Goal: Task Accomplishment & Management: Manage account settings

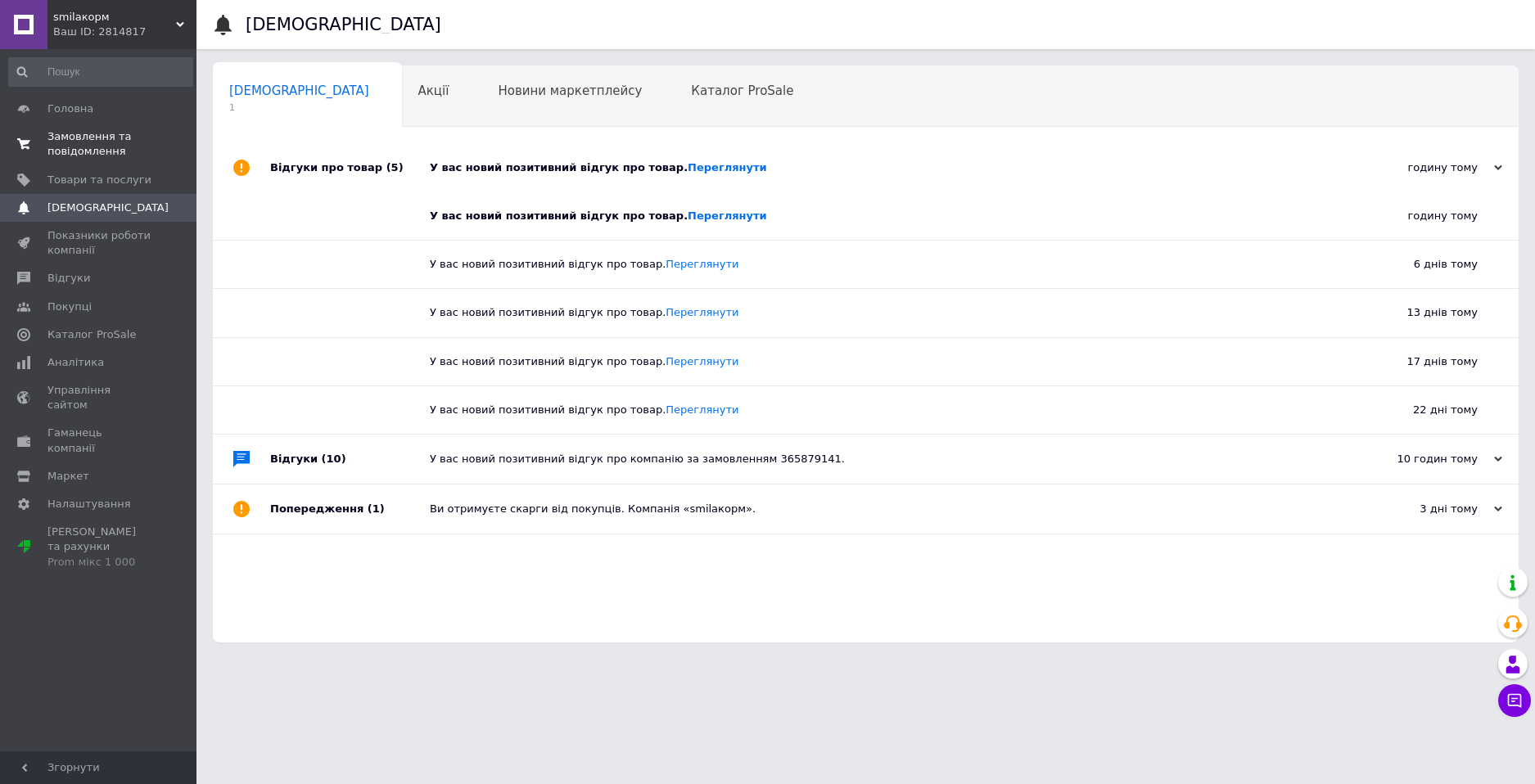
click at [116, 148] on span "Замовлення та повідомлення" at bounding box center [99, 143] width 104 height 30
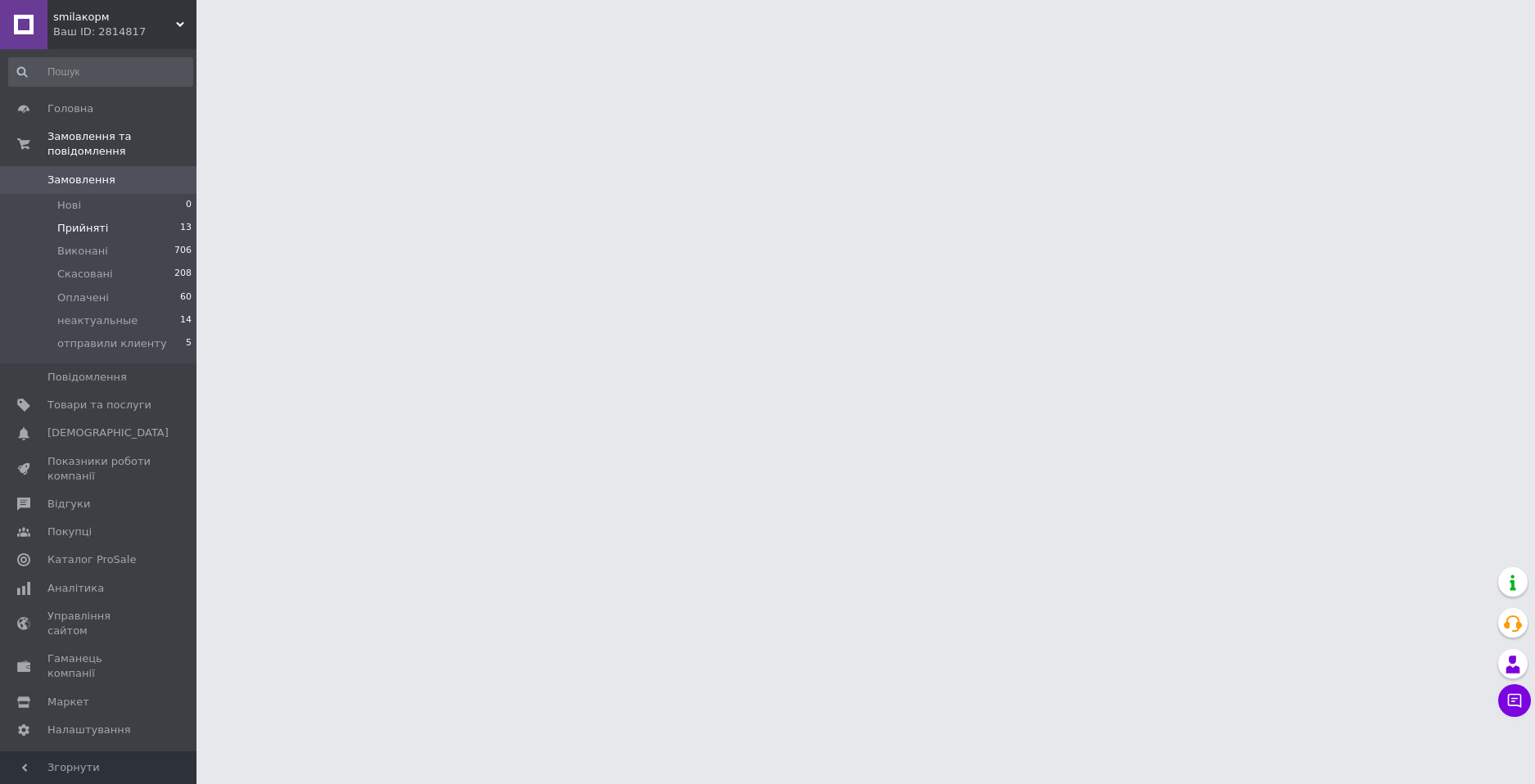
click at [113, 217] on li "Прийняті 13" at bounding box center [100, 228] width 202 height 23
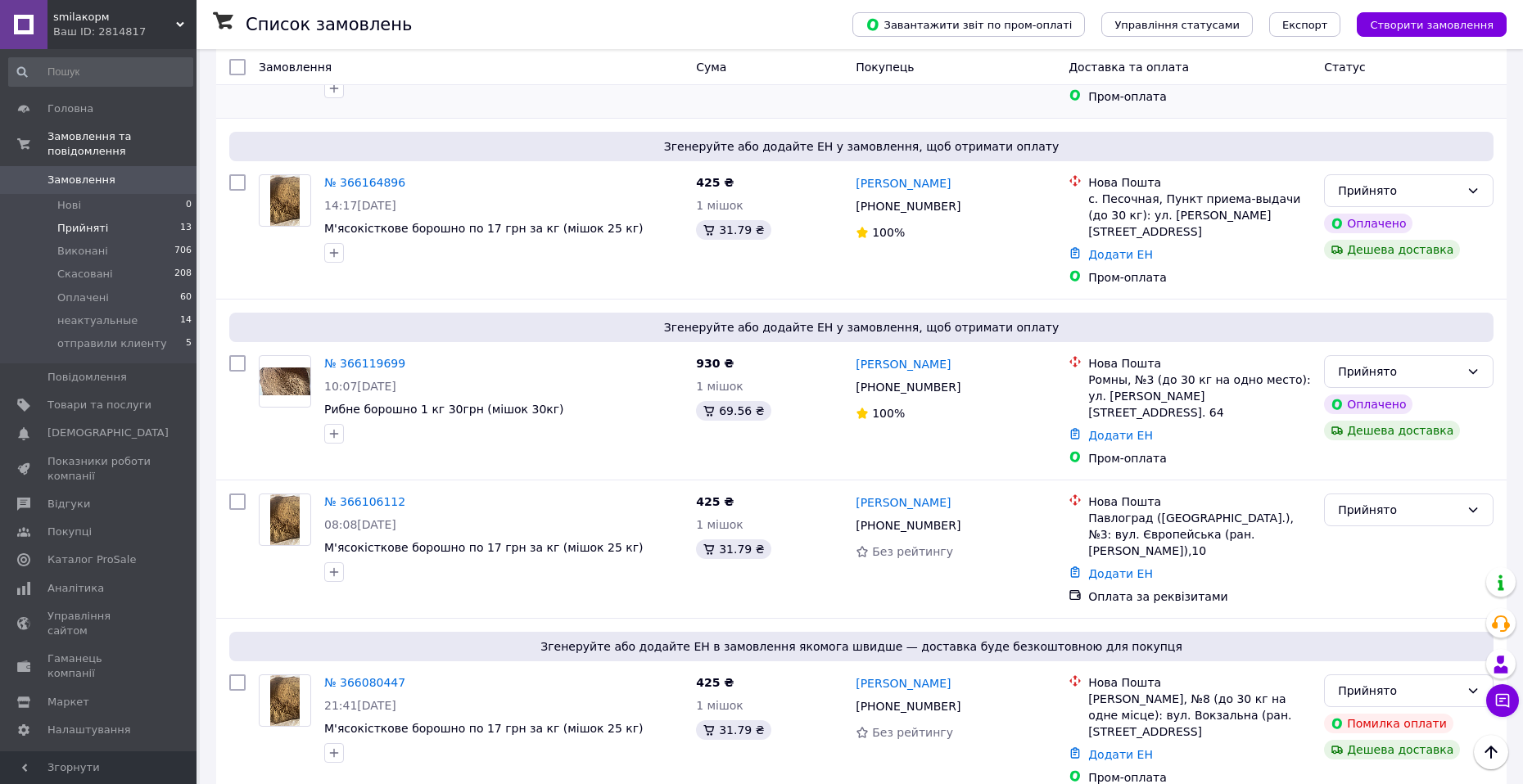
scroll to position [1588, 0]
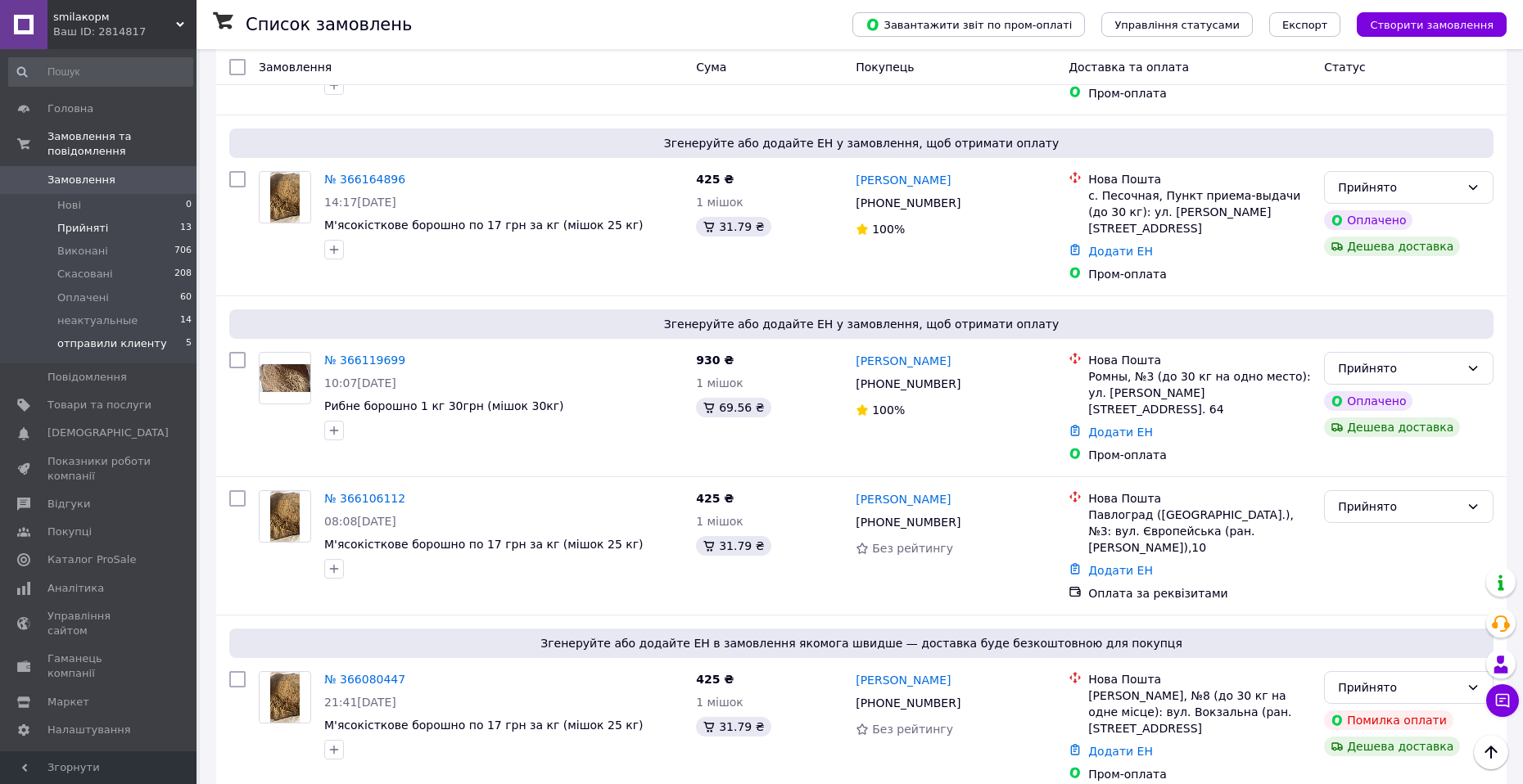
click at [121, 336] on span "отправили клиенту" at bounding box center [112, 343] width 110 height 14
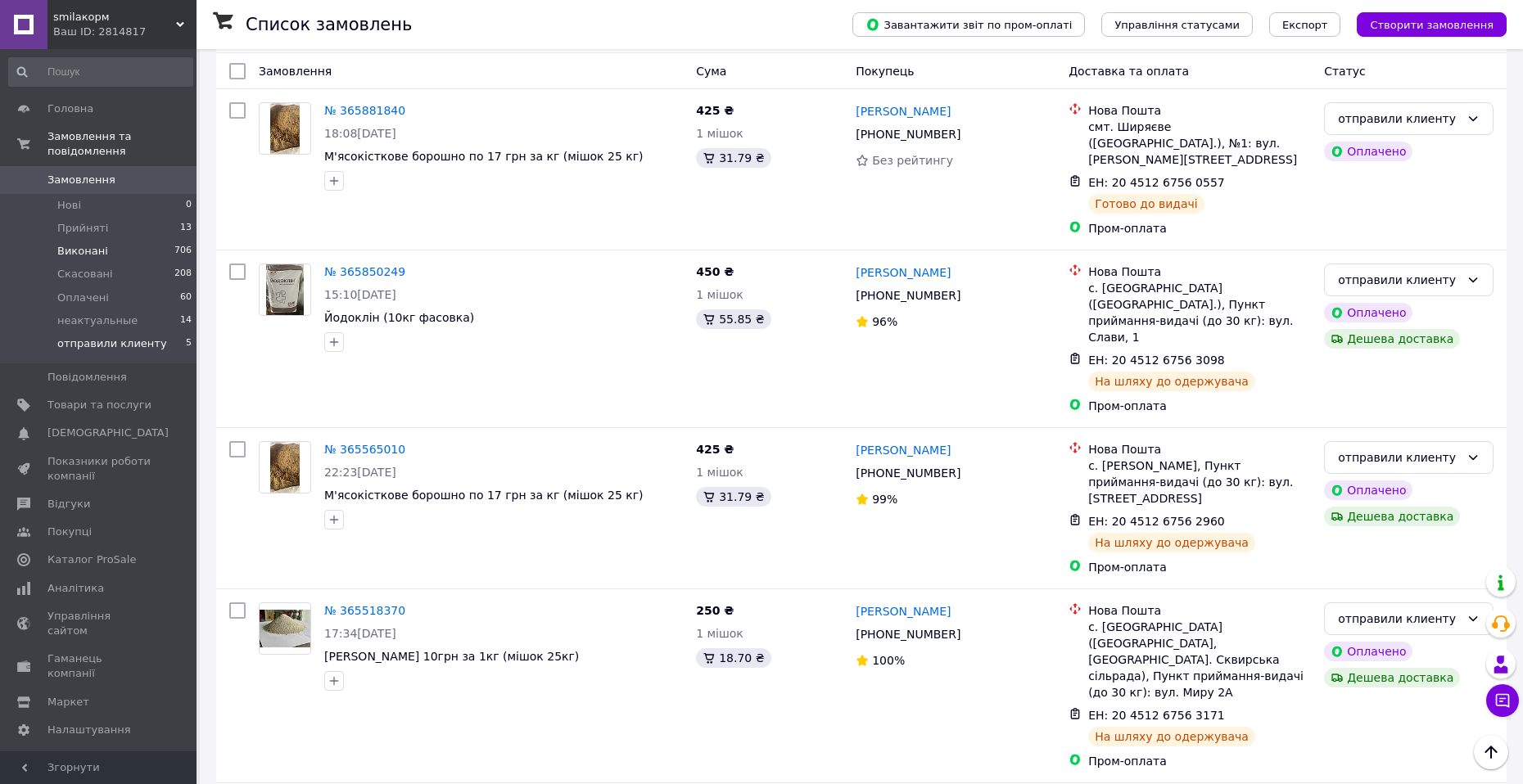
scroll to position [50, 0]
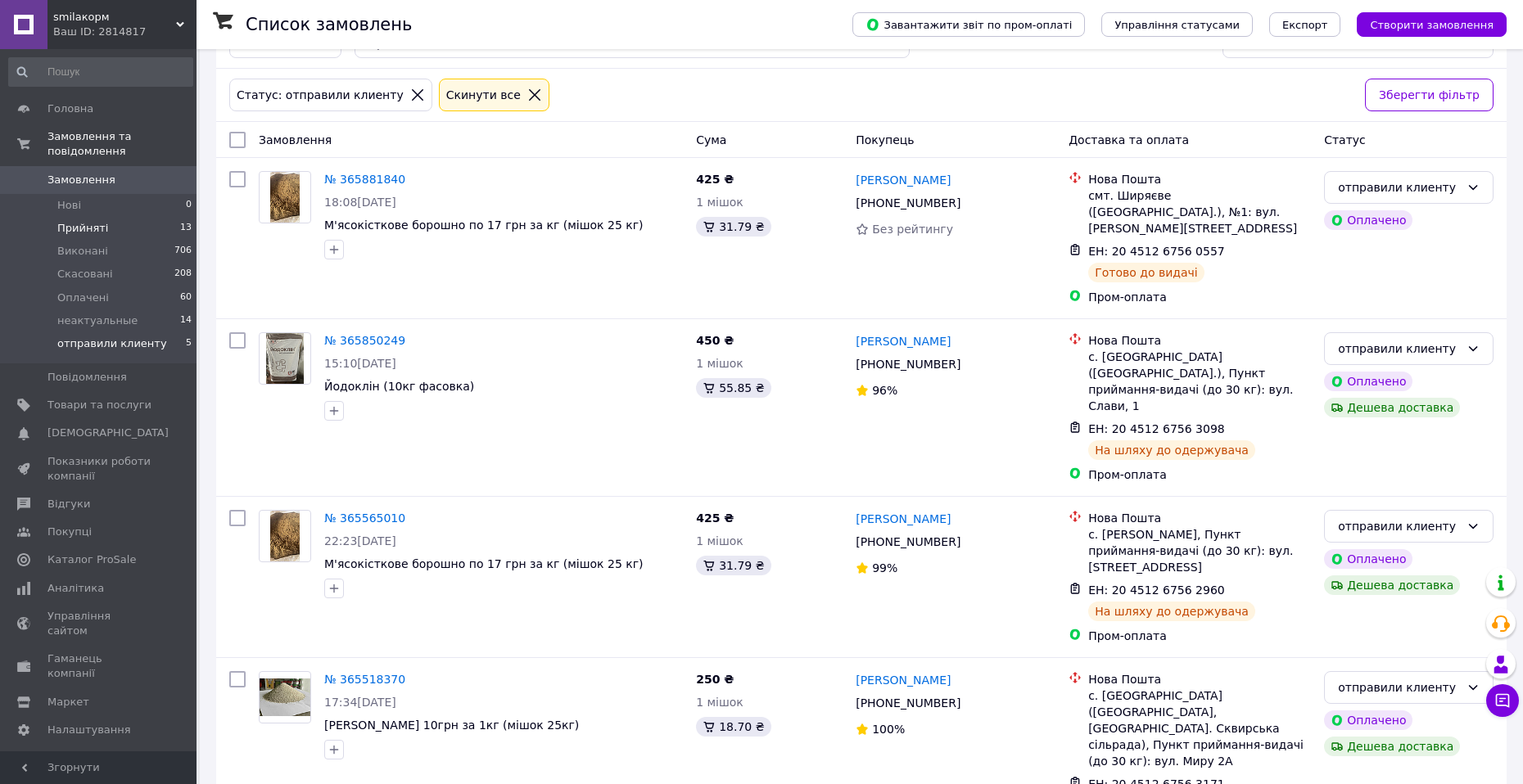
click at [158, 217] on li "Прийняті 13" at bounding box center [100, 228] width 202 height 23
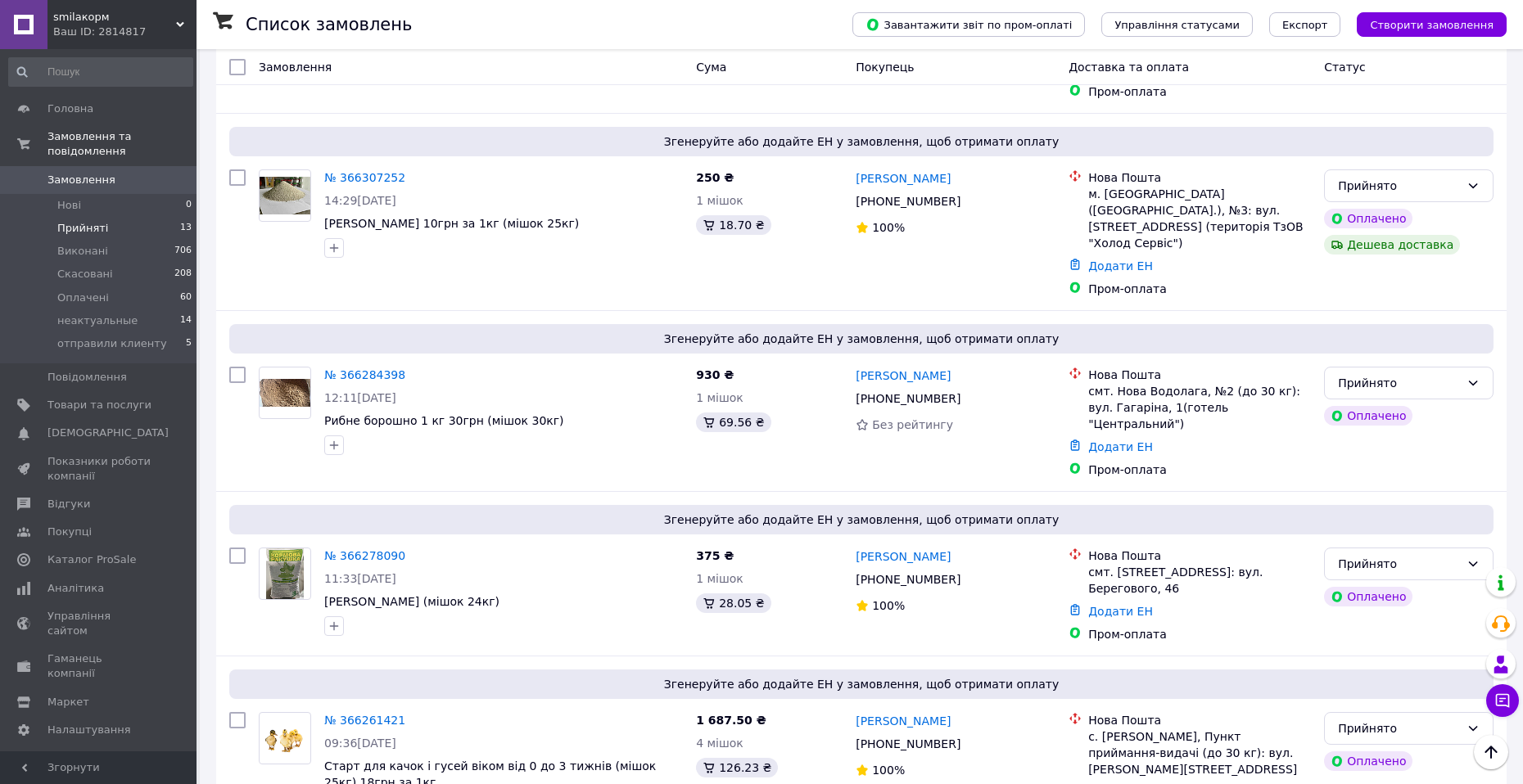
scroll to position [606, 0]
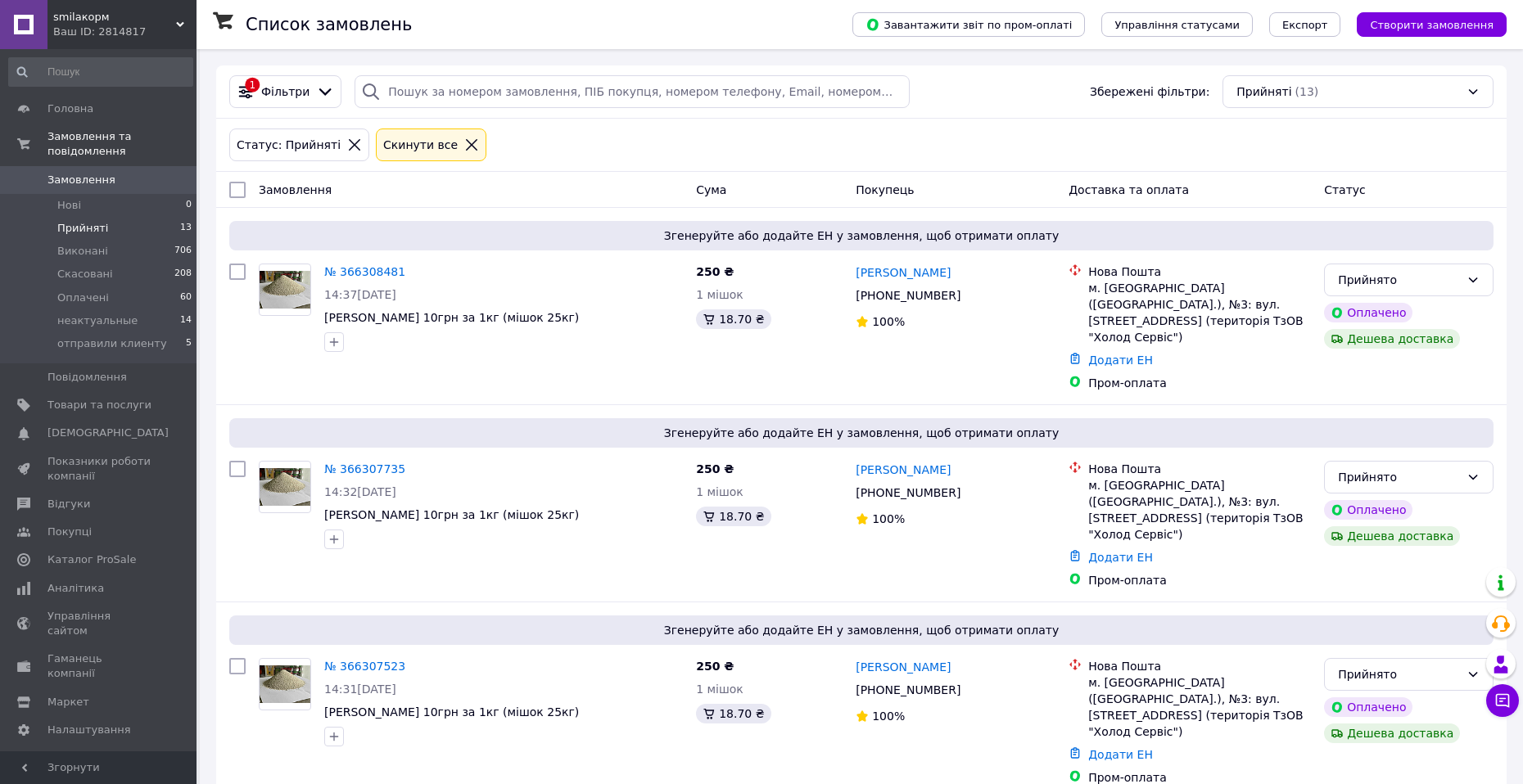
click at [105, 217] on li "Прийняті 13" at bounding box center [100, 228] width 202 height 23
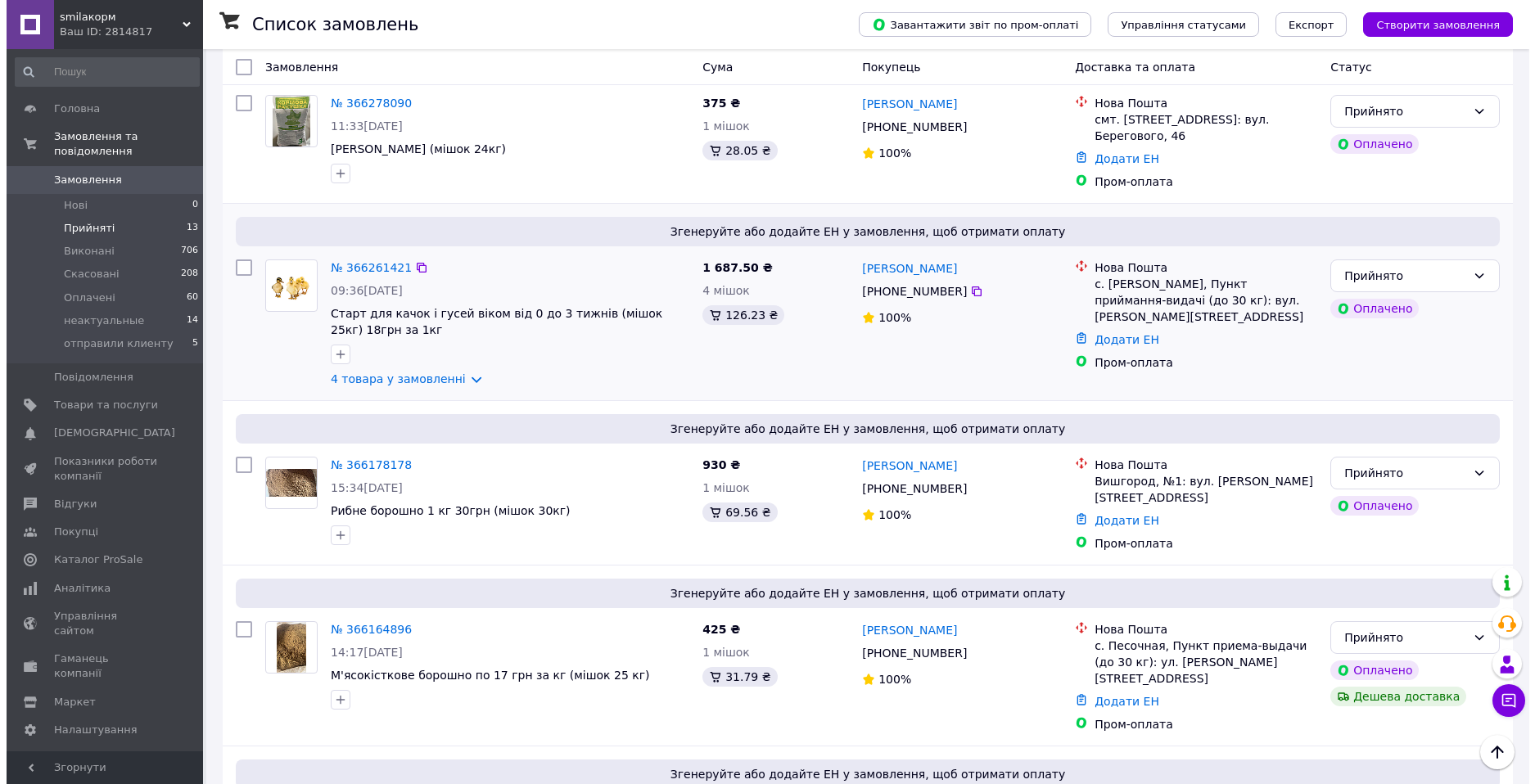
scroll to position [1588, 0]
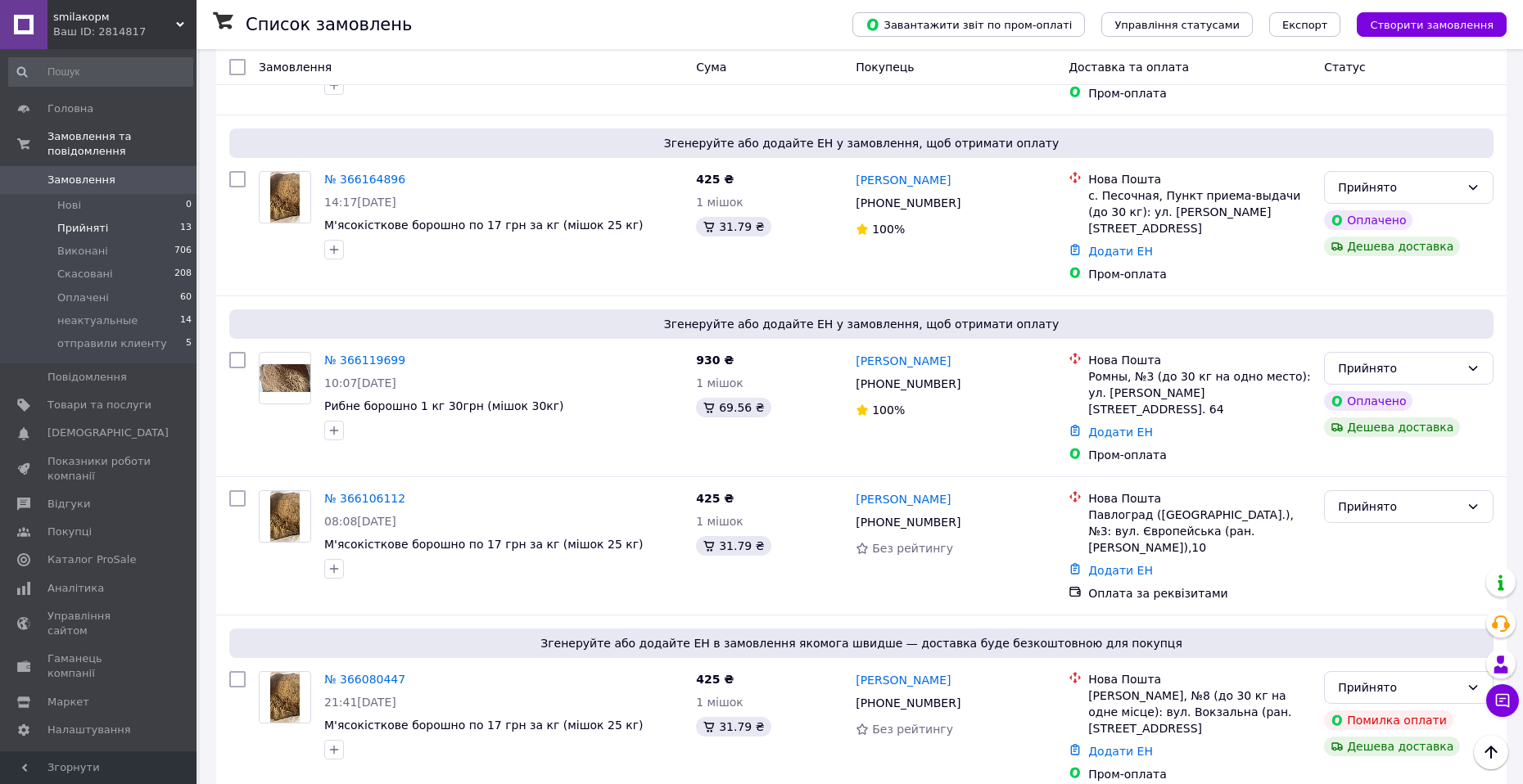
click at [1360, 561] on li "Скасовано" at bounding box center [1408, 565] width 168 height 30
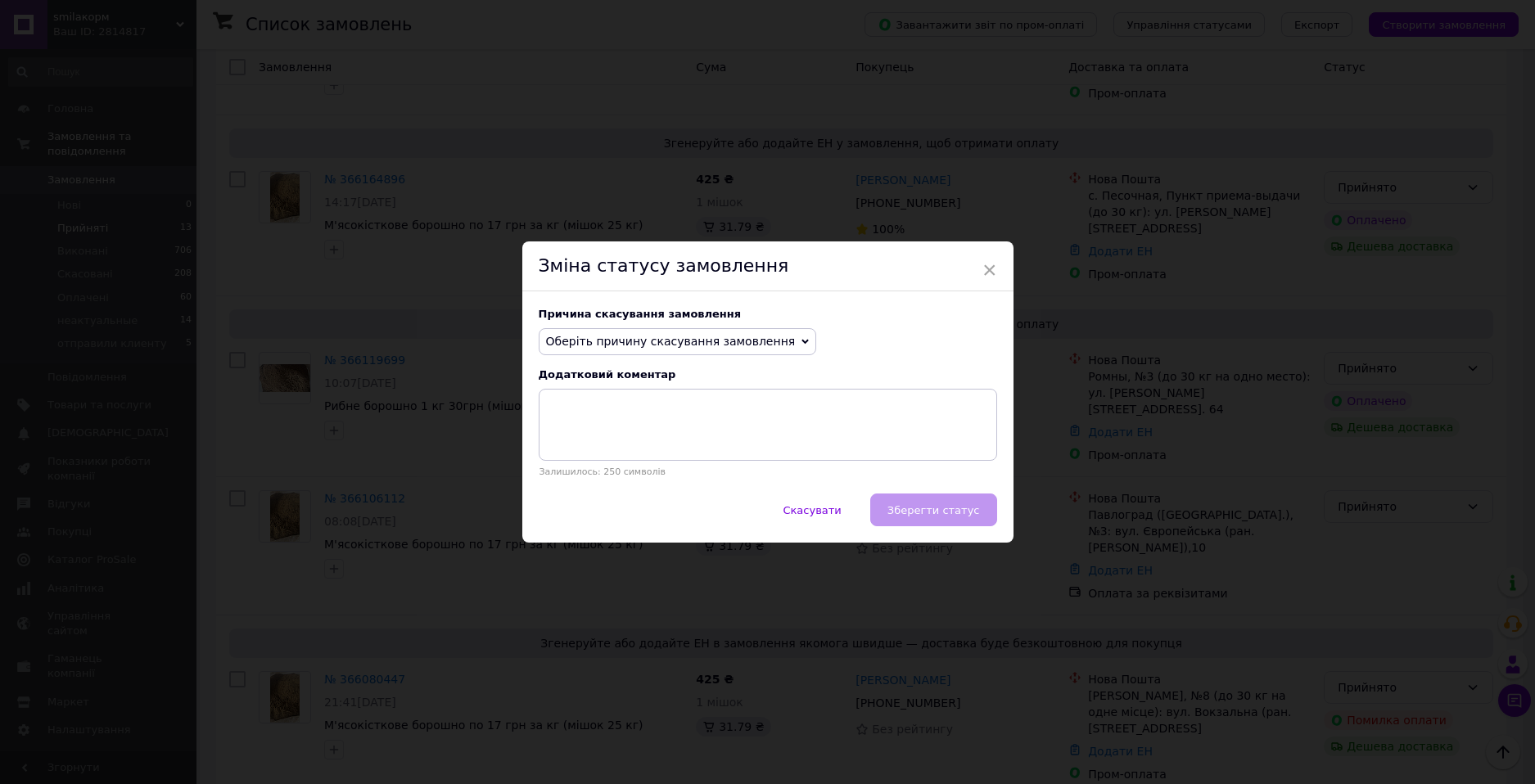
click at [683, 341] on span "Оберіть причину скасування замовлення" at bounding box center [671, 341] width 250 height 13
click at [623, 422] on li "Оплата не надійшла" at bounding box center [678, 419] width 277 height 23
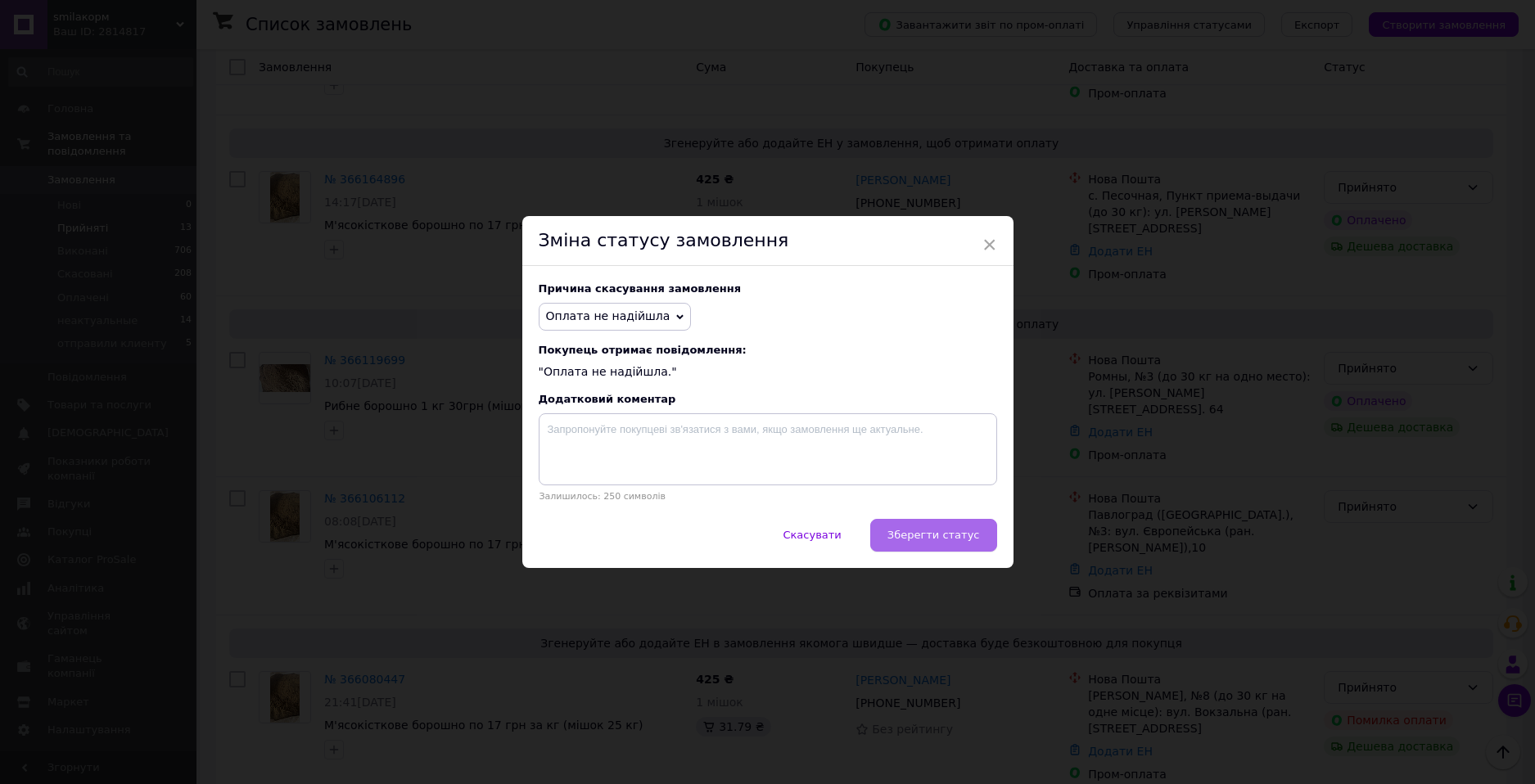
click at [928, 539] on span "Зберегти статус" at bounding box center [934, 534] width 93 height 13
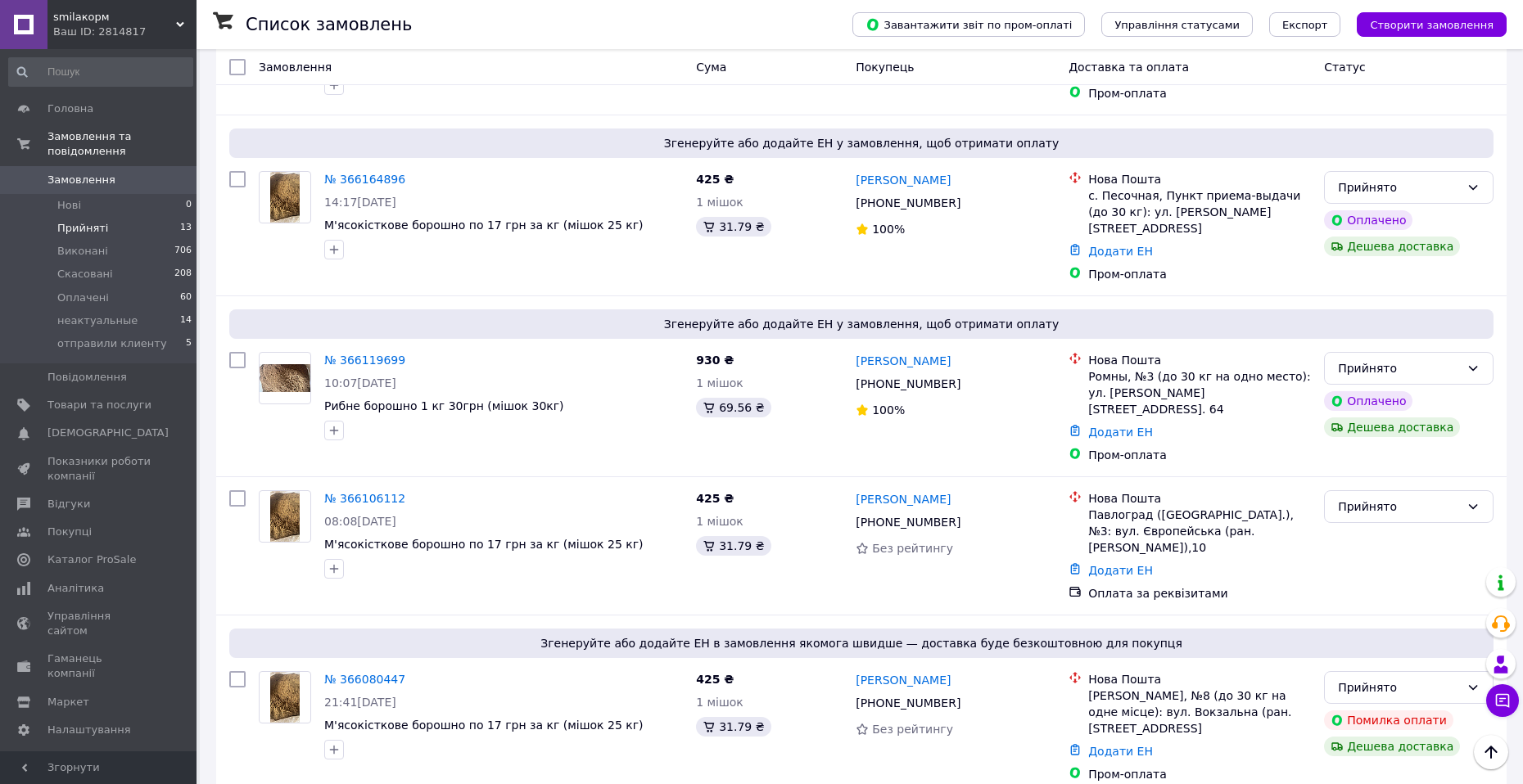
click at [1360, 561] on li "Скасовано" at bounding box center [1408, 565] width 168 height 30
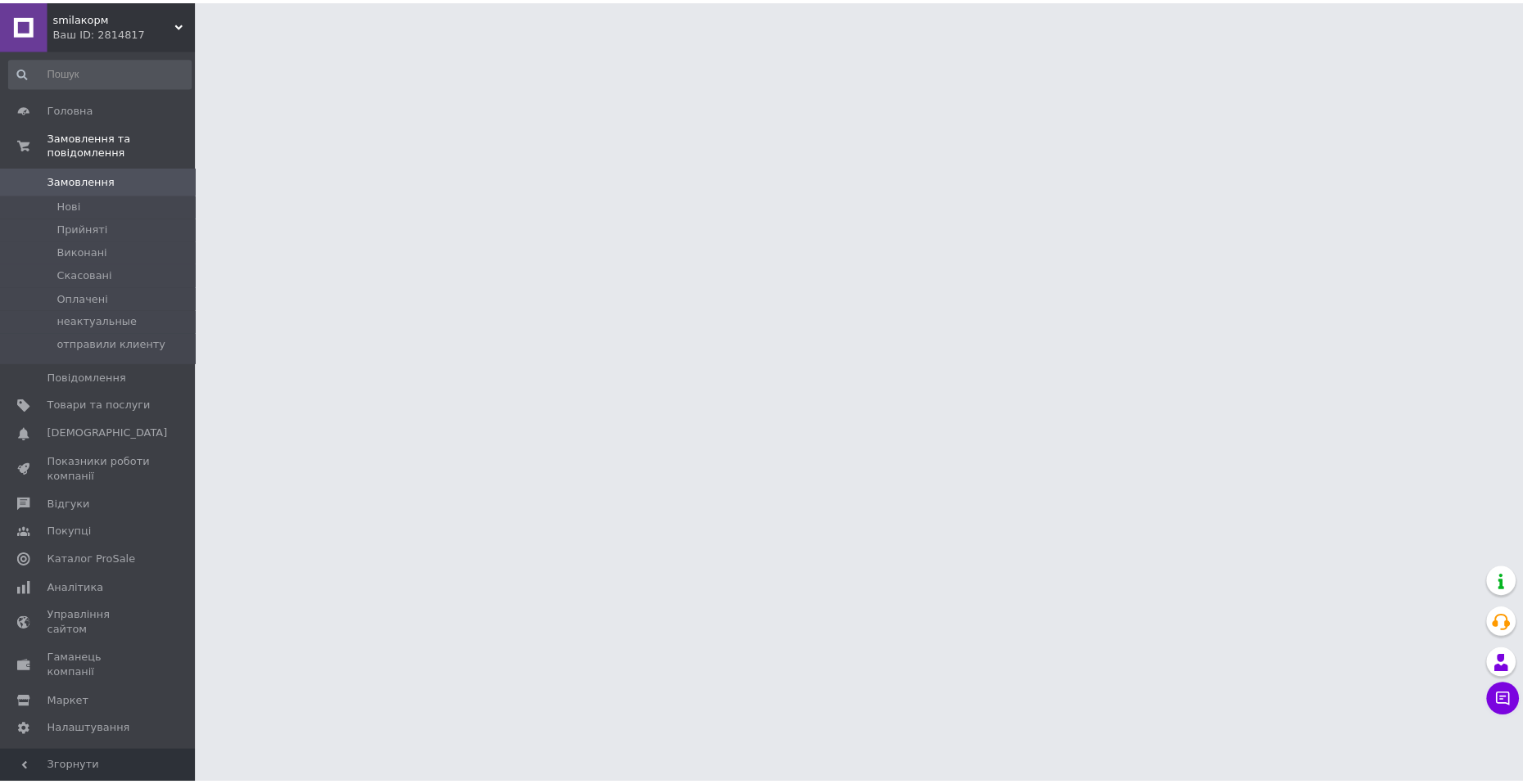
scroll to position [1588, 0]
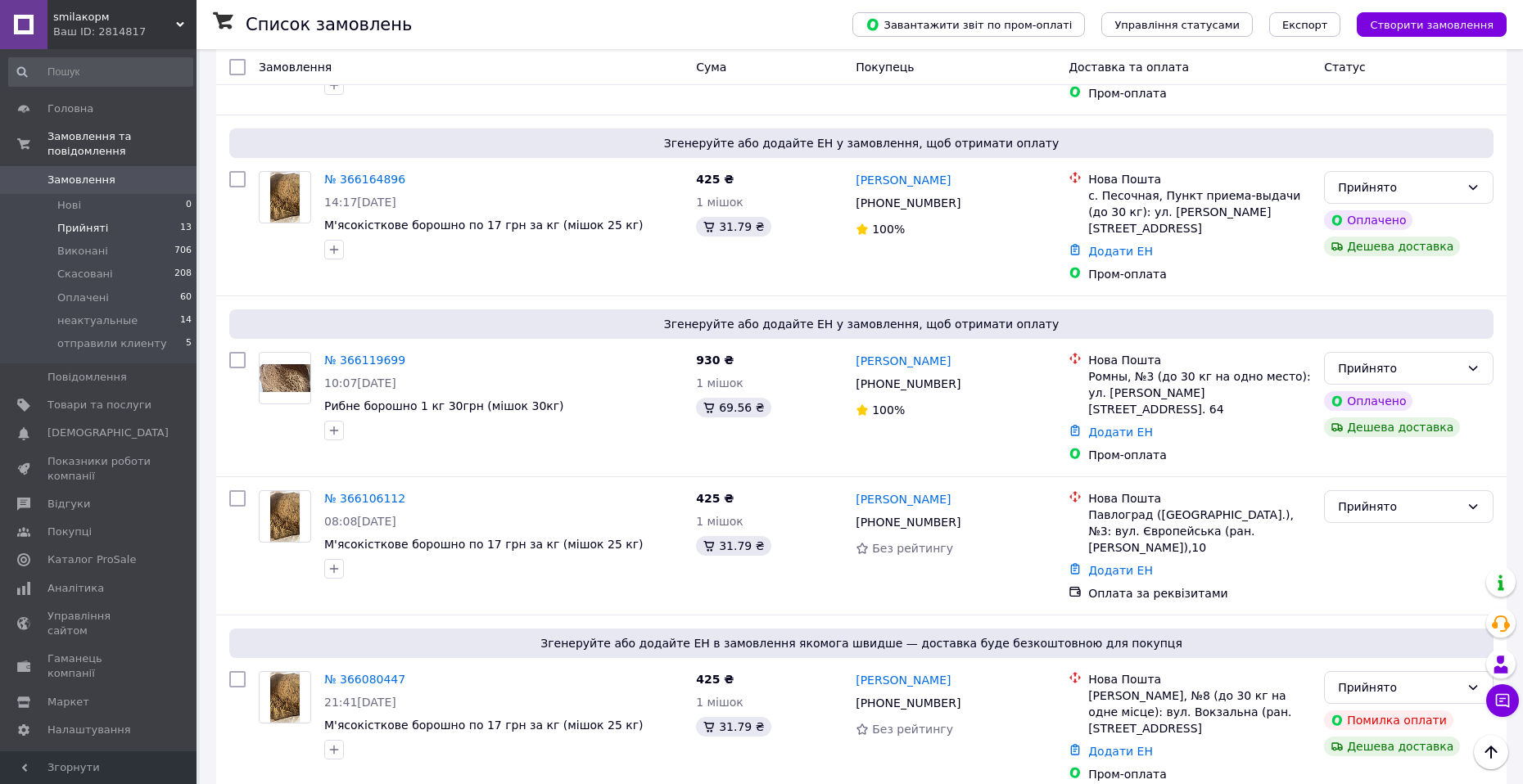
click at [1351, 571] on li "Скасовано" at bounding box center [1408, 565] width 168 height 30
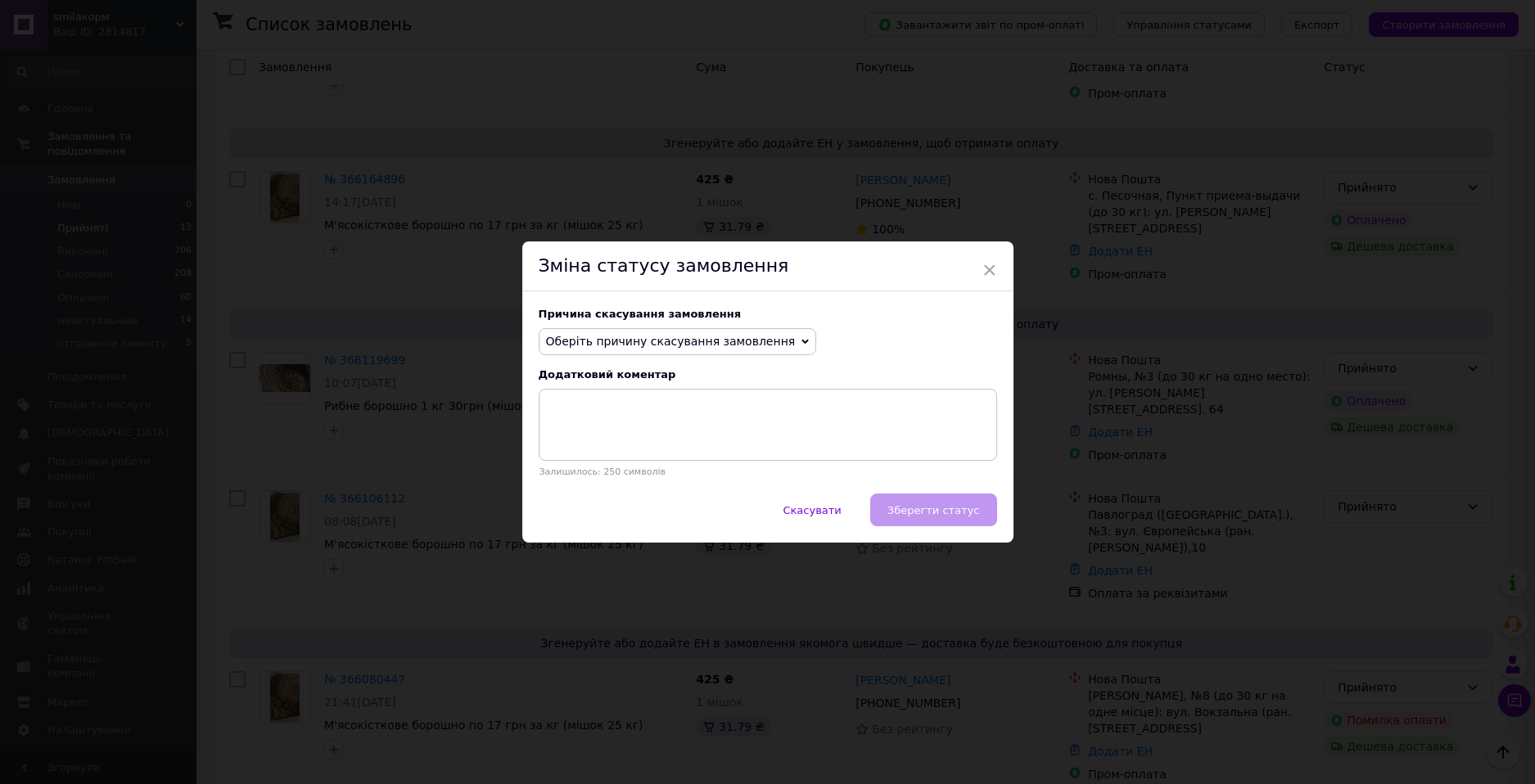
drag, startPoint x: 705, startPoint y: 352, endPoint x: 692, endPoint y: 343, distance: 15.8
click at [705, 351] on span "Оберіть причину скасування замовлення" at bounding box center [678, 341] width 278 height 28
click at [633, 420] on li "Оплата не надійшла" at bounding box center [678, 419] width 277 height 23
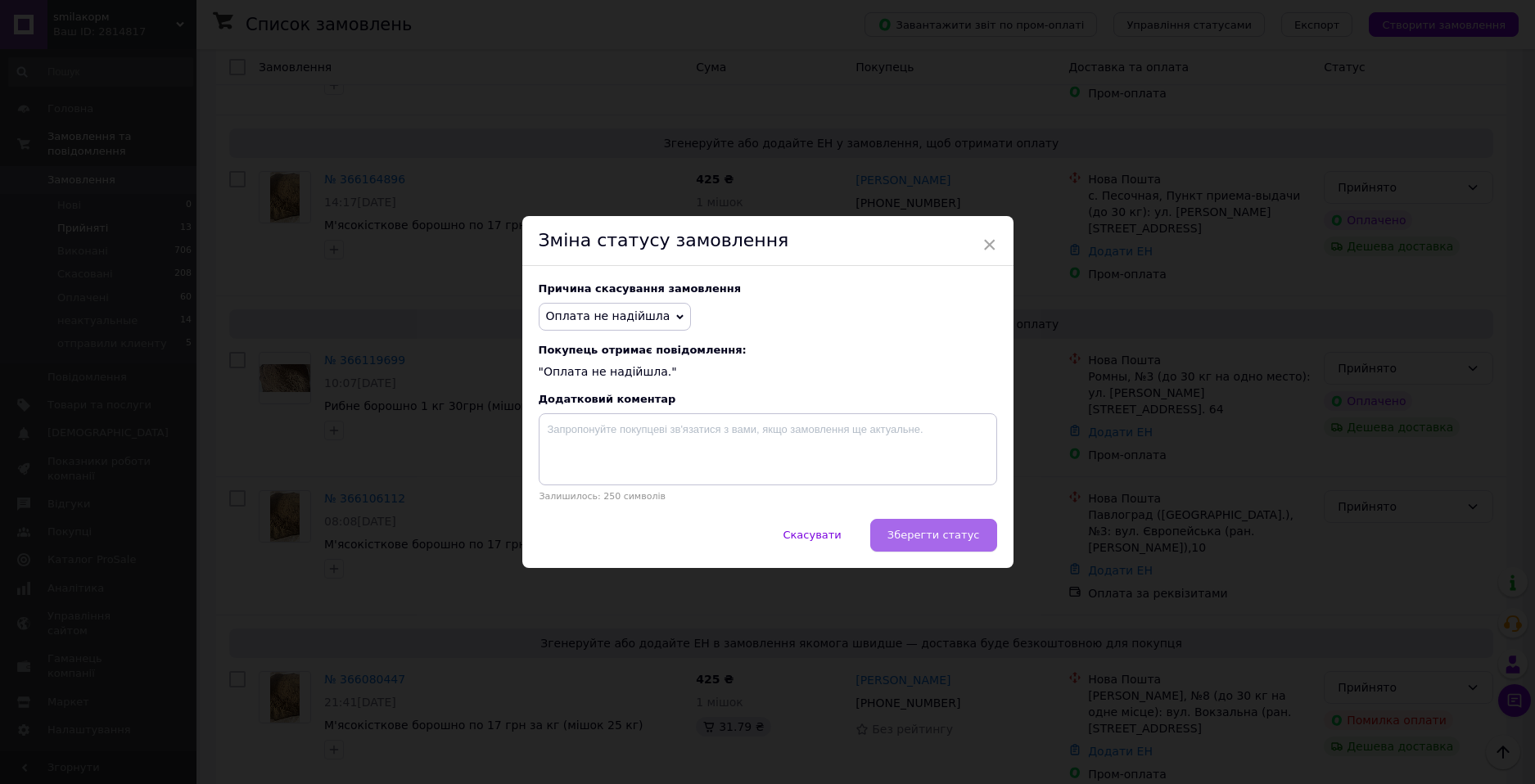
click at [913, 536] on span "Зберегти статус" at bounding box center [934, 534] width 93 height 13
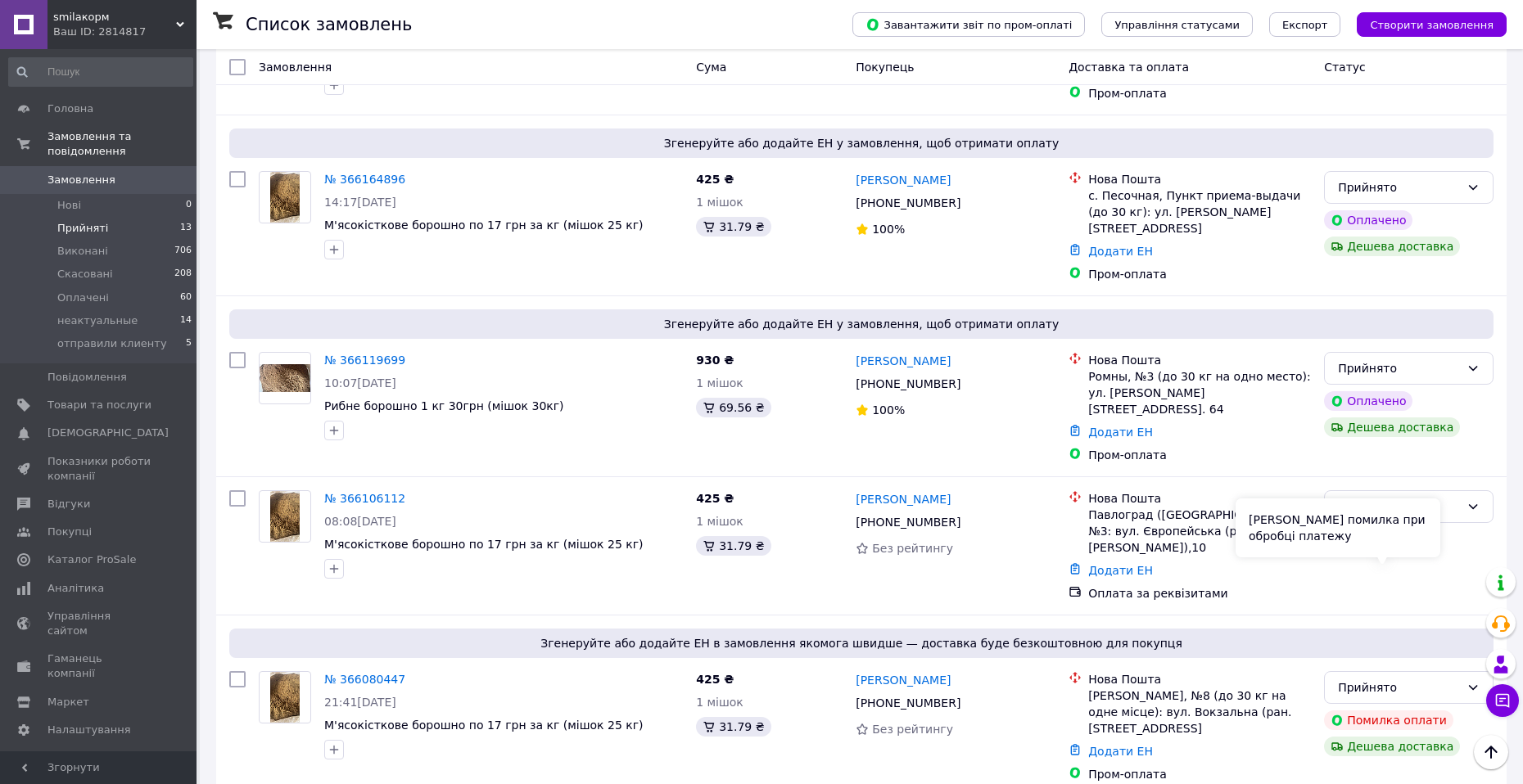
click at [1433, 538] on div "Сталася помилка при обробці платежу" at bounding box center [1337, 528] width 205 height 59
click at [1462, 671] on div "Прийнято" at bounding box center [1408, 687] width 170 height 33
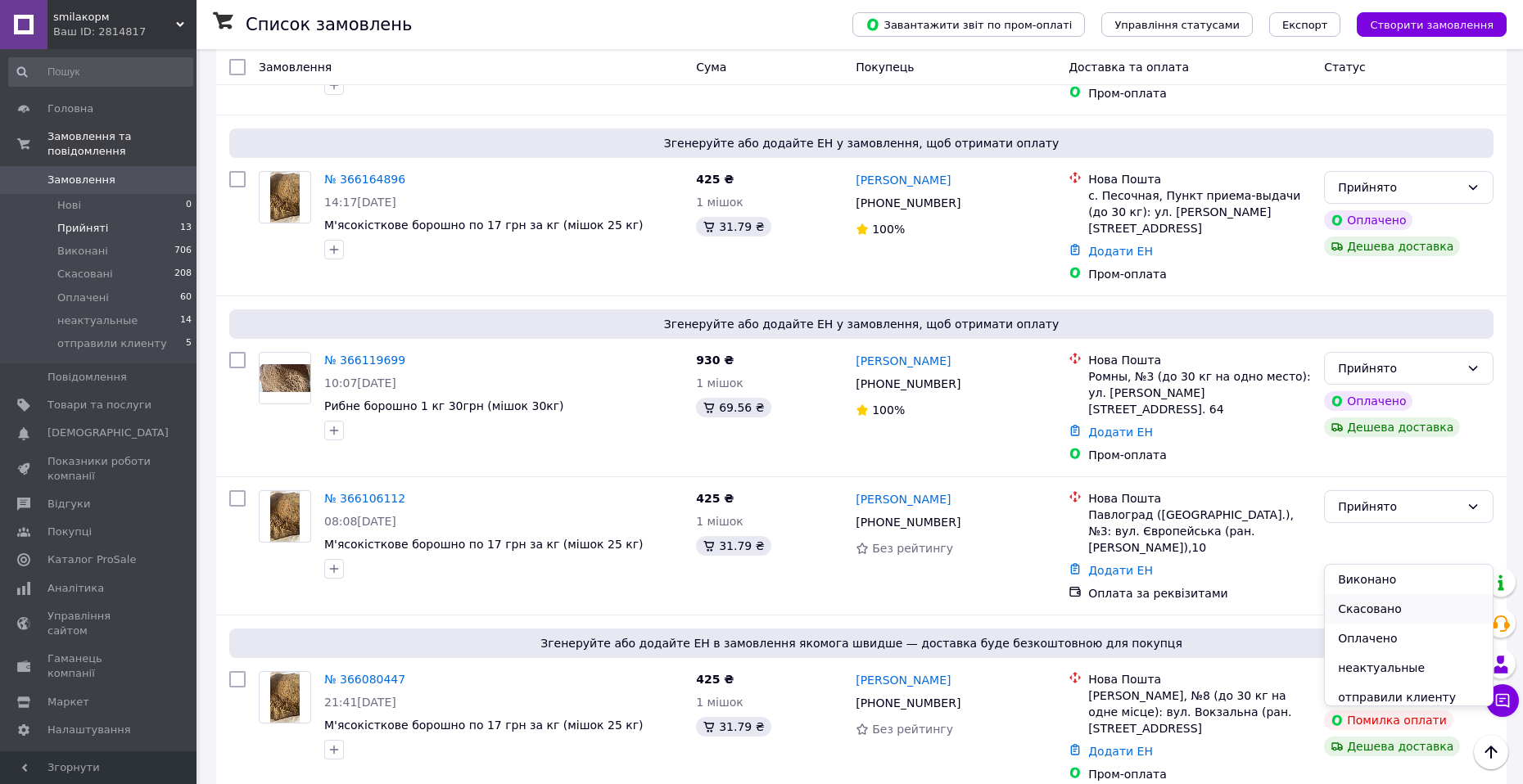
click at [1373, 614] on li "Скасовано" at bounding box center [1408, 609] width 168 height 30
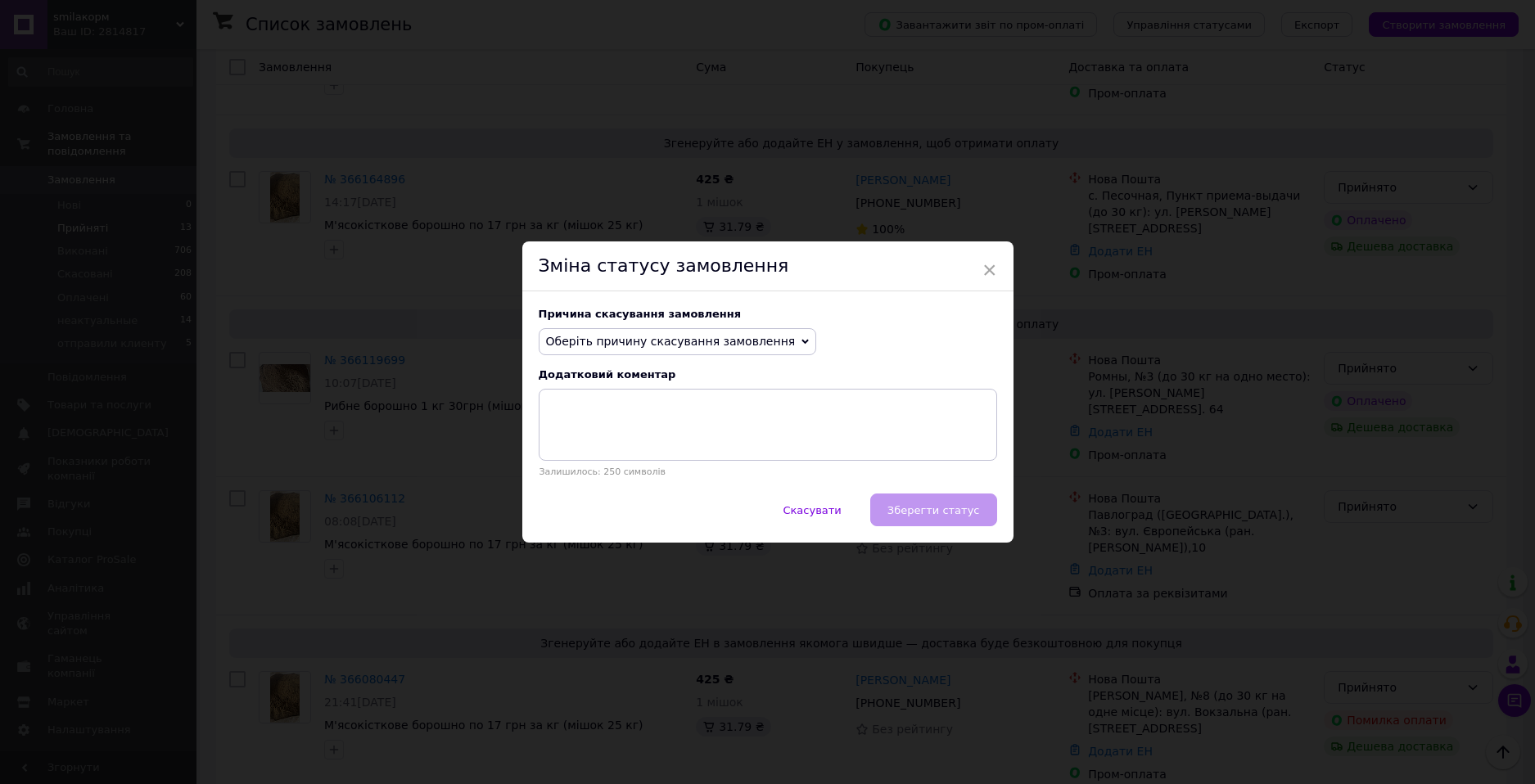
drag, startPoint x: 641, startPoint y: 322, endPoint x: 641, endPoint y: 331, distance: 9.0
click at [641, 330] on div "Причина скасування замовлення Оберіть причину скасування замовлення Немає в ная…" at bounding box center [768, 393] width 491 height 203
click at [643, 336] on span "Оберіть причину скасування замовлення" at bounding box center [671, 341] width 250 height 13
click at [595, 419] on li "Оплата не надійшла" at bounding box center [678, 419] width 277 height 23
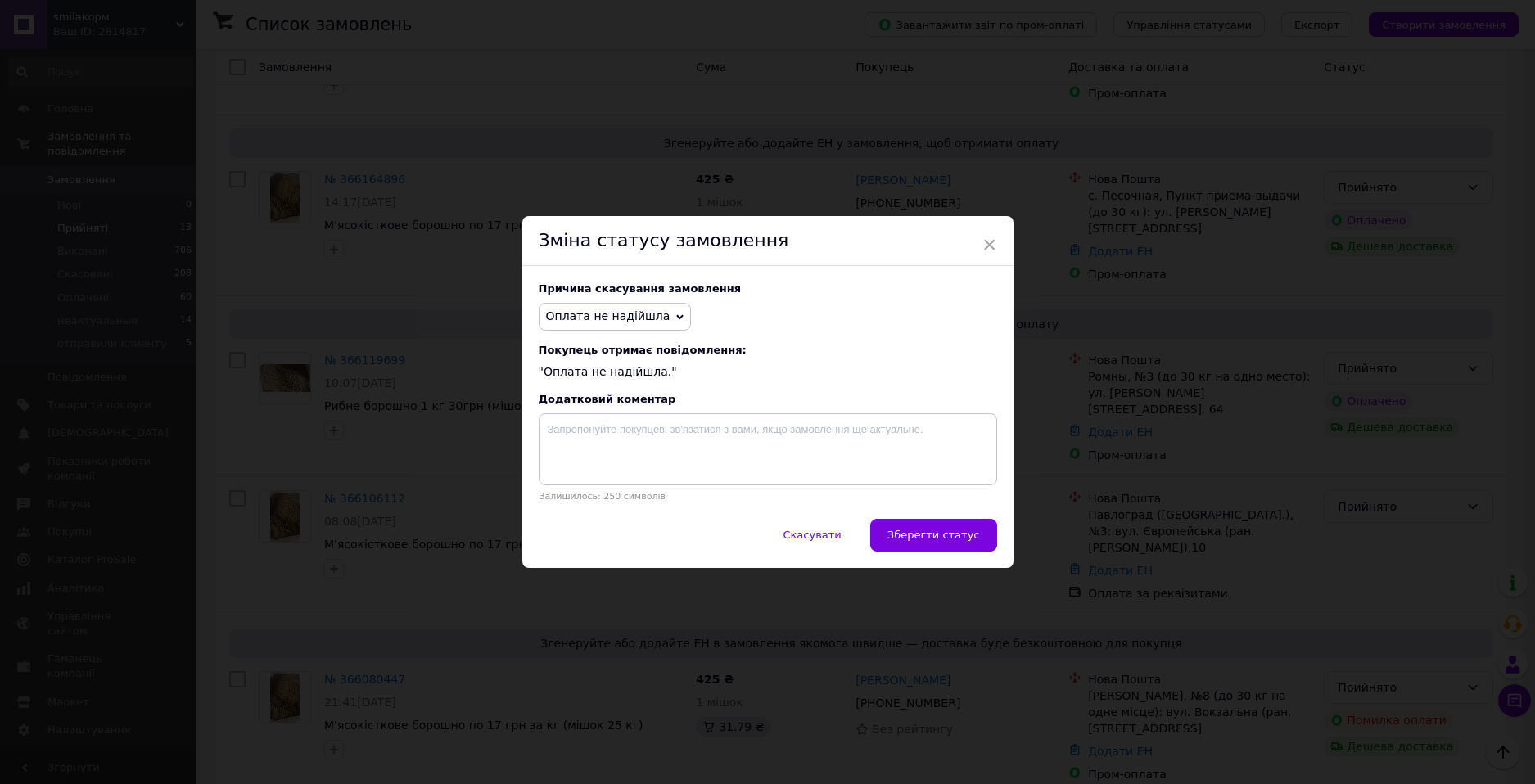
click at [944, 540] on span "Зберегти статус" at bounding box center [934, 534] width 93 height 13
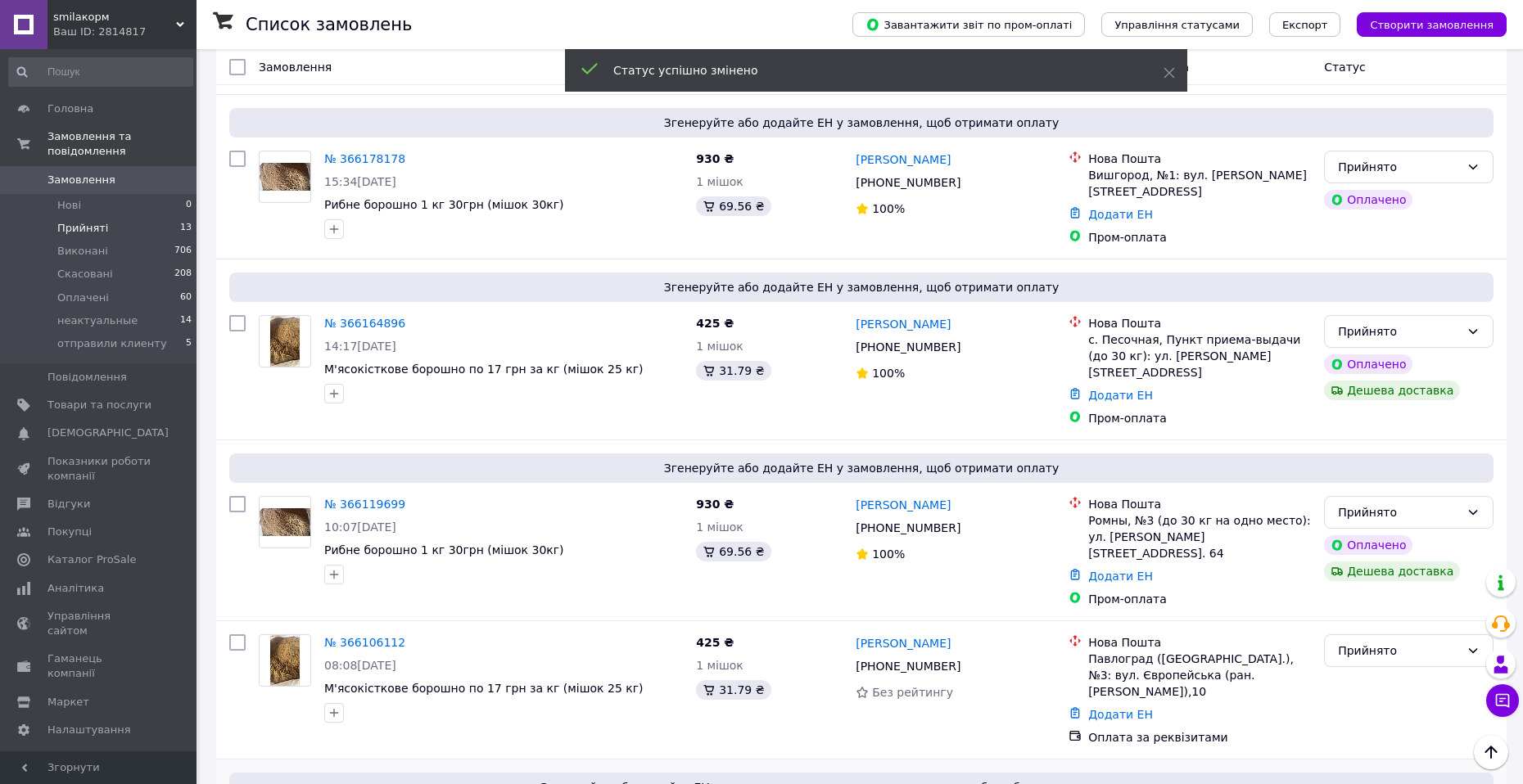
scroll to position [1450, 0]
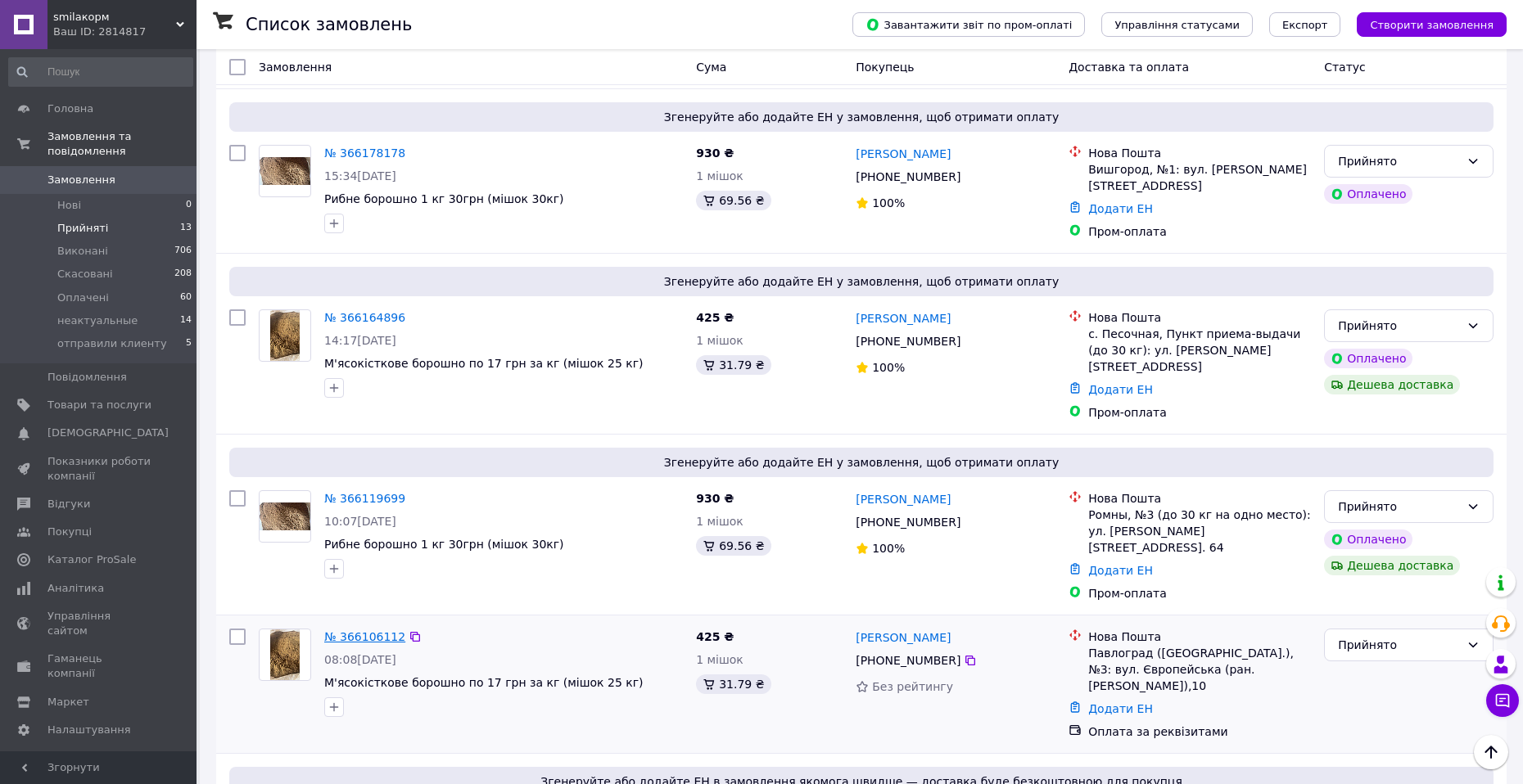
click at [340, 630] on link "№ 366106112" at bounding box center [364, 636] width 81 height 13
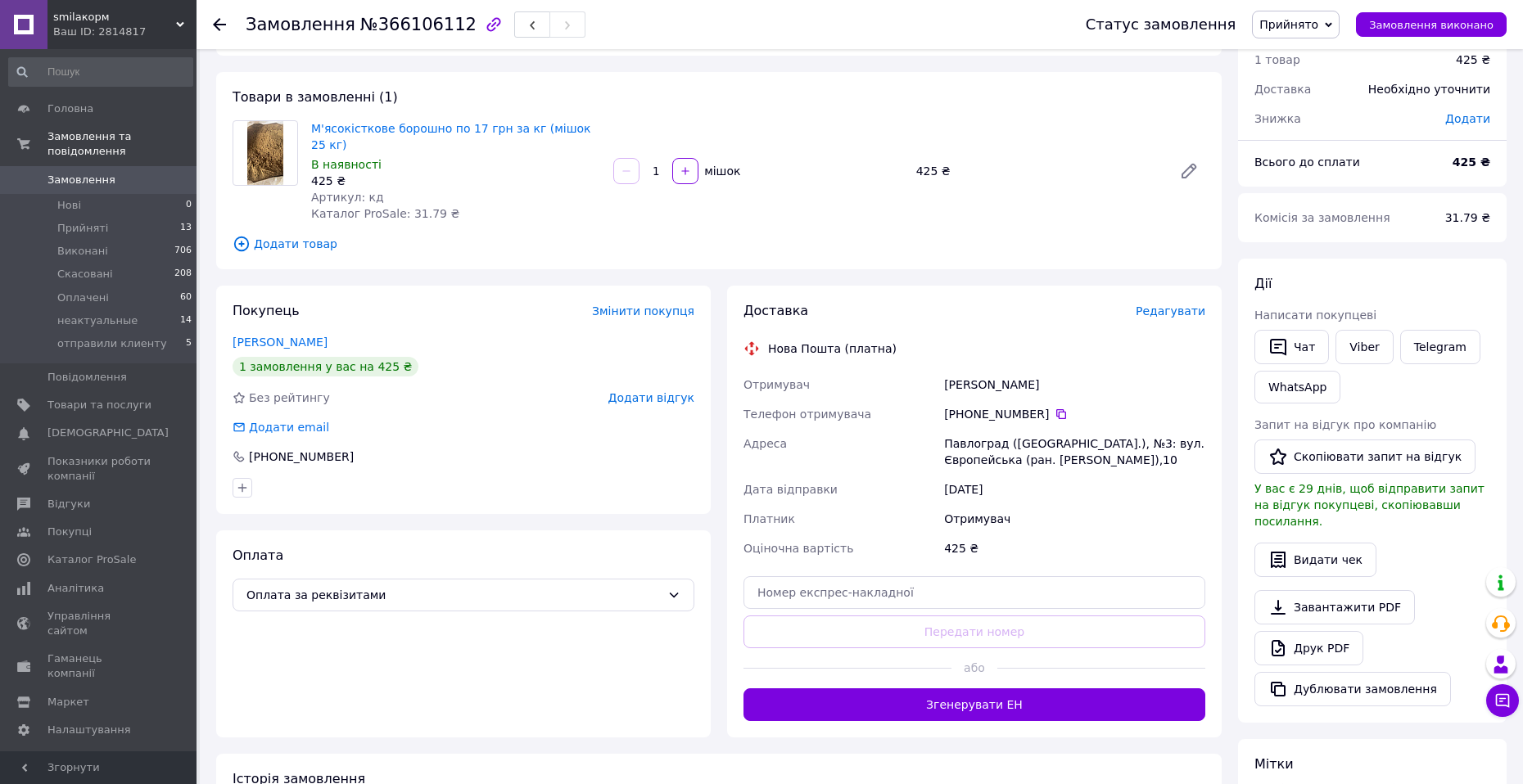
scroll to position [65, 0]
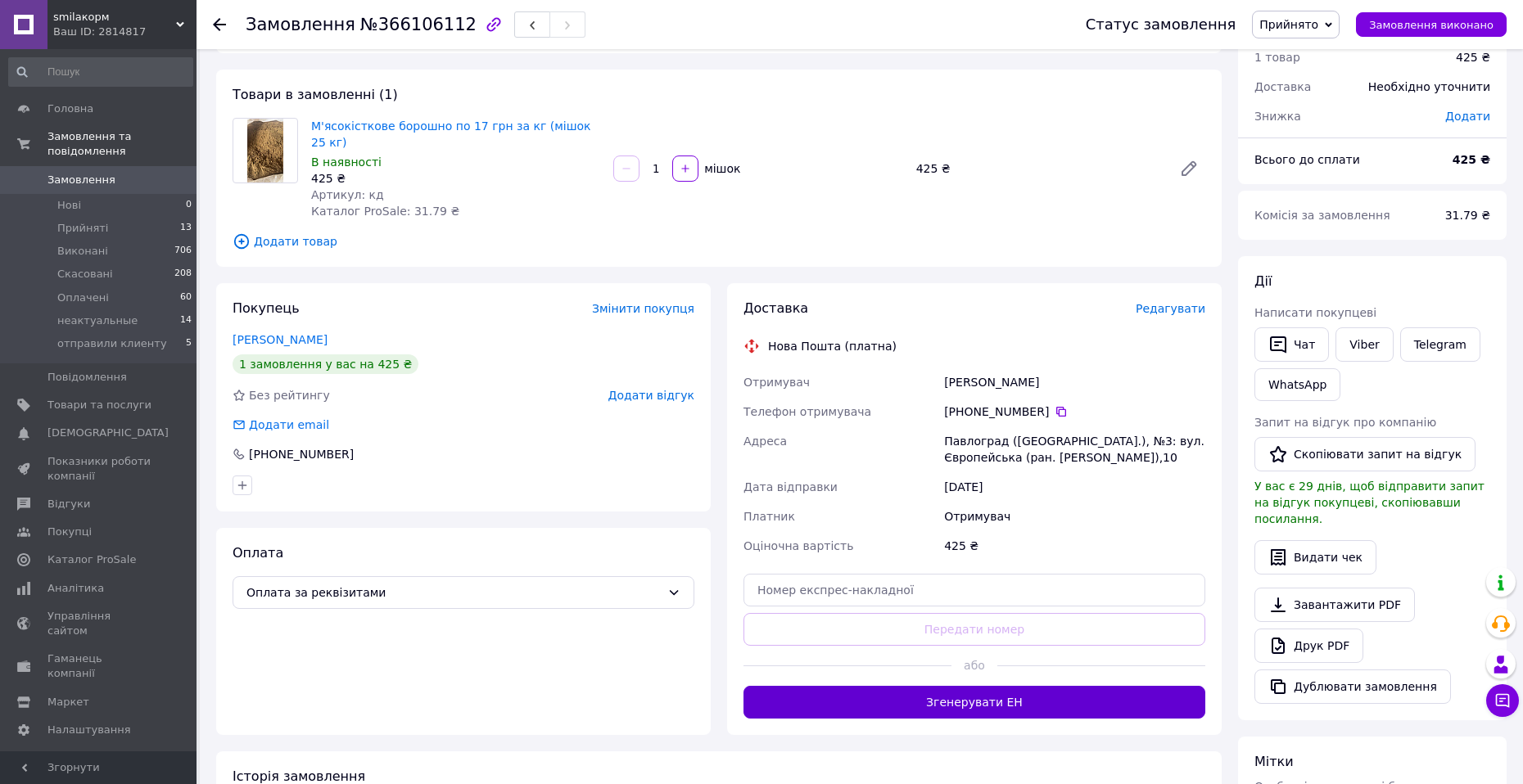
click at [971, 688] on button "Згенерувати ЕН" at bounding box center [974, 702] width 462 height 33
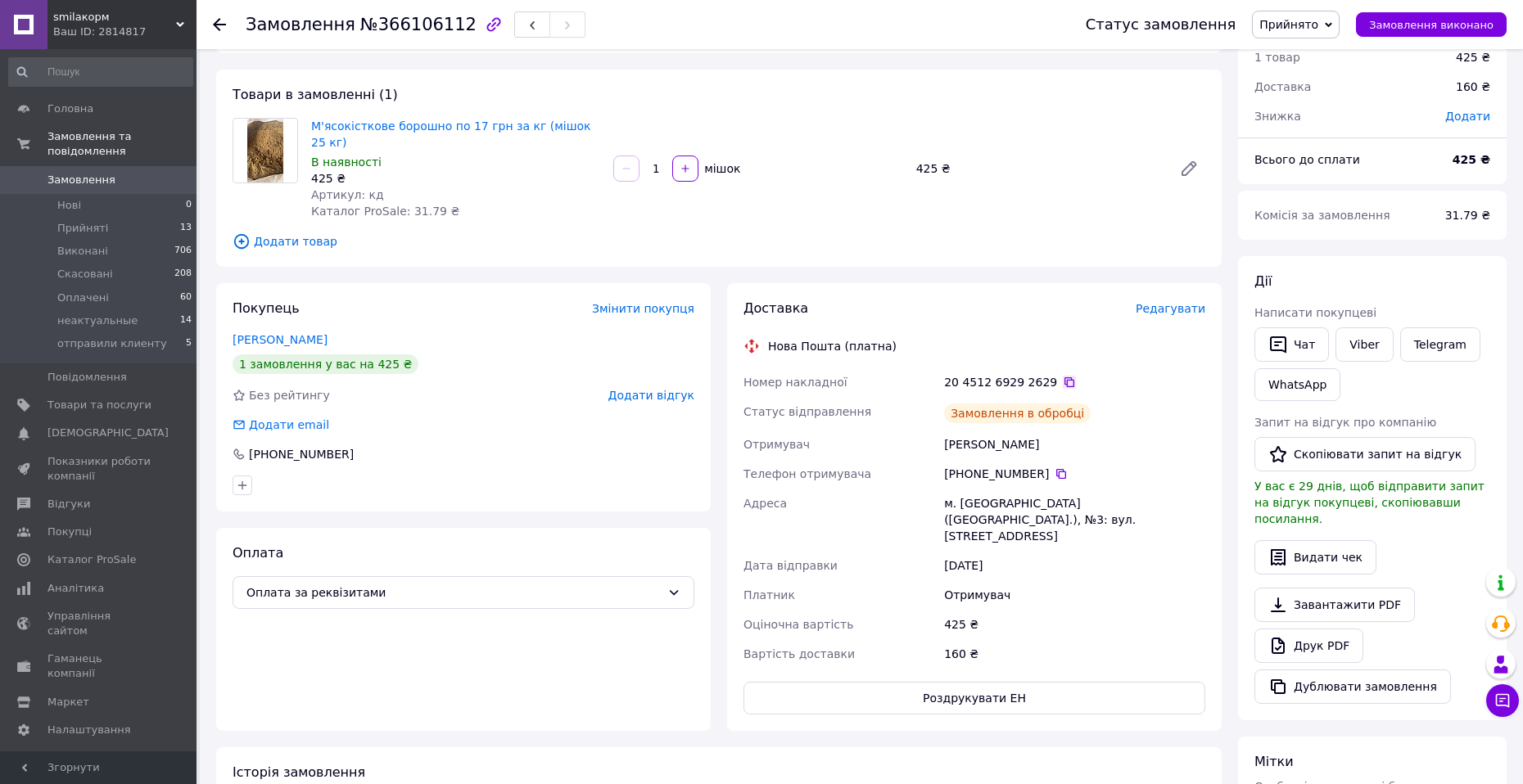
click at [1064, 378] on icon at bounding box center [1069, 383] width 10 height 10
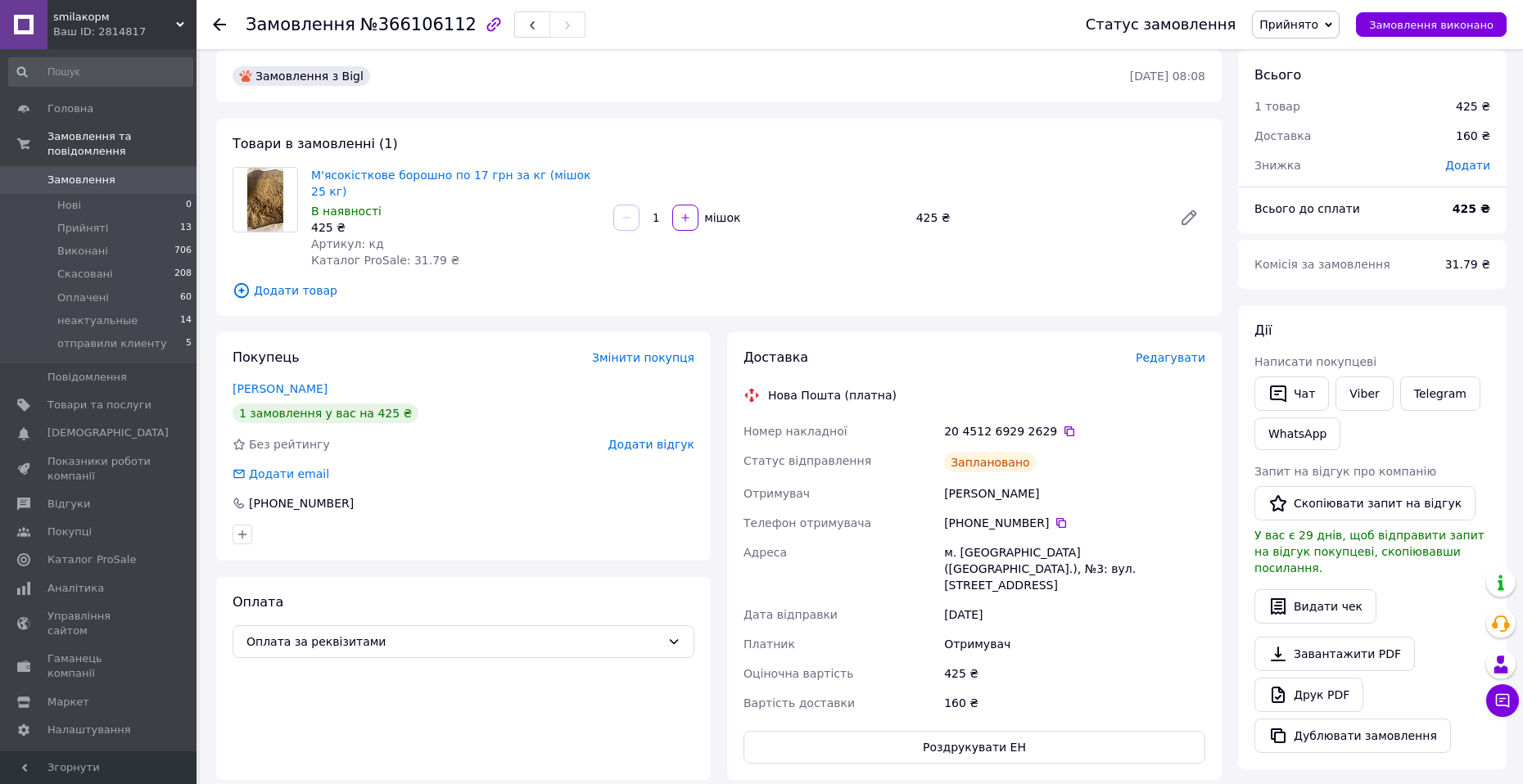
scroll to position [0, 0]
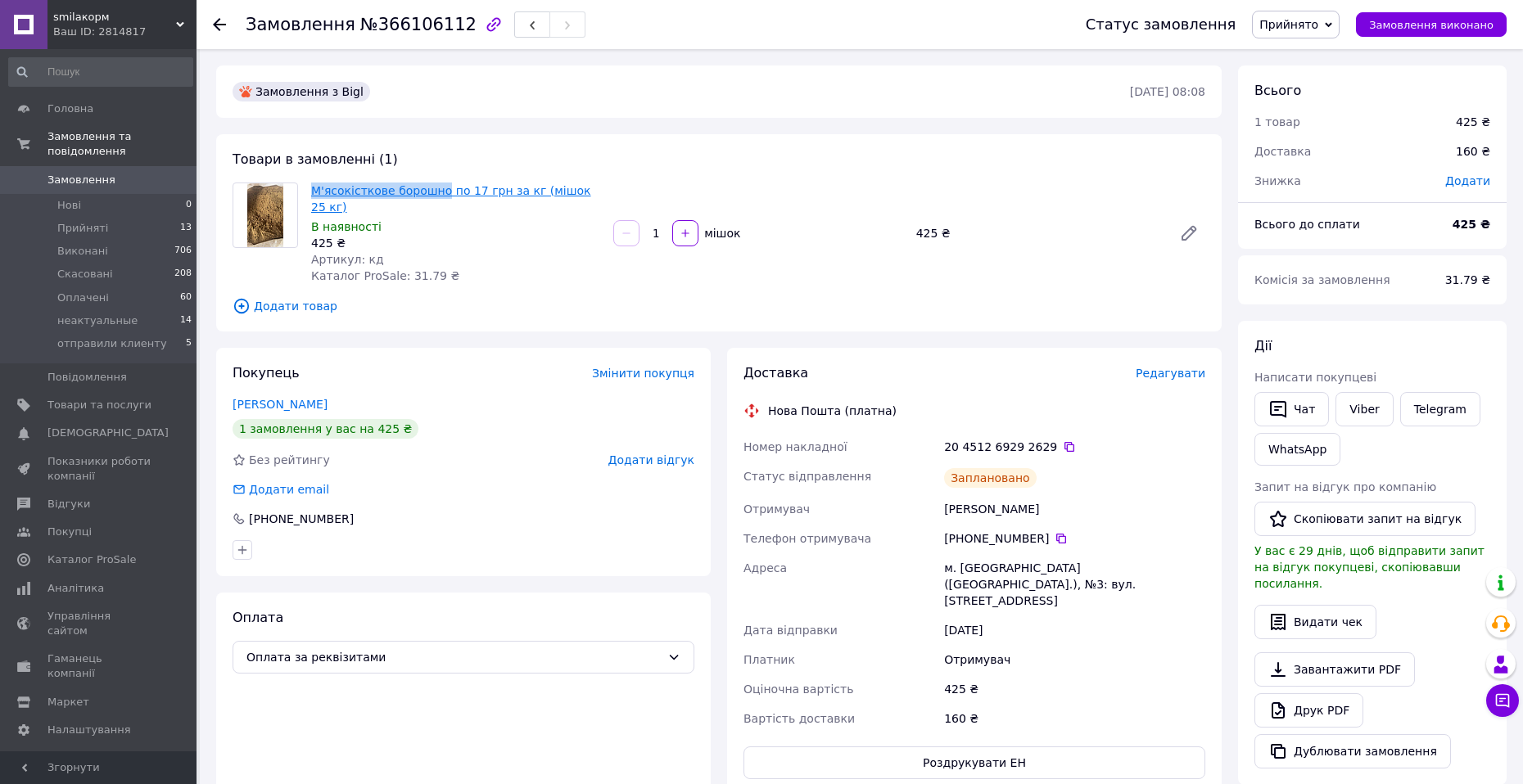
drag, startPoint x: 305, startPoint y: 184, endPoint x: 435, endPoint y: 188, distance: 130.1
click at [435, 188] on div "М'ясокісткове борошно по 17 грн за кг (мішок 25 кг) В наявності 425 ₴ Артикул: …" at bounding box center [455, 234] width 302 height 108
copy link "М'ясокісткове борошно"
click at [1318, 28] on span "Прийнято" at bounding box center [1289, 24] width 59 height 13
click at [1322, 153] on li "отправили клиенту" at bounding box center [1315, 155] width 126 height 24
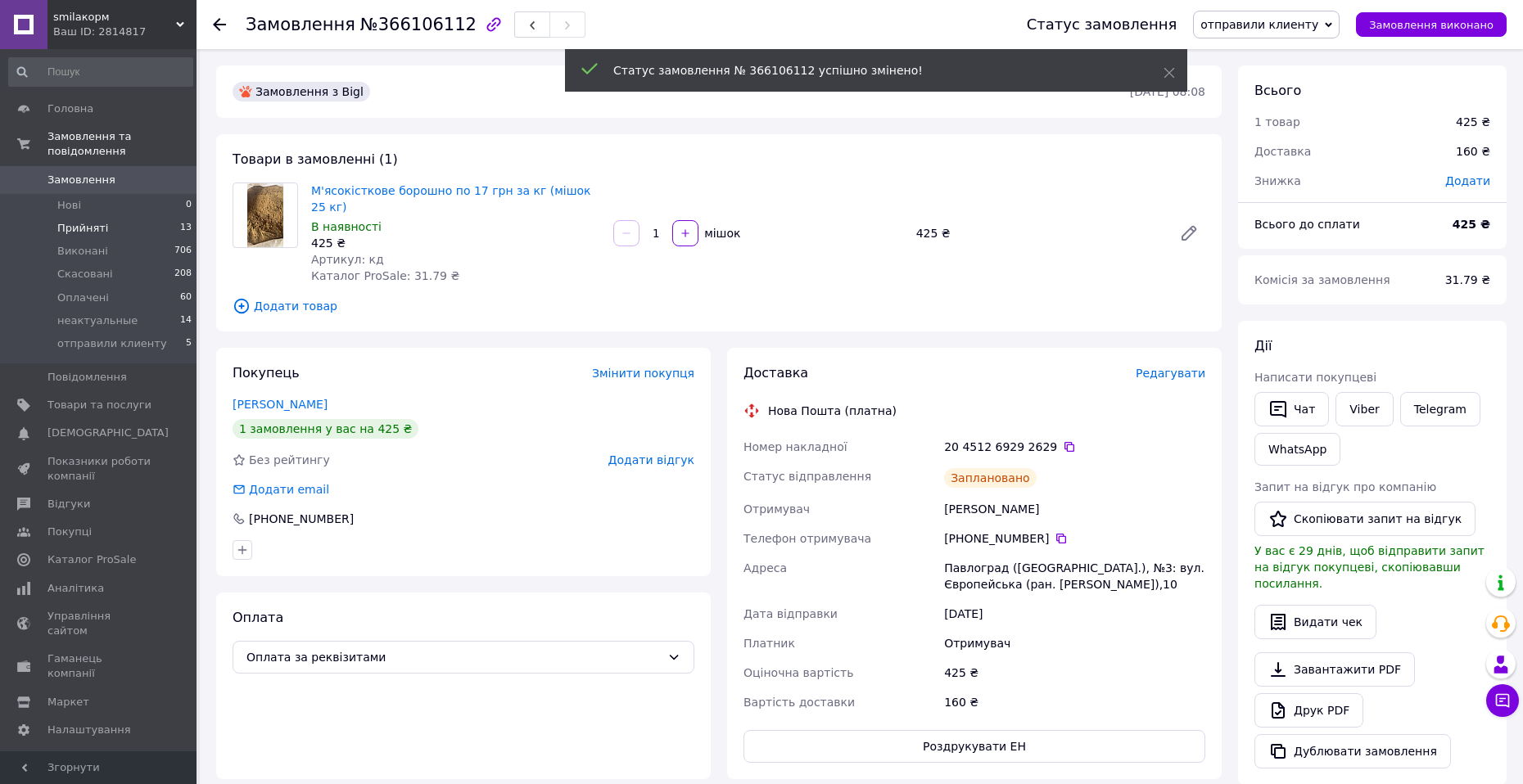
click at [135, 217] on li "Прийняті 13" at bounding box center [100, 228] width 202 height 23
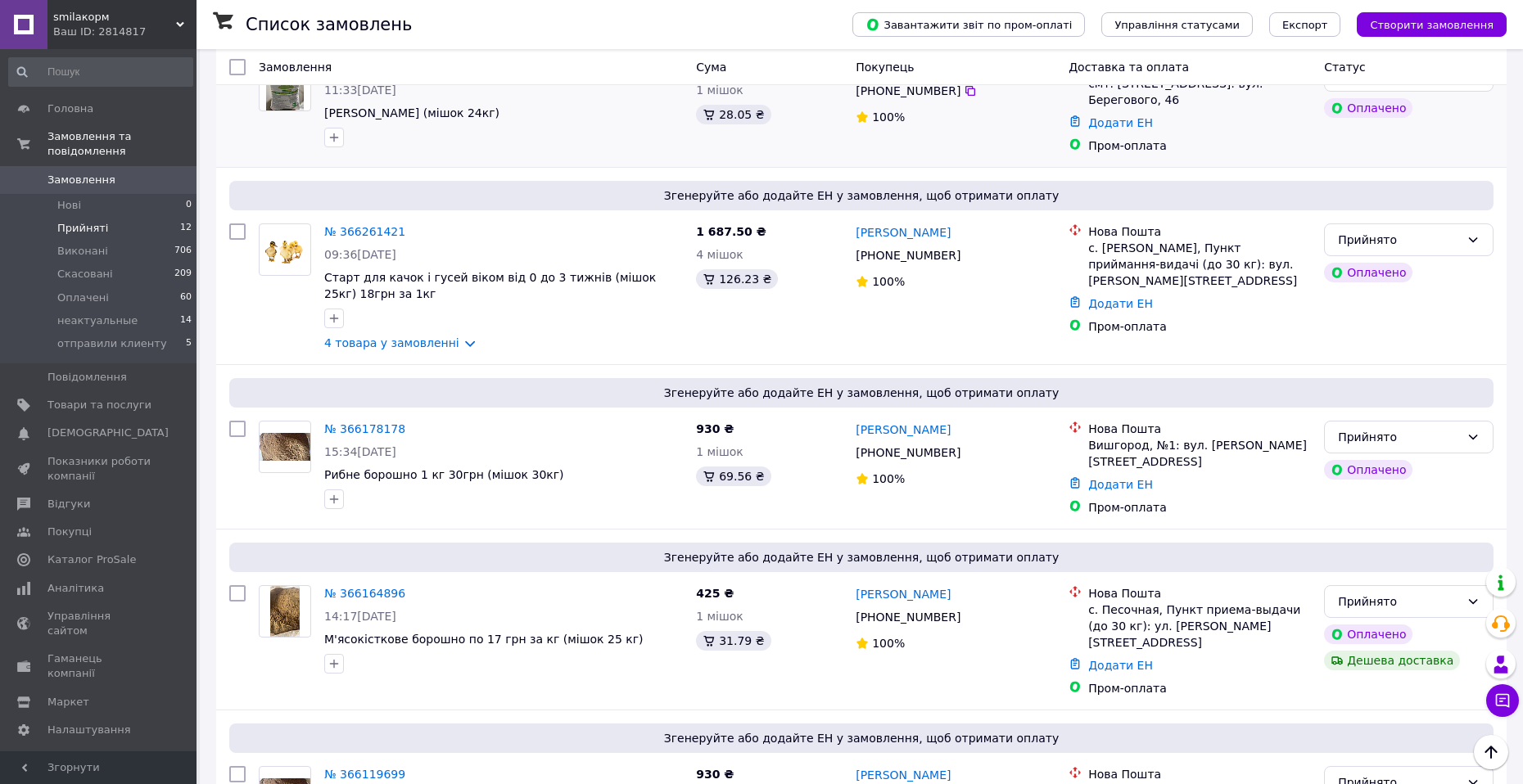
scroll to position [1315, 0]
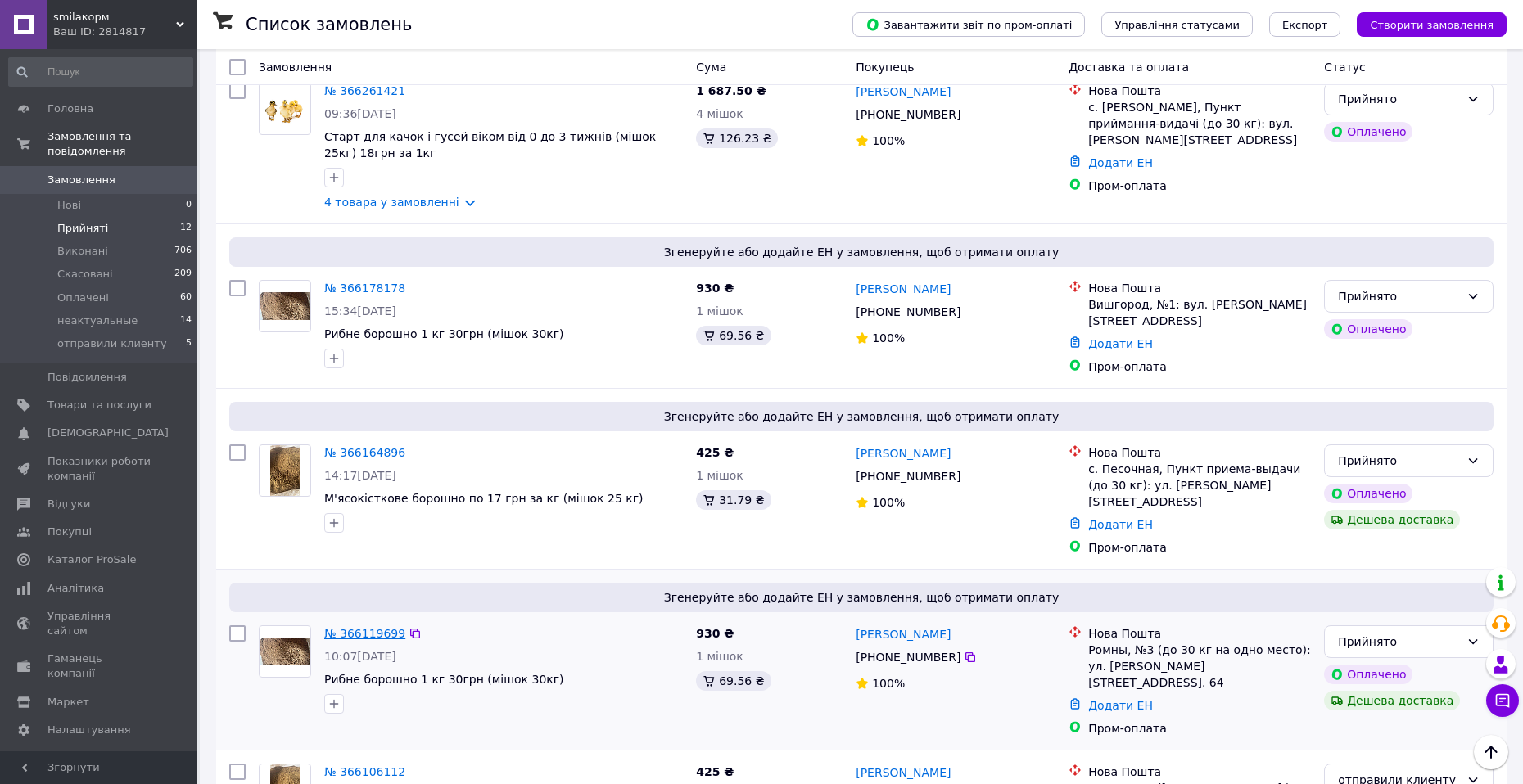
click at [358, 627] on link "№ 366119699" at bounding box center [364, 634] width 81 height 13
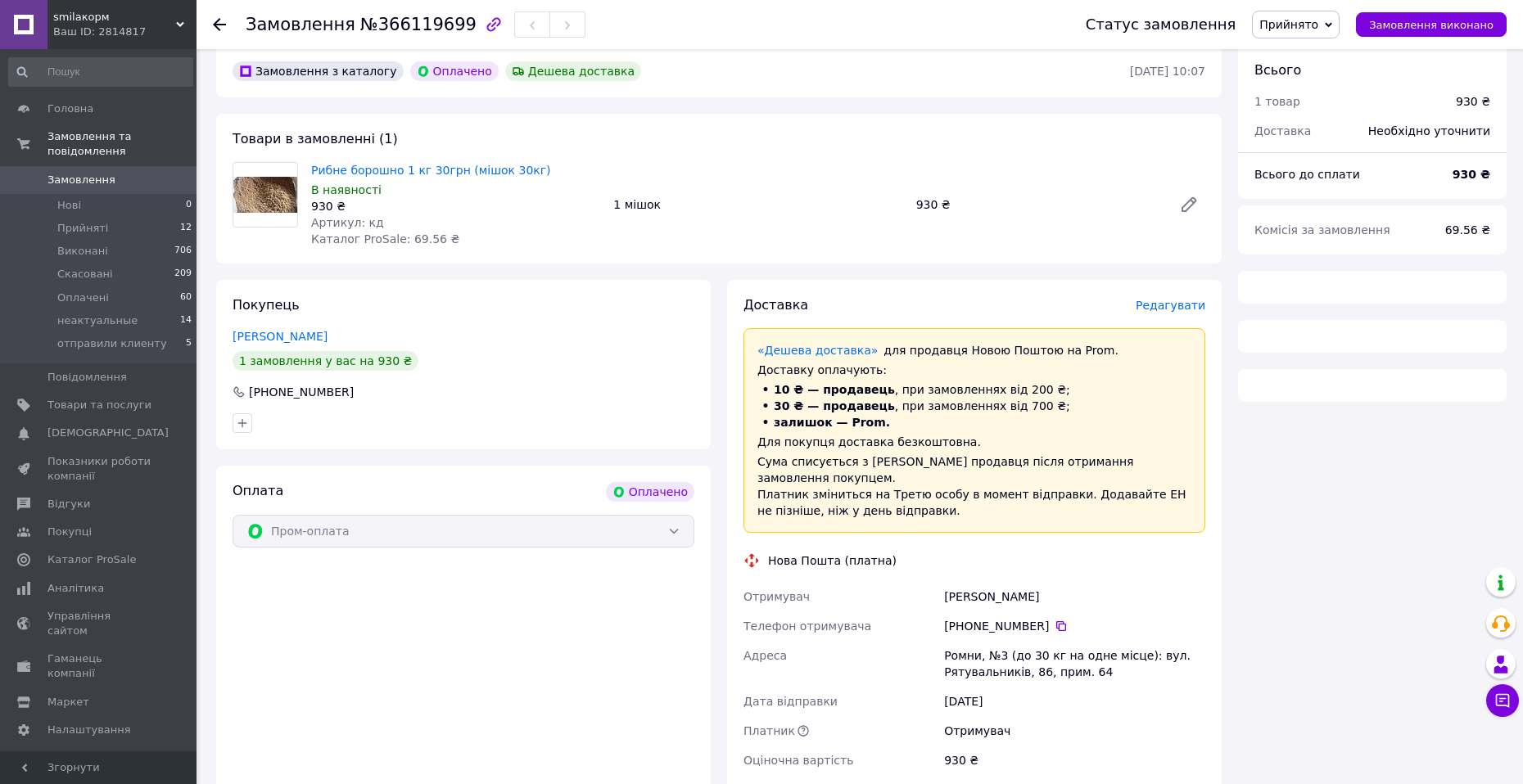
scroll to position [283, 0]
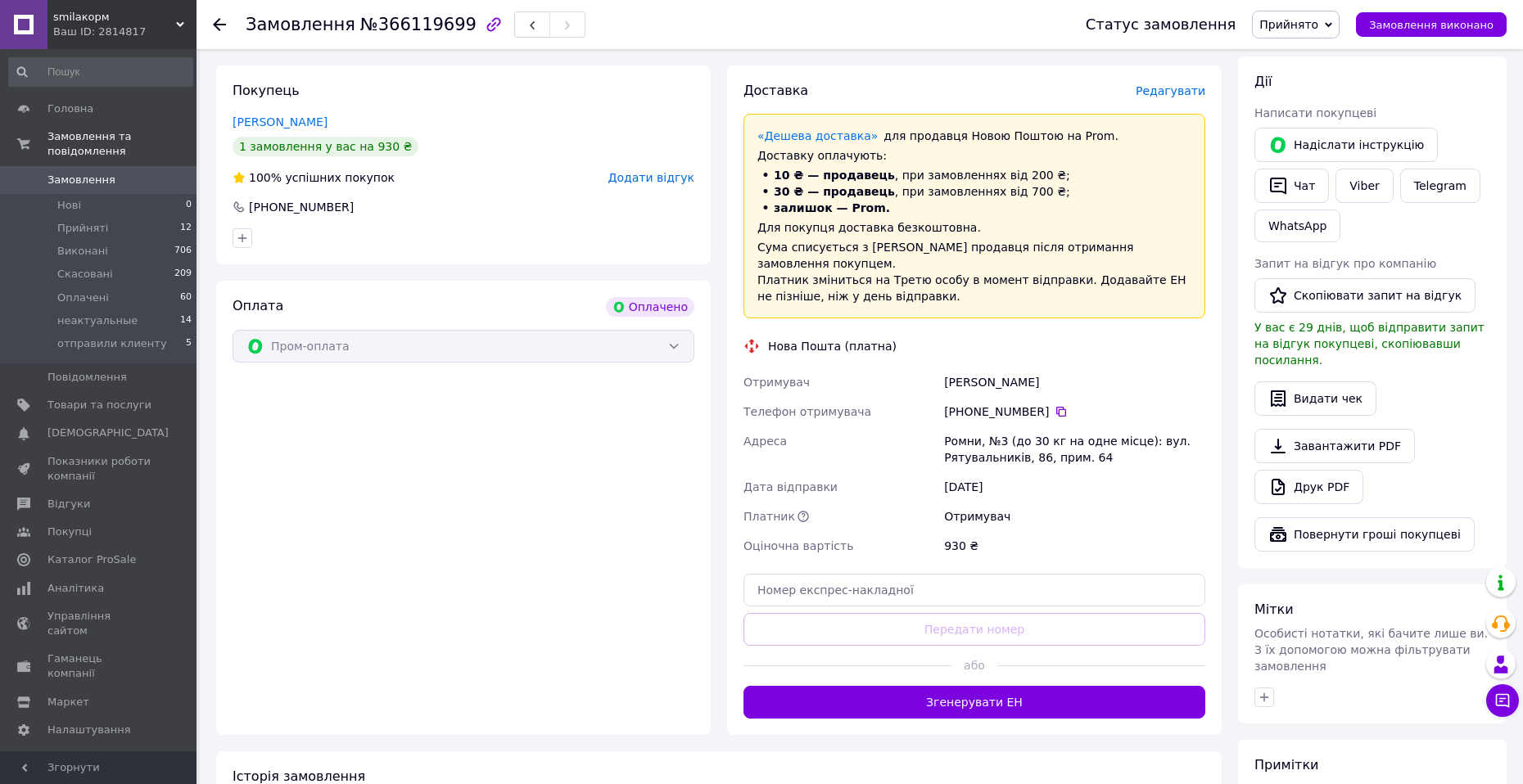
click at [930, 686] on button "Згенерувати ЕН" at bounding box center [974, 702] width 462 height 33
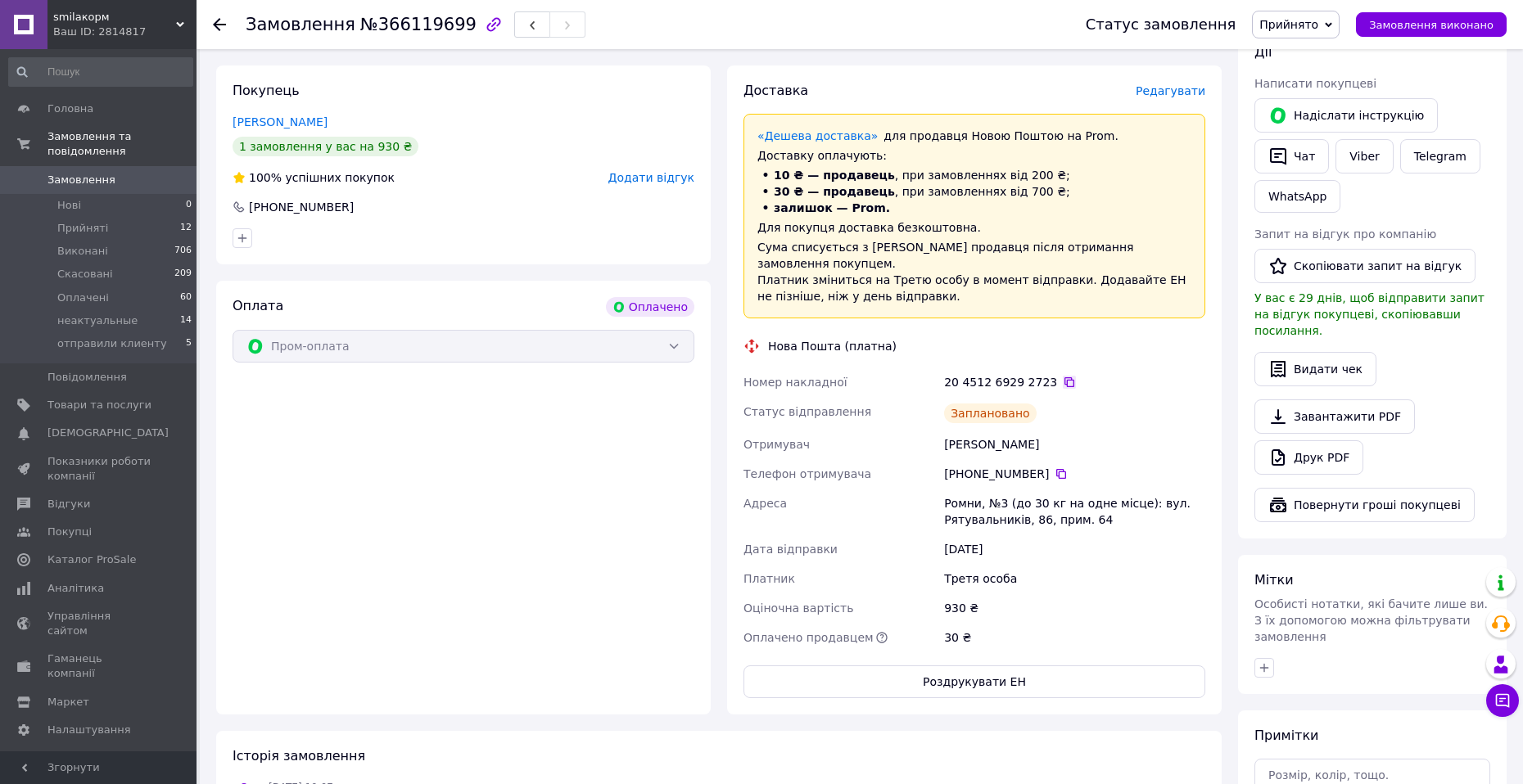
click at [1063, 376] on icon at bounding box center [1069, 383] width 13 height 13
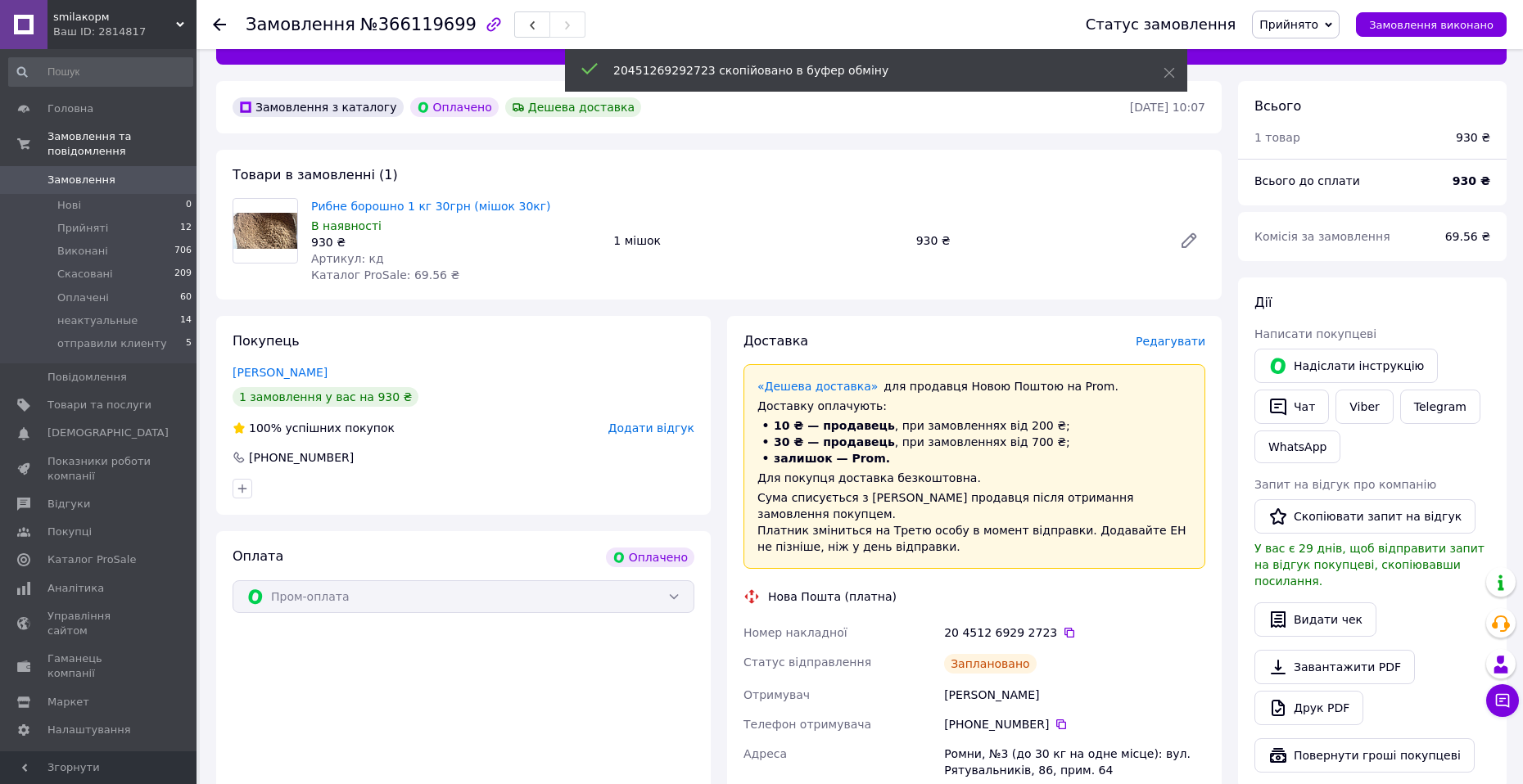
scroll to position [0, 0]
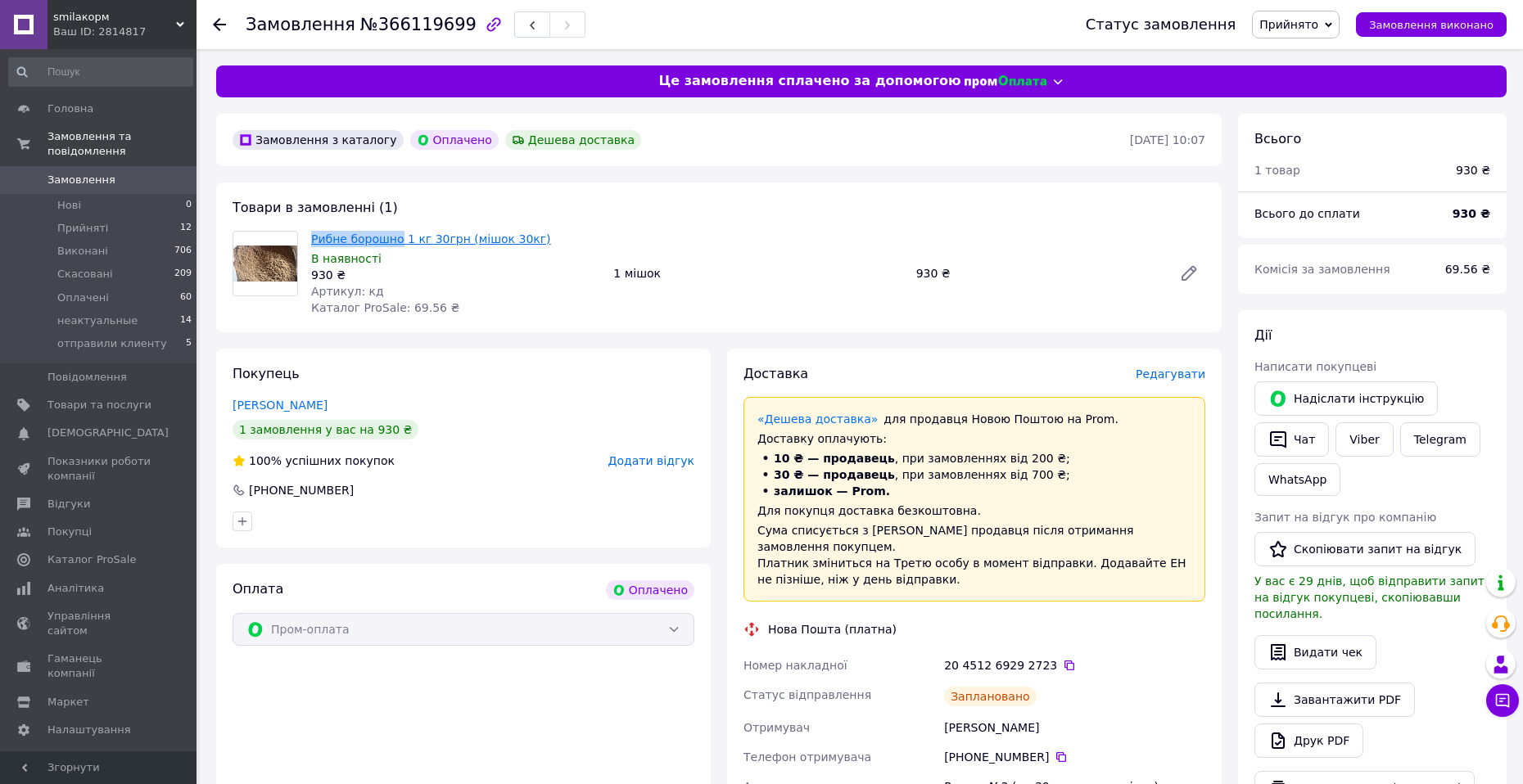
drag, startPoint x: 313, startPoint y: 234, endPoint x: 396, endPoint y: 235, distance: 83.0
copy link "Рибне борошно"
click at [1301, 24] on span "Прийнято" at bounding box center [1289, 24] width 59 height 13
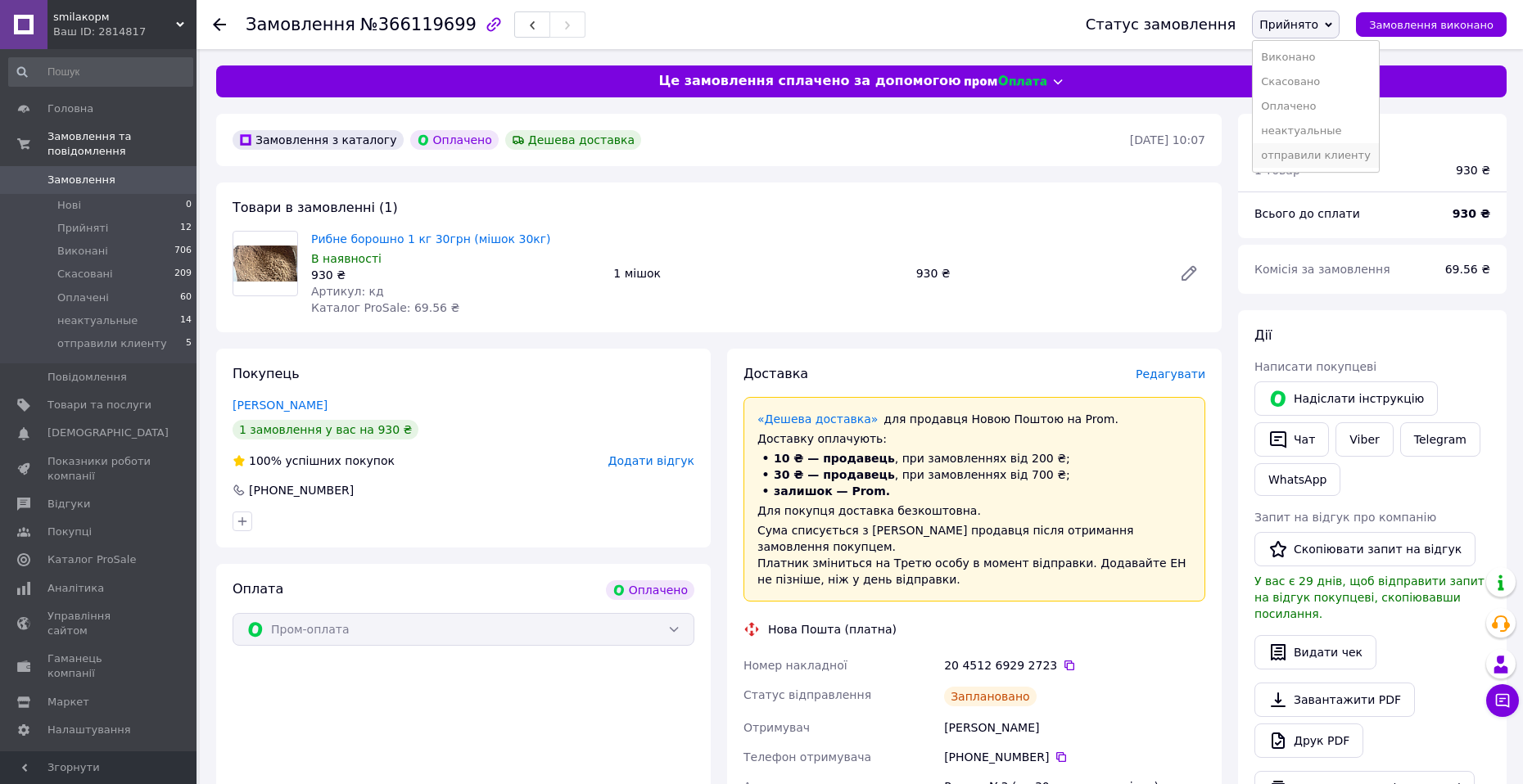
click at [1337, 155] on li "отправили клиенту" at bounding box center [1315, 155] width 126 height 24
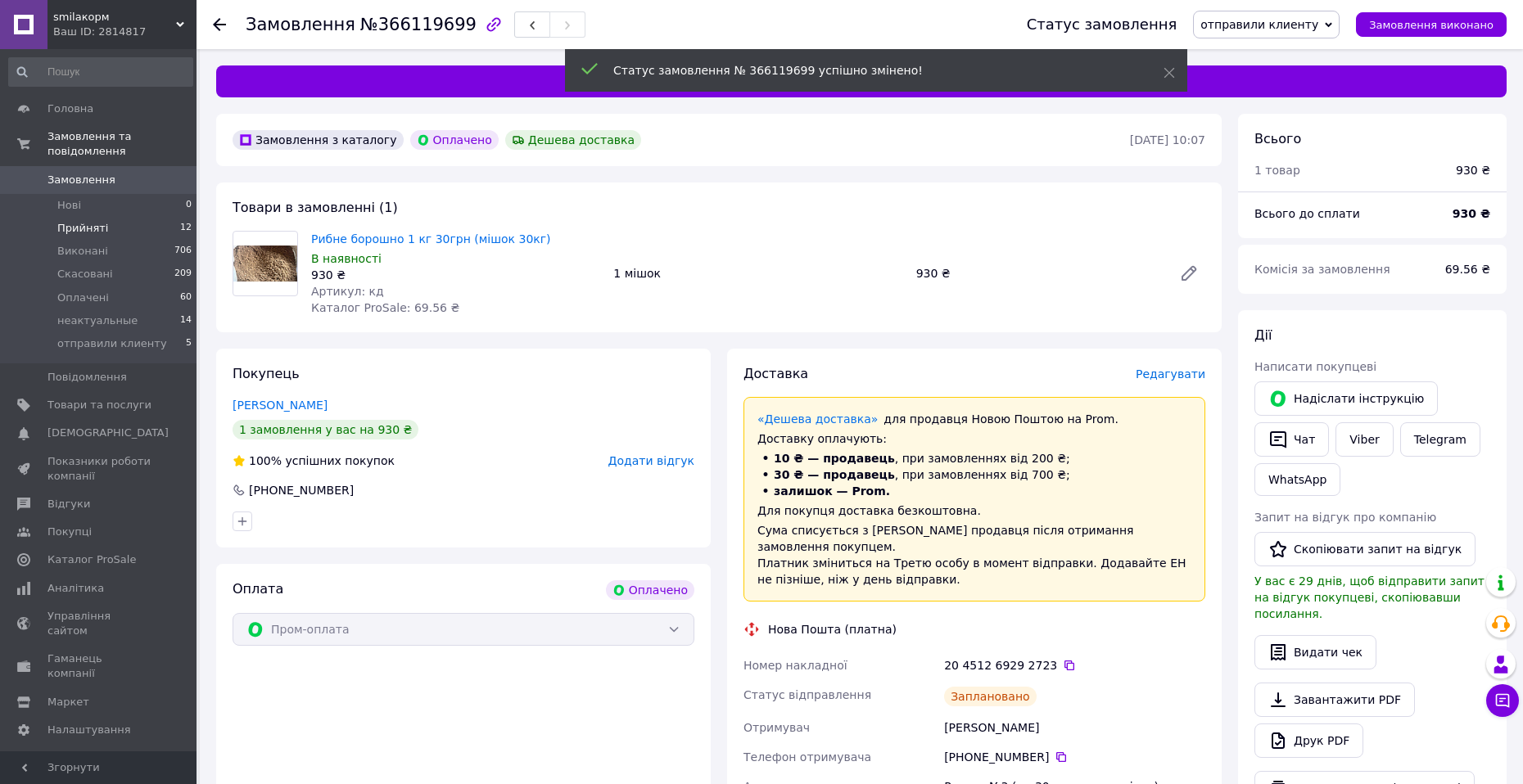
click at [95, 221] on span "Прийняті" at bounding box center [83, 228] width 51 height 14
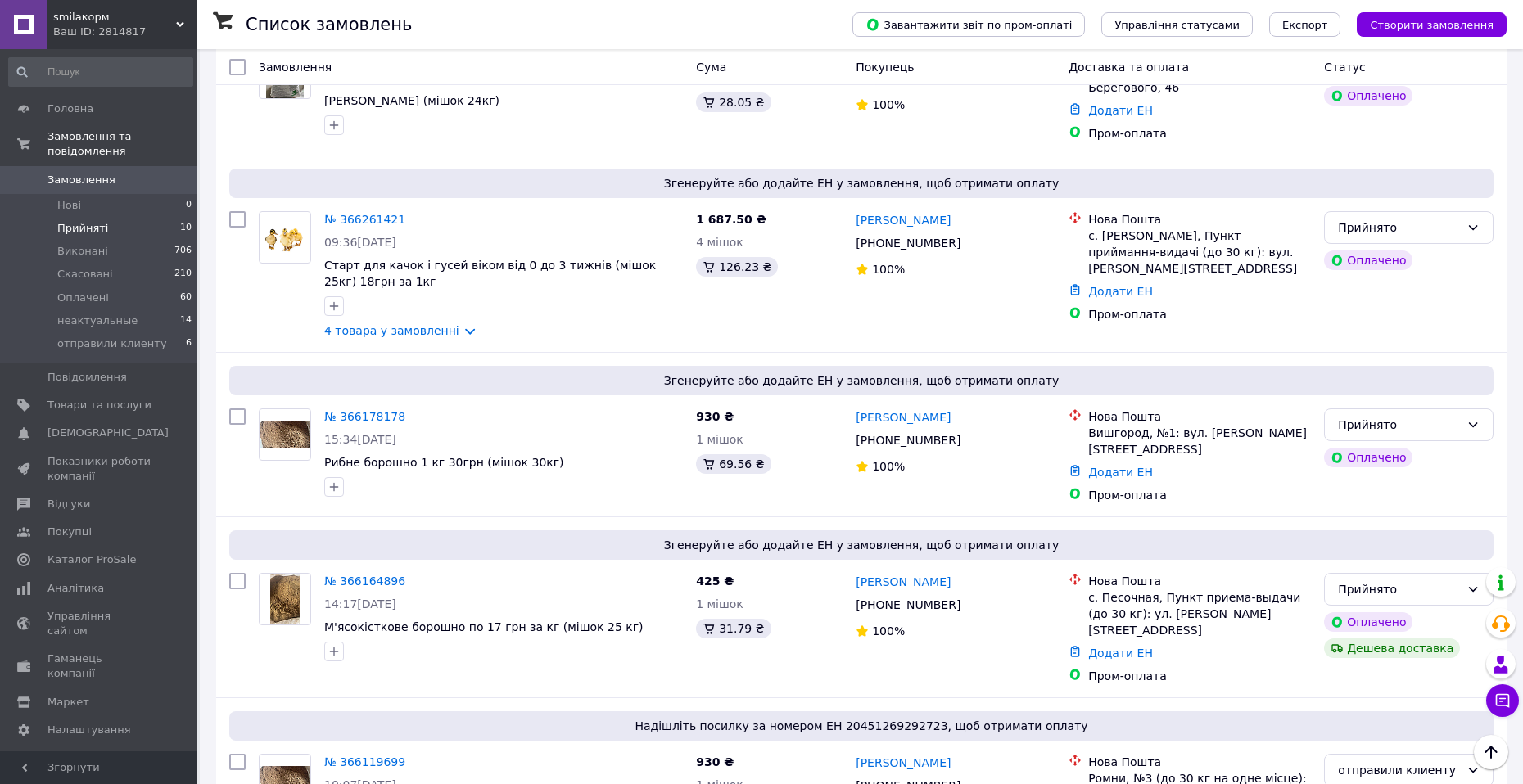
scroll to position [1193, 0]
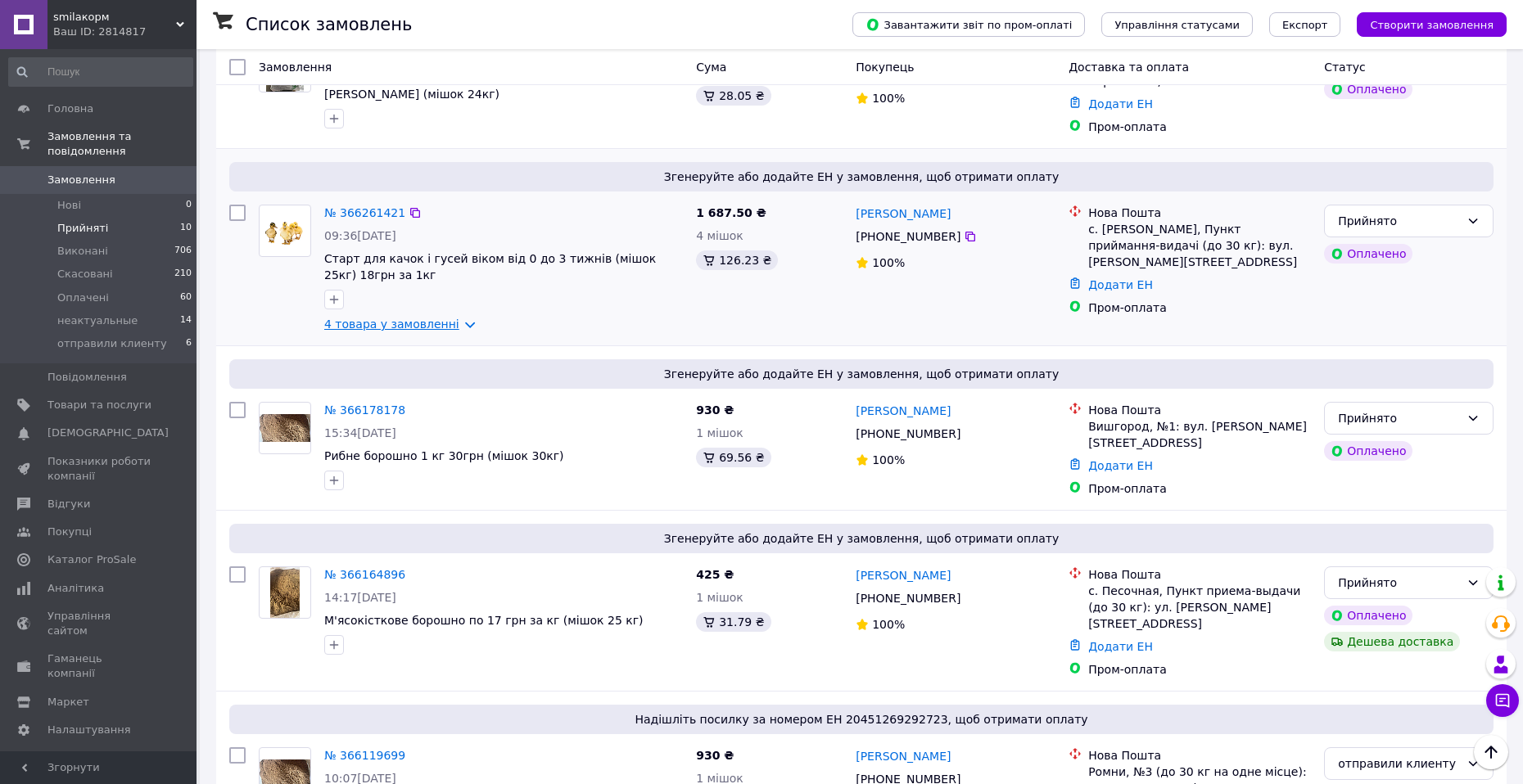
click at [392, 318] on link "4 товара у замовленні" at bounding box center [391, 325] width 135 height 13
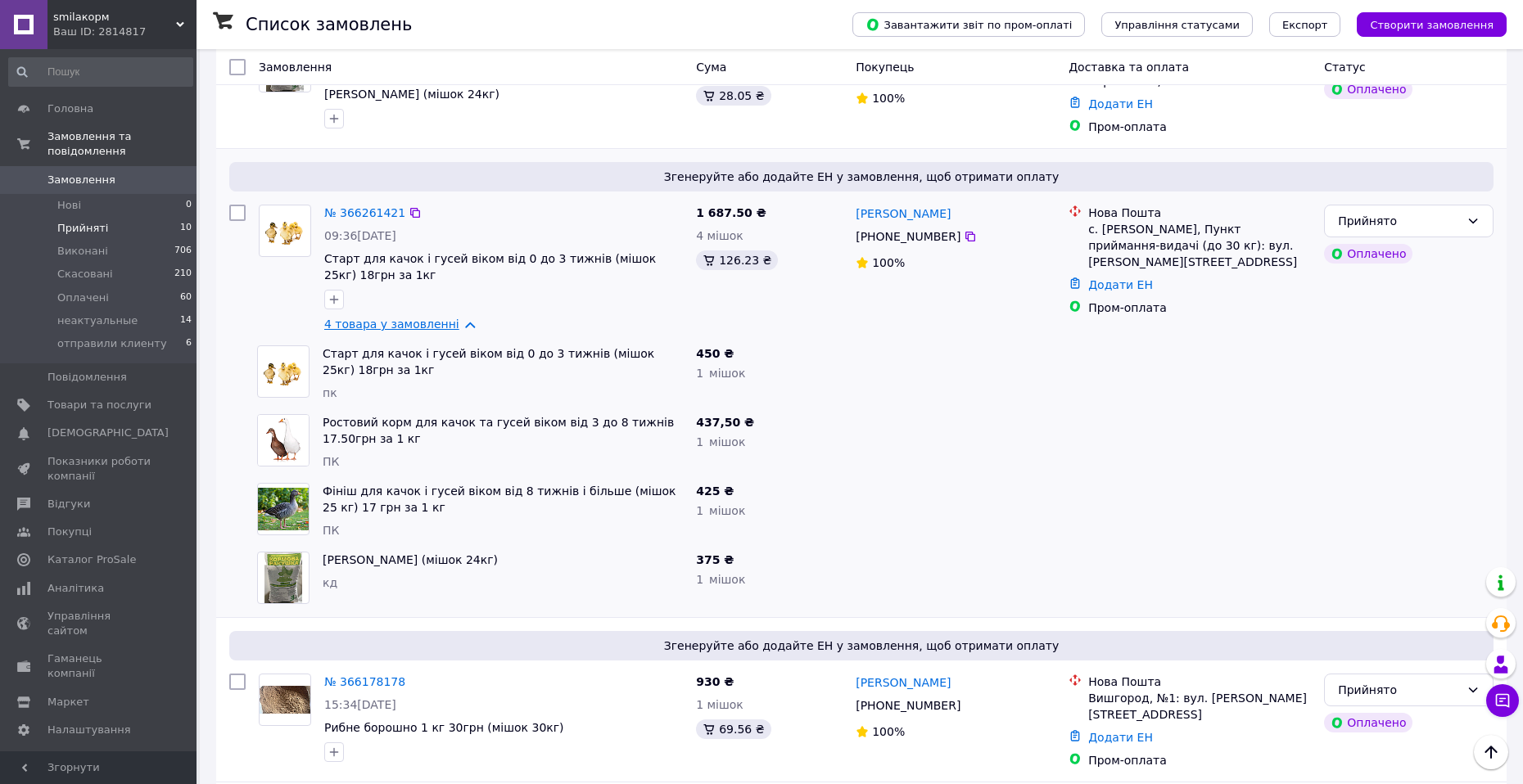
click at [392, 318] on link "4 товара у замовленні" at bounding box center [391, 325] width 135 height 13
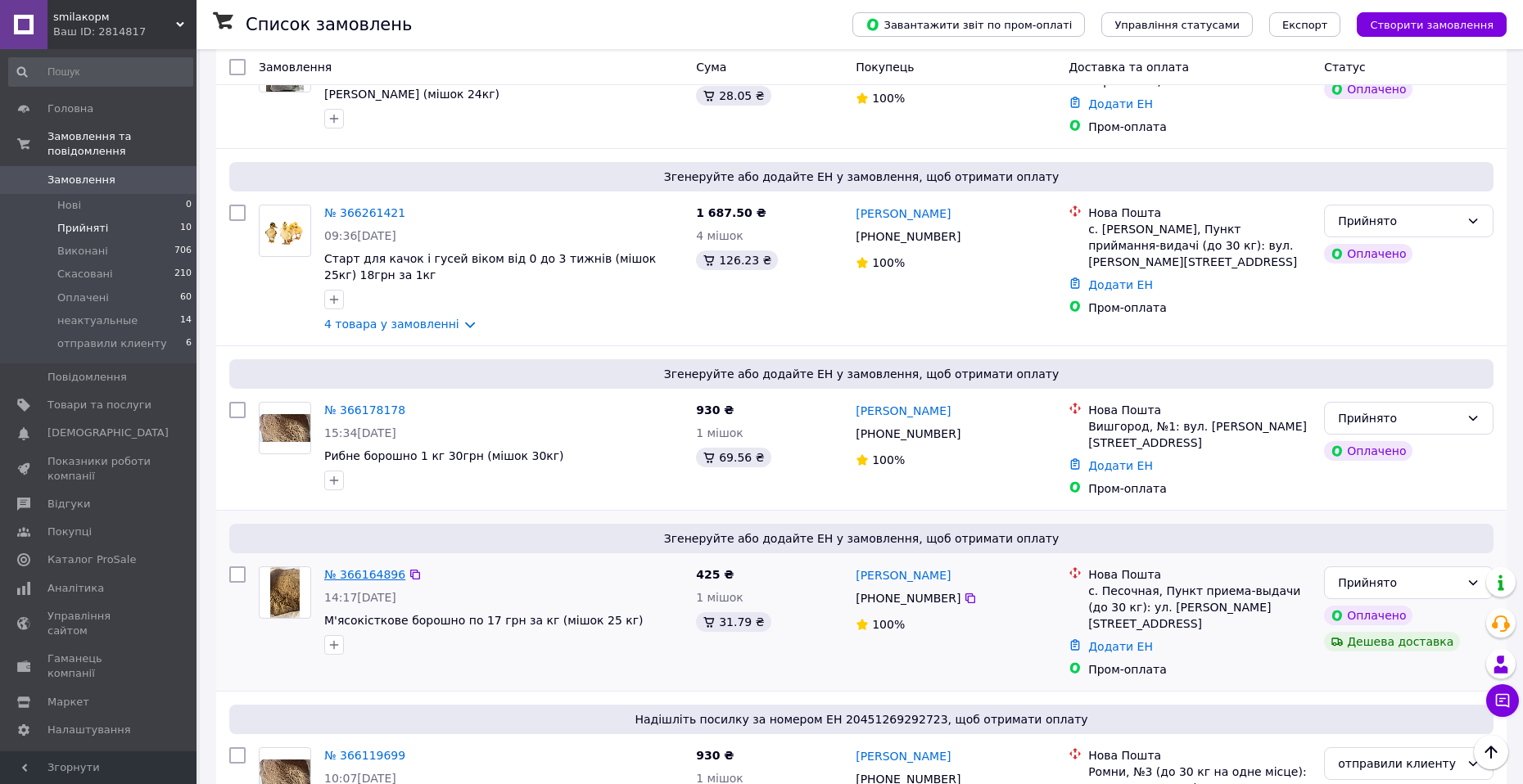
click at [348, 568] on link "№ 366164896" at bounding box center [364, 575] width 81 height 13
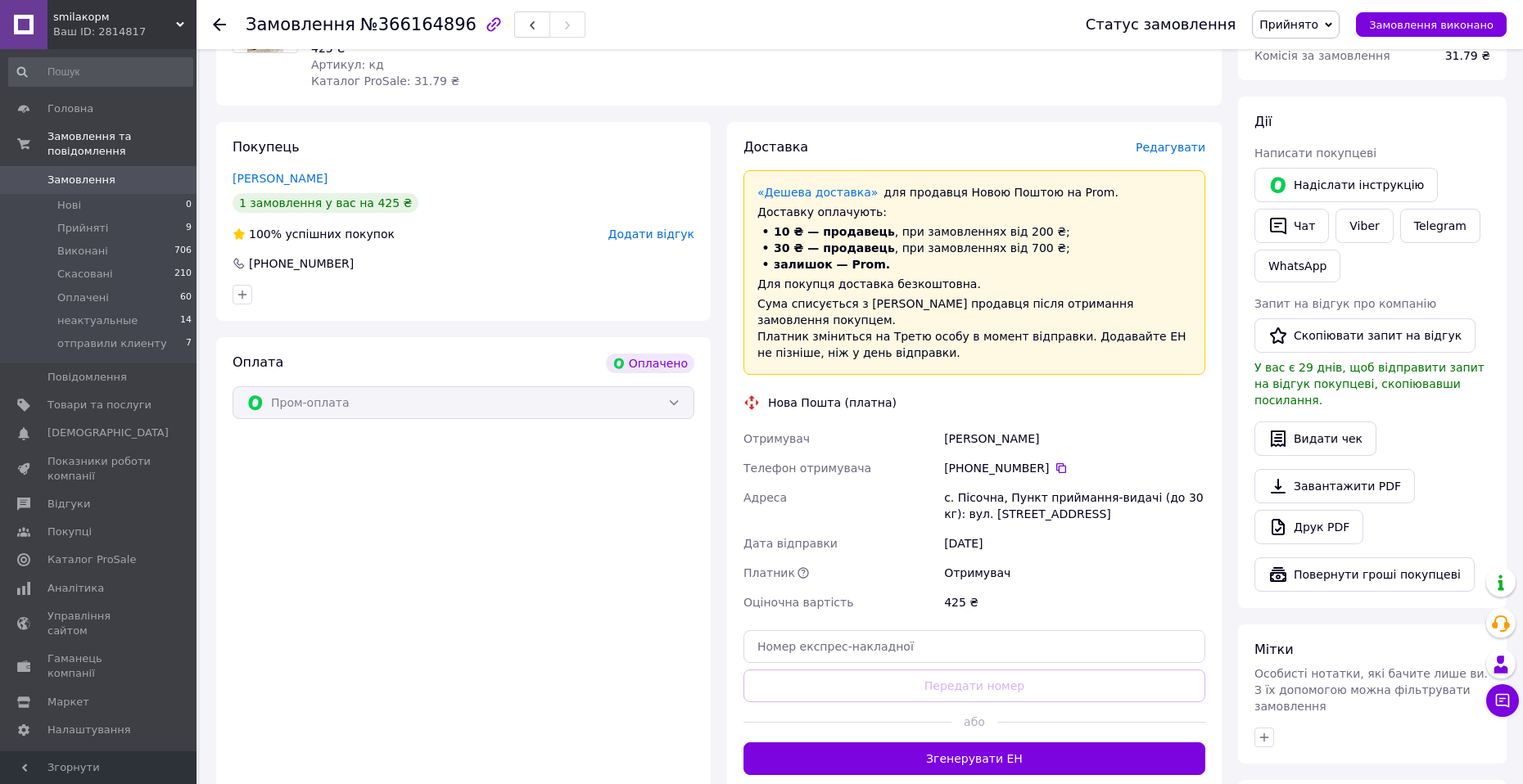
scroll to position [327, 0]
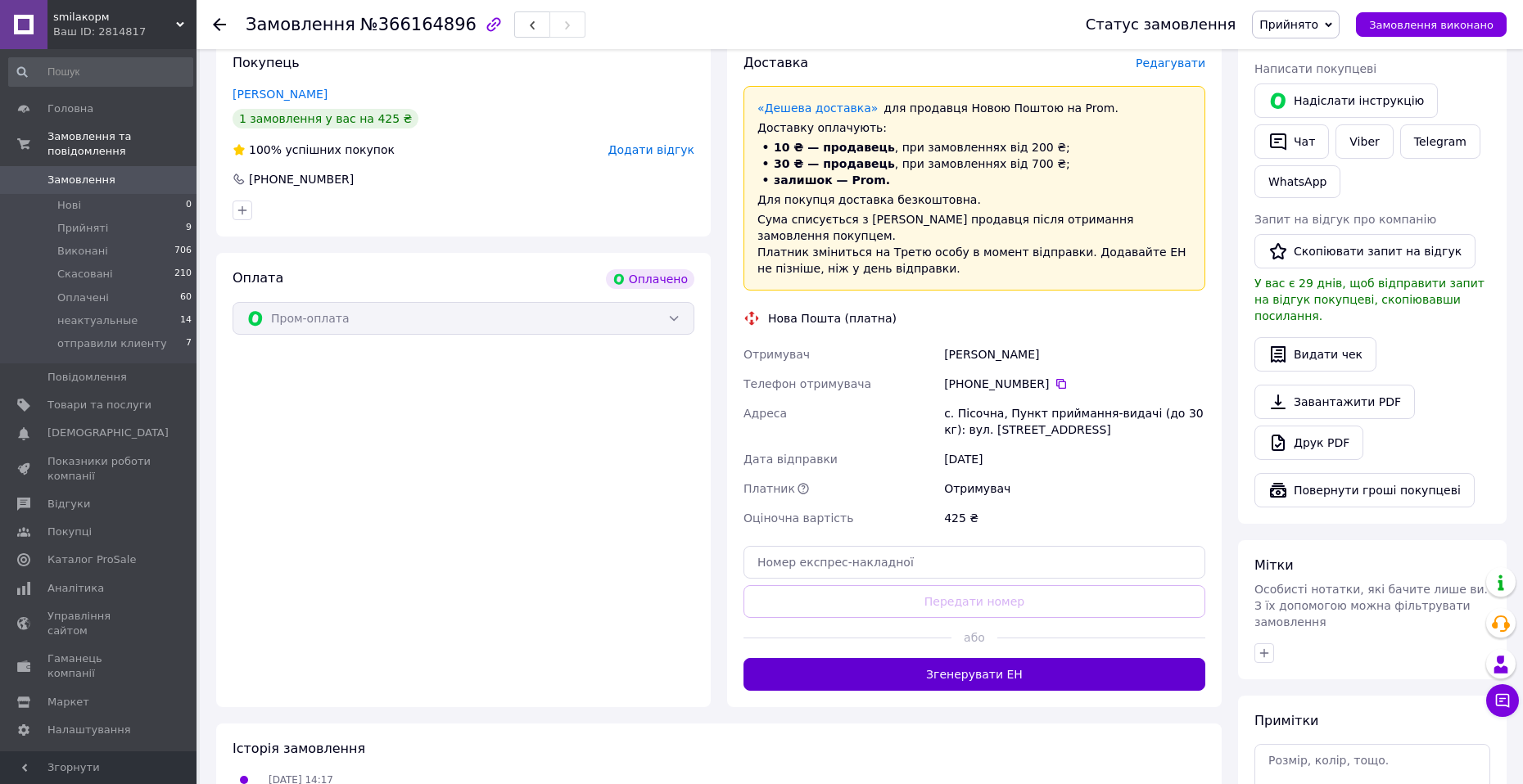
click at [994, 658] on button "Згенерувати ЕН" at bounding box center [974, 674] width 462 height 33
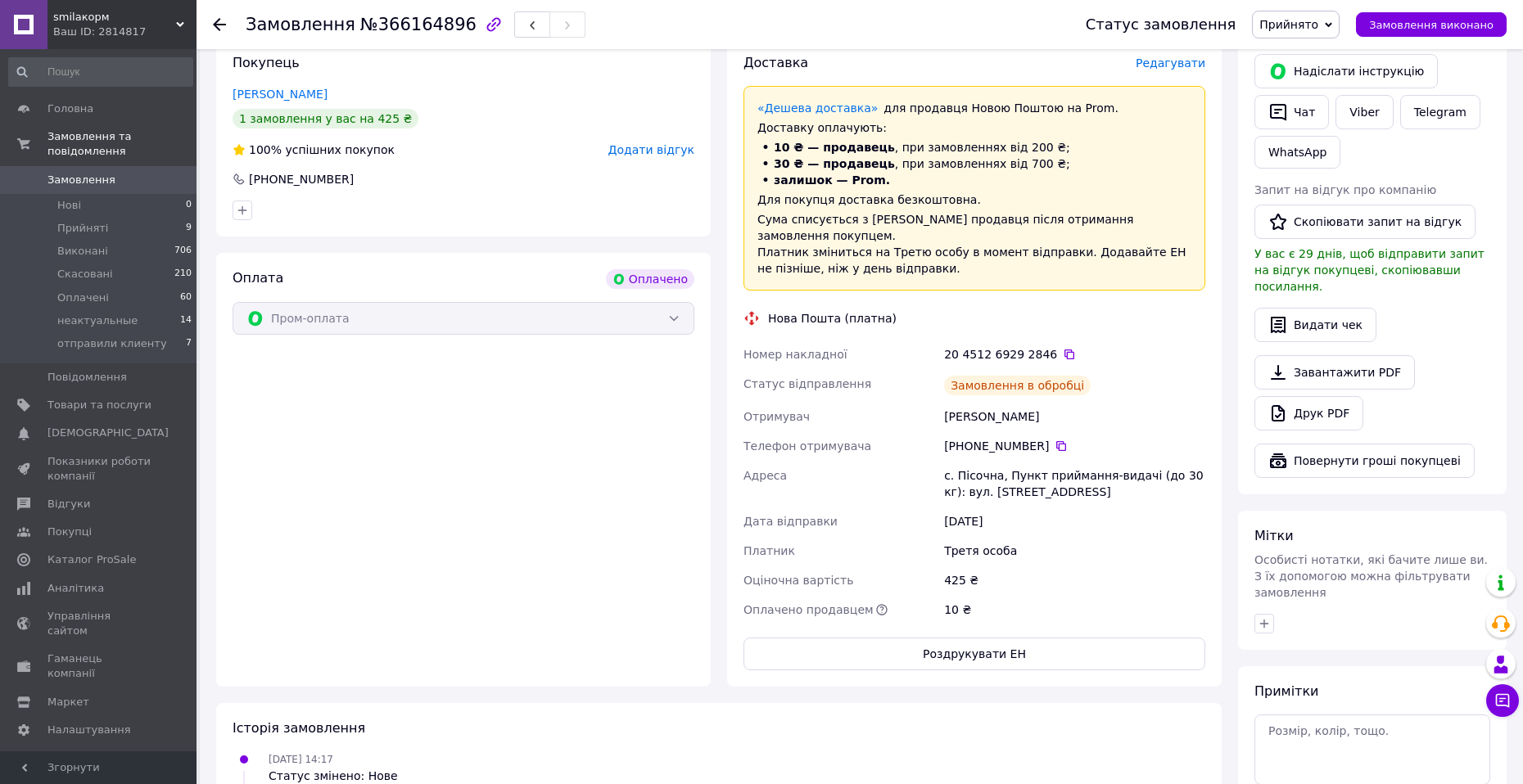
click at [1044, 346] on div "20 4512 6929 2846" at bounding box center [1074, 354] width 261 height 16
click at [1063, 348] on icon at bounding box center [1069, 355] width 13 height 13
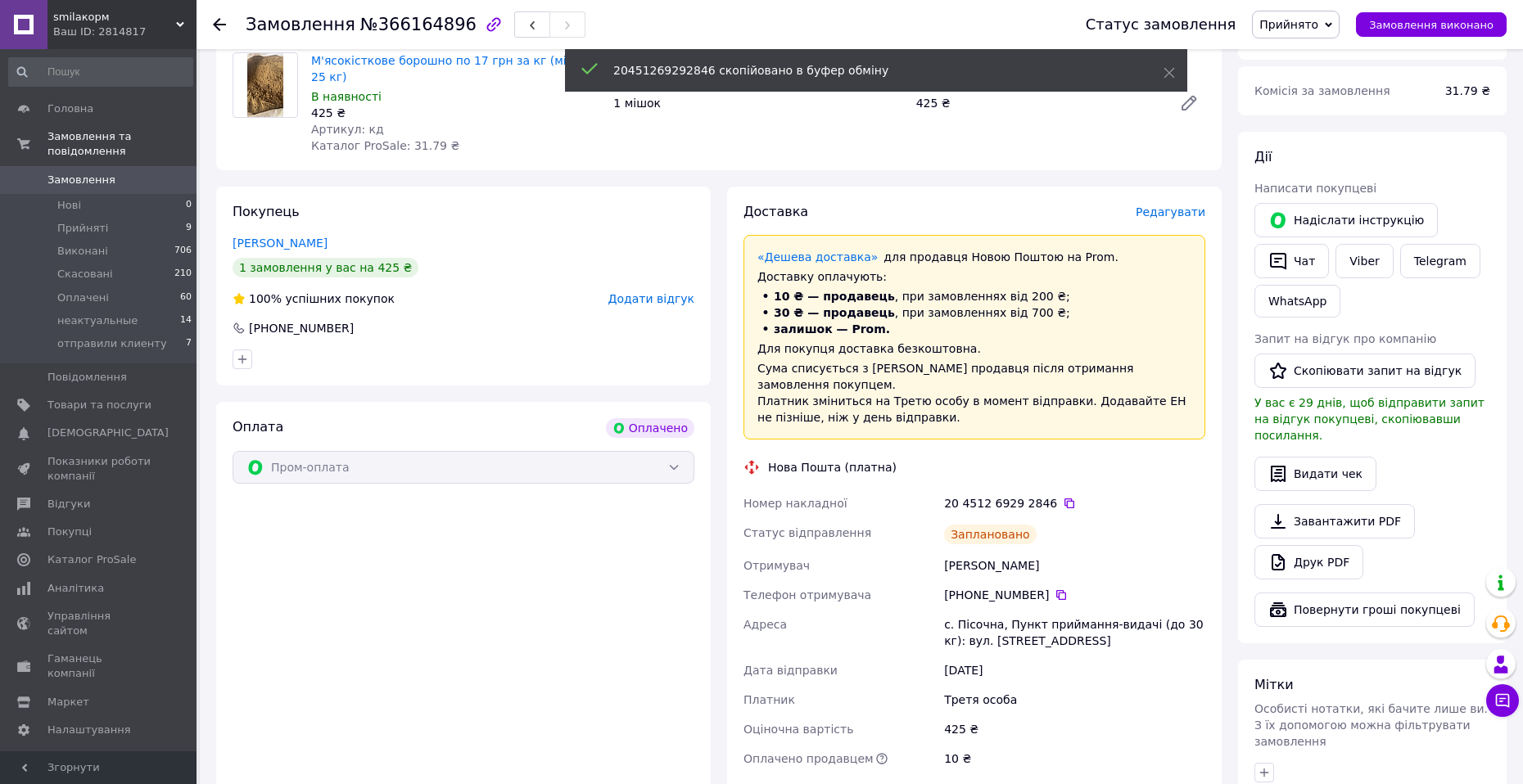
scroll to position [0, 0]
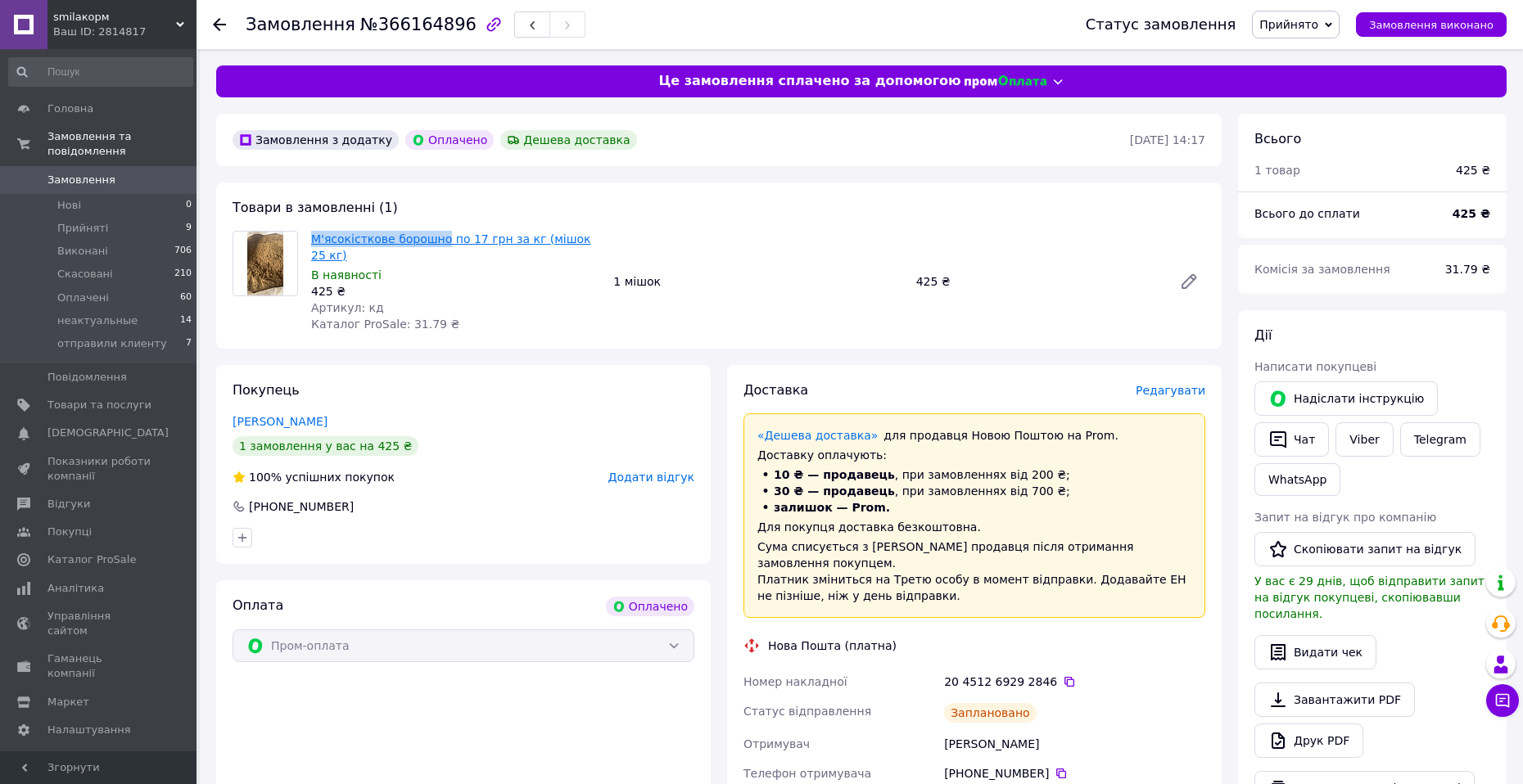
drag, startPoint x: 309, startPoint y: 238, endPoint x: 439, endPoint y: 235, distance: 130.0
click at [438, 235] on div "М'ясокісткове борошно по 17 грн за кг (мішок 25 кг) В наявності 425 ₴ Артикул: …" at bounding box center [718, 282] width 986 height 101
copy div "М'ясокісткове борошно"
click at [1303, 25] on span "Прийнято" at bounding box center [1289, 24] width 59 height 13
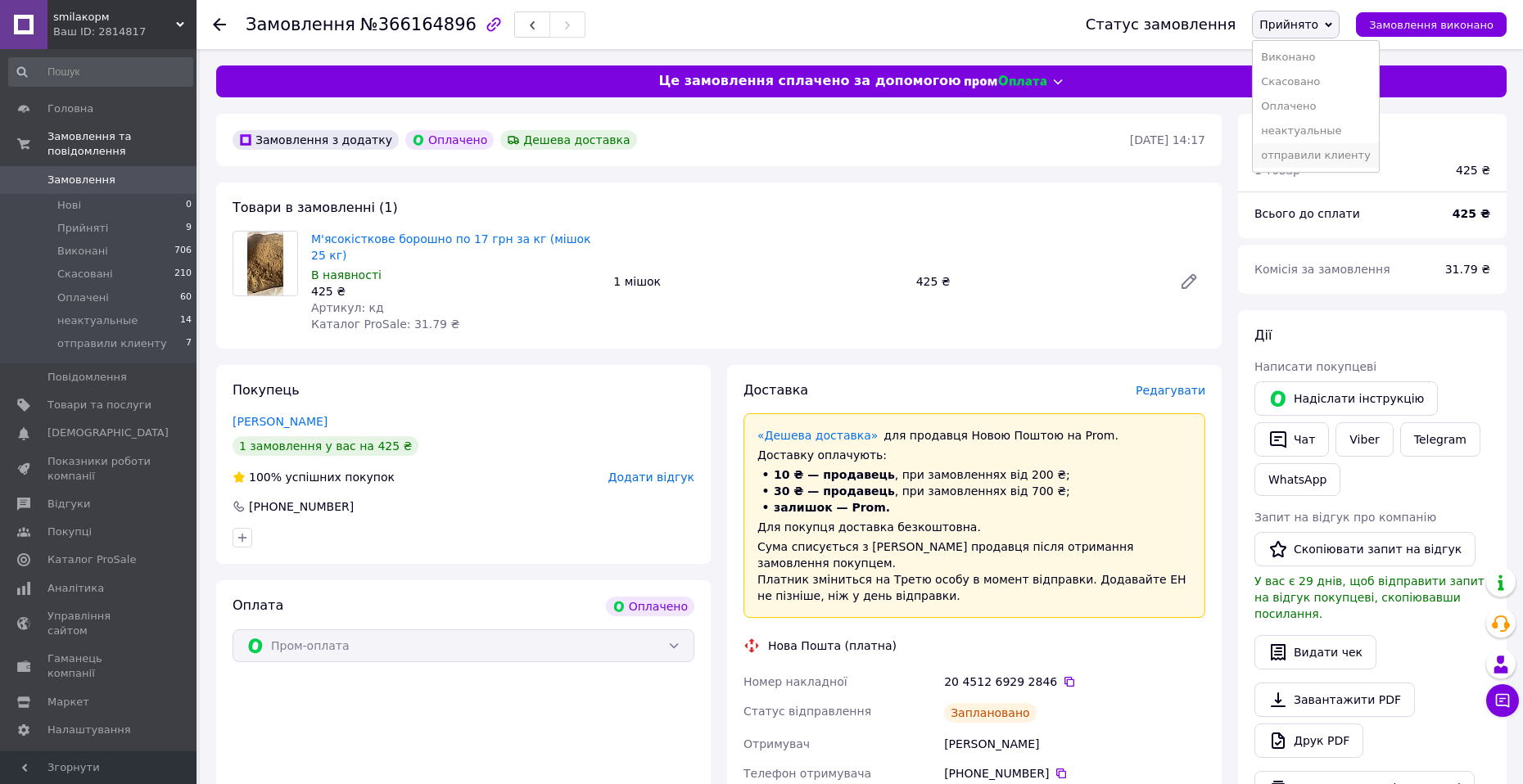
click at [1323, 154] on li "отправили клиенту" at bounding box center [1315, 155] width 126 height 24
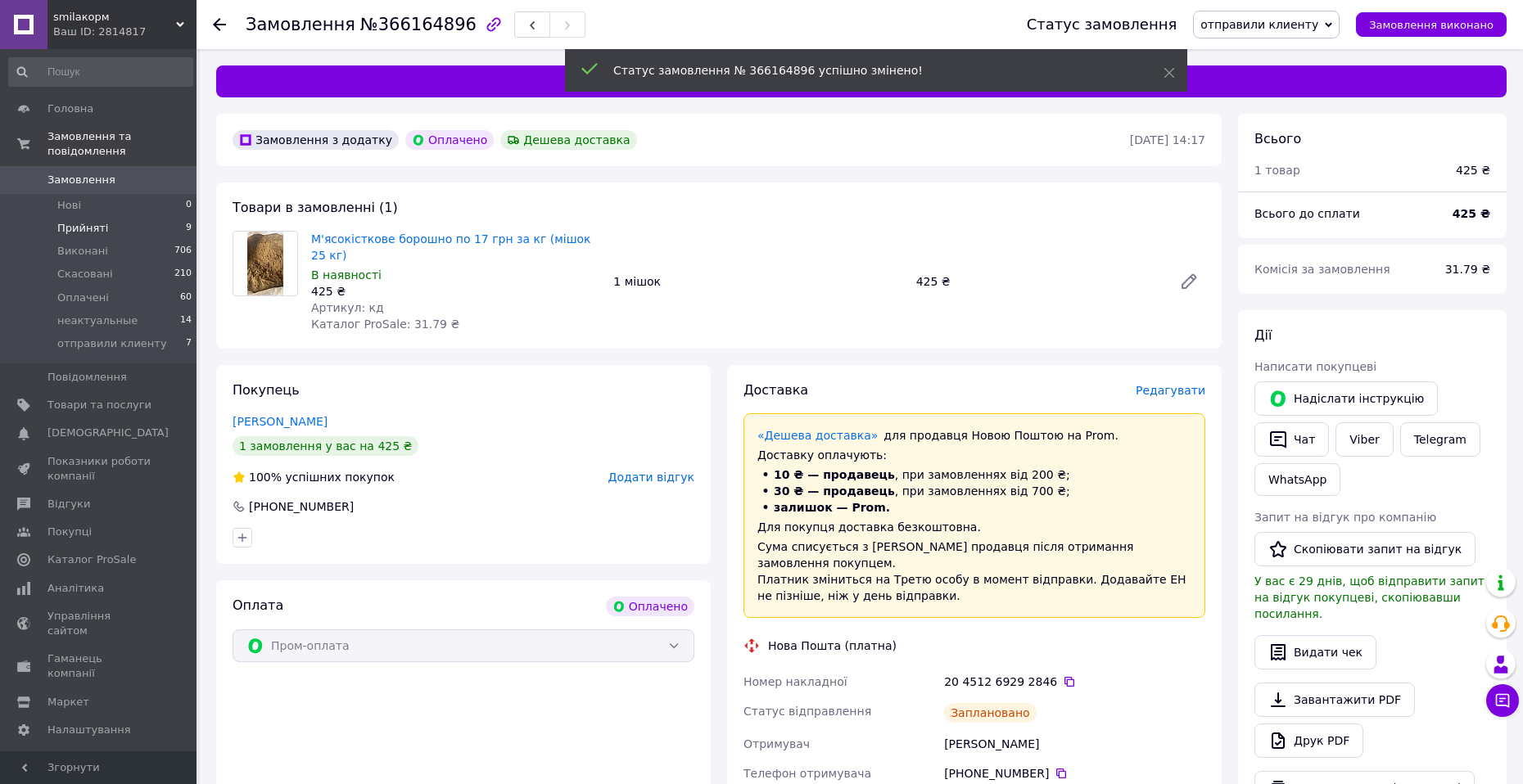
click at [86, 221] on span "Прийняті" at bounding box center [83, 228] width 51 height 14
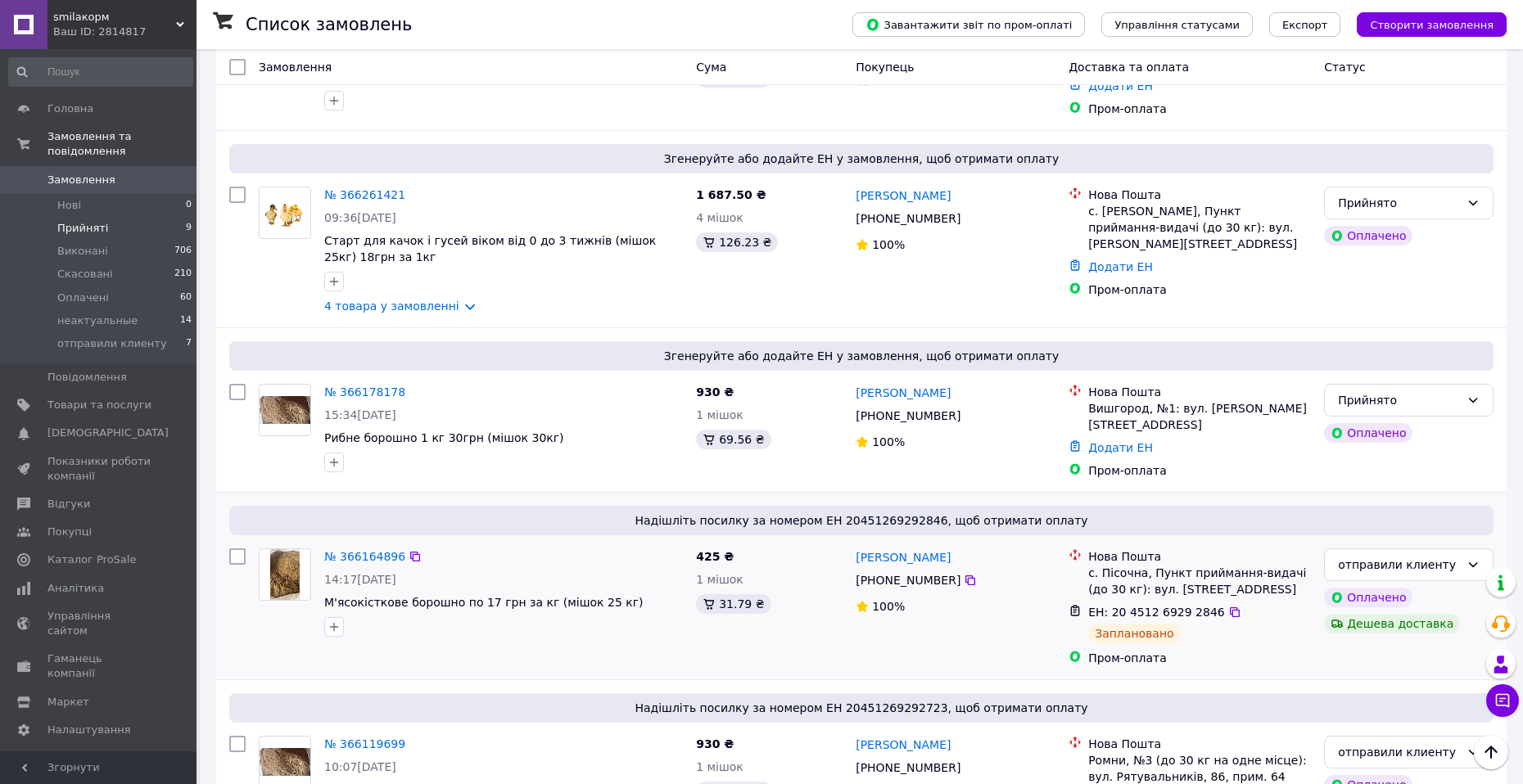
scroll to position [1216, 0]
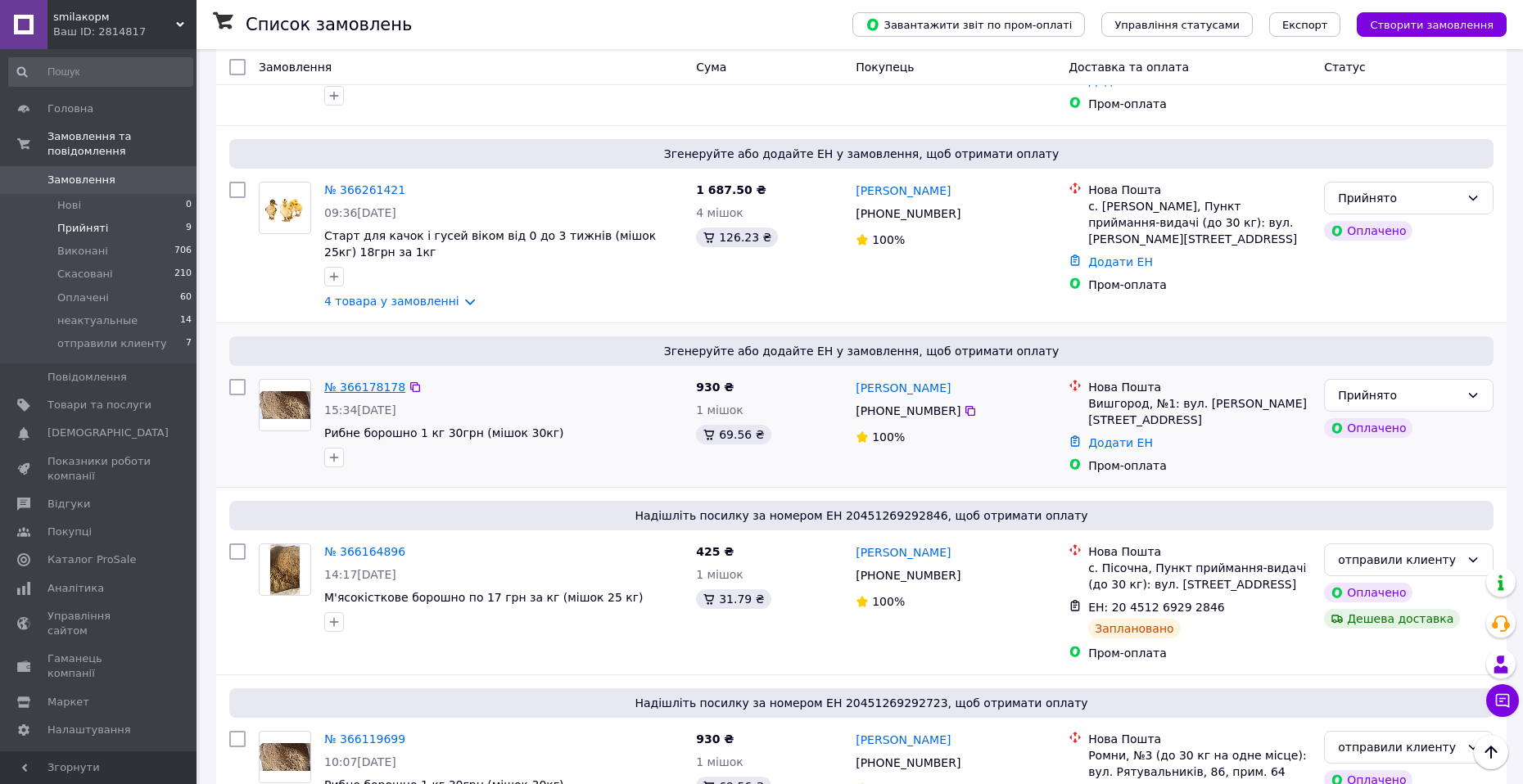
click at [378, 380] on link "№ 366178178" at bounding box center [364, 387] width 81 height 13
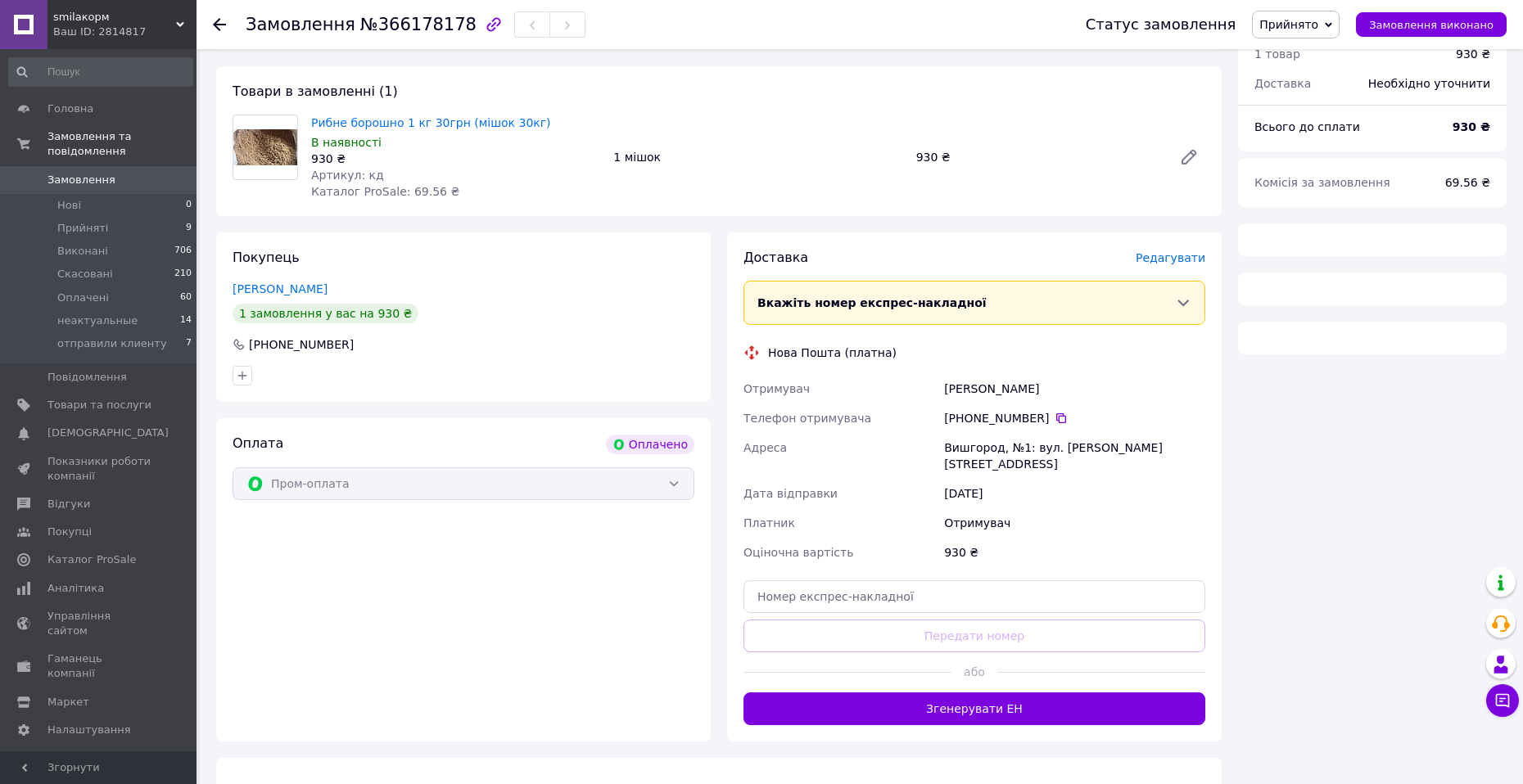
scroll to position [123, 0]
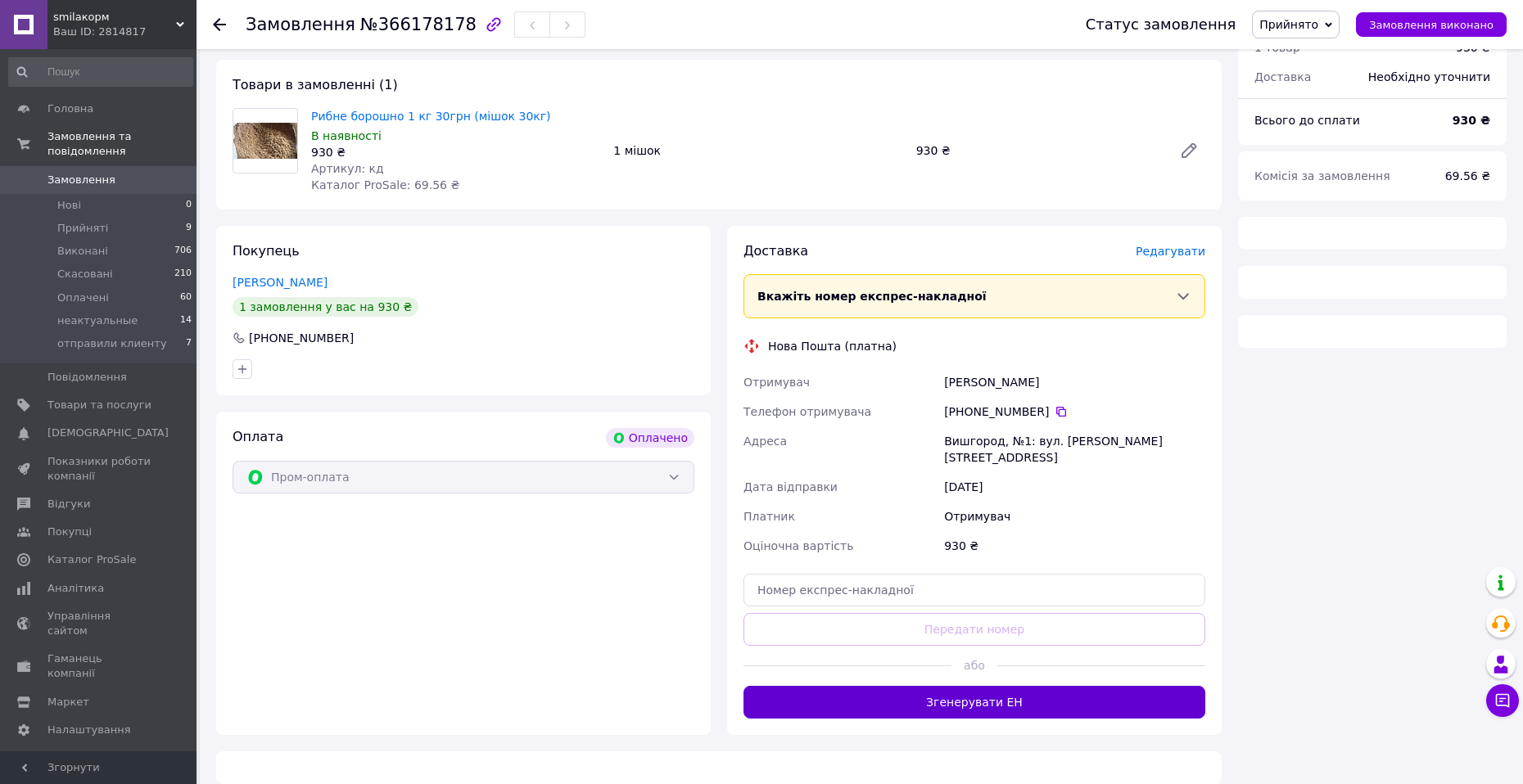
click at [965, 686] on button "Згенерувати ЕН" at bounding box center [974, 702] width 462 height 33
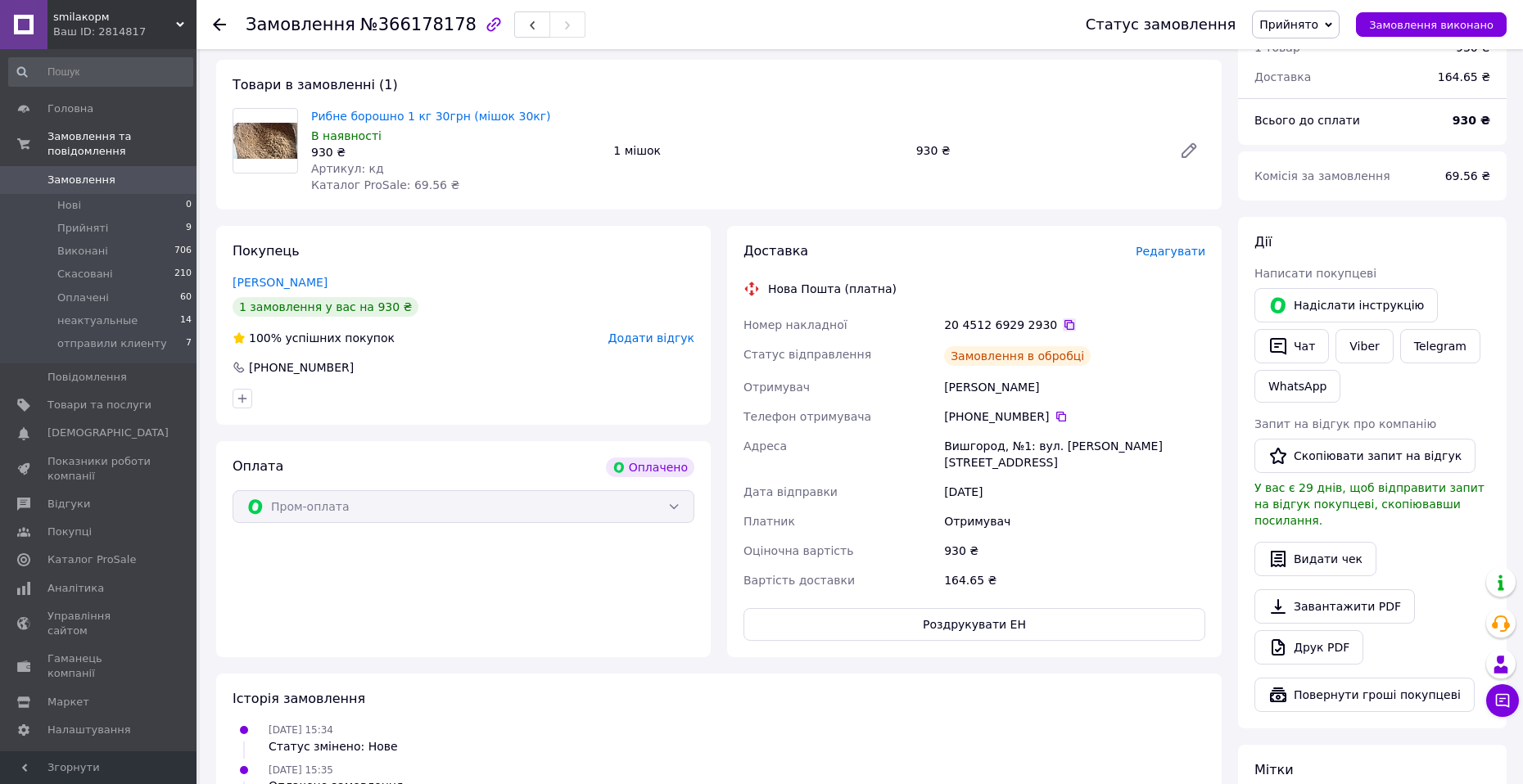
click at [1063, 326] on icon at bounding box center [1069, 325] width 13 height 13
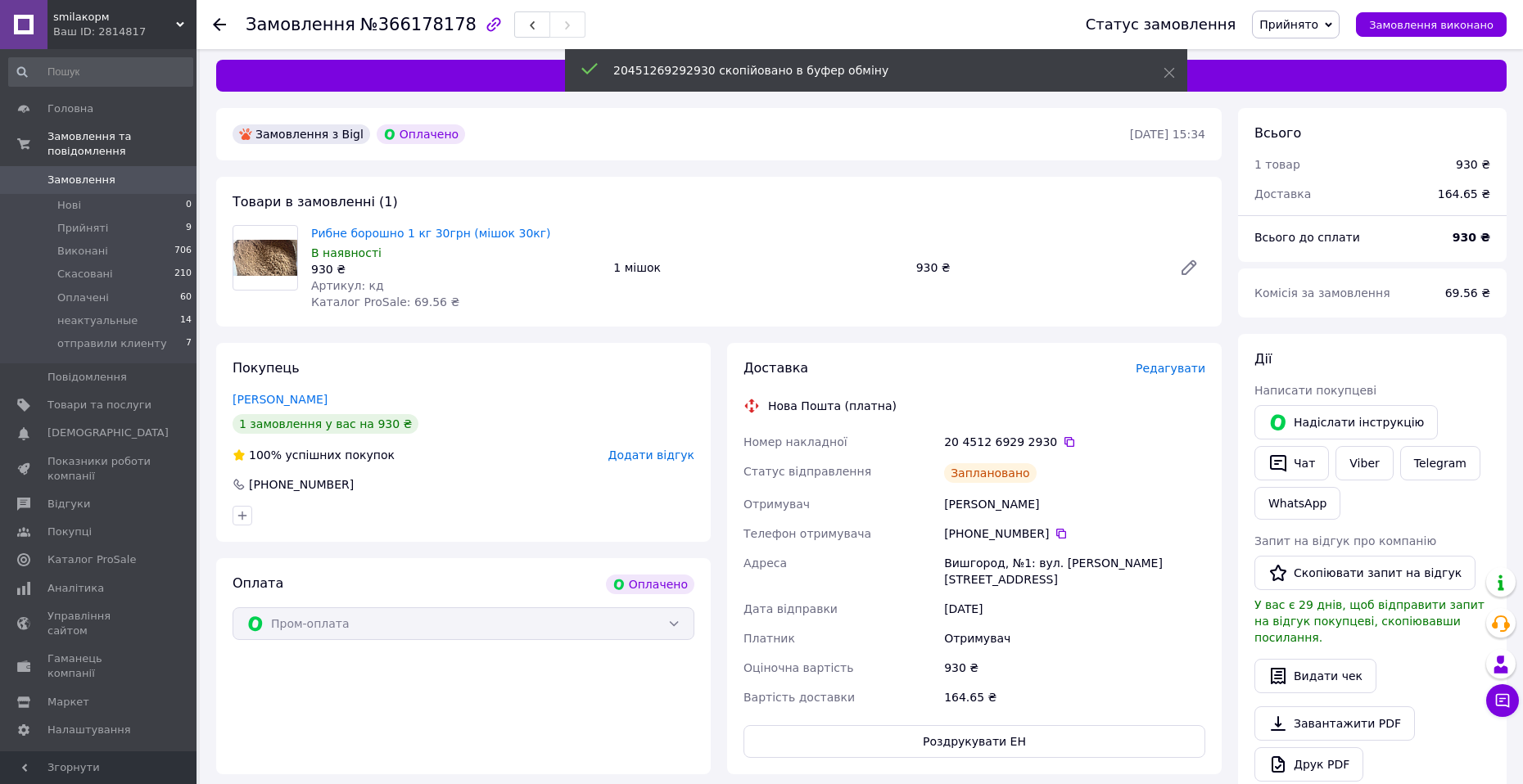
scroll to position [0, 0]
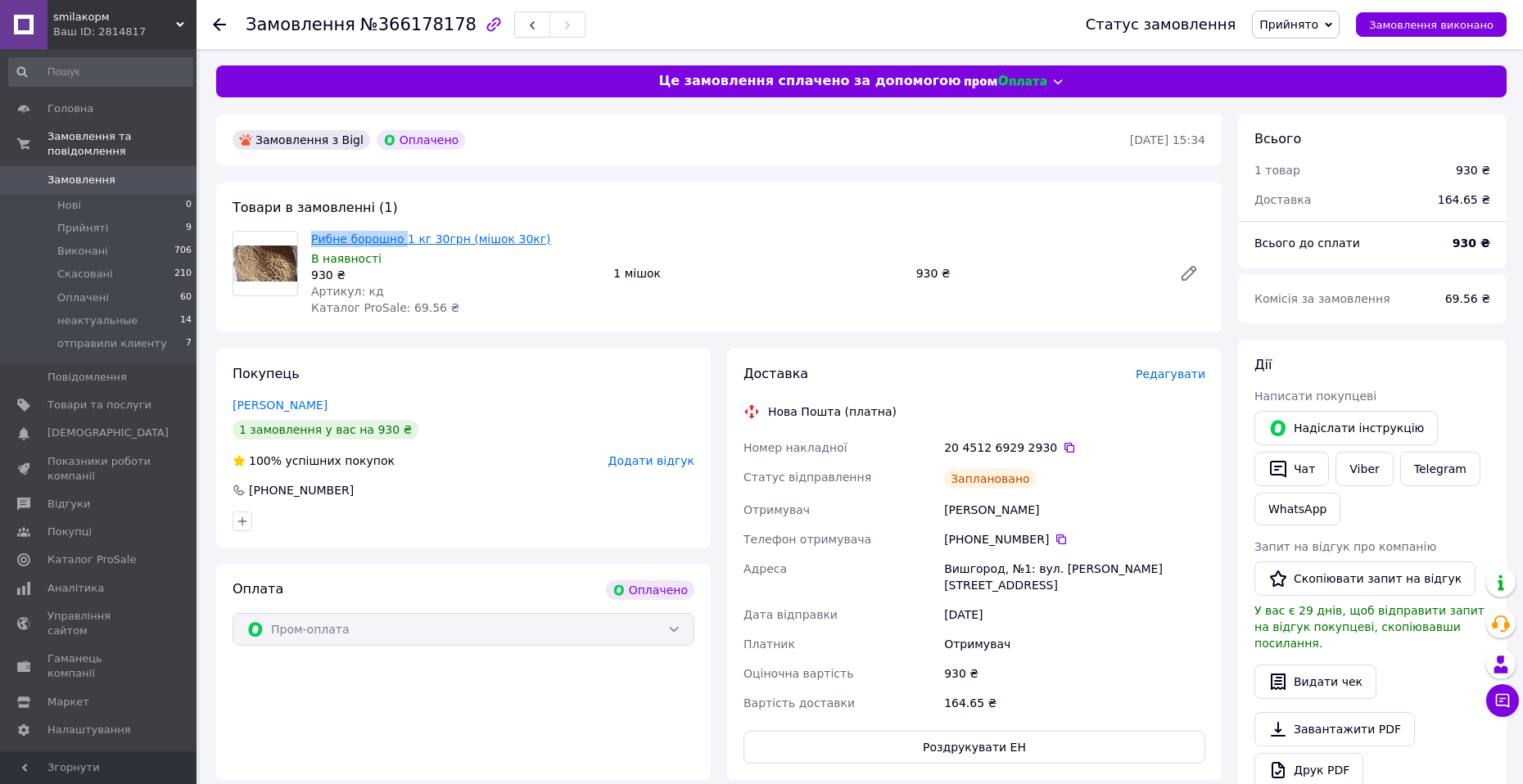
drag, startPoint x: 308, startPoint y: 239, endPoint x: 401, endPoint y: 238, distance: 93.0
click at [401, 238] on div "Рибне борошно 1 кг 30грн (мішок 30кг) В наявності 930 ₴ Артикул: кд Каталог Pro…" at bounding box center [455, 273] width 302 height 92
copy link "Рибне борошно"
click at [1337, 24] on span "Прийнято" at bounding box center [1295, 24] width 88 height 28
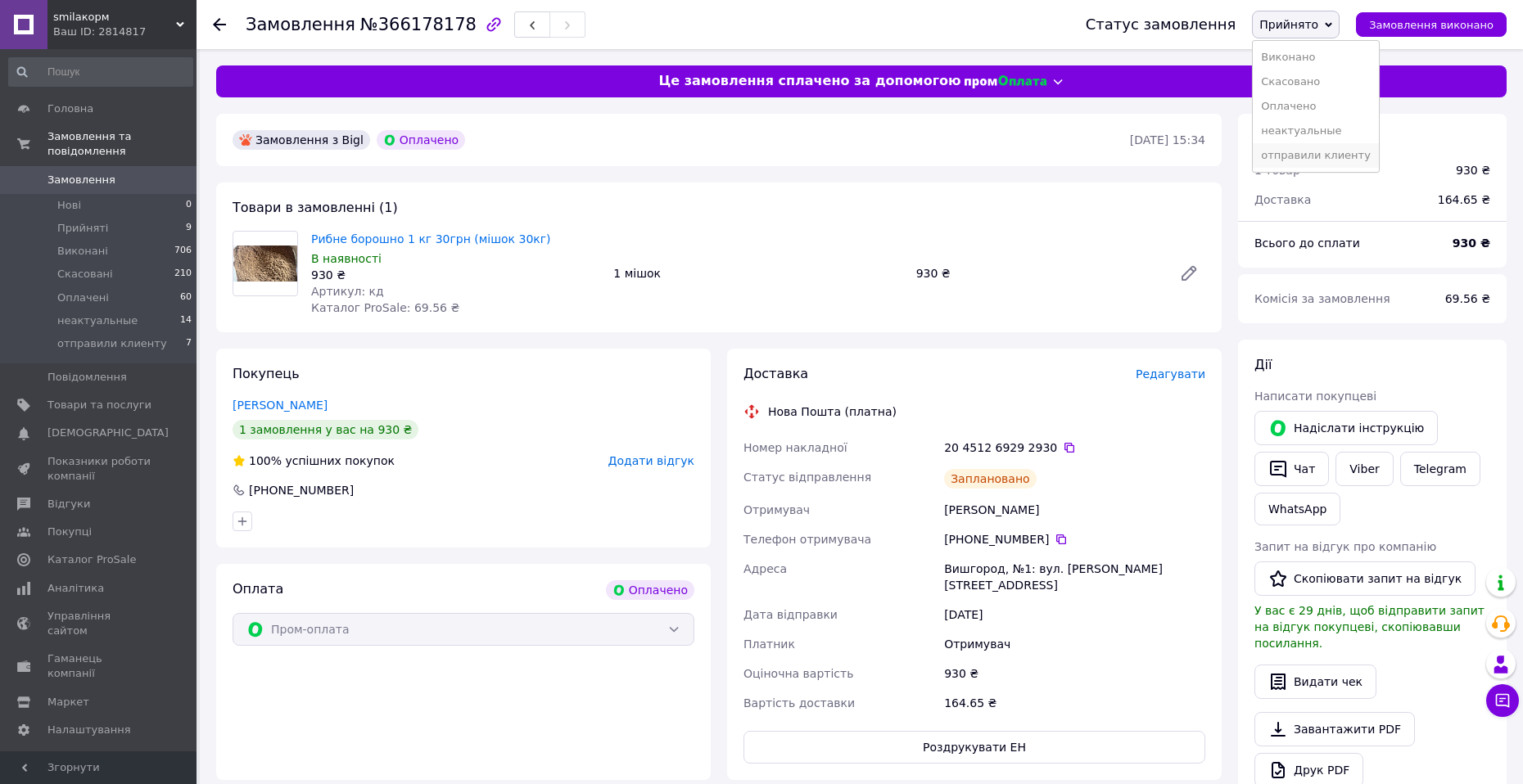
click at [1323, 148] on li "отправили клиенту" at bounding box center [1315, 155] width 126 height 24
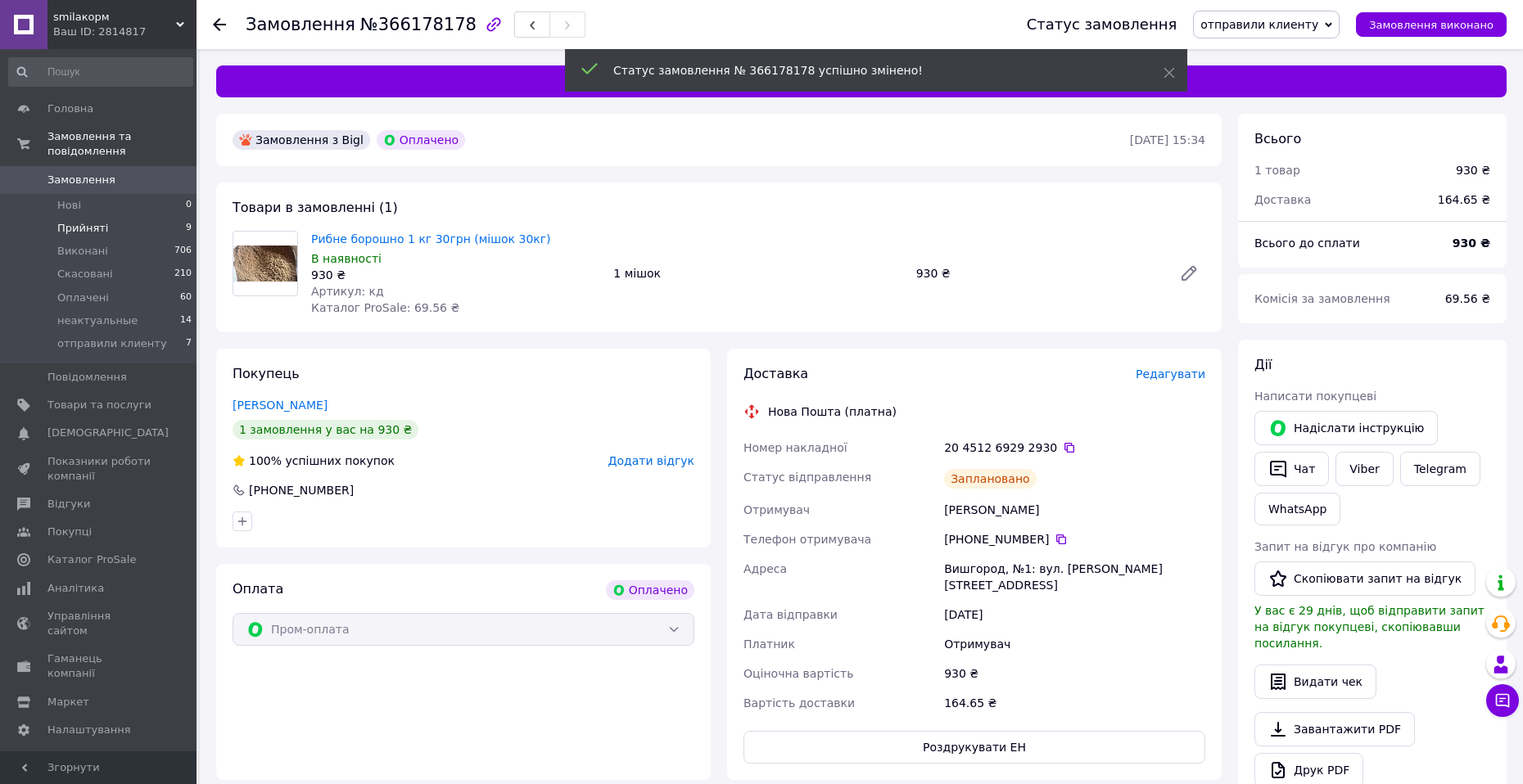
click at [124, 217] on li "Прийняті 9" at bounding box center [100, 228] width 202 height 23
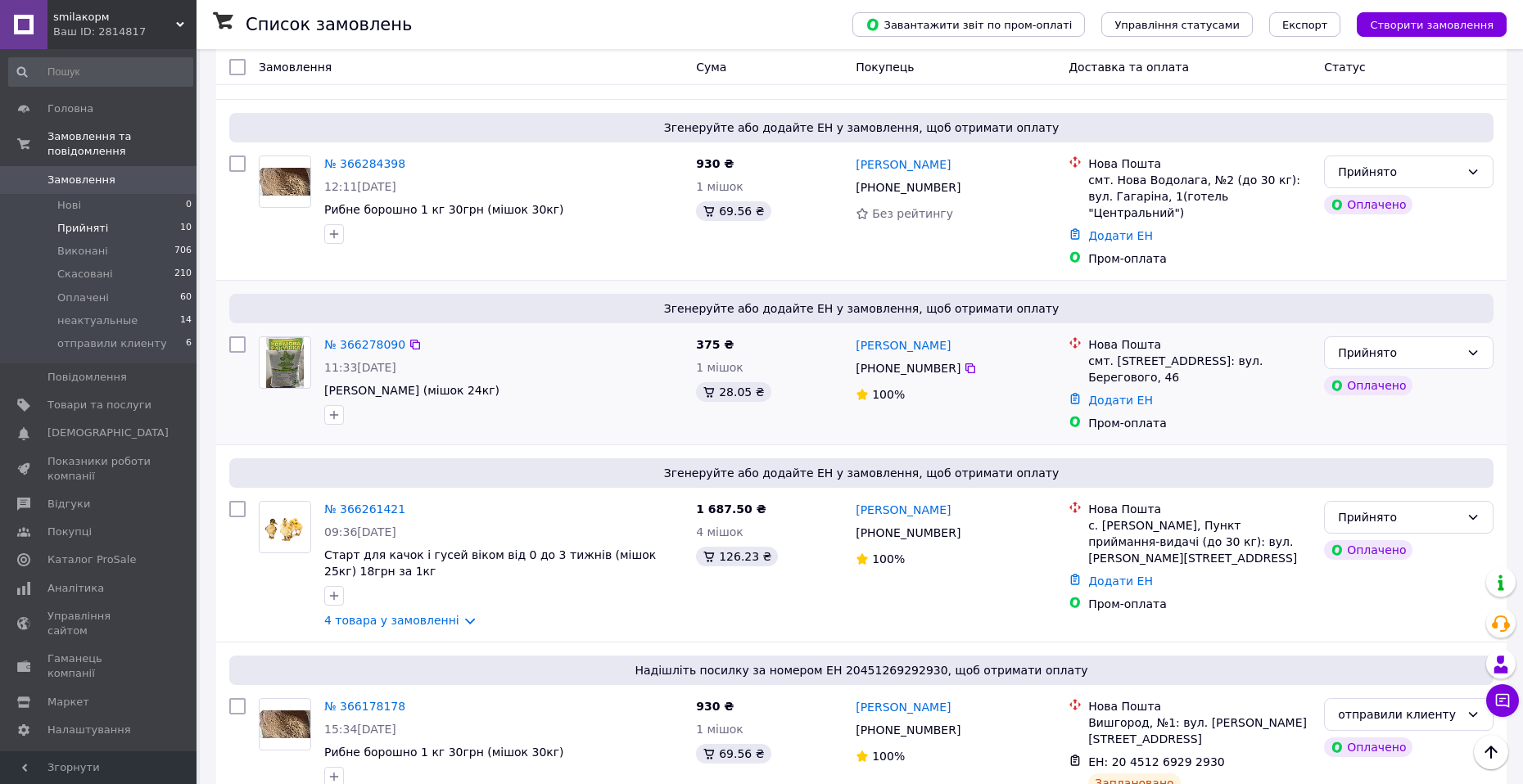
scroll to position [902, 0]
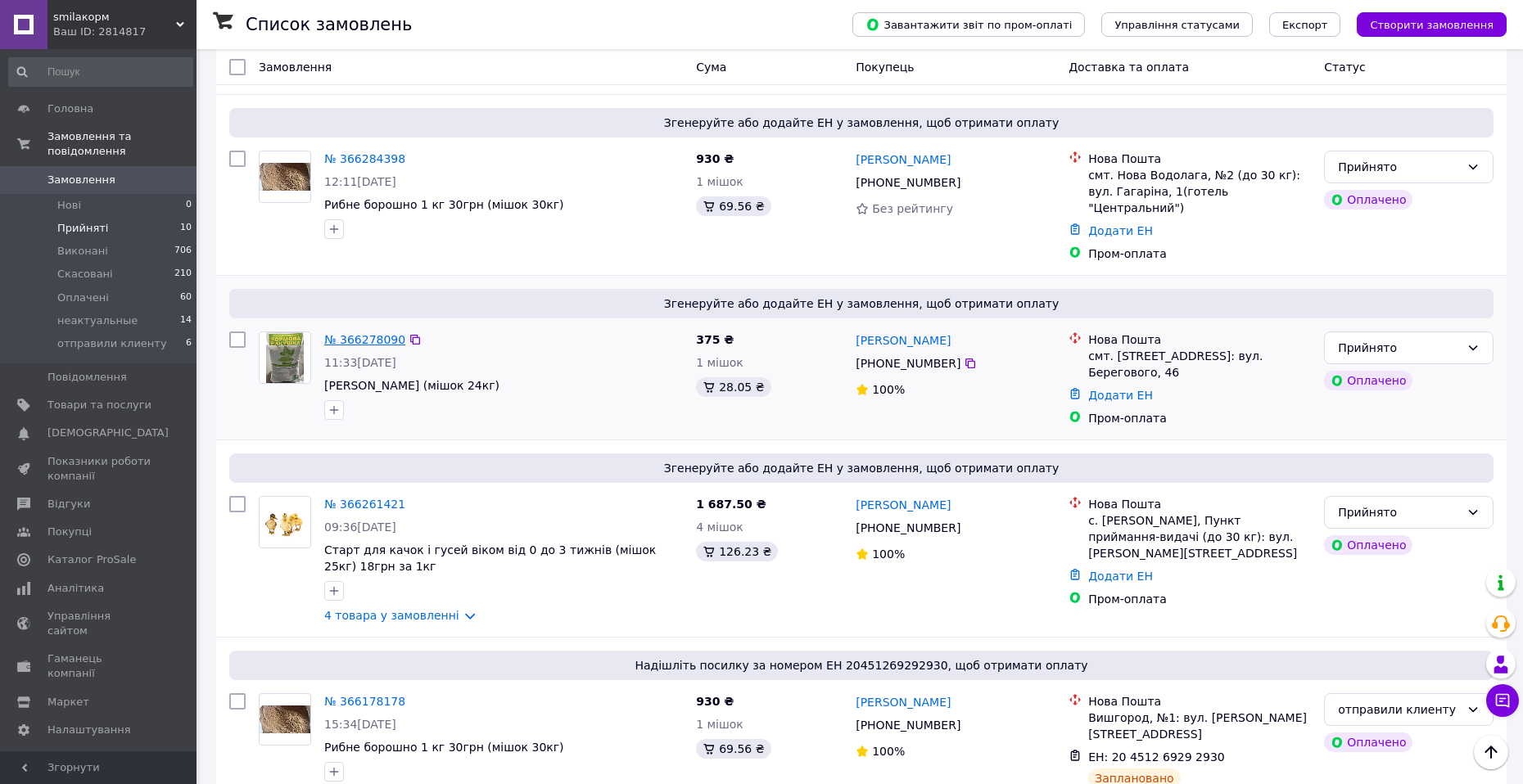
click at [354, 333] on link "№ 366278090" at bounding box center [364, 340] width 81 height 13
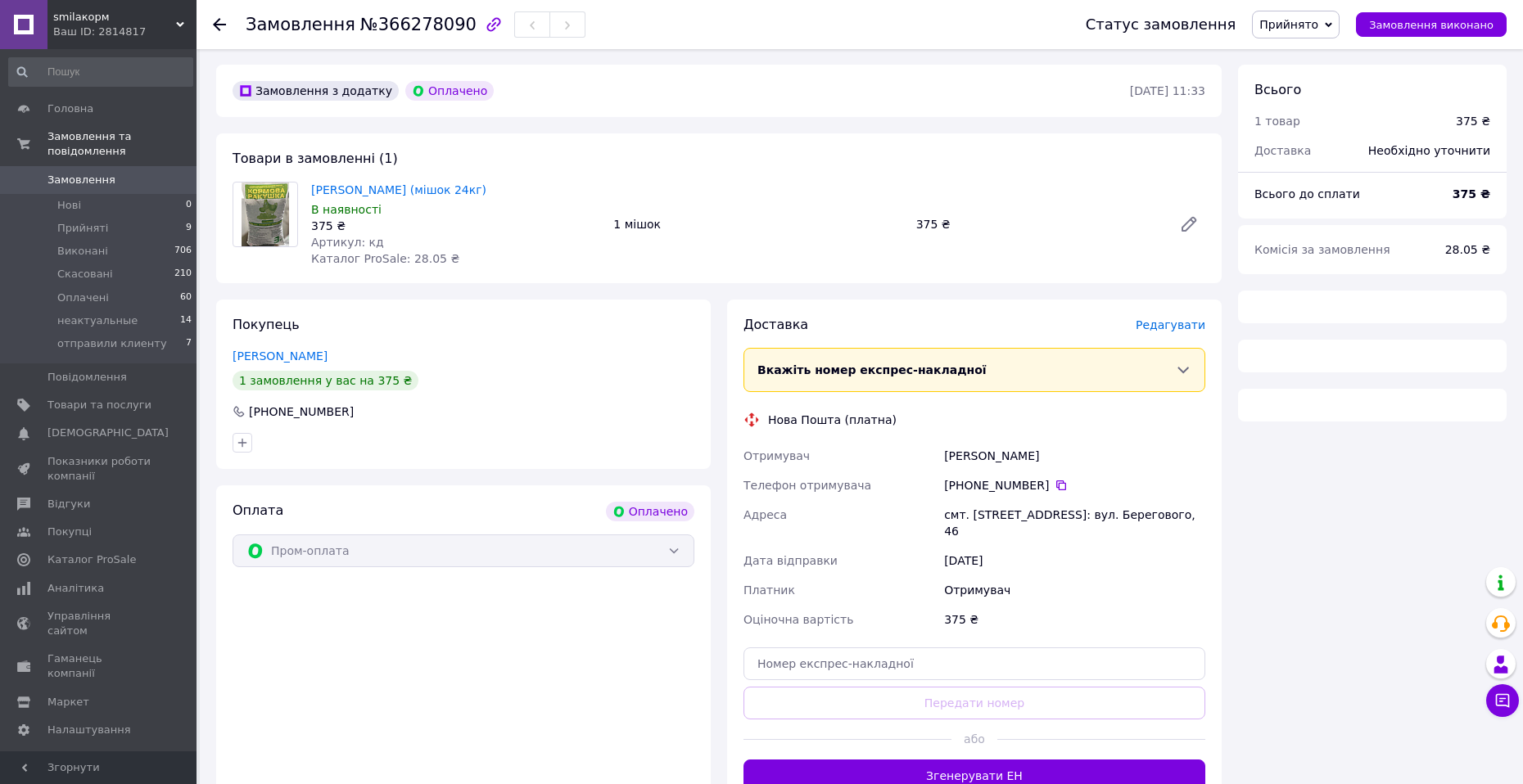
scroll to position [123, 0]
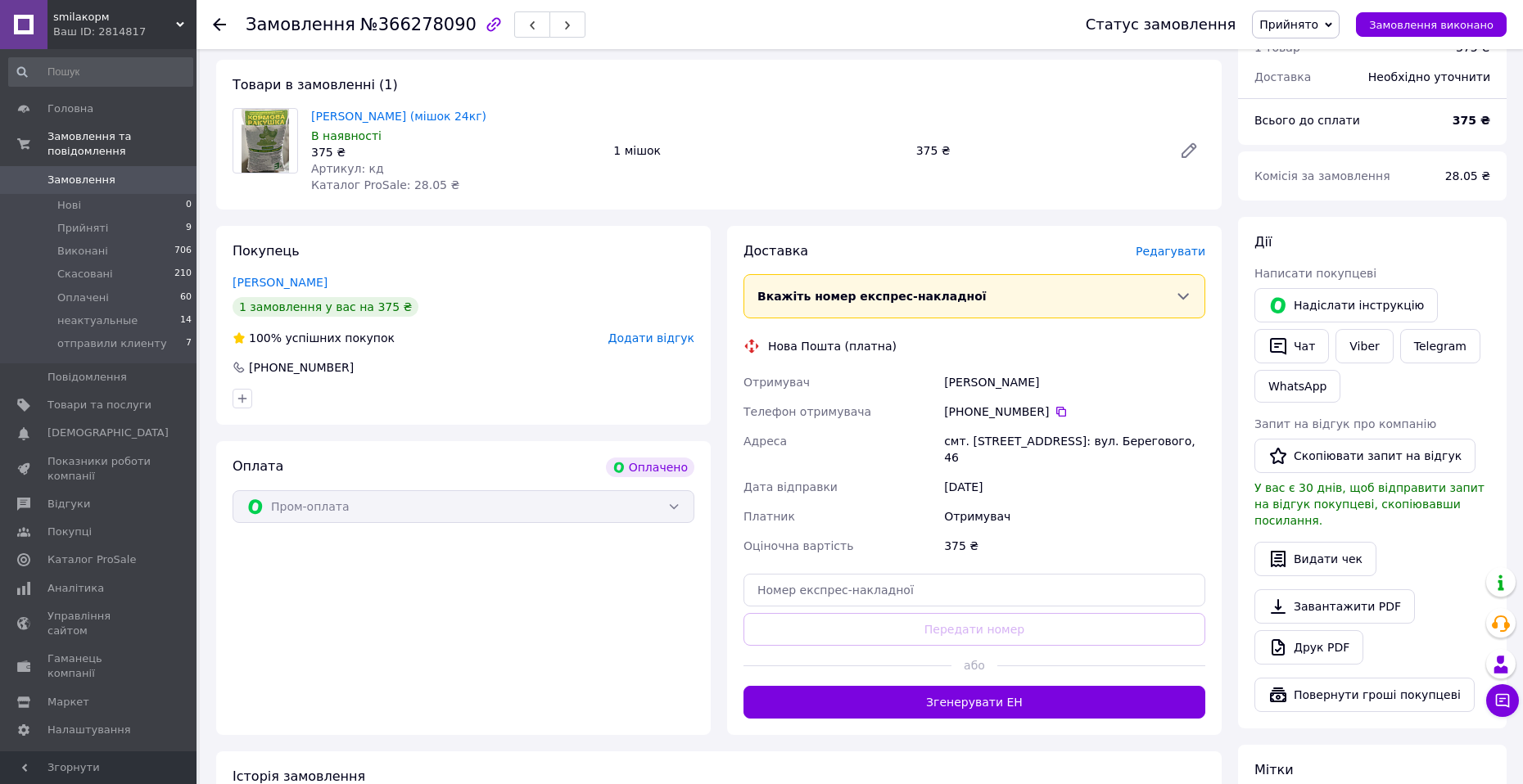
click at [998, 695] on button "Згенерувати ЕН" at bounding box center [974, 702] width 462 height 33
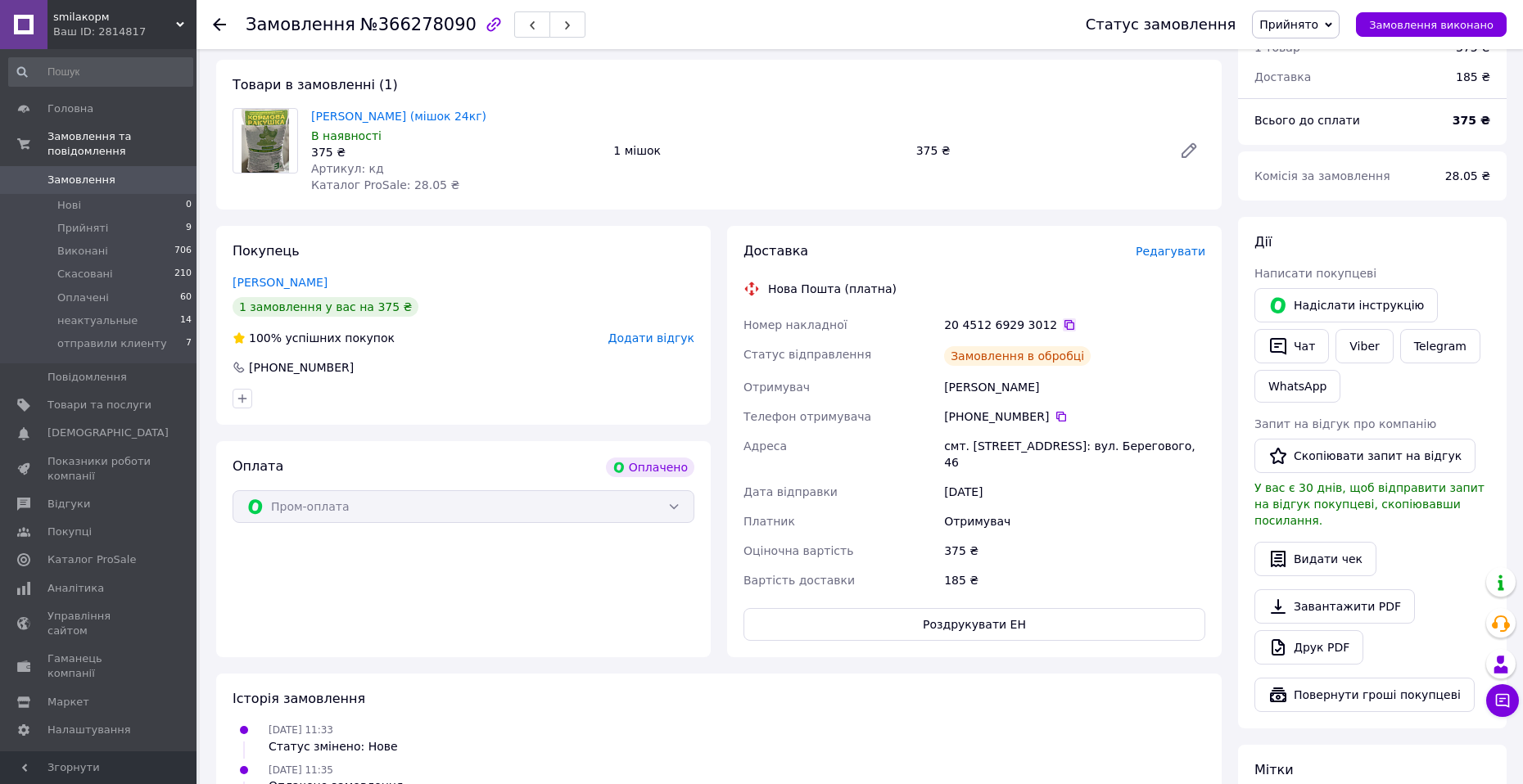
click at [1064, 323] on icon at bounding box center [1069, 325] width 10 height 10
drag, startPoint x: 312, startPoint y: 115, endPoint x: 404, endPoint y: 109, distance: 92.2
copy link "Ракушка кормова"
click at [1318, 30] on span "Прийнято" at bounding box center [1289, 24] width 59 height 13
click at [1310, 149] on li "отправили клиенту" at bounding box center [1315, 155] width 126 height 24
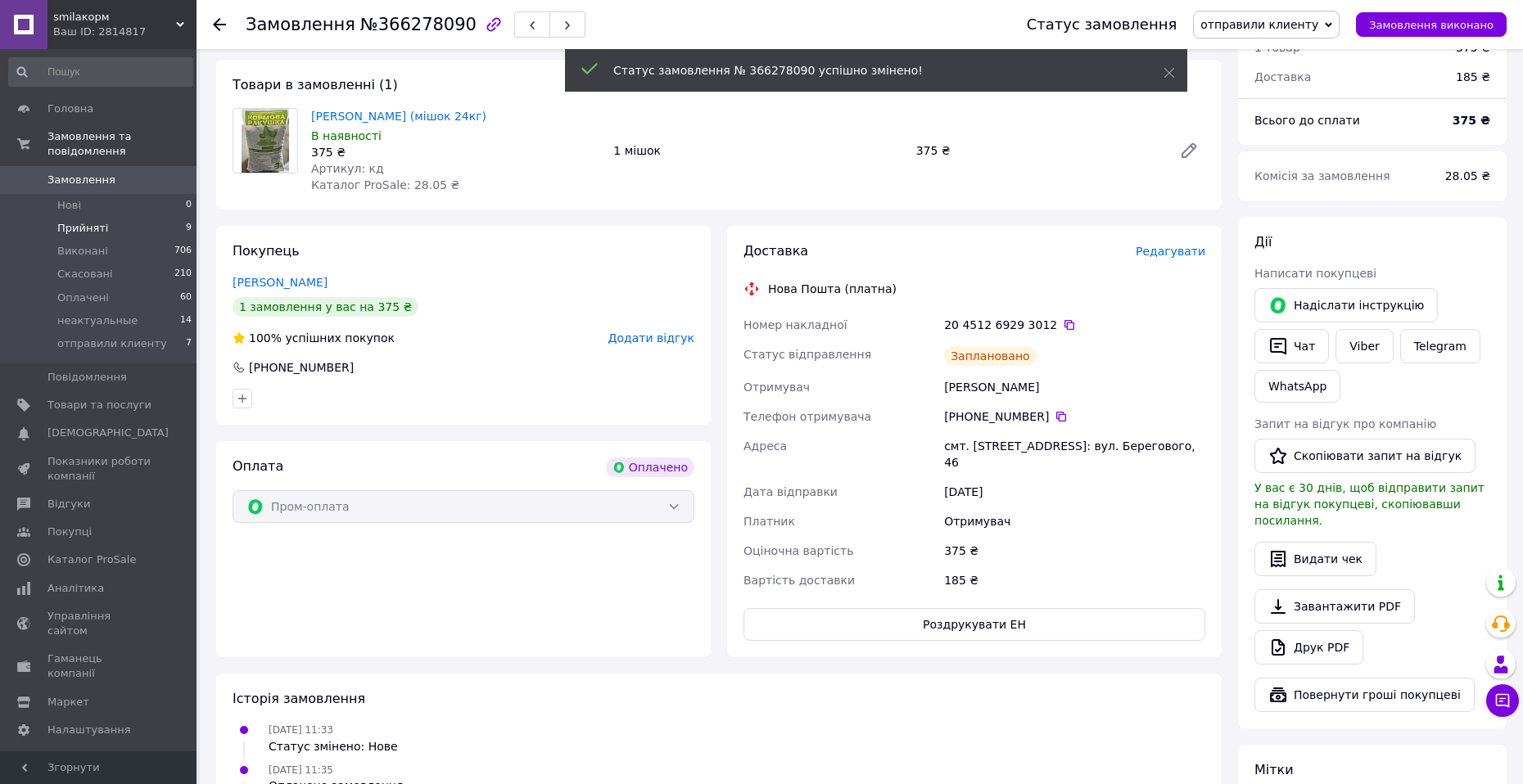
click at [121, 217] on li "Прийняті 9" at bounding box center [100, 228] width 202 height 23
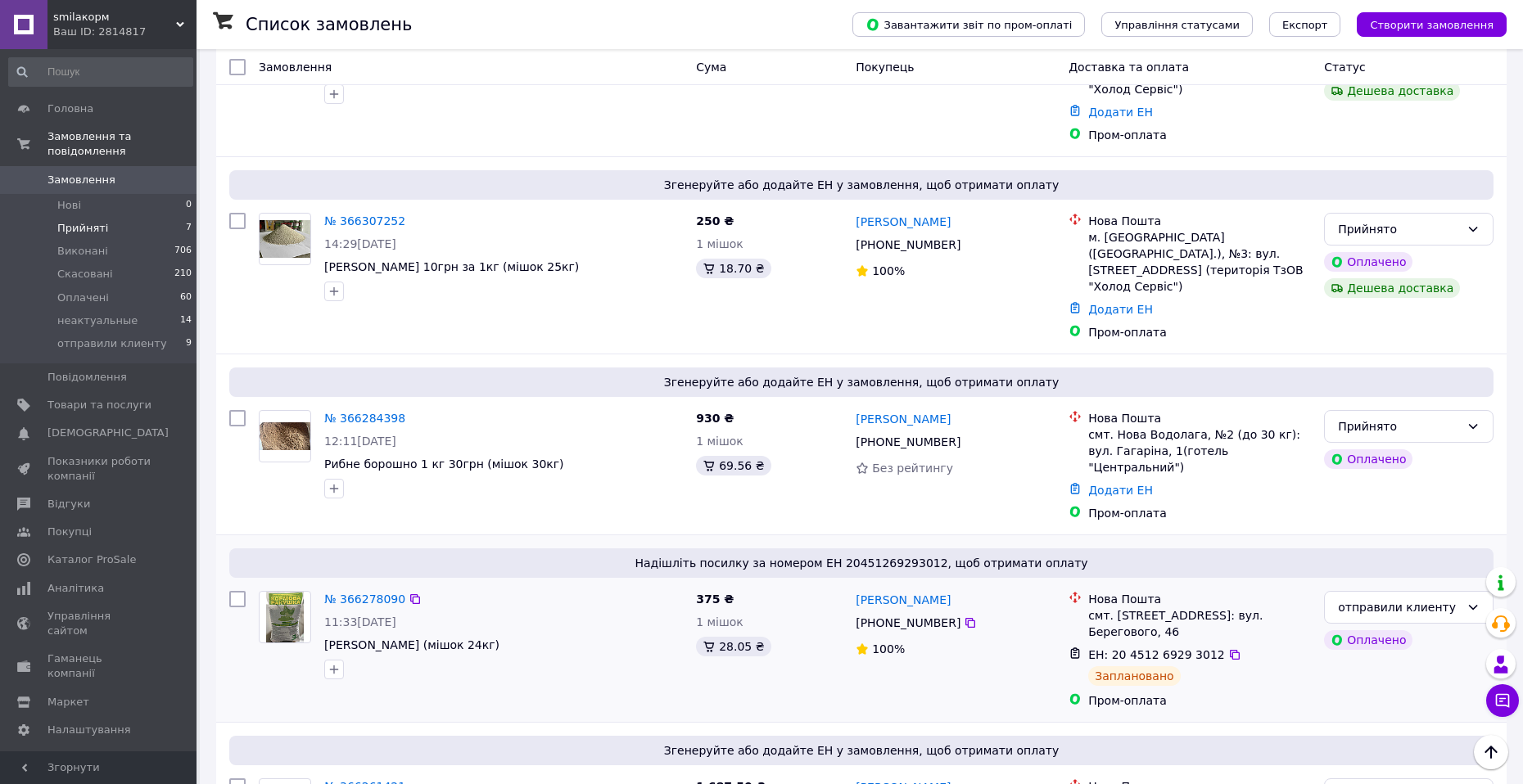
scroll to position [696, 0]
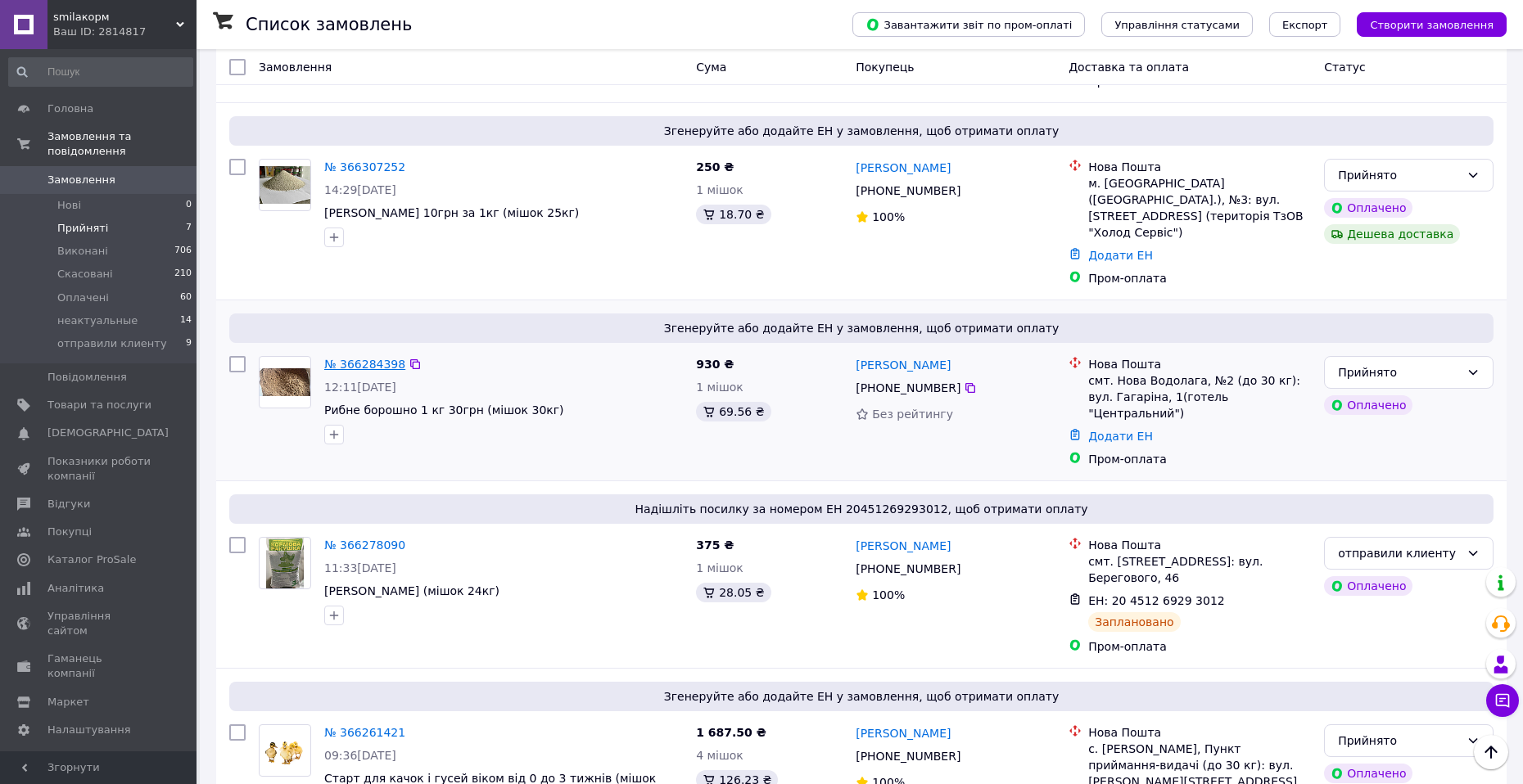
click at [385, 357] on link "№ 366284398" at bounding box center [364, 364] width 81 height 13
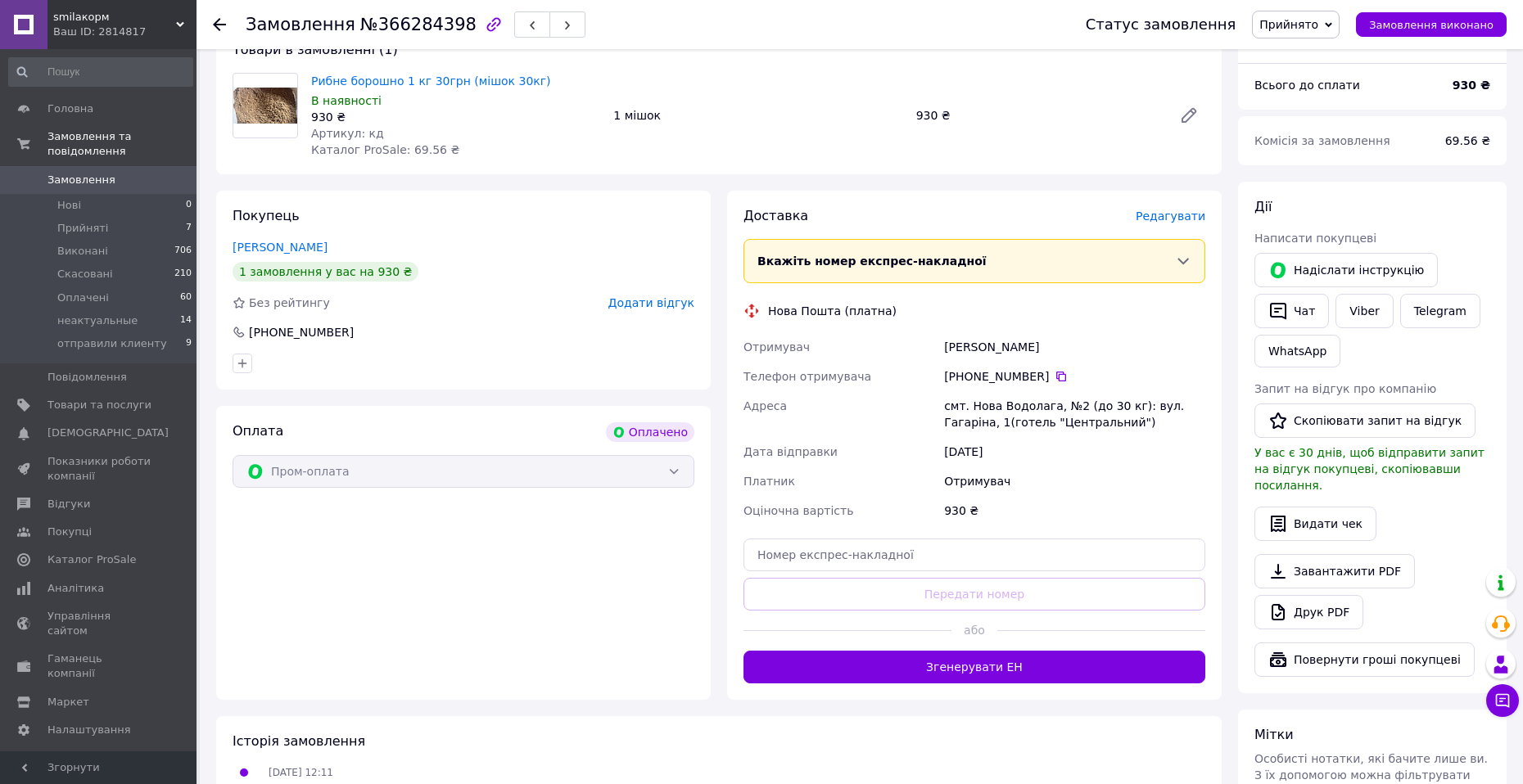
scroll to position [164, 0]
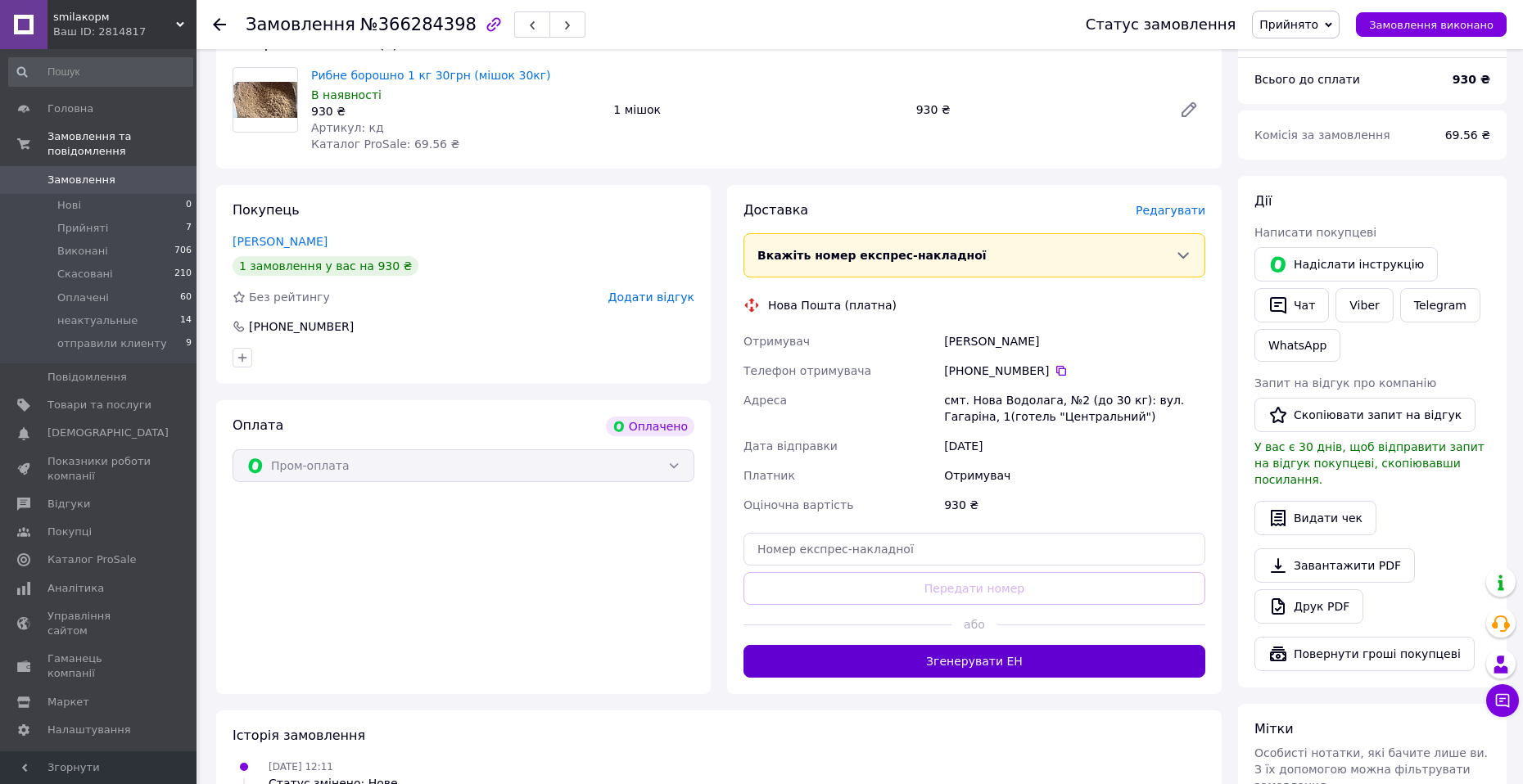
click at [971, 653] on button "Згенерувати ЕН" at bounding box center [974, 661] width 462 height 33
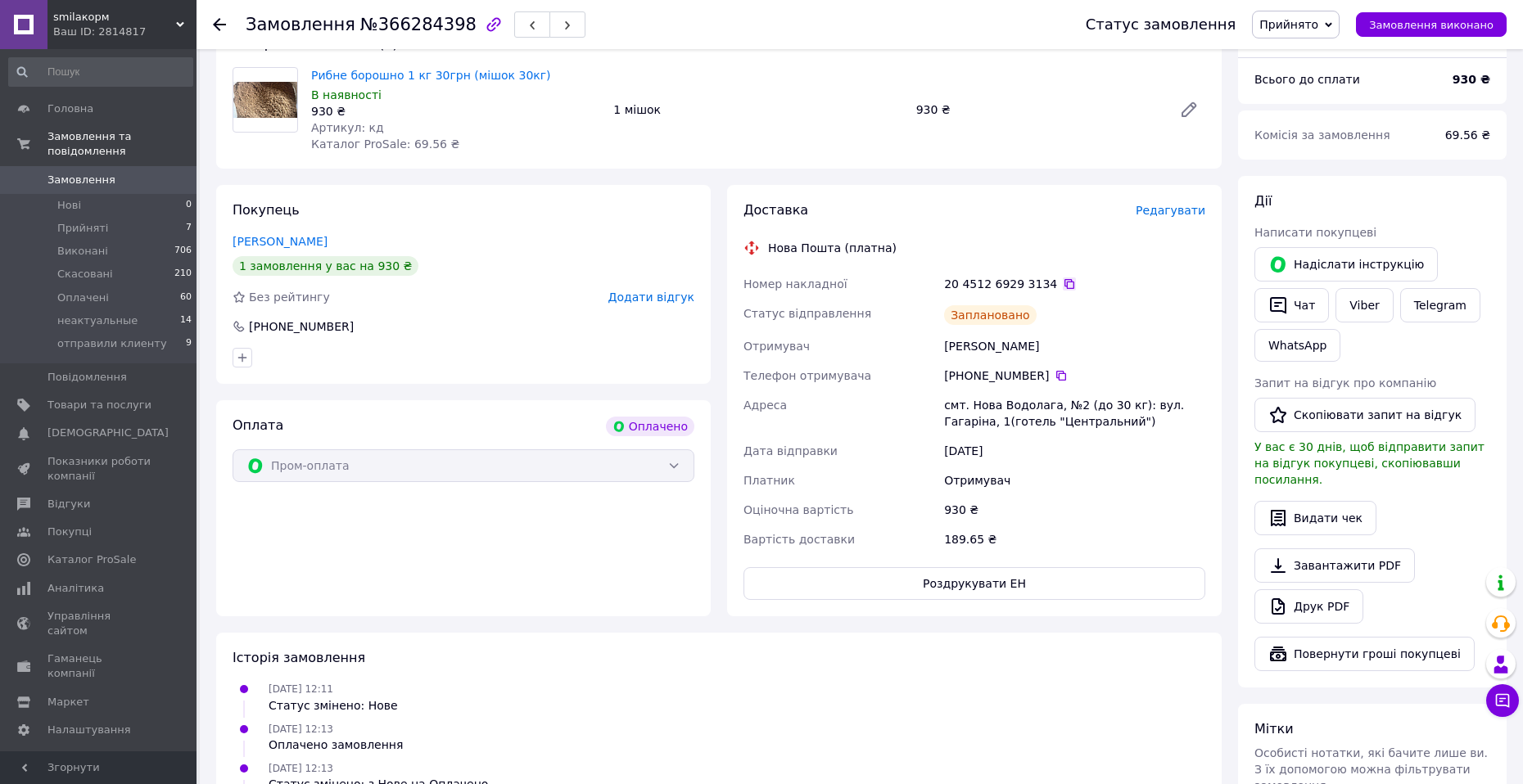
click at [1063, 281] on icon at bounding box center [1069, 284] width 13 height 13
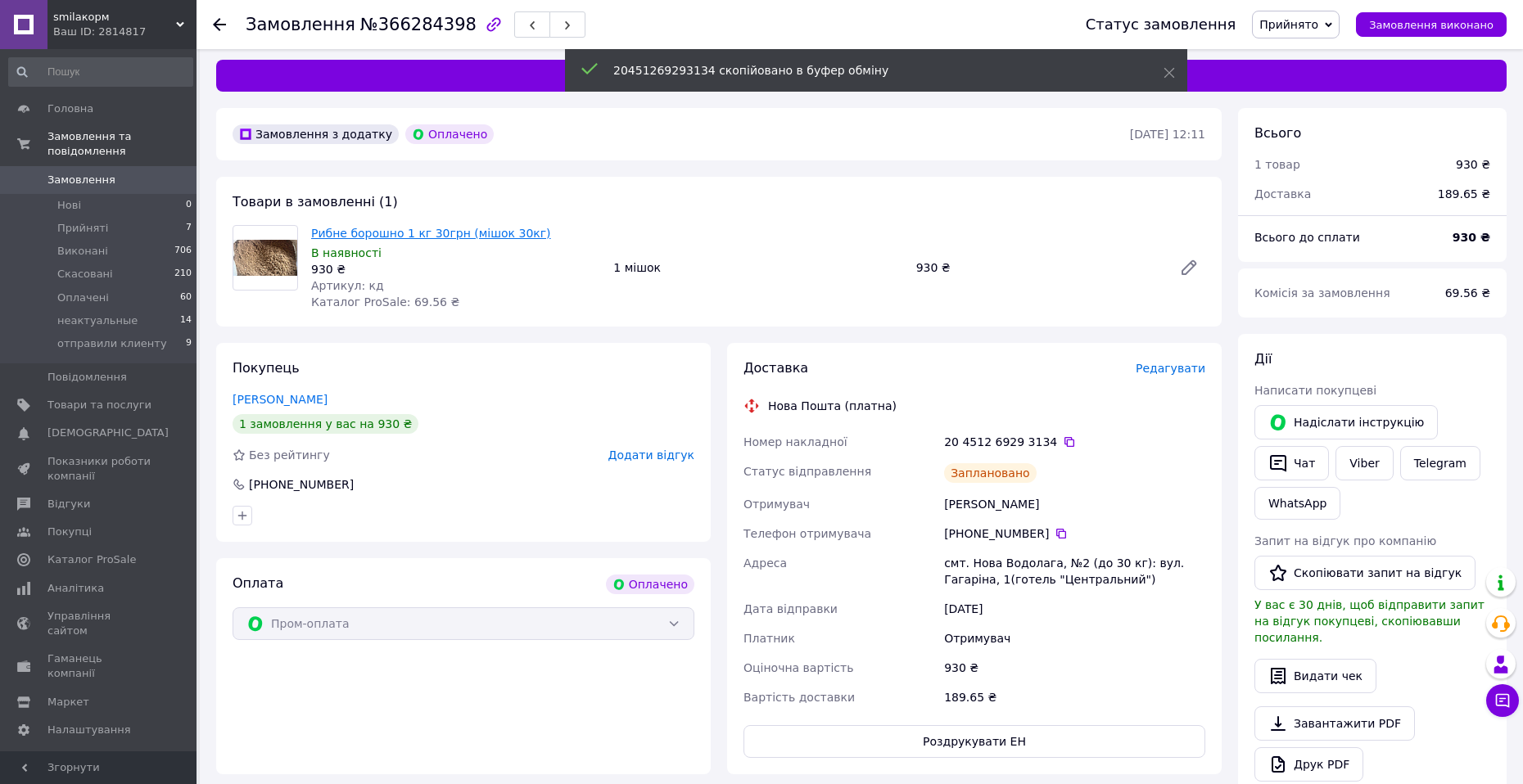
scroll to position [0, 0]
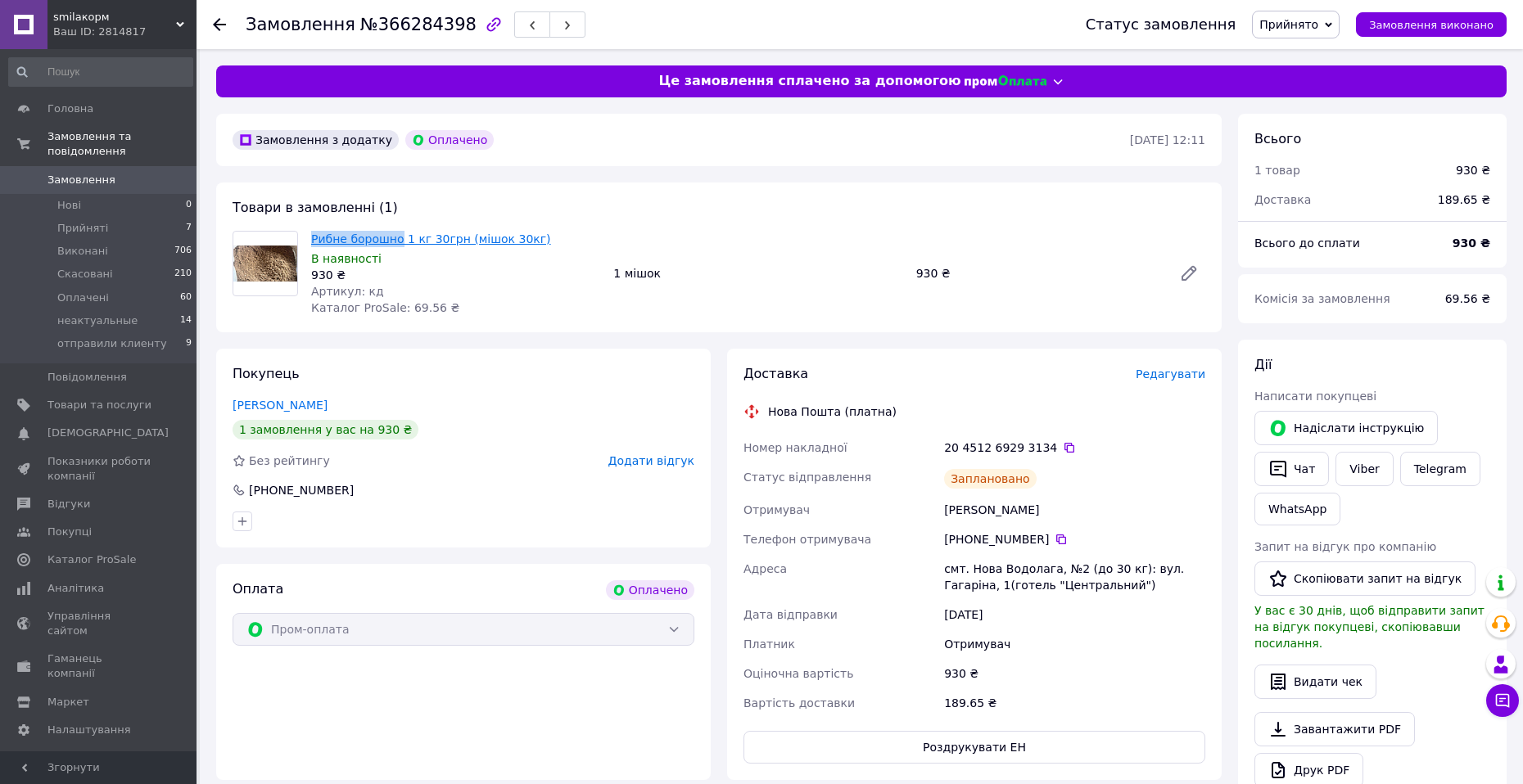
drag, startPoint x: 311, startPoint y: 234, endPoint x: 396, endPoint y: 231, distance: 85.1
click at [396, 231] on div "Рибне борошно 1 кг 30грн (мішок 30кг) В наявності 930 ₴ Артикул: кд Каталог Pro…" at bounding box center [455, 273] width 302 height 92
copy link "Рибне борошно"
click at [1303, 26] on span "Прийнято" at bounding box center [1289, 24] width 59 height 13
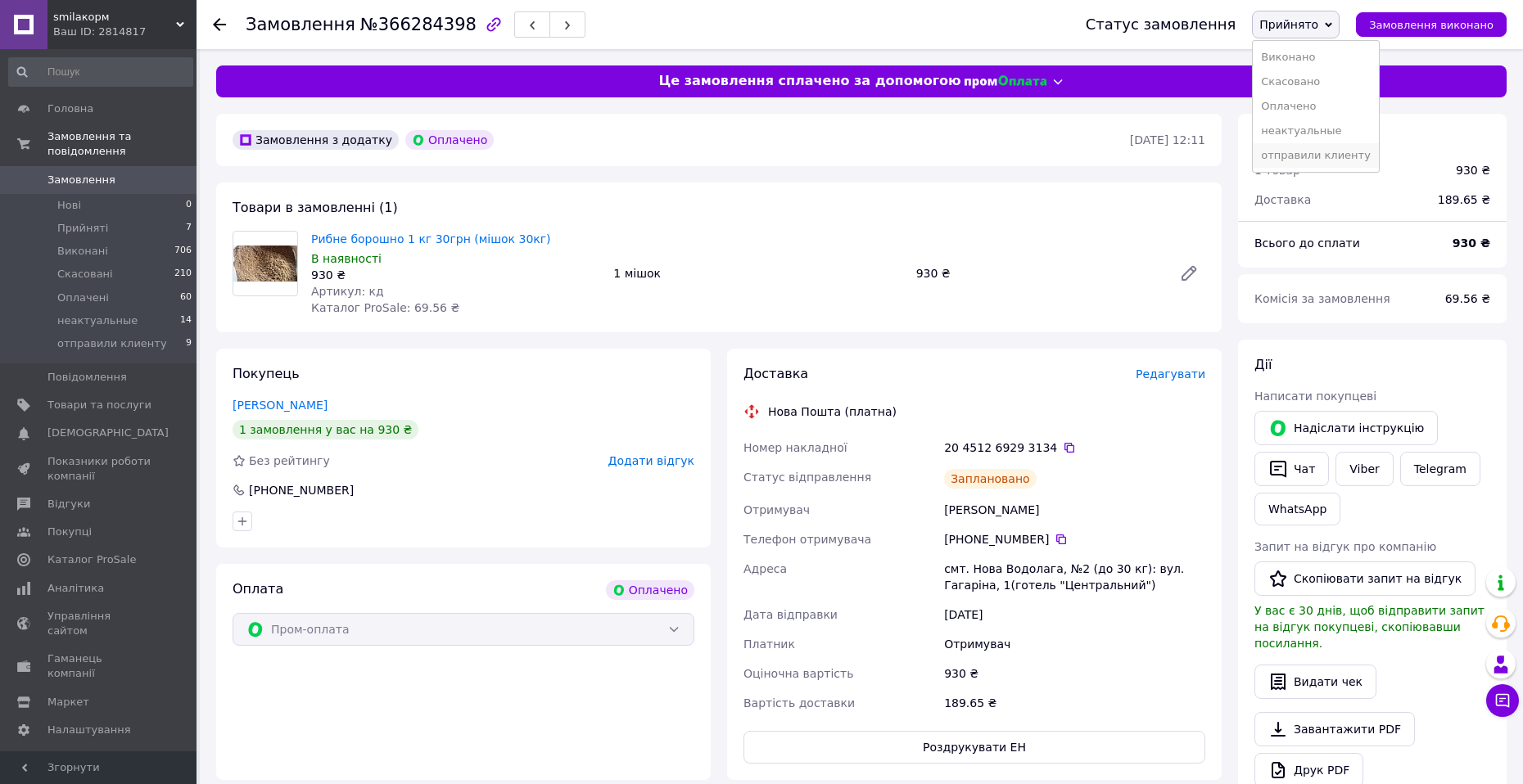
click at [1316, 146] on li "отправили клиенту" at bounding box center [1315, 155] width 126 height 24
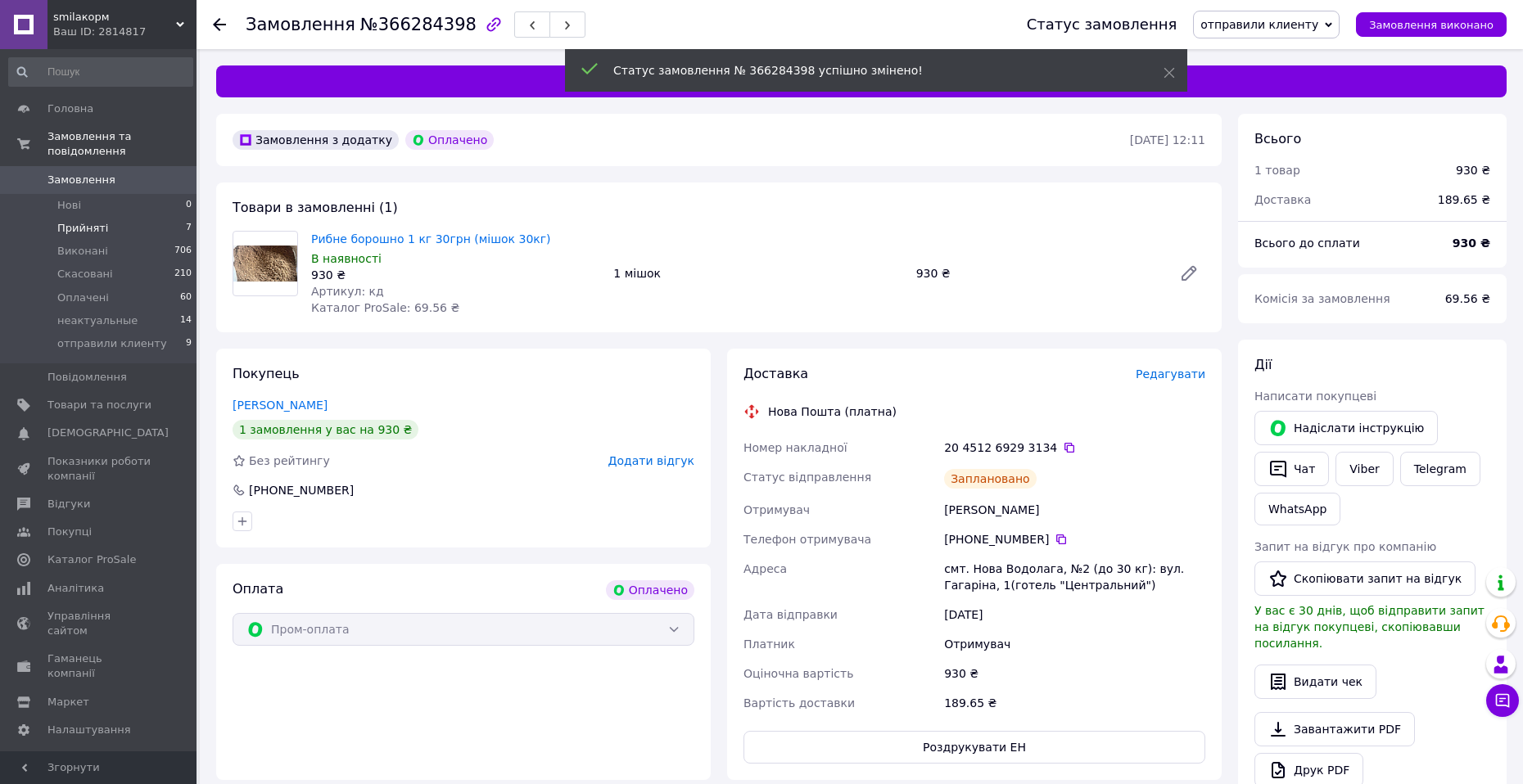
click at [128, 217] on li "Прийняті 7" at bounding box center [100, 228] width 202 height 23
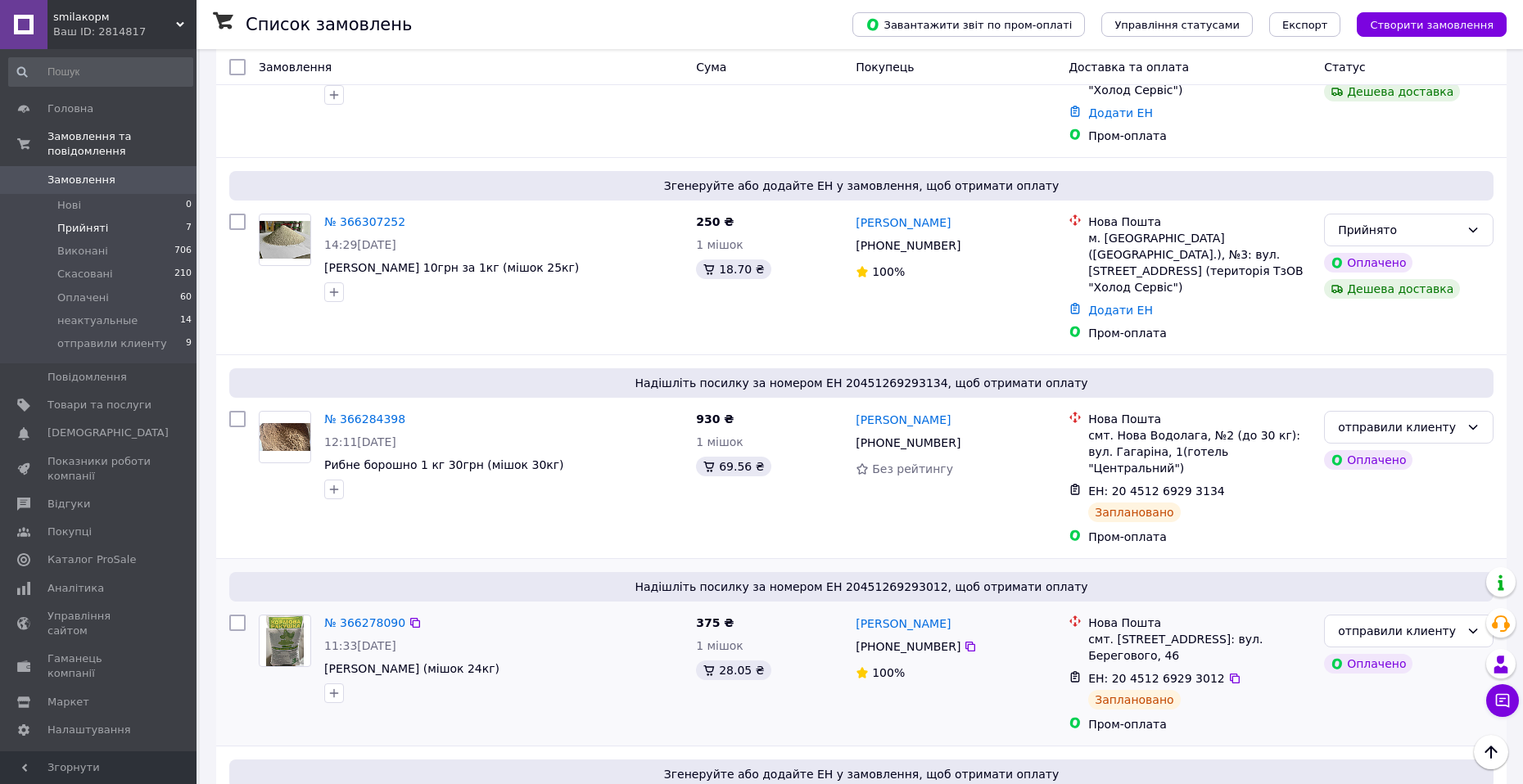
scroll to position [719, 0]
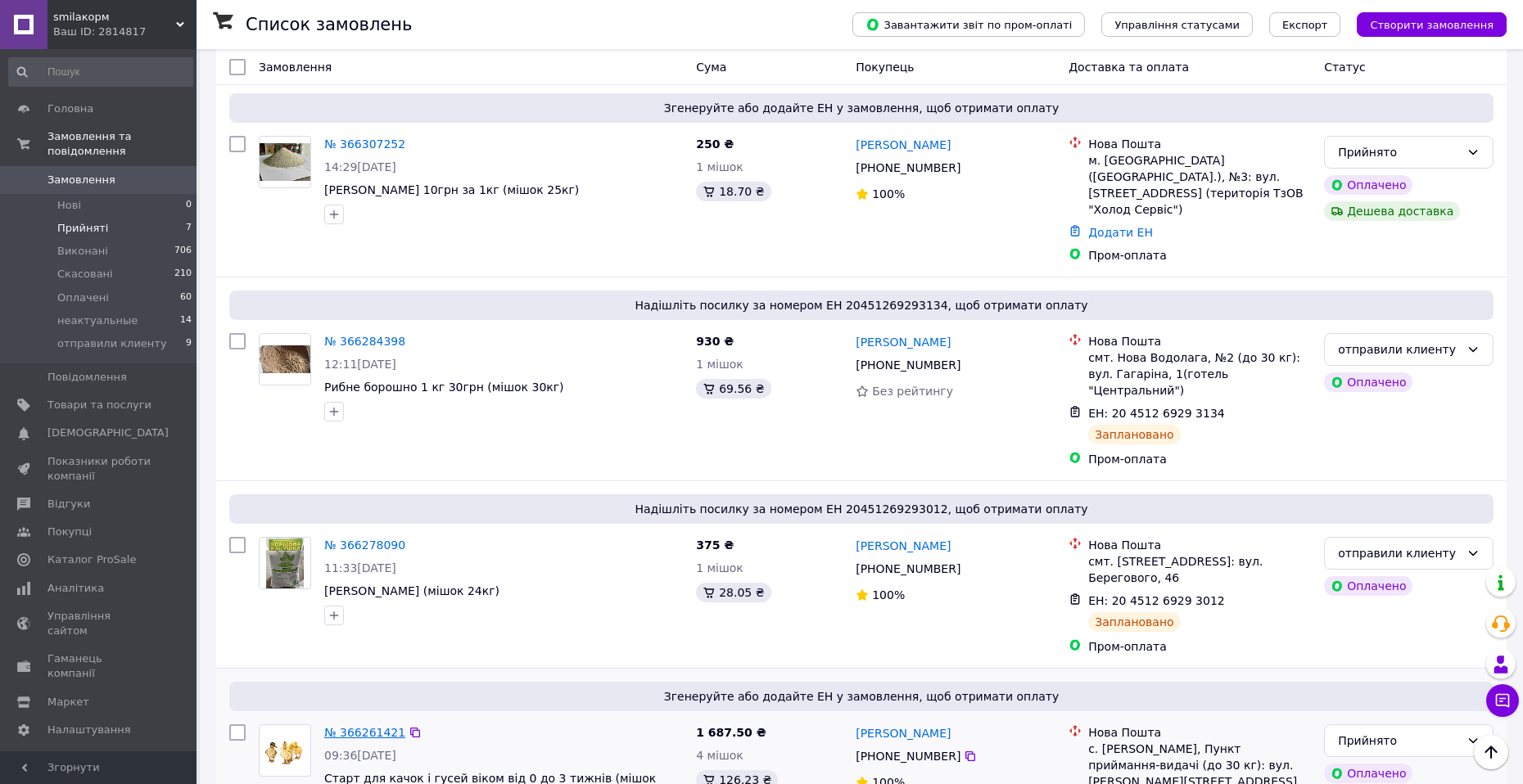
click at [366, 726] on link "№ 366261421" at bounding box center [364, 733] width 81 height 13
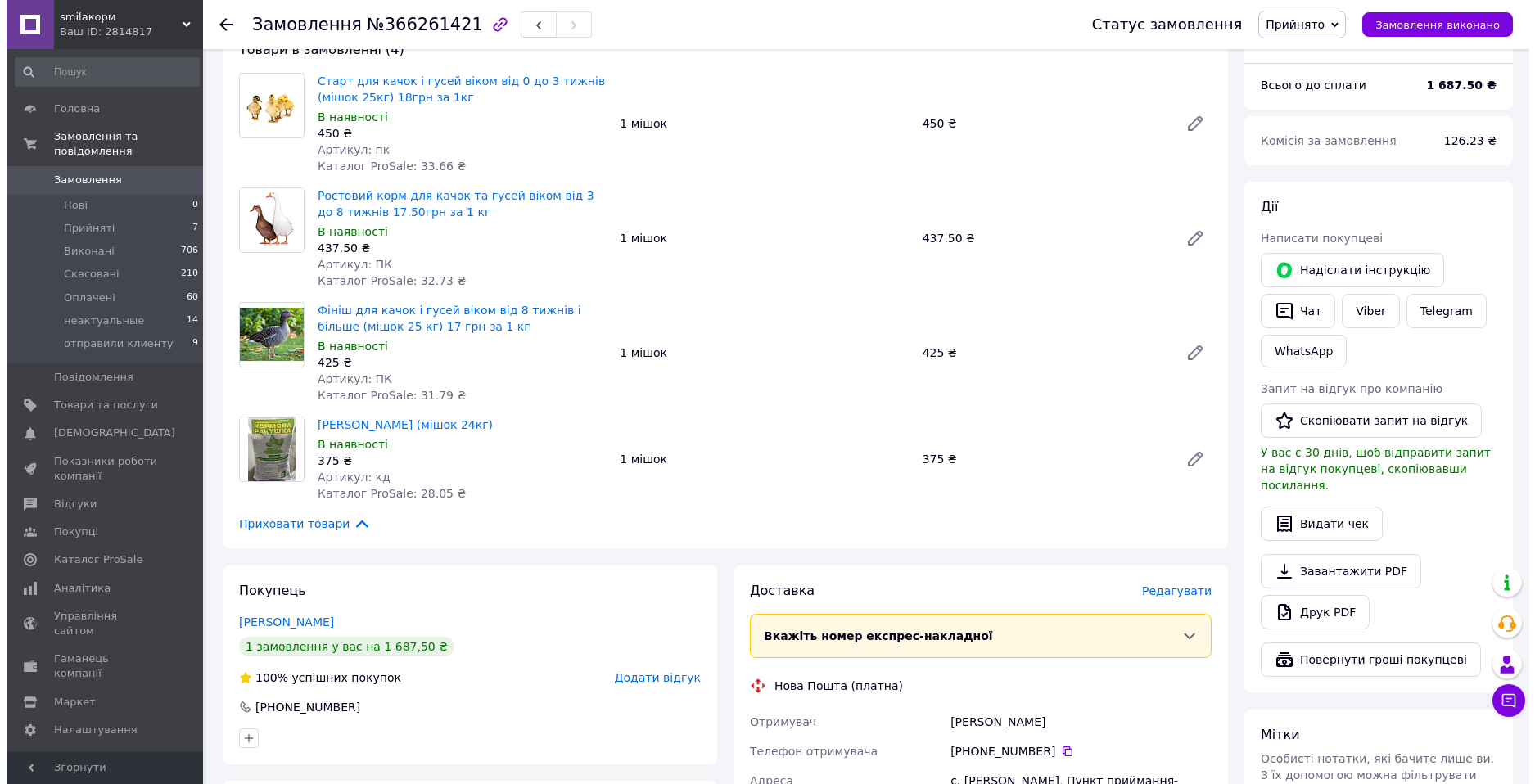
scroll to position [164, 0]
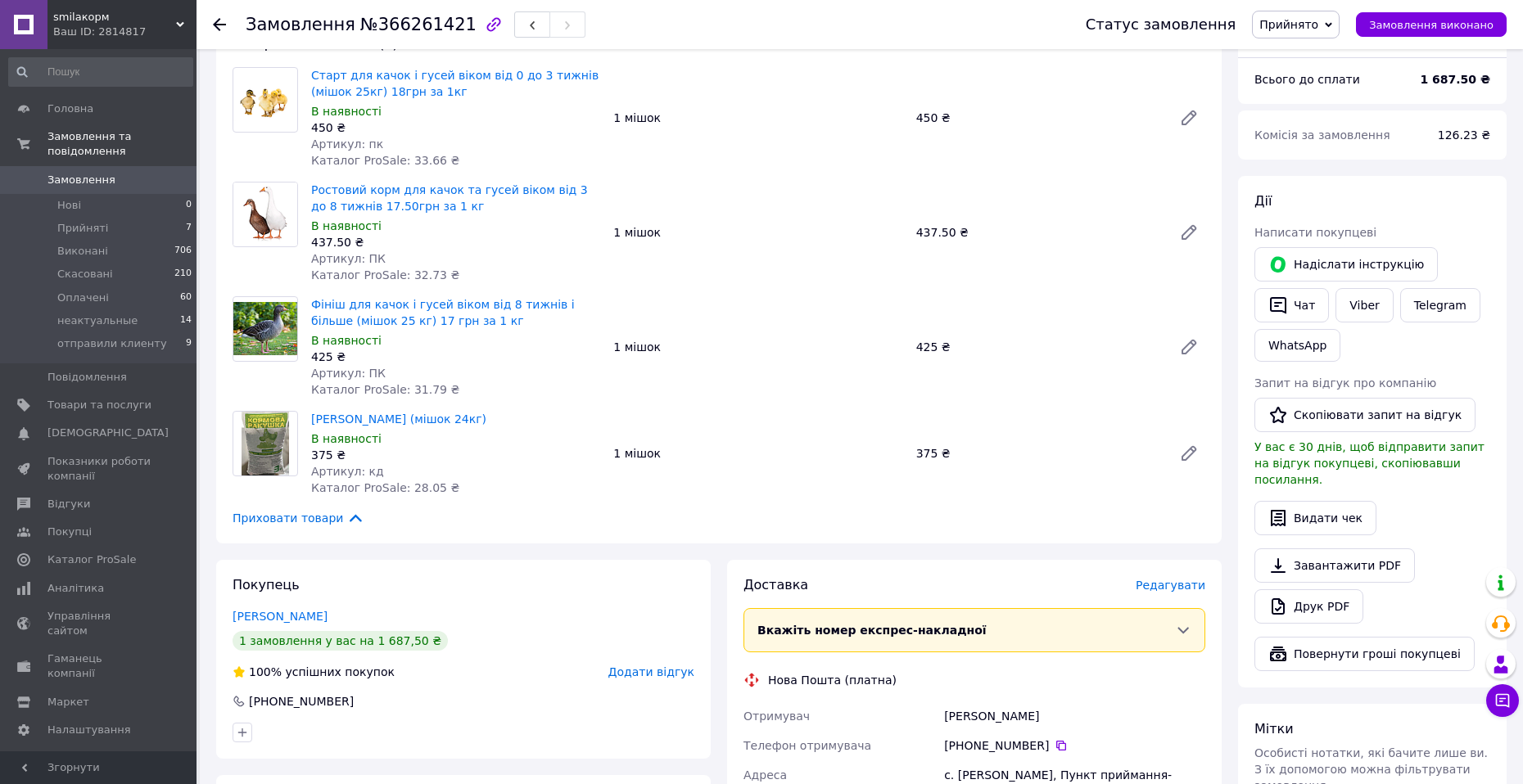
click at [1175, 583] on span "Редагувати" at bounding box center [1170, 585] width 70 height 13
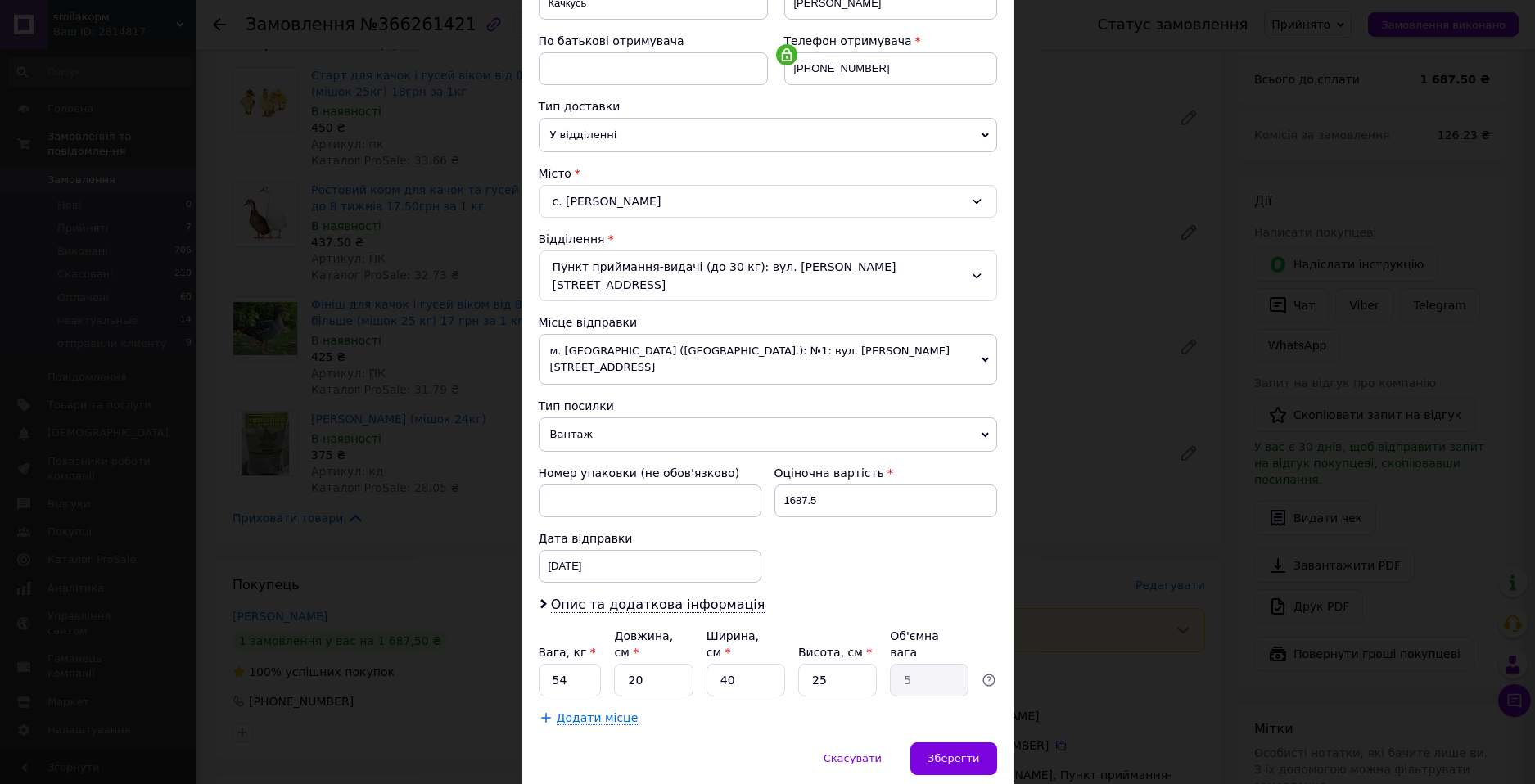
scroll to position [303, 0]
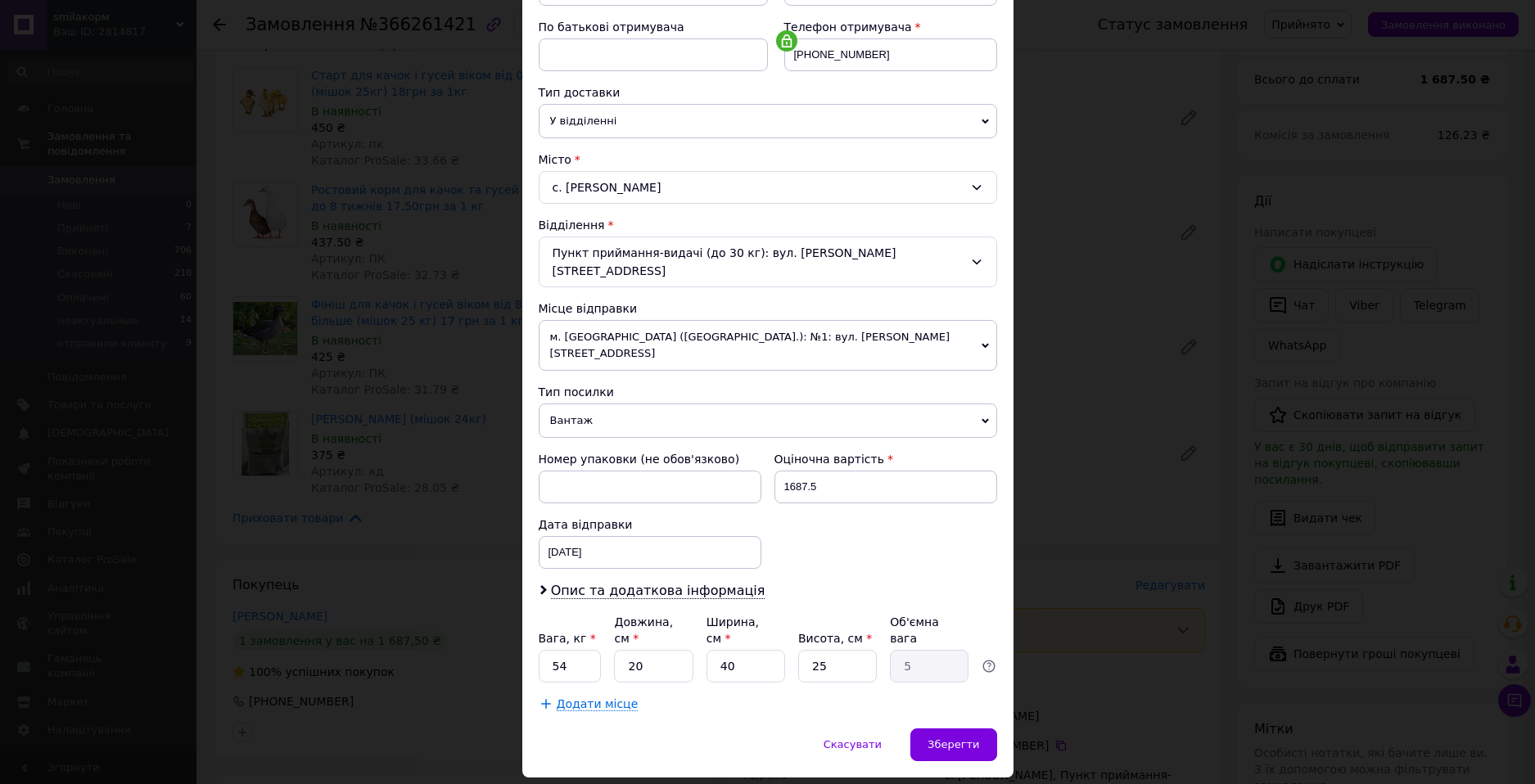
click at [594, 697] on span "Додати місце" at bounding box center [597, 704] width 82 height 14
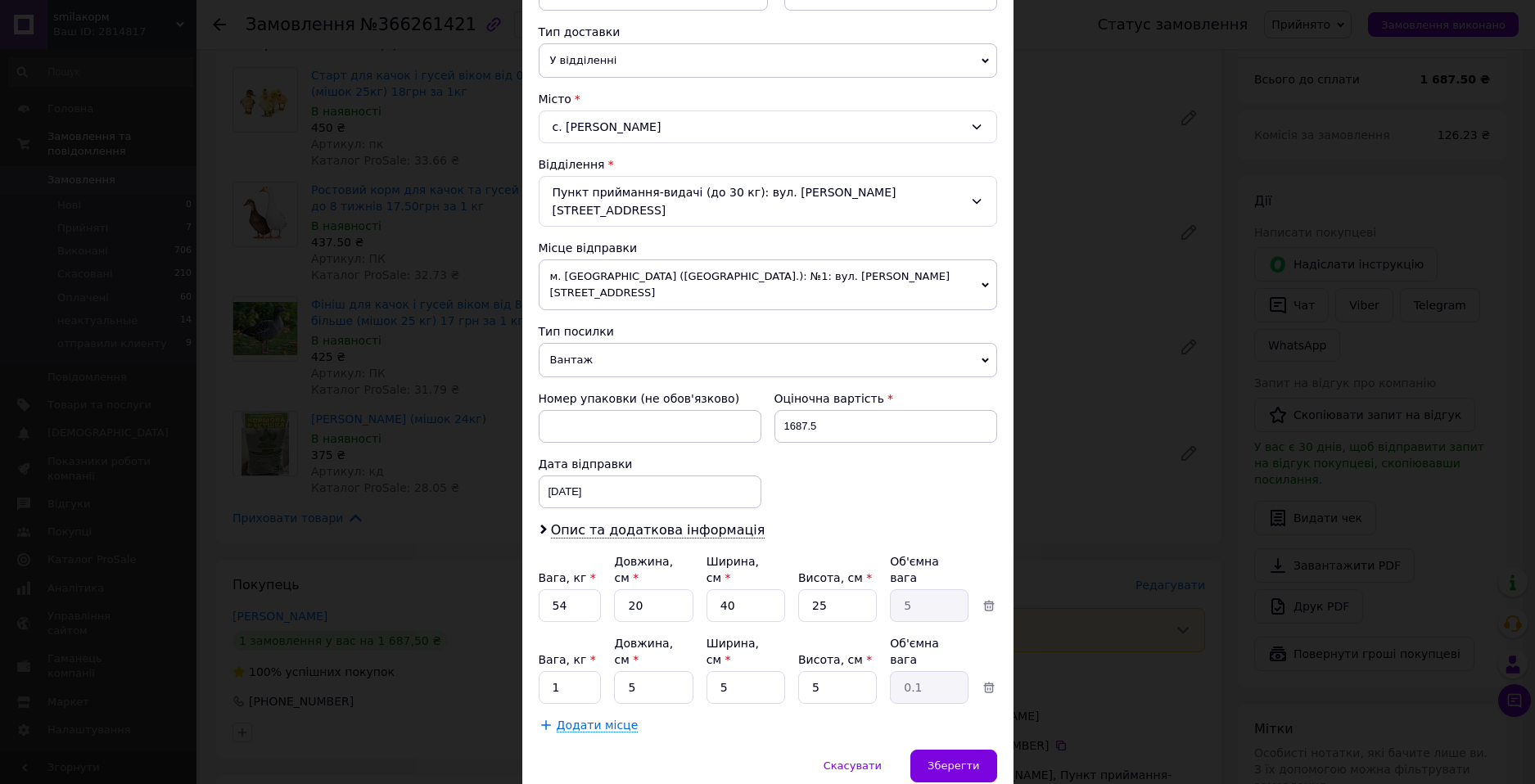
scroll to position [368, 0]
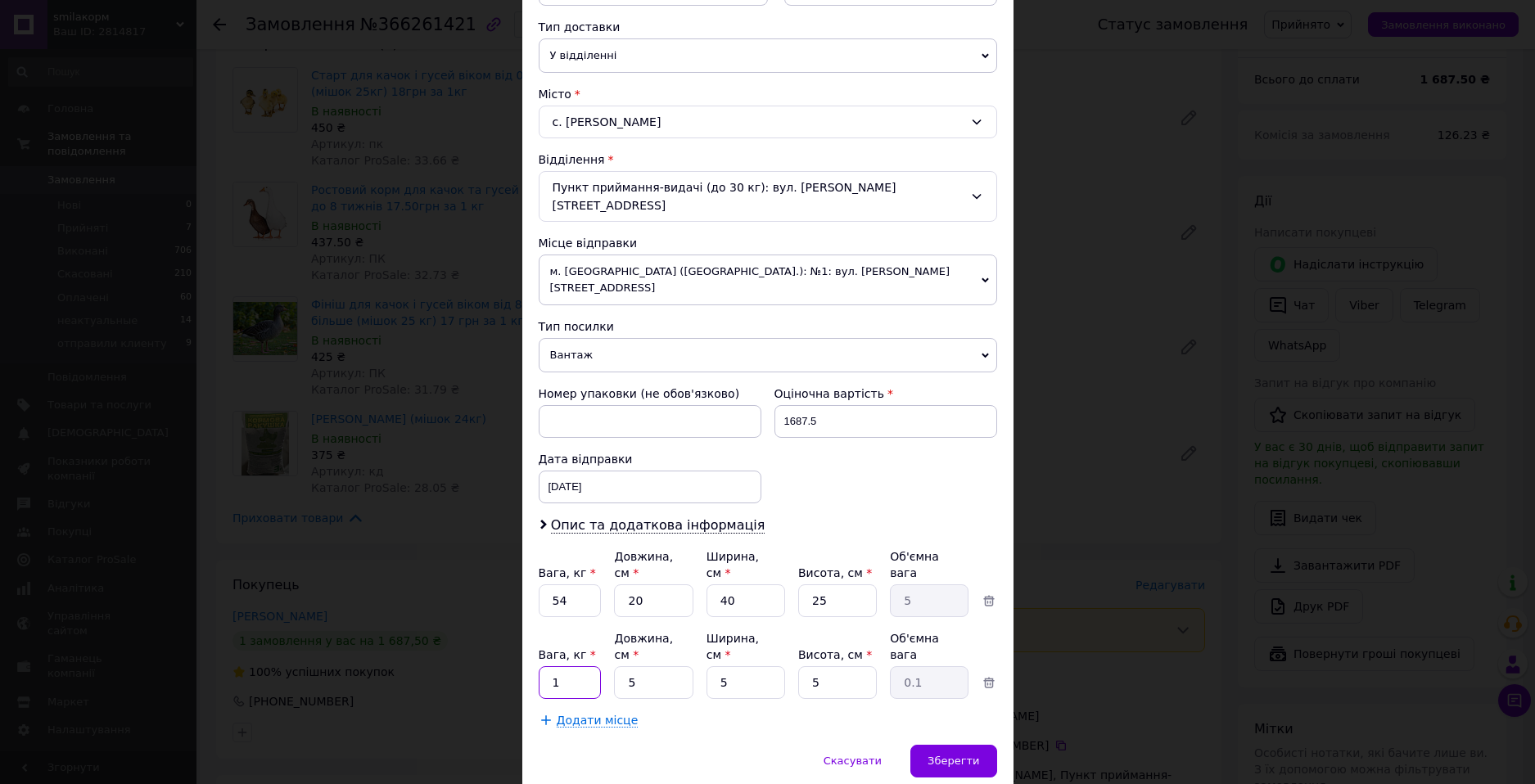
click at [579, 666] on input "1" at bounding box center [570, 682] width 63 height 33
type input "25"
click at [875, 449] on div "Номер упаковки (не обов'язково) Оціночна вартість 1687.5 Дата відправки 12.10.2…" at bounding box center [768, 443] width 471 height 131
click at [589, 714] on span "Додати місце" at bounding box center [597, 721] width 82 height 14
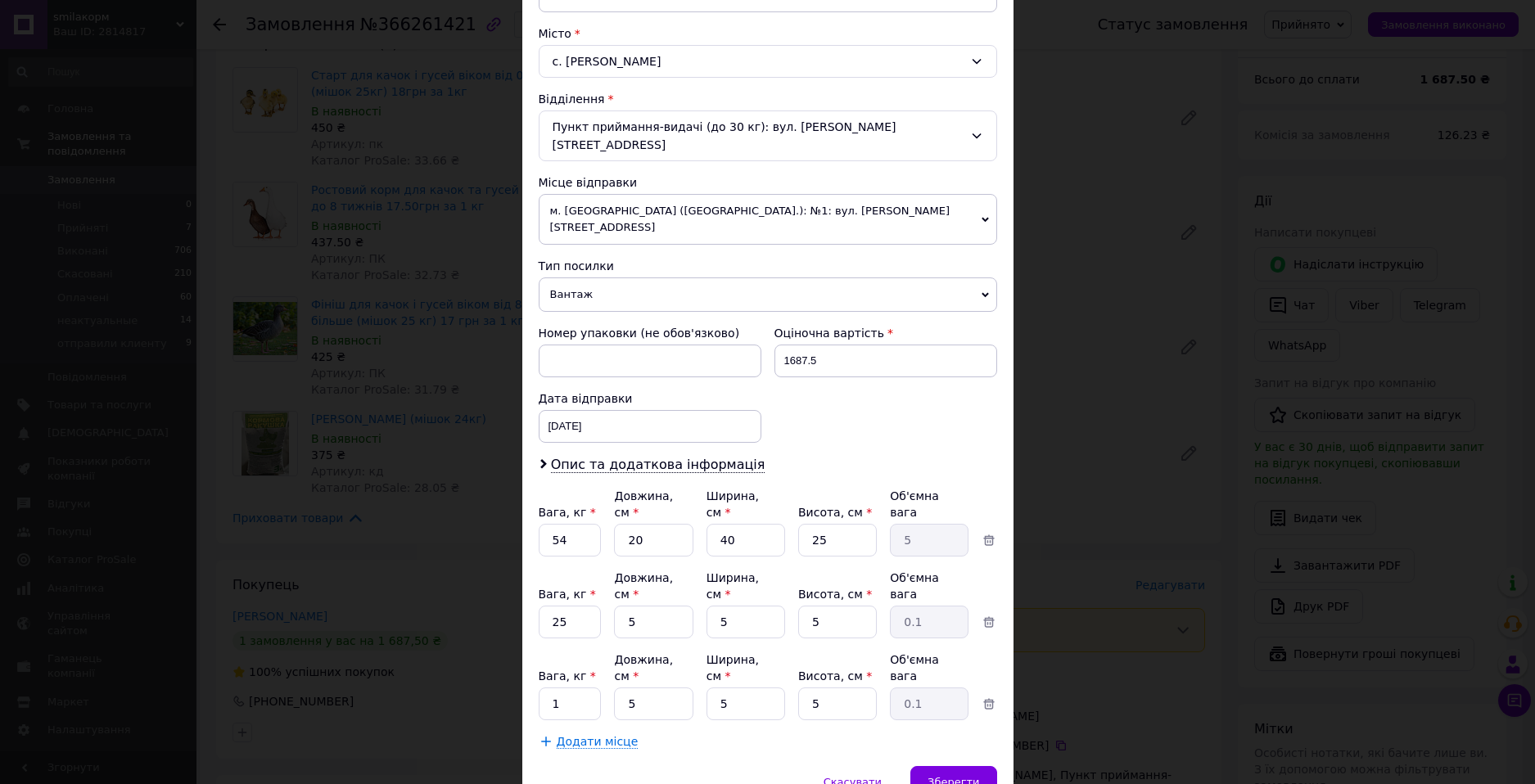
scroll to position [434, 0]
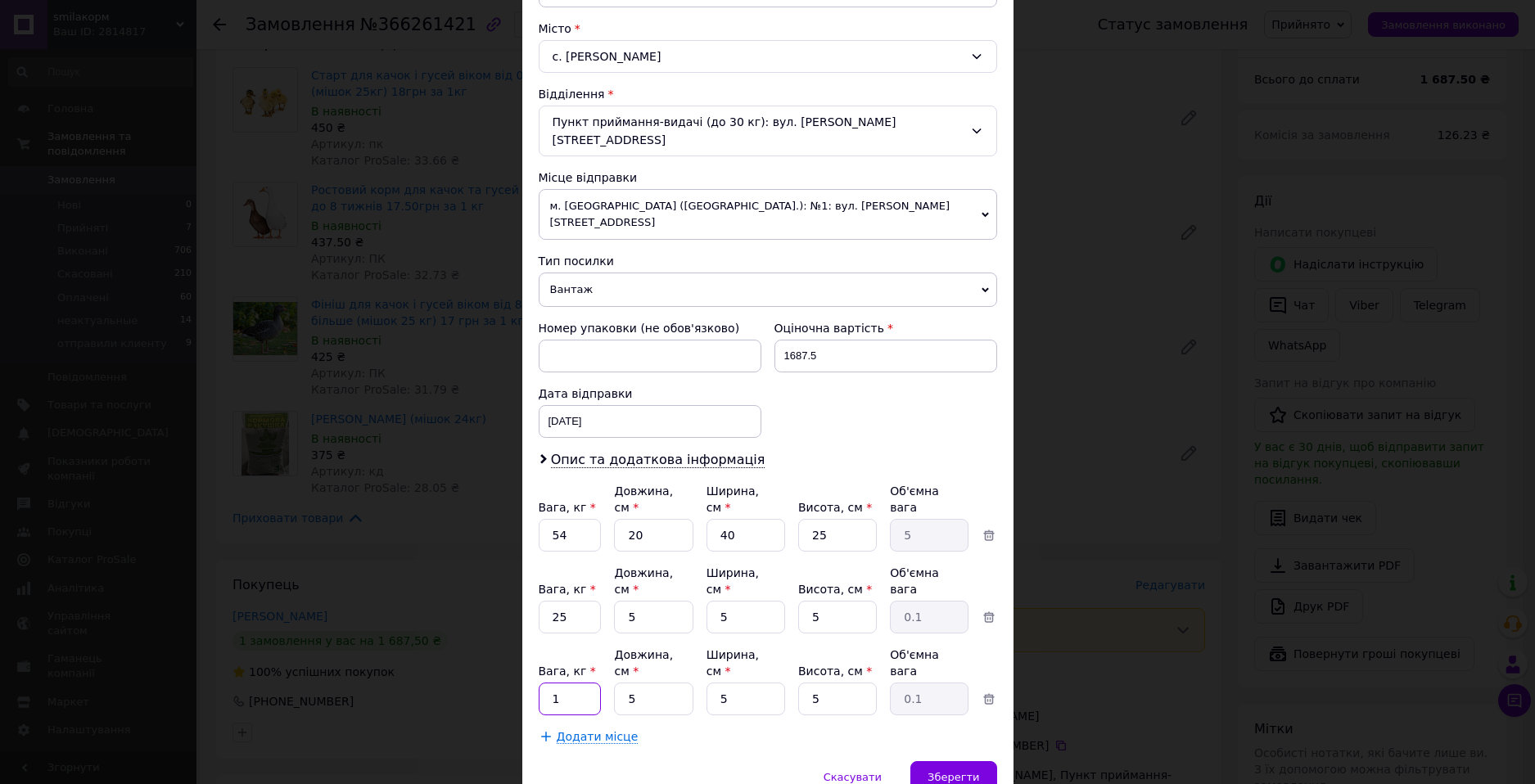
click at [590, 683] on input "1" at bounding box center [570, 699] width 63 height 33
type input "25"
click at [826, 375] on div "Номер упаковки (не обов'язково) Оціночна вартість 1687.5 Дата відправки 12.10.2…" at bounding box center [768, 379] width 471 height 131
click at [595, 730] on span "Додати місце" at bounding box center [597, 737] width 82 height 14
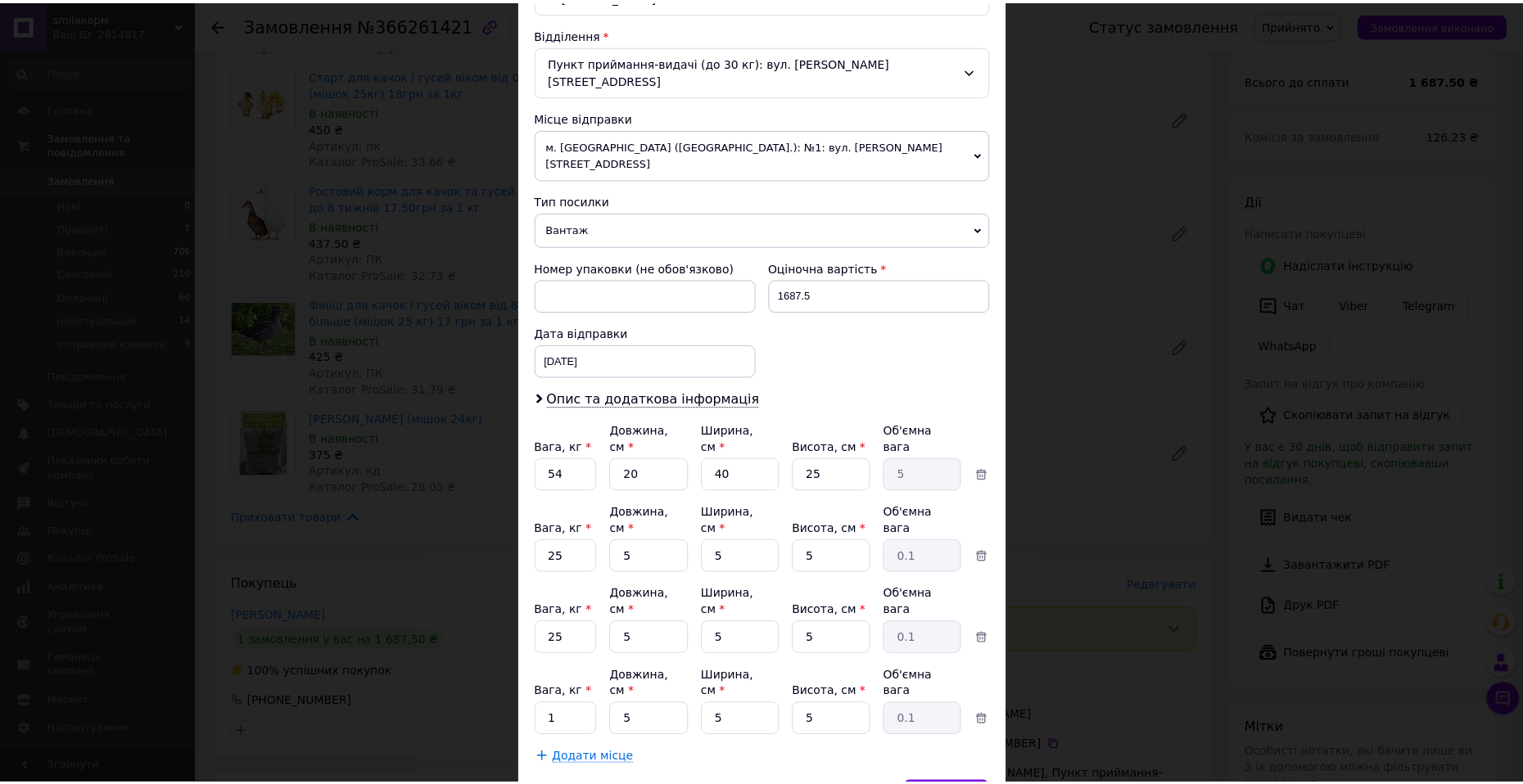
scroll to position [499, 0]
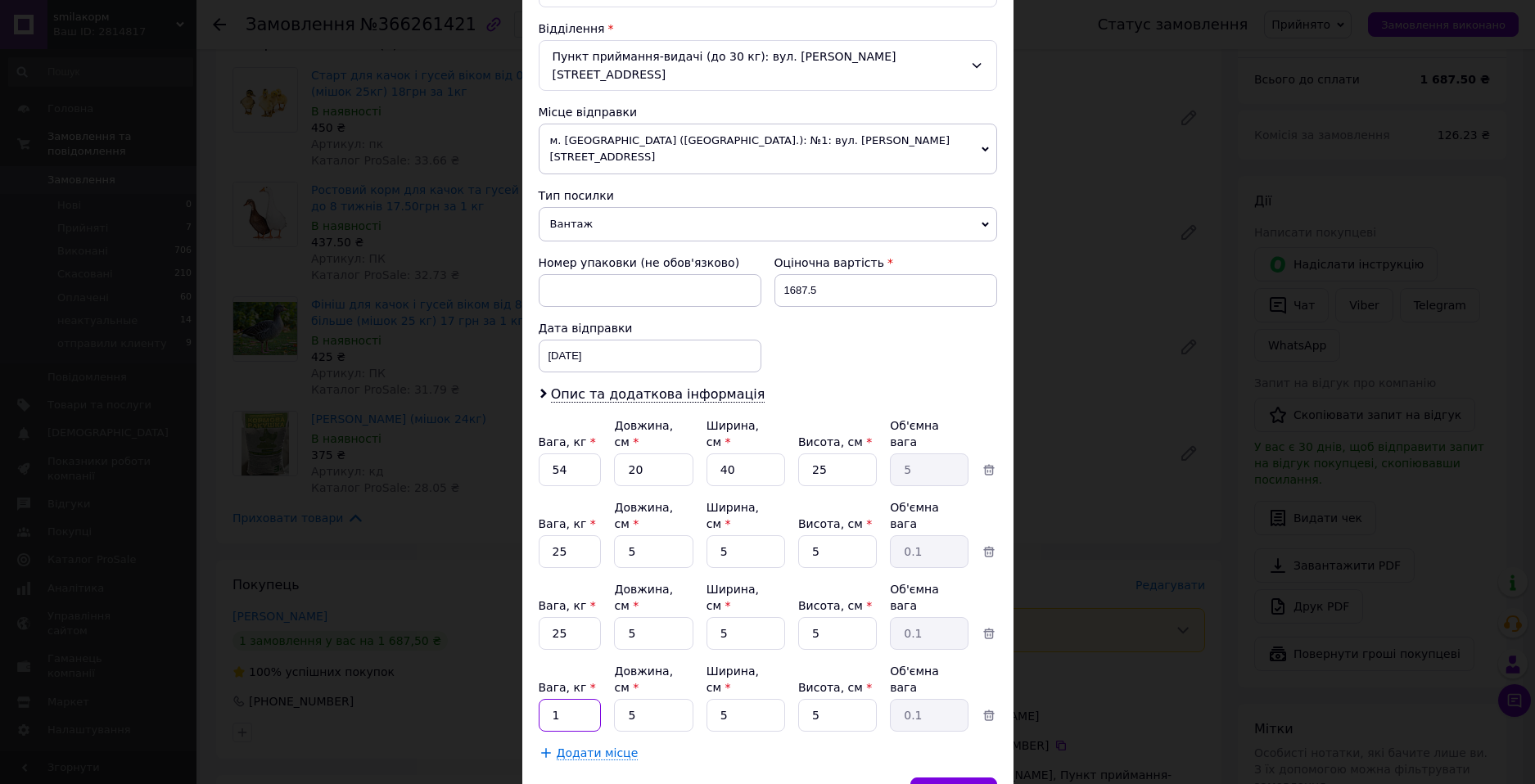
click at [571, 699] on input "1" at bounding box center [570, 715] width 63 height 33
type input "25"
click at [571, 617] on input "25" at bounding box center [570, 633] width 63 height 33
type input "24"
click at [572, 454] on input "54" at bounding box center [570, 470] width 63 height 33
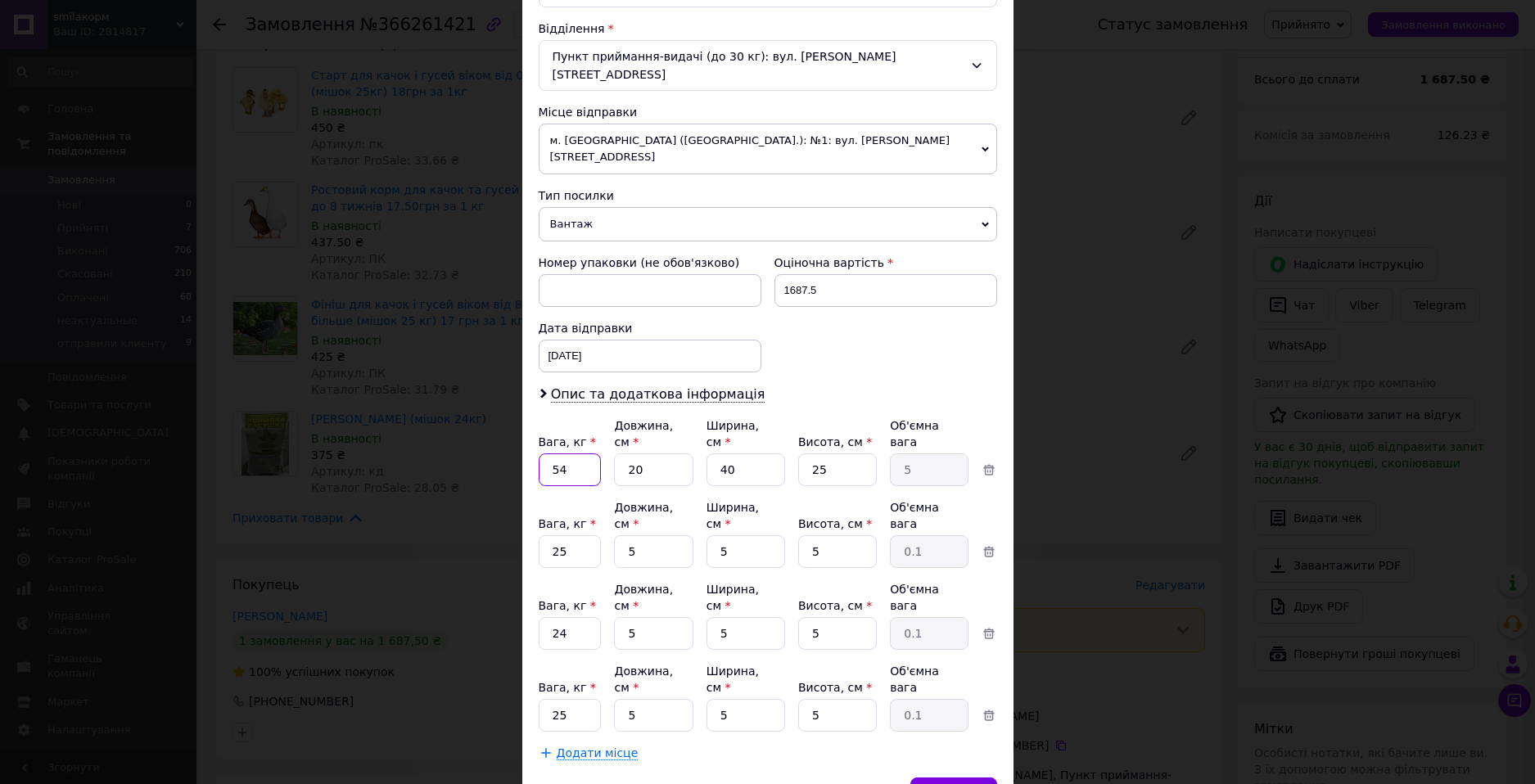
type input "5"
type input "25"
click at [939, 783] on span "Зберегти" at bounding box center [953, 793] width 51 height 13
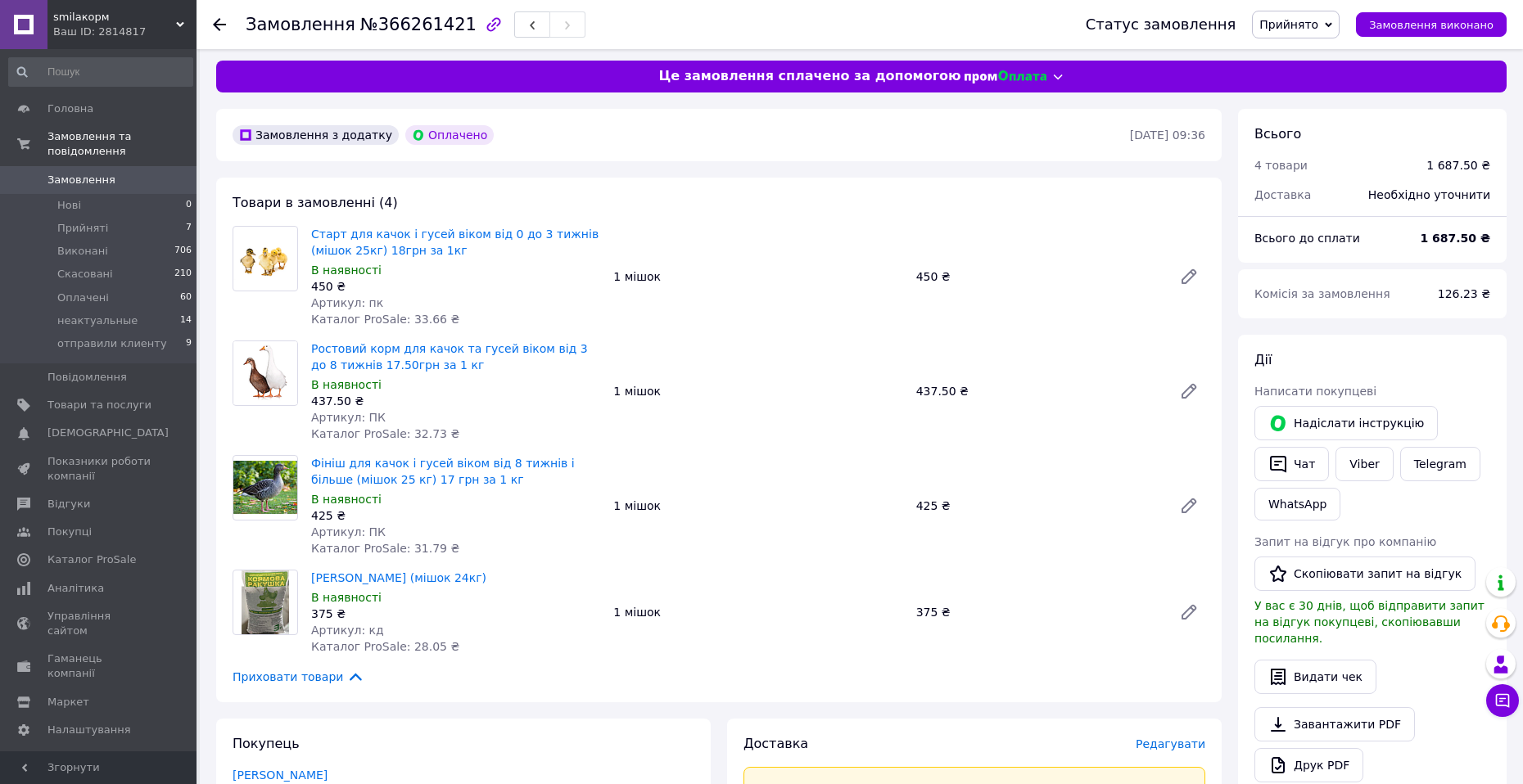
scroll to position [0, 0]
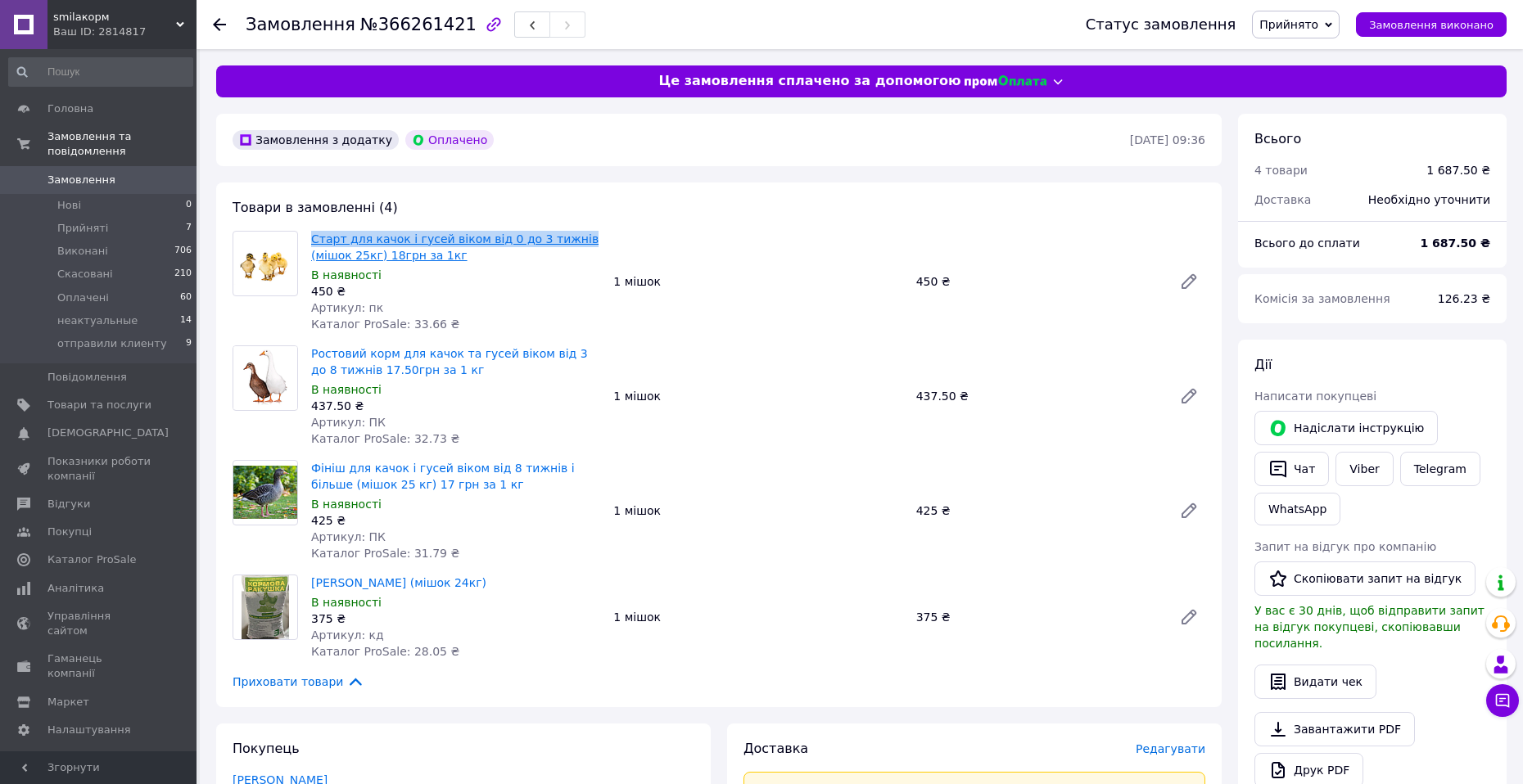
drag, startPoint x: 309, startPoint y: 235, endPoint x: 557, endPoint y: 243, distance: 248.1
click at [557, 243] on div "Старт для качок і гусей віком від 0 до 3 тижнів (мішок 25кг) 18грн за 1кг В ная…" at bounding box center [455, 282] width 302 height 108
copy link "Старт для качок і гусей віком від 0 до 3 тижнів"
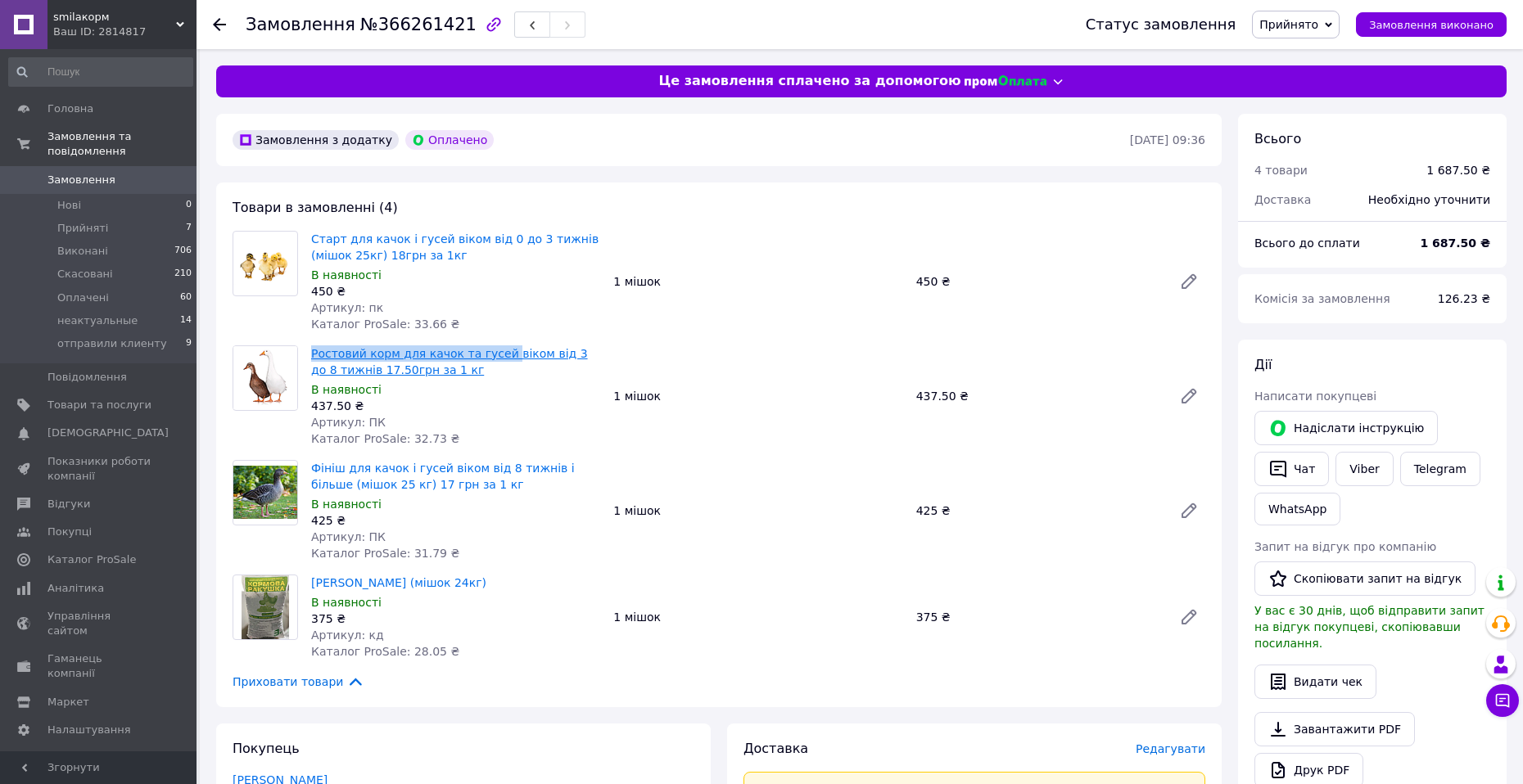
drag, startPoint x: 304, startPoint y: 349, endPoint x: 493, endPoint y: 354, distance: 189.1
click at [493, 354] on div "Ростовий корм для качок та гусей віком від 3 до 8 тижнів 17.50грн за 1 кг В ная…" at bounding box center [455, 396] width 302 height 108
copy link "Ростовий корм для качок та гусей"
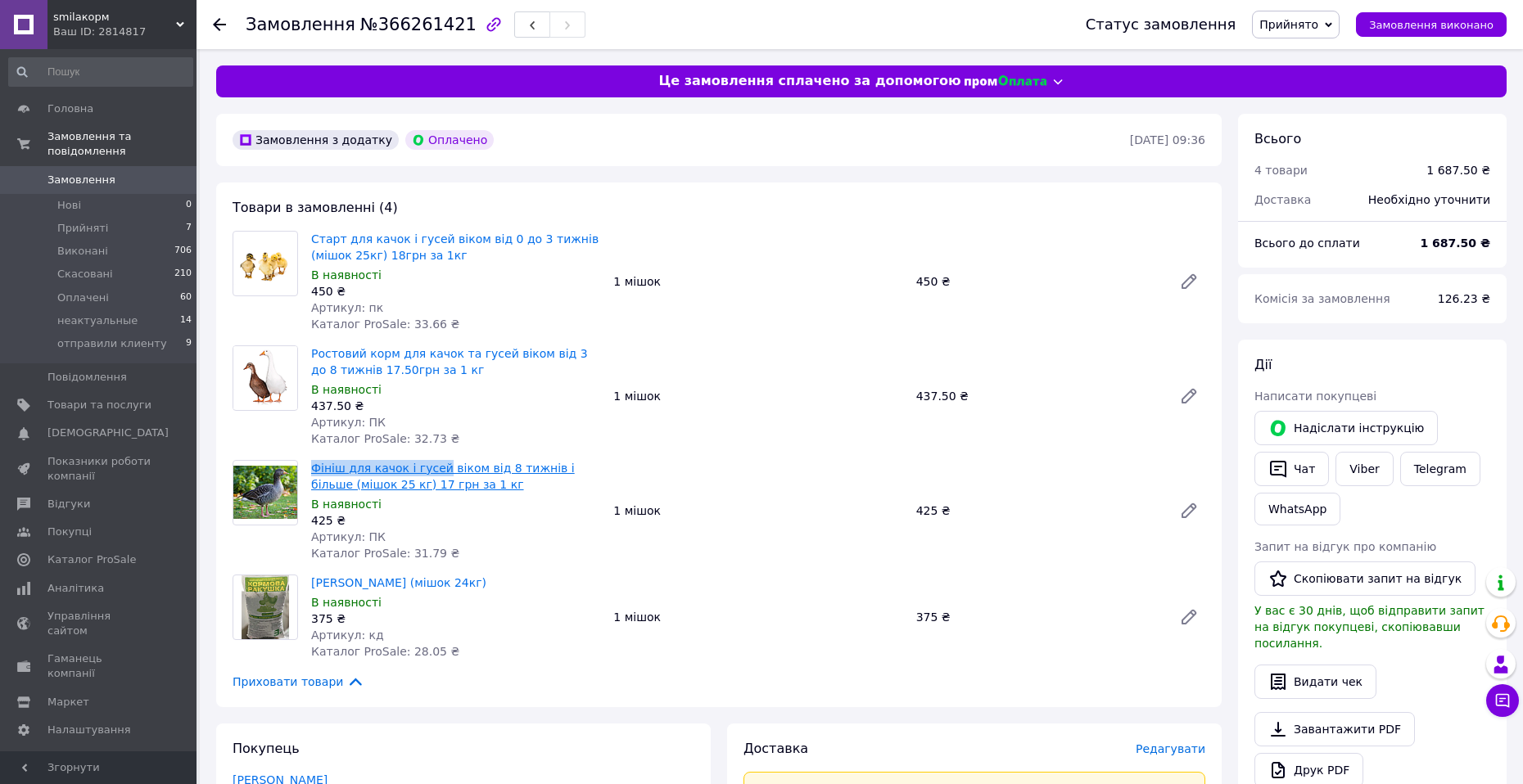
drag, startPoint x: 308, startPoint y: 466, endPoint x: 431, endPoint y: 466, distance: 123.0
click at [431, 466] on div "Фініш для качок і гусей віком від 8 тижнів і більше (мішок 25 кг) 17 грн за 1 к…" at bounding box center [455, 511] width 302 height 108
copy link "Фініш для качок і гусей"
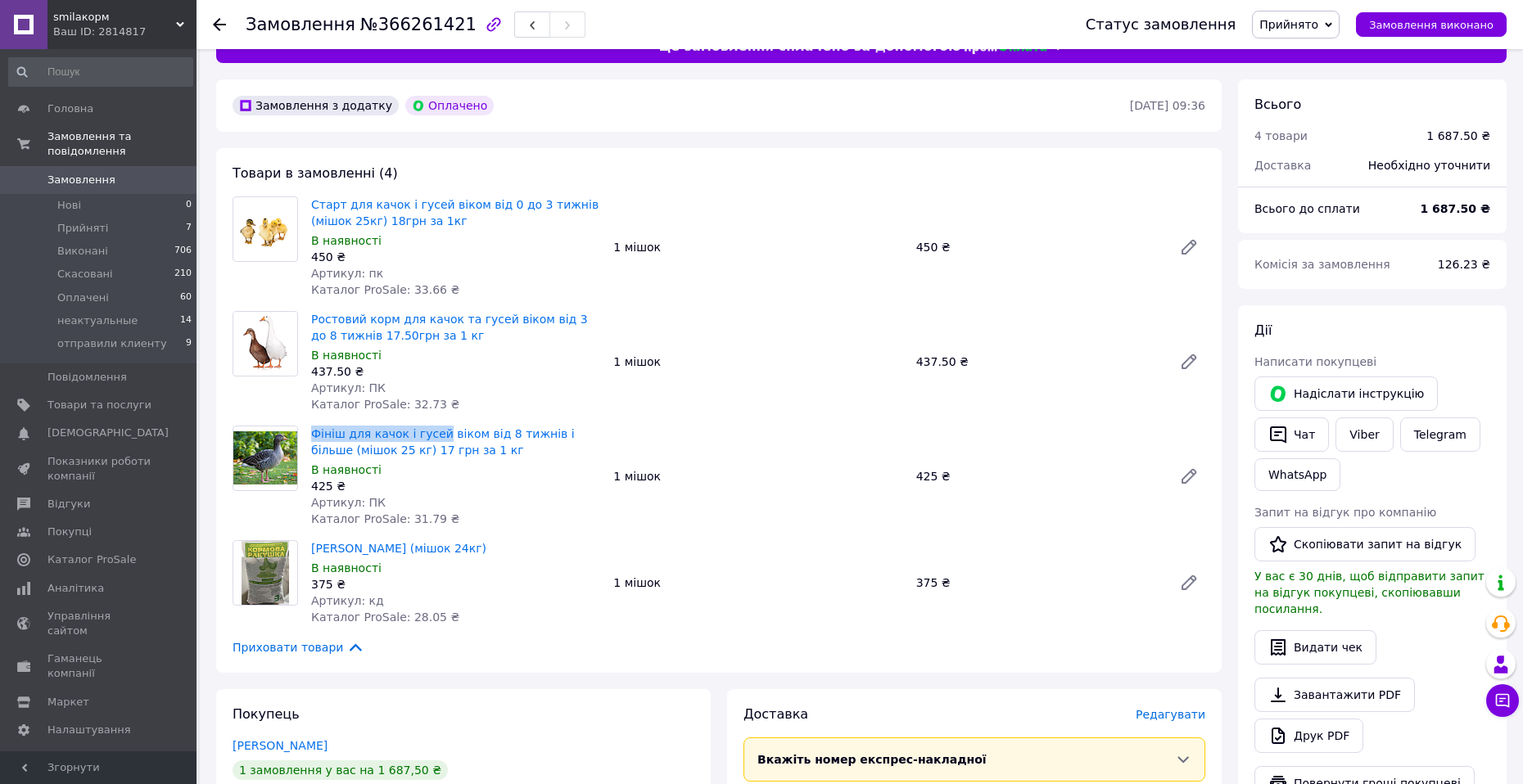
scroll to position [164, 0]
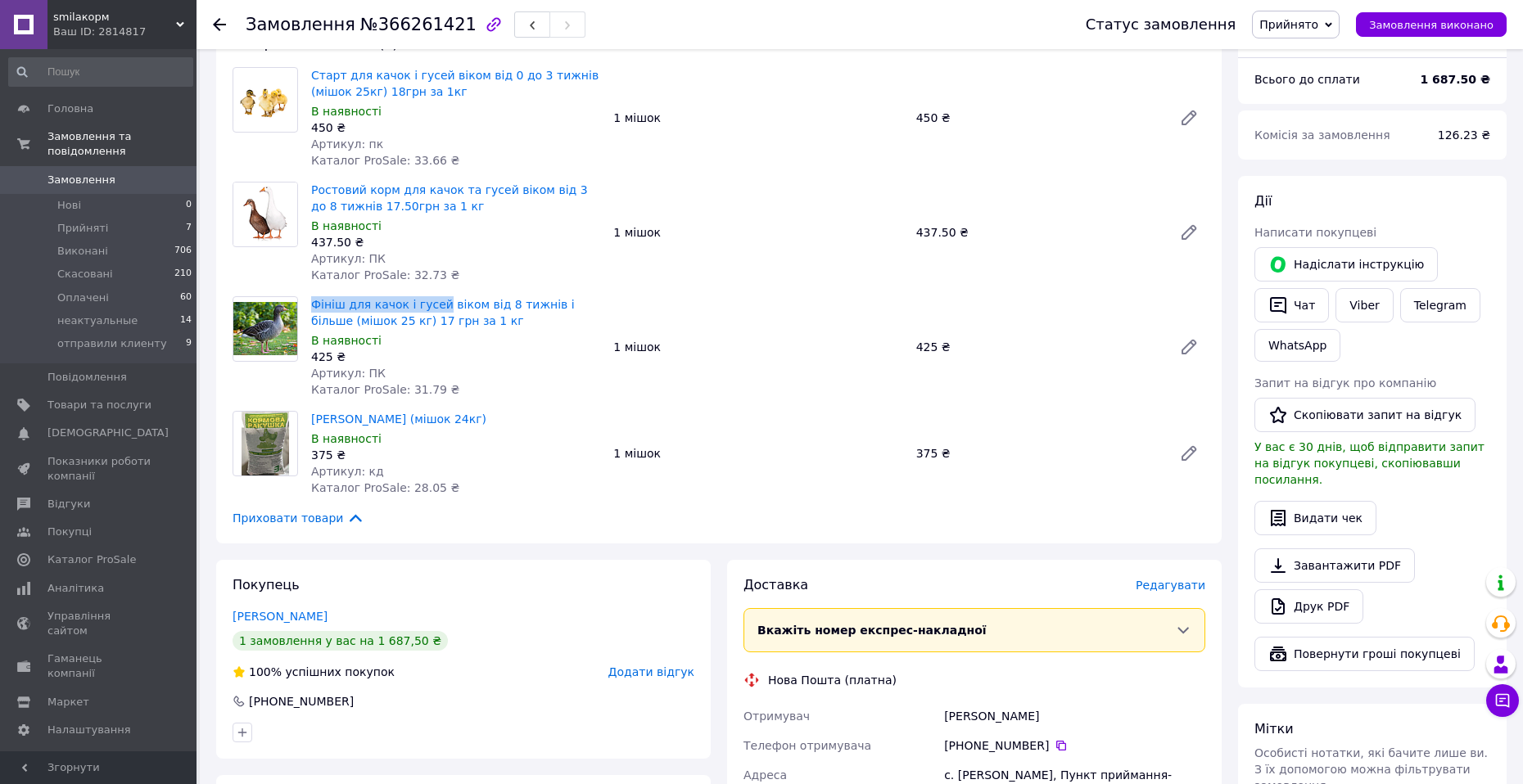
drag, startPoint x: 309, startPoint y: 413, endPoint x: 475, endPoint y: 412, distance: 166.0
click at [474, 412] on div "Ракушка кормова (мішок 24кг) В наявності 375 ₴ Артикул: кд Каталог ProSale: 28.…" at bounding box center [455, 453] width 302 height 92
copy link "[PERSON_NAME] (мішок 24кг)"
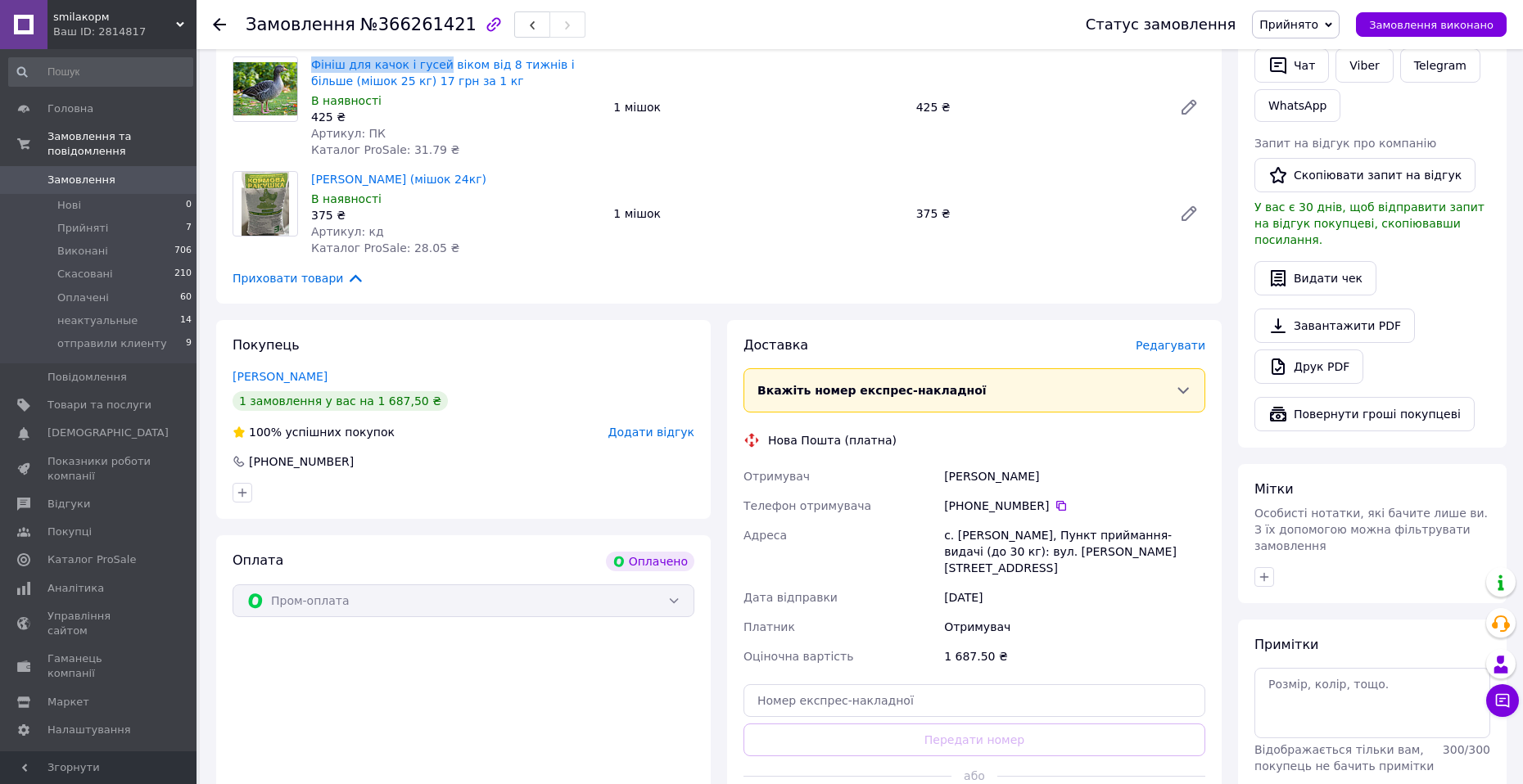
scroll to position [457, 0]
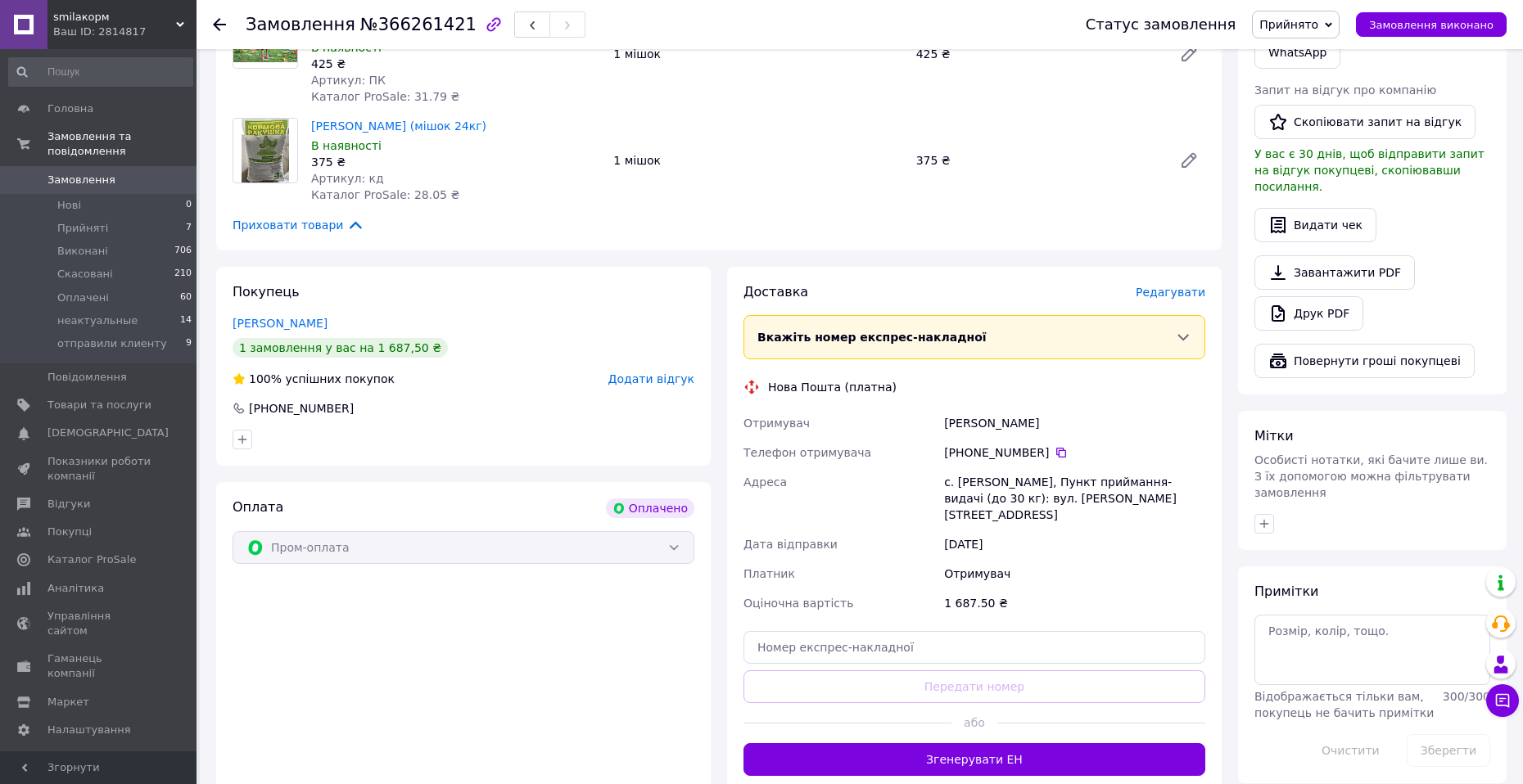
click at [971, 743] on button "Згенерувати ЕН" at bounding box center [974, 759] width 462 height 33
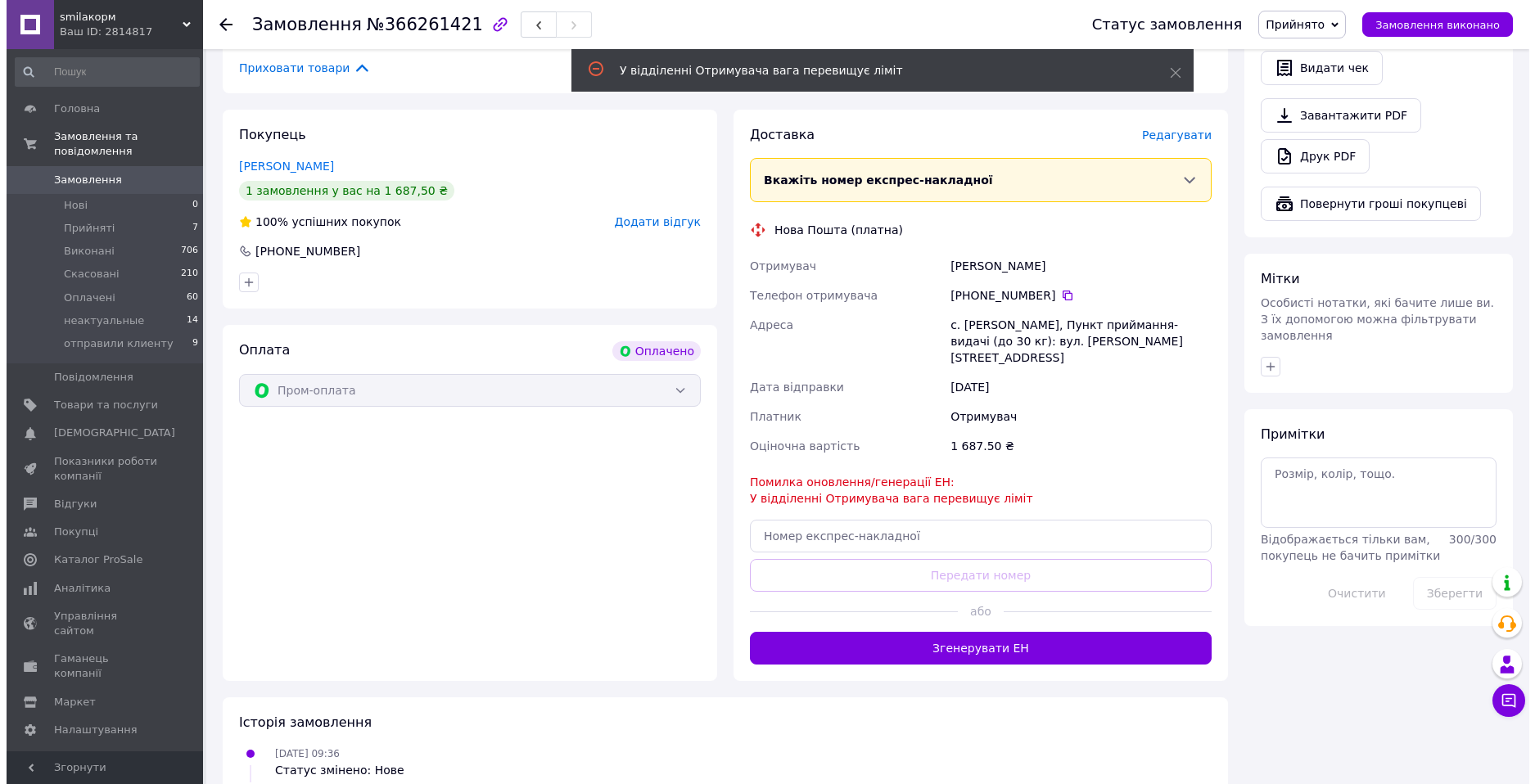
scroll to position [620, 0]
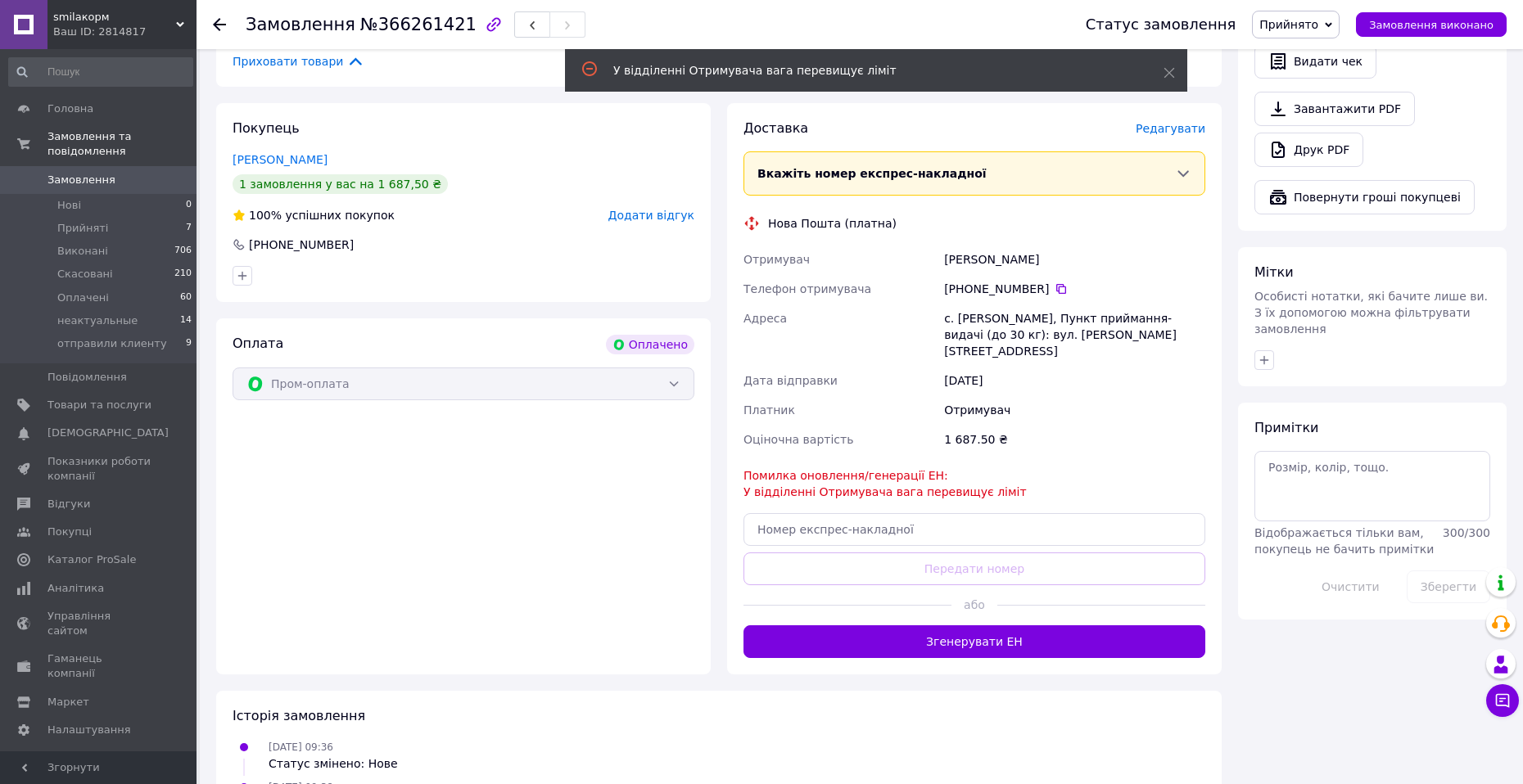
click at [1176, 129] on span "Редагувати" at bounding box center [1170, 129] width 70 height 13
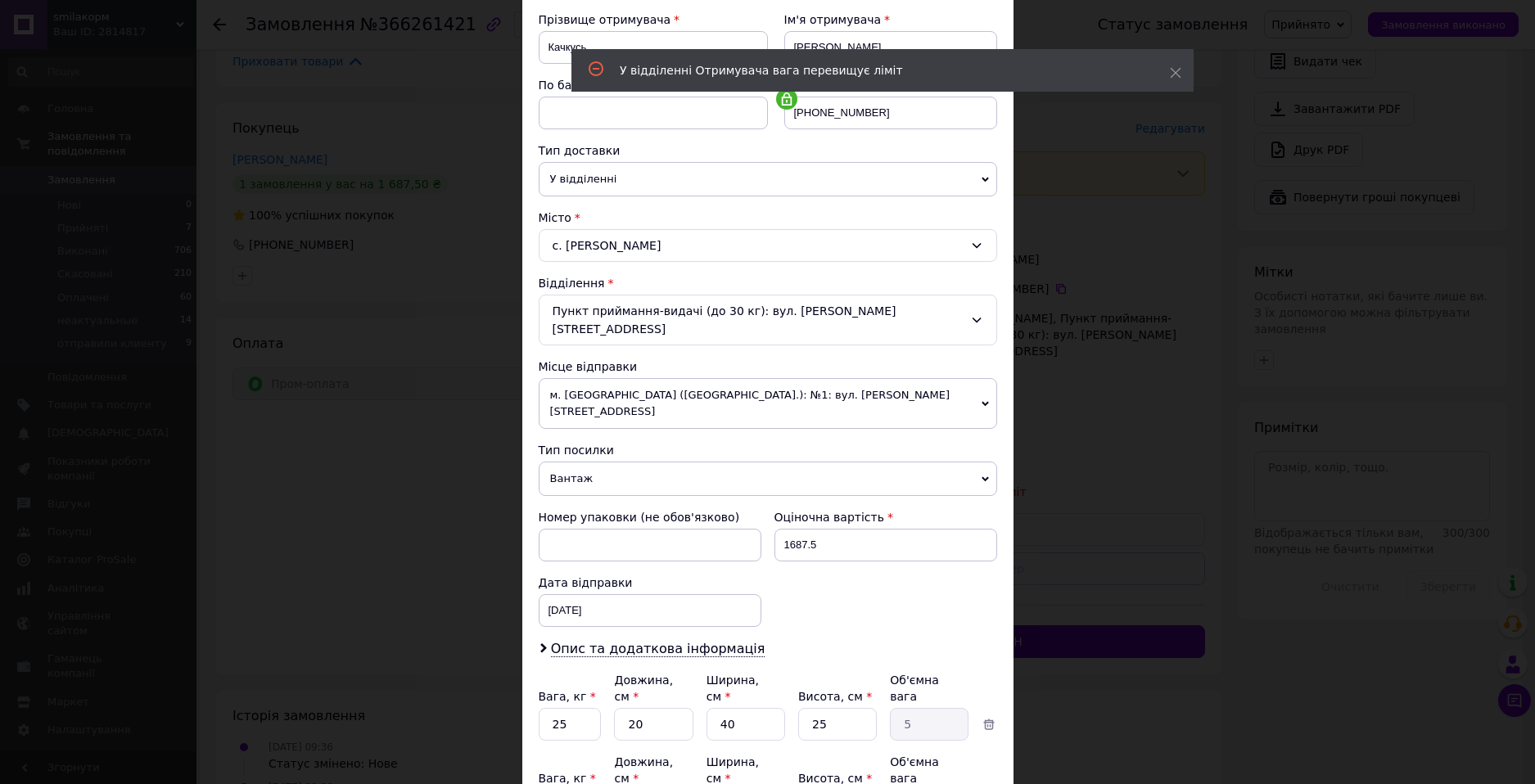
scroll to position [327, 0]
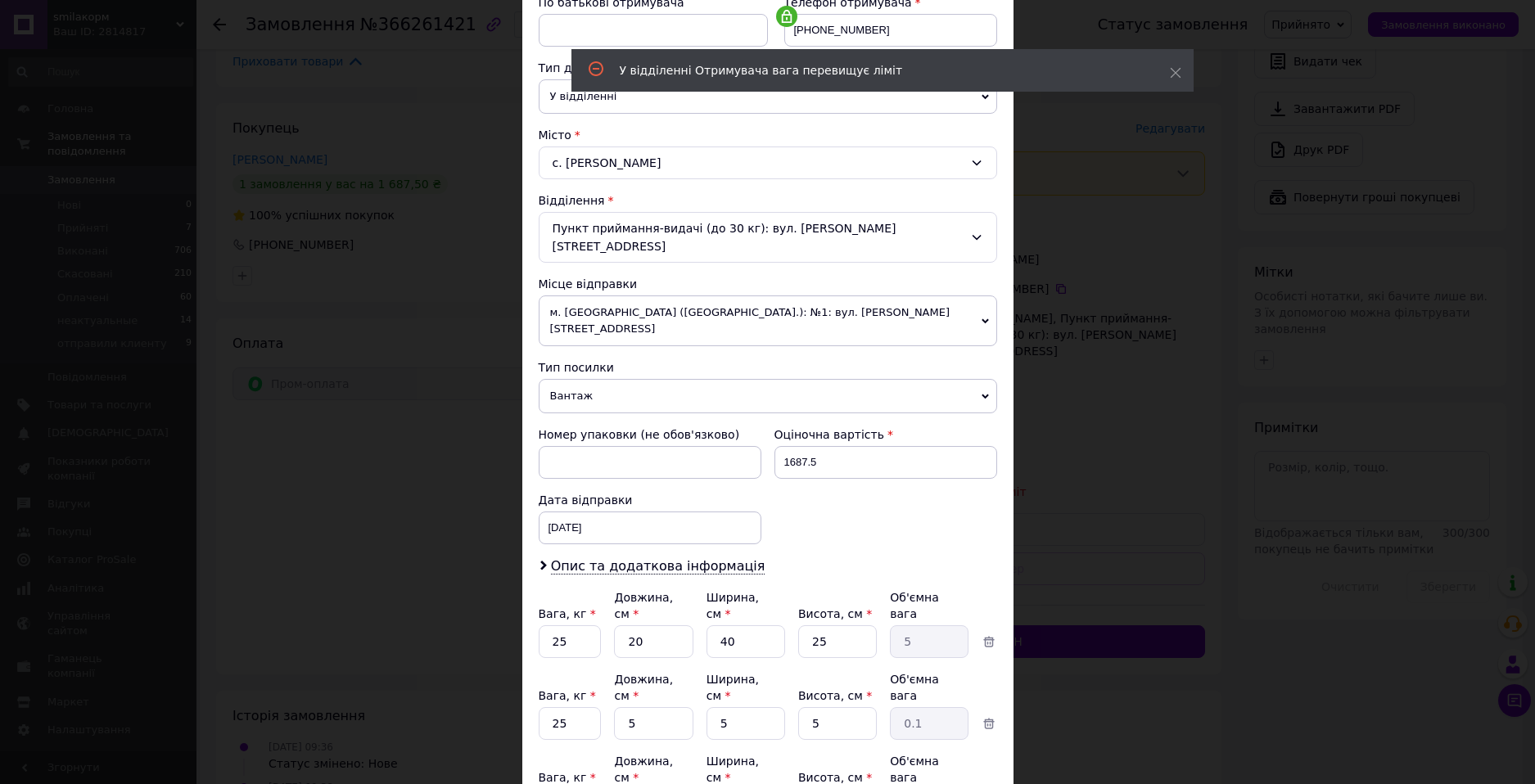
click at [755, 225] on div "Пункт приймання-видачі (до 30 кг): вул. [PERSON_NAME][STREET_ADDRESS]" at bounding box center [768, 237] width 459 height 51
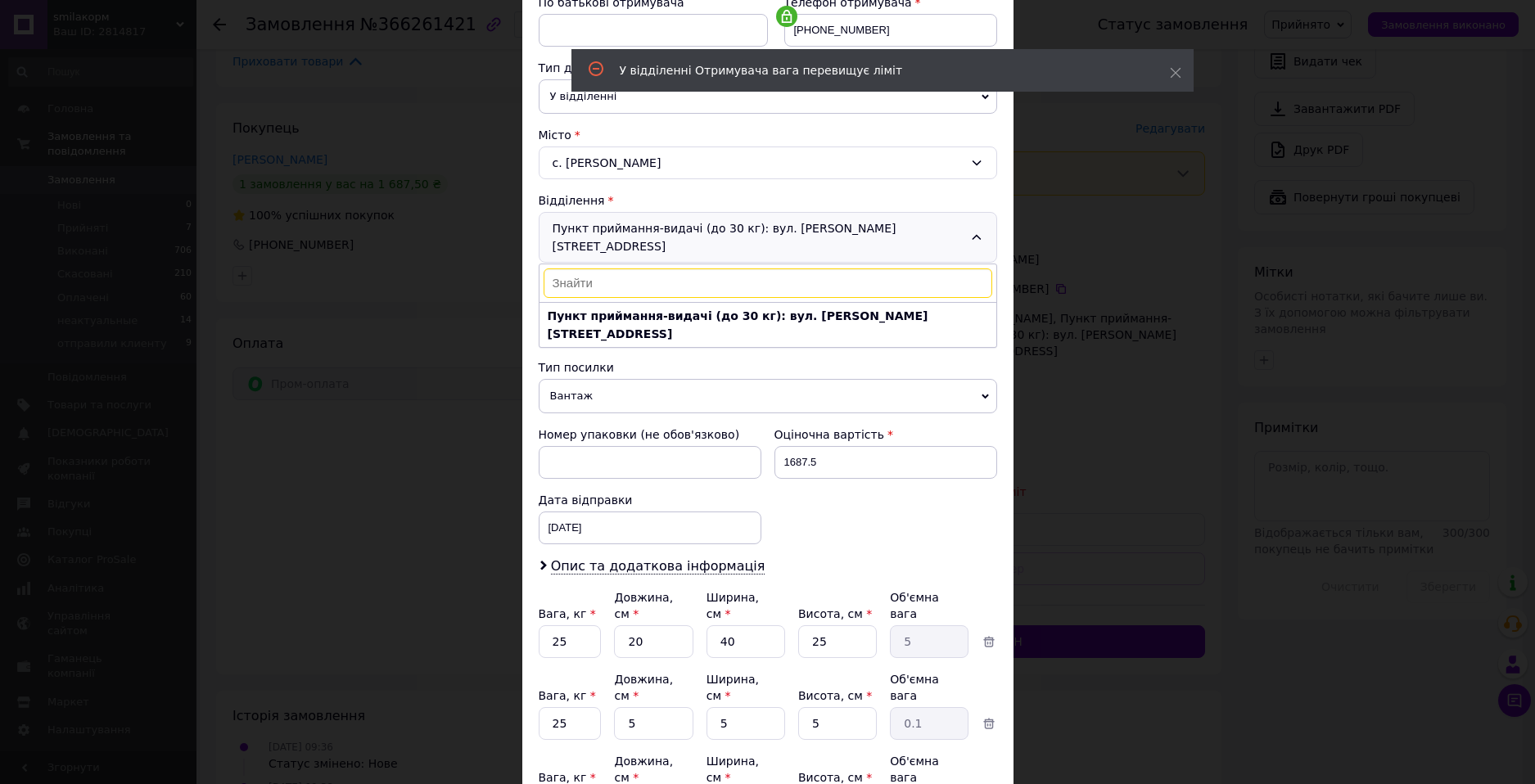
click at [755, 226] on div "Пункт приймання-видачі (до 30 кг): вул. Ващишина, 10 Пункт приймання-видачі (до…" at bounding box center [768, 237] width 459 height 51
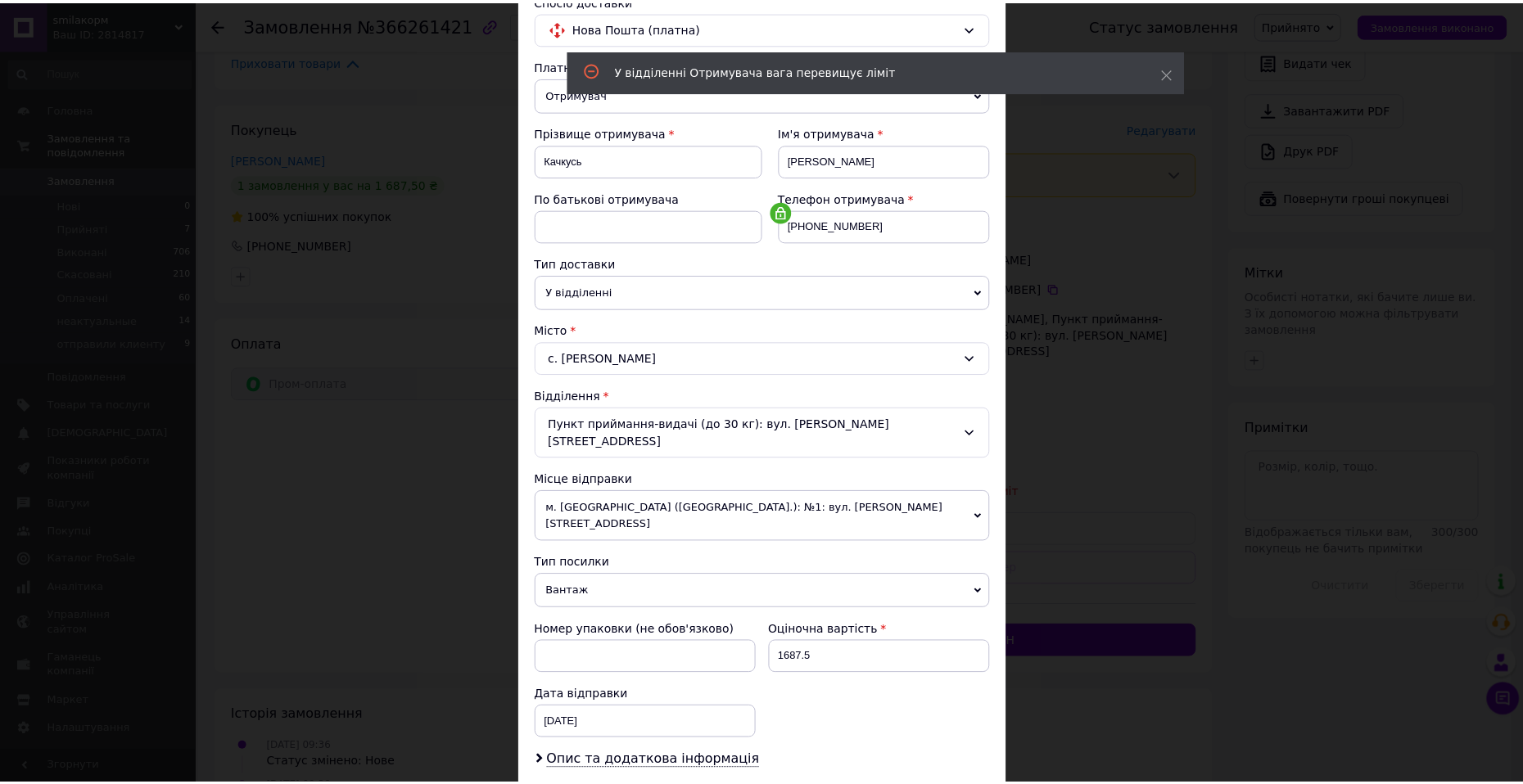
scroll to position [0, 0]
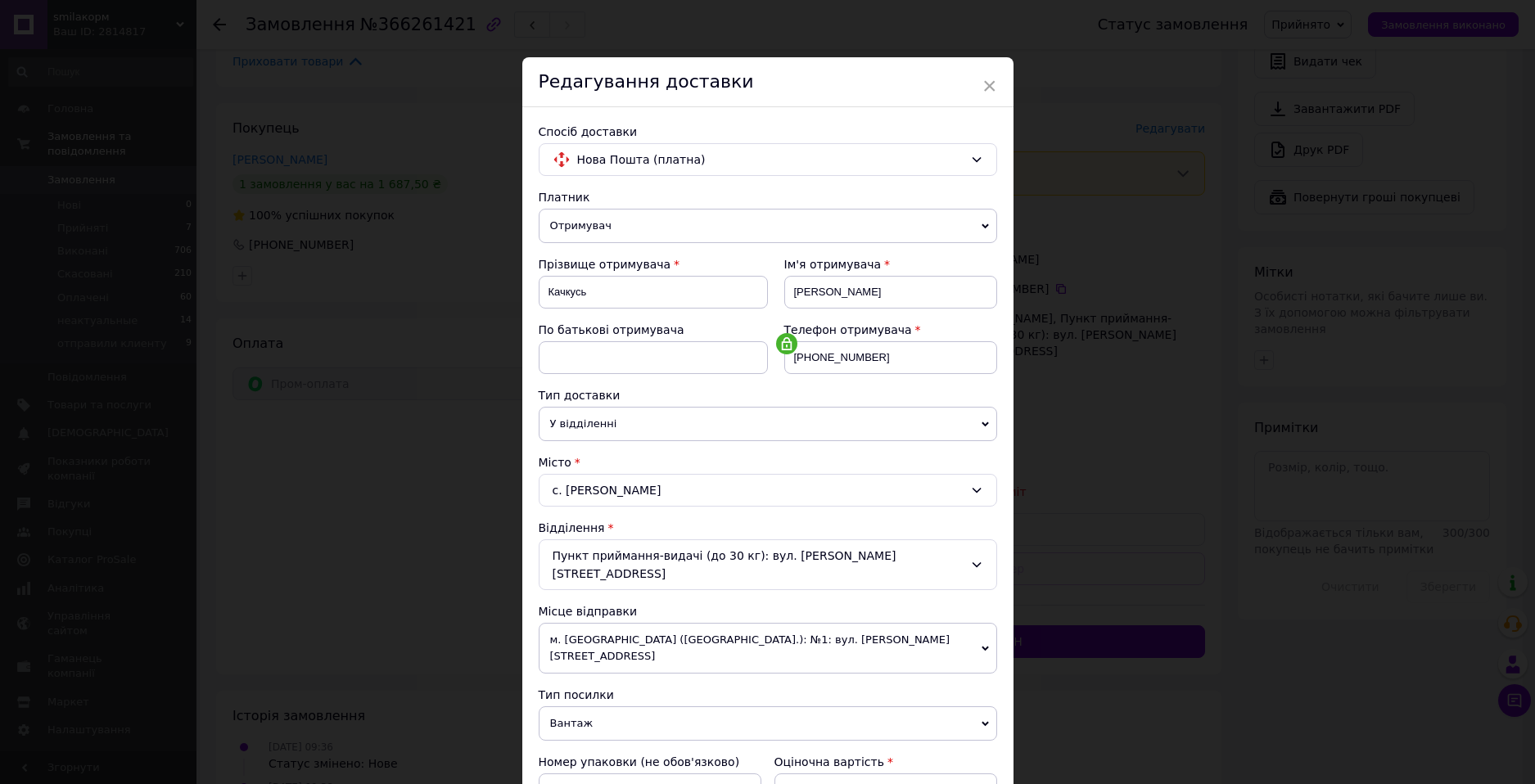
click at [999, 89] on div "Редагування доставки" at bounding box center [768, 82] width 491 height 50
click at [994, 84] on span "×" at bounding box center [989, 85] width 14 height 28
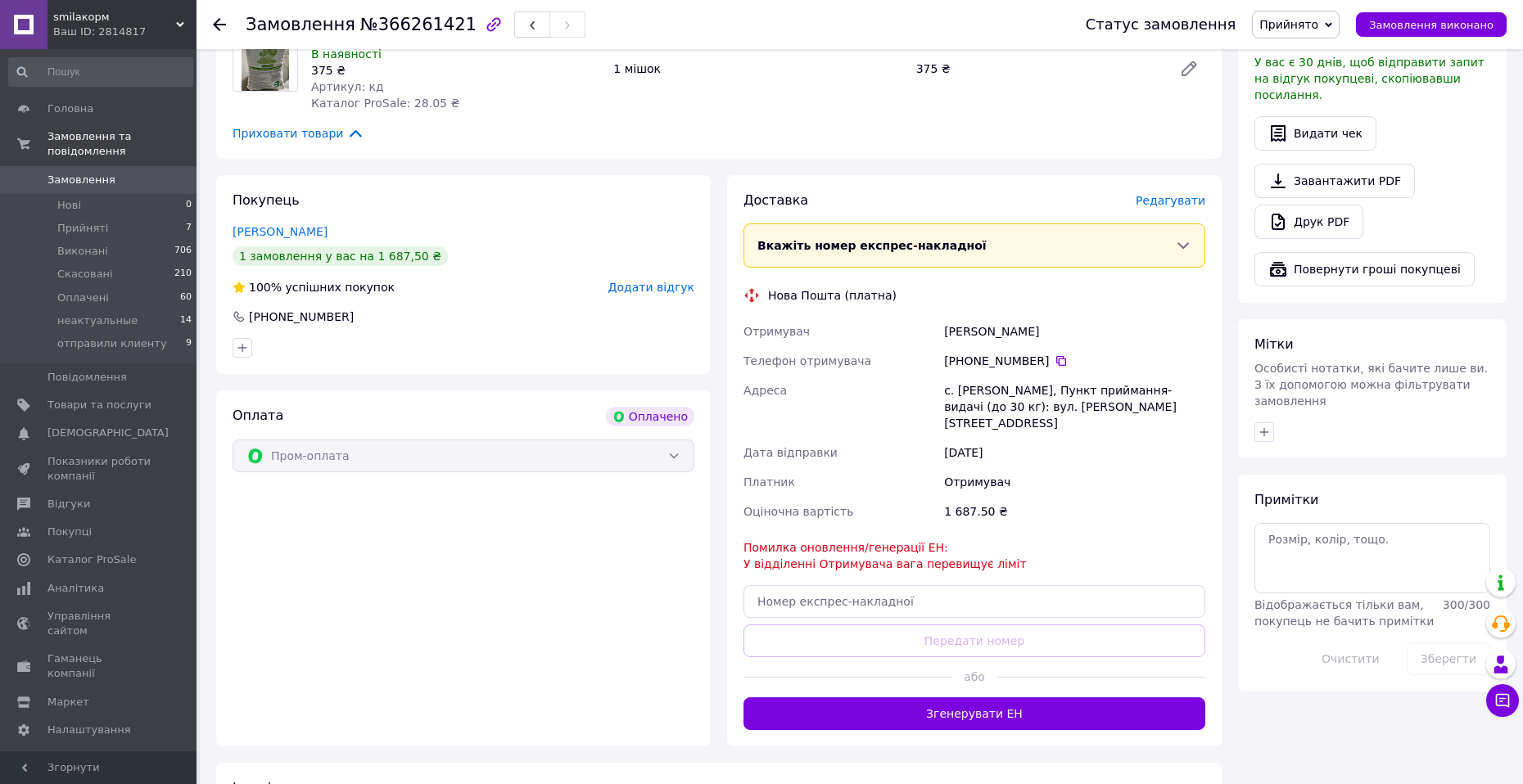
scroll to position [293, 0]
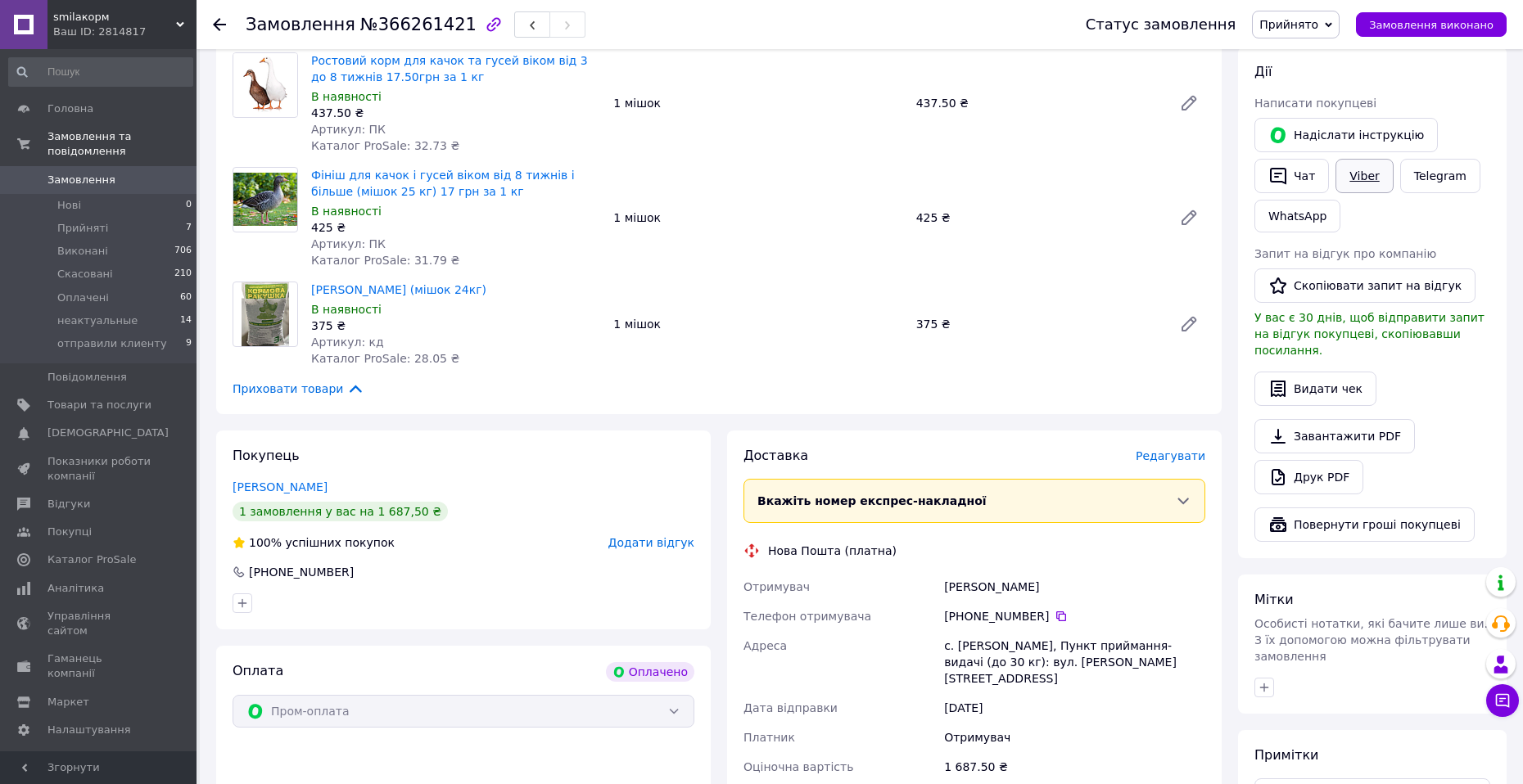
click at [1368, 169] on link "Viber" at bounding box center [1364, 175] width 57 height 35
click at [1428, 176] on link "Telegram" at bounding box center [1440, 175] width 80 height 35
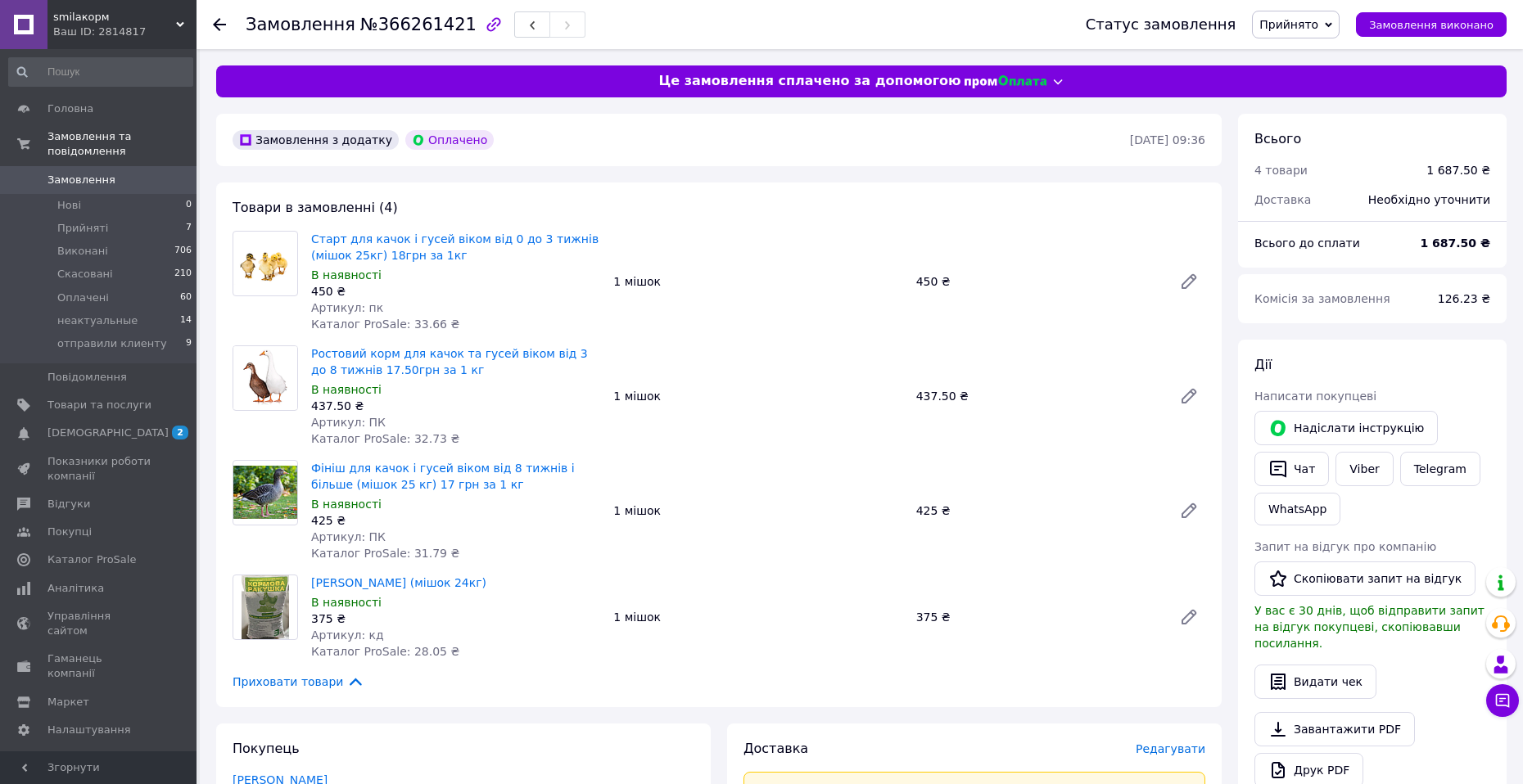
click at [1300, 312] on div "Комісія за замовлення" at bounding box center [1336, 298] width 183 height 36
click at [1298, 470] on button "Чат" at bounding box center [1291, 469] width 74 height 35
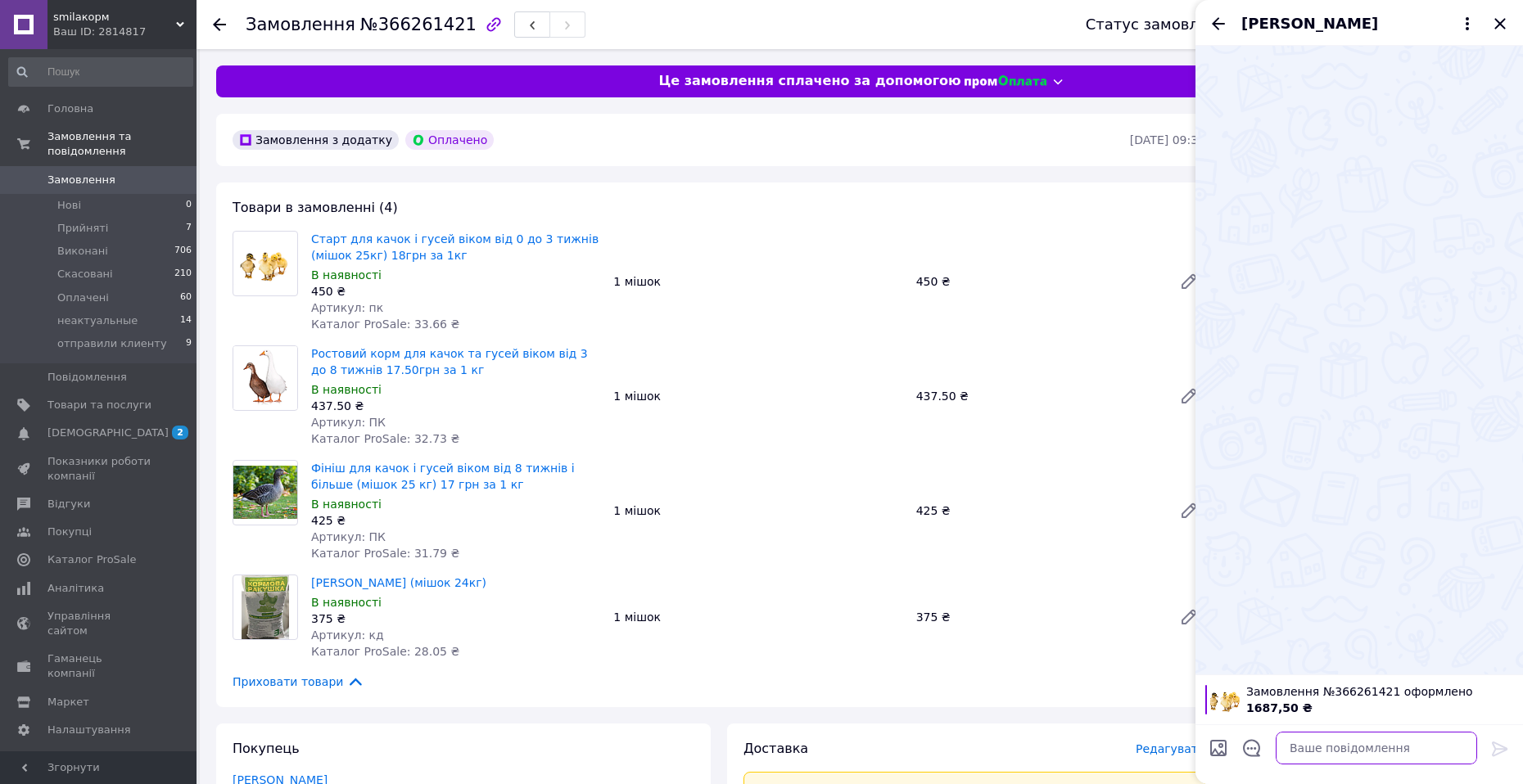
click at [1340, 750] on textarea at bounding box center [1375, 748] width 202 height 33
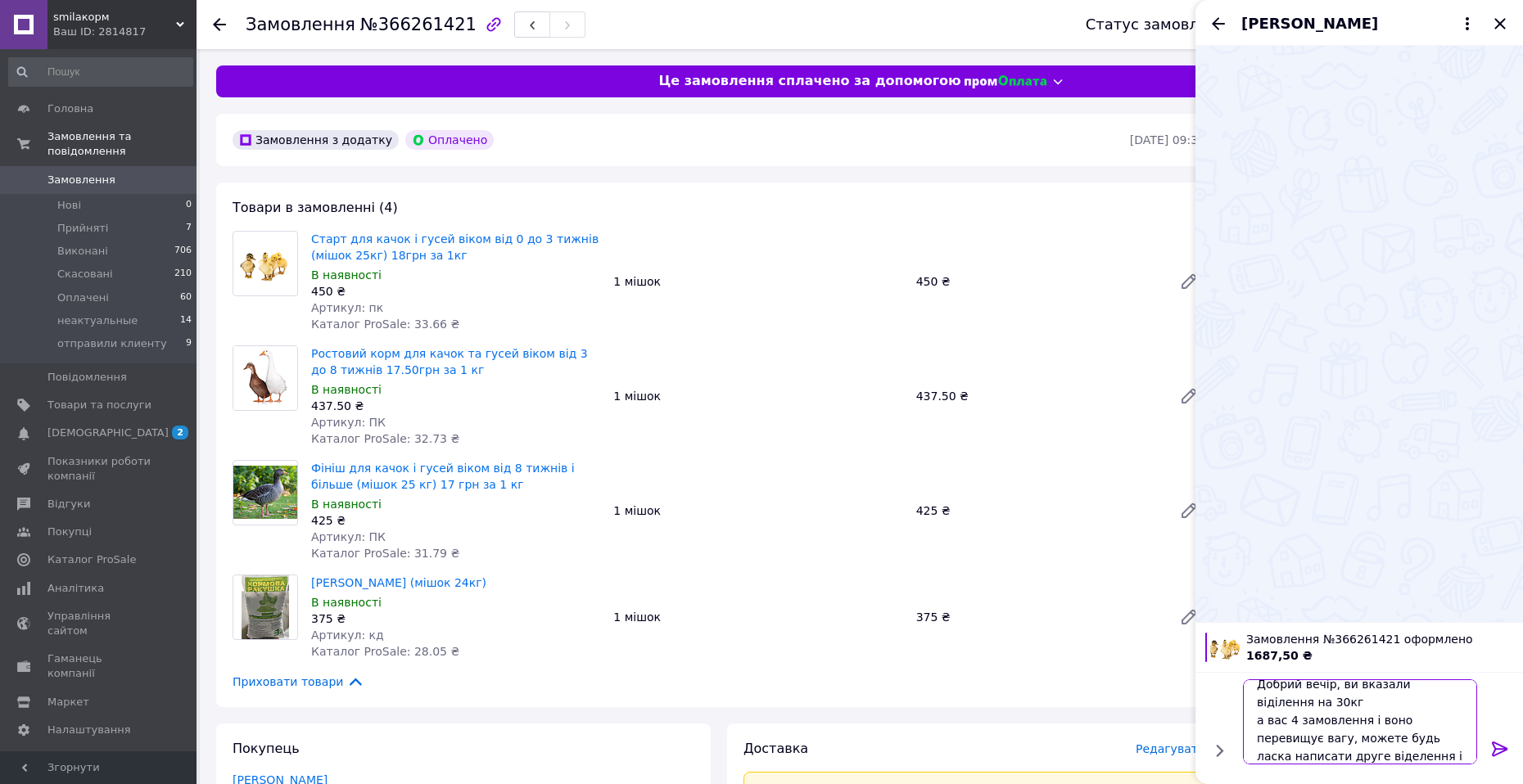
scroll to position [2, 0]
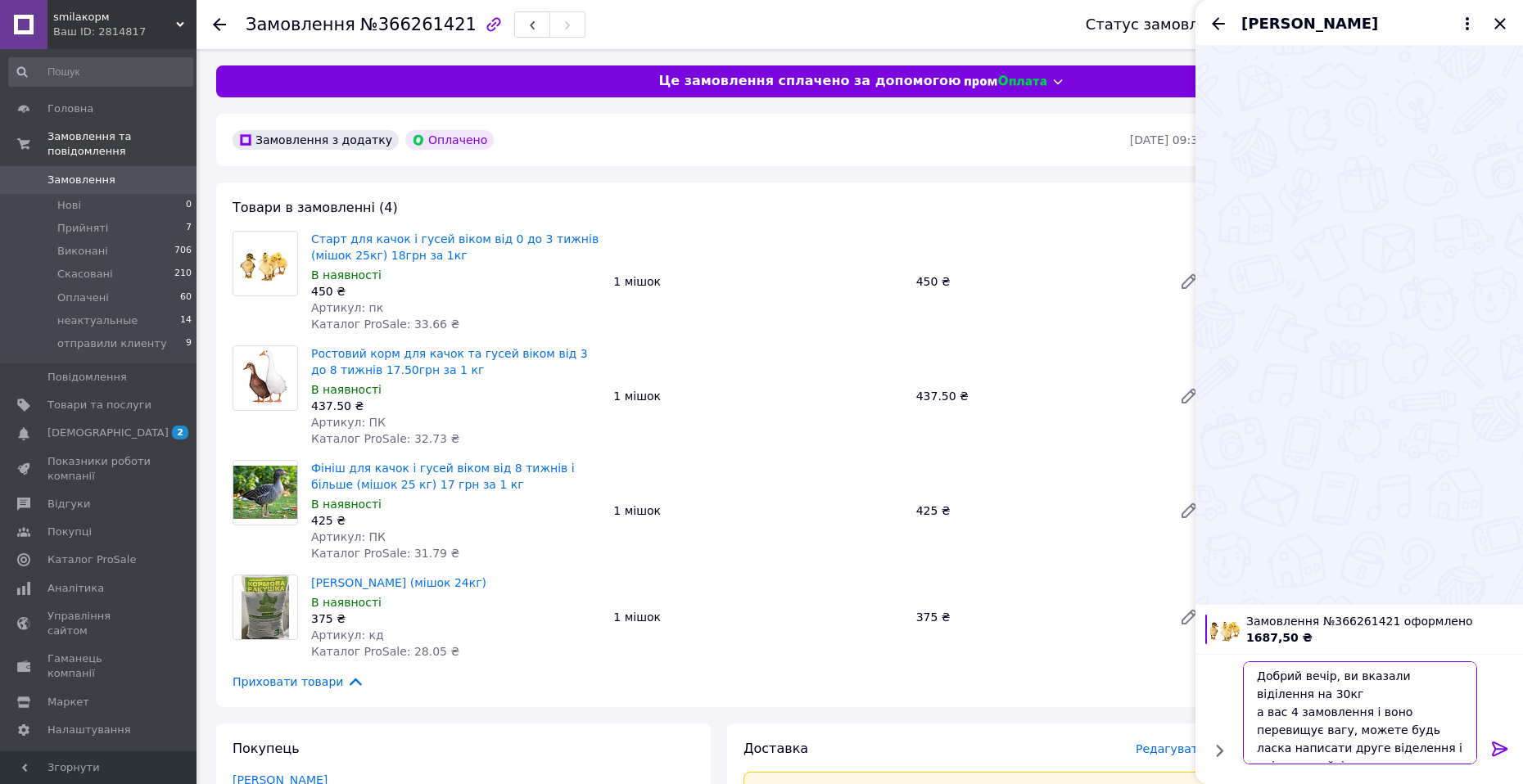
click at [1264, 707] on textarea "Добрий вечір, ви вказали віділення на 30кг а вас 4 замовлення і воно перевищує …" at bounding box center [1360, 712] width 234 height 103
click at [1282, 713] on textarea "Добрий вечір, ви вказали віділення на 30кг а вас 4 замовлення і воно перевищує …" at bounding box center [1360, 712] width 234 height 103
type textarea "Добрий вечір, ви вказали віділення на 30кг а у вас 4 замовлення і воно перевищу…"
click at [1286, 748] on textarea "Добрий вечір, ви вказали віділення на 30кг а у вас 4 замовлення і воно перевищу…" at bounding box center [1360, 712] width 234 height 103
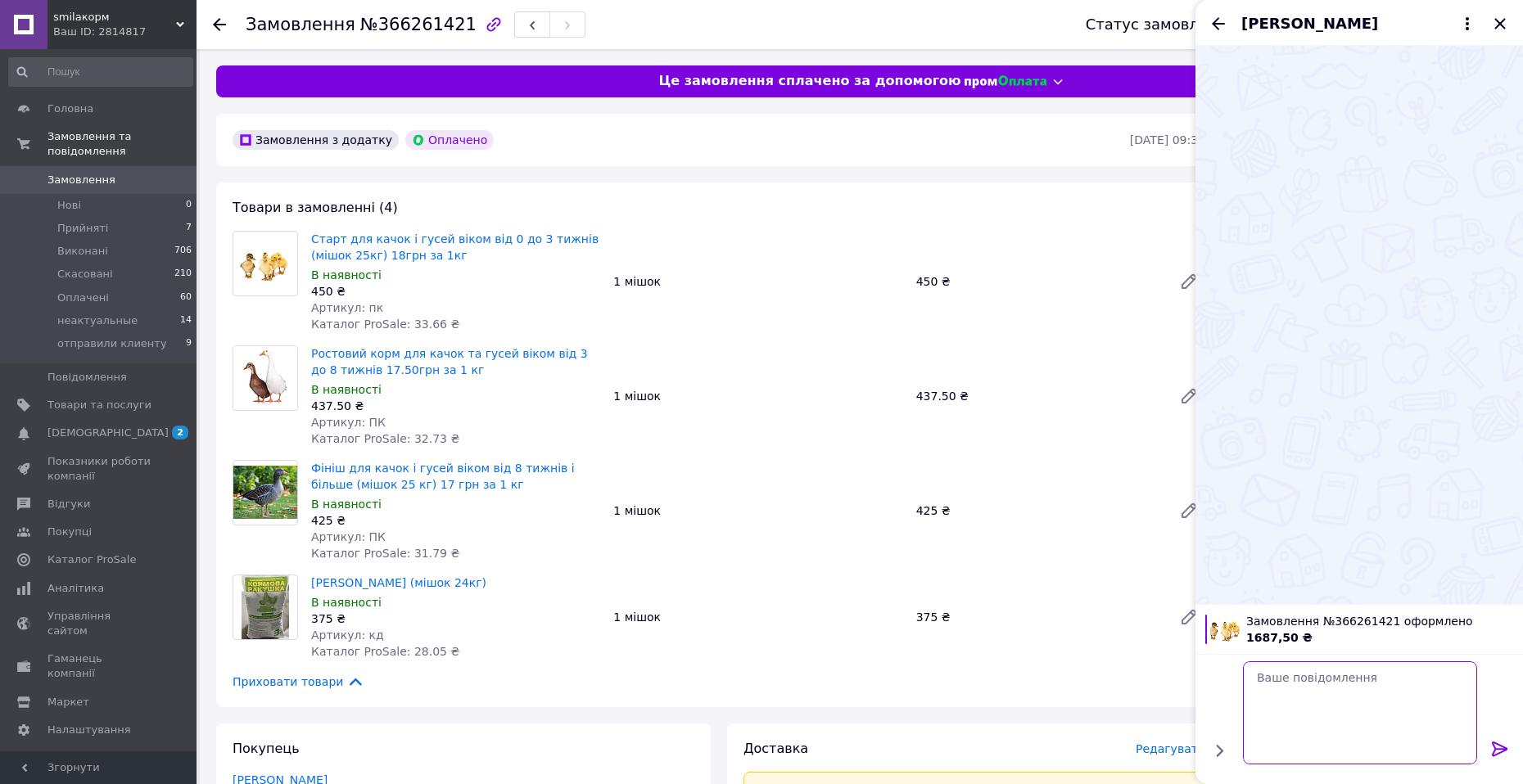
scroll to position [0, 0]
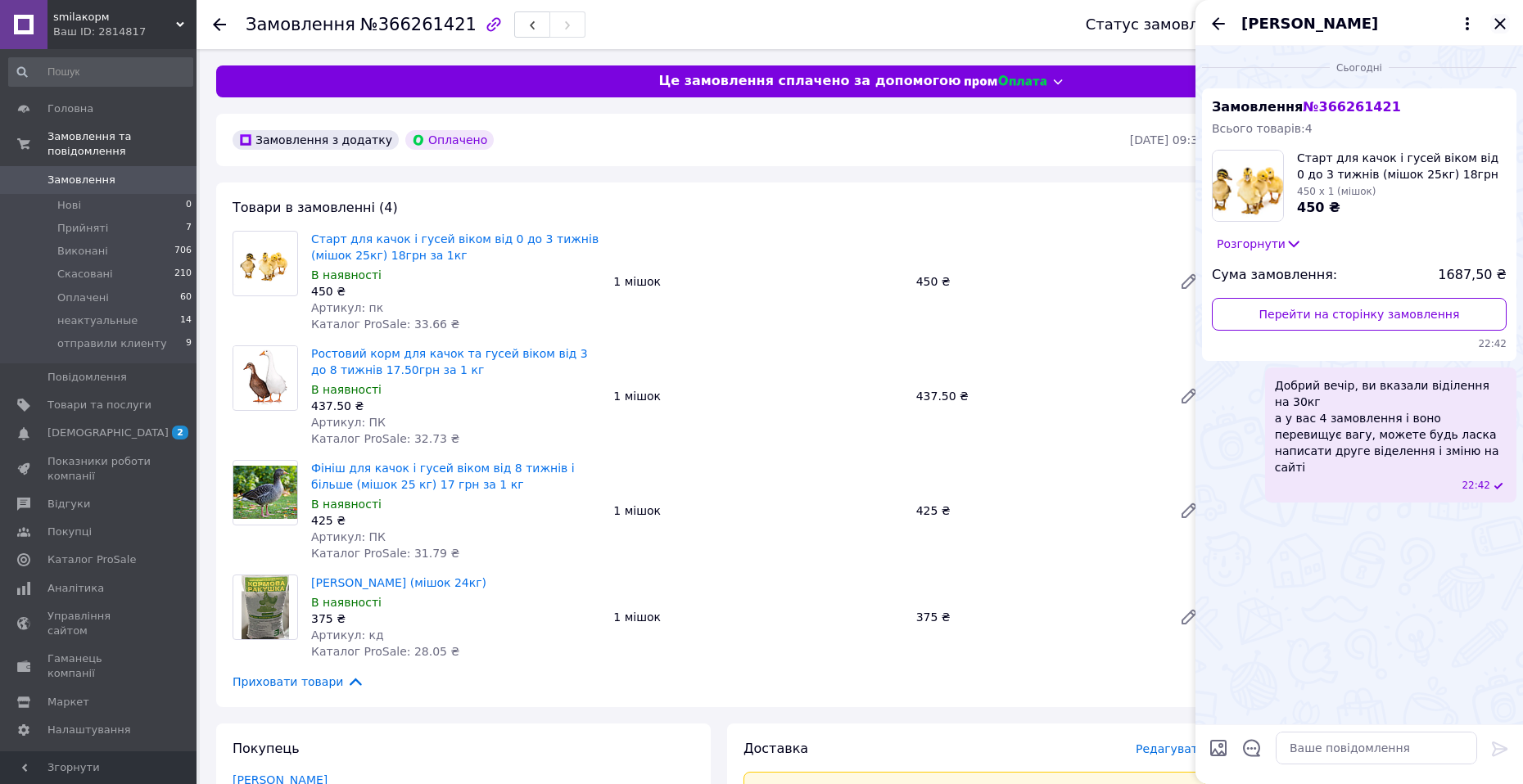
click at [1490, 19] on icon "Закрити" at bounding box center [1499, 24] width 19 height 19
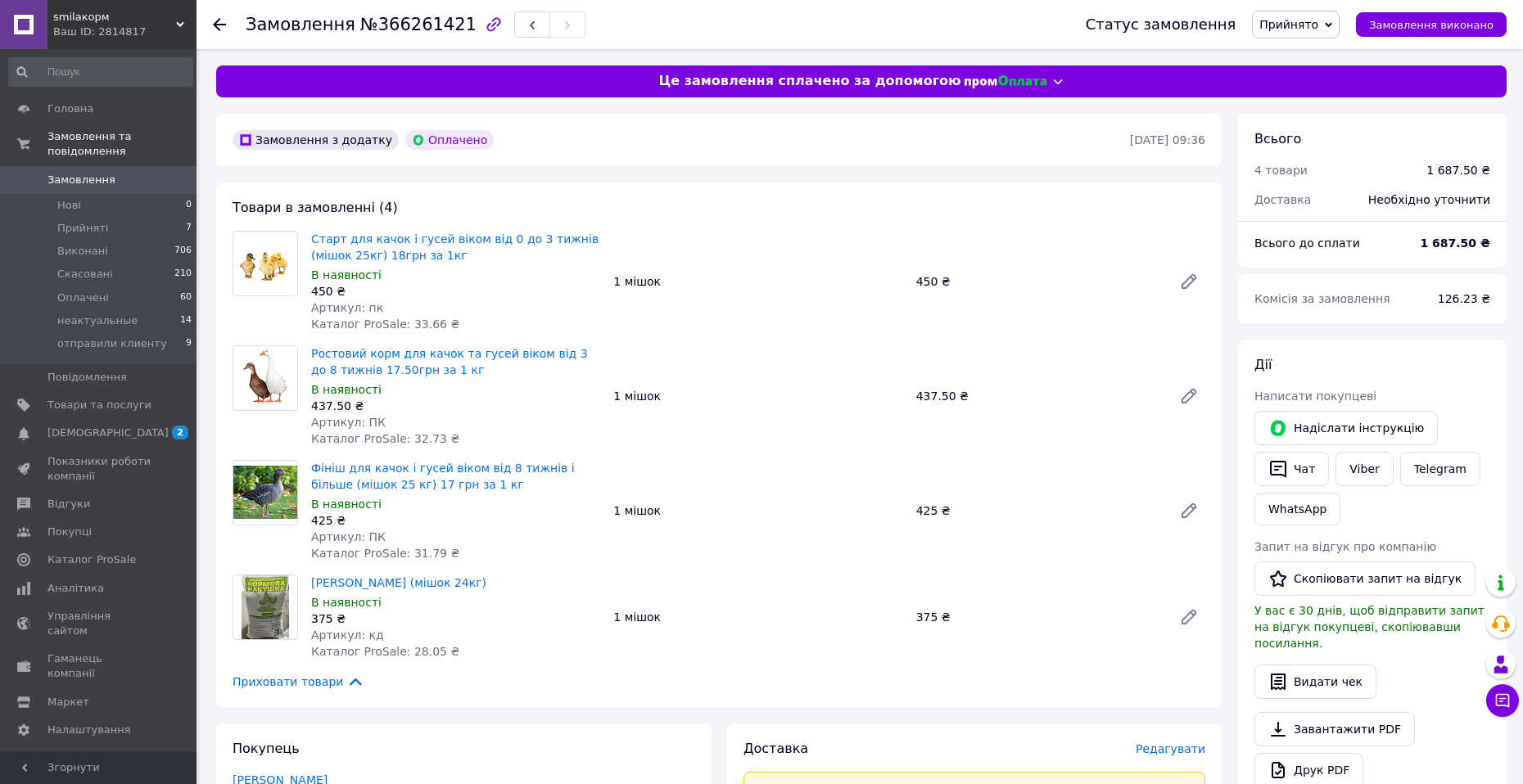
click at [116, 173] on span "Замовлення" at bounding box center [99, 180] width 104 height 14
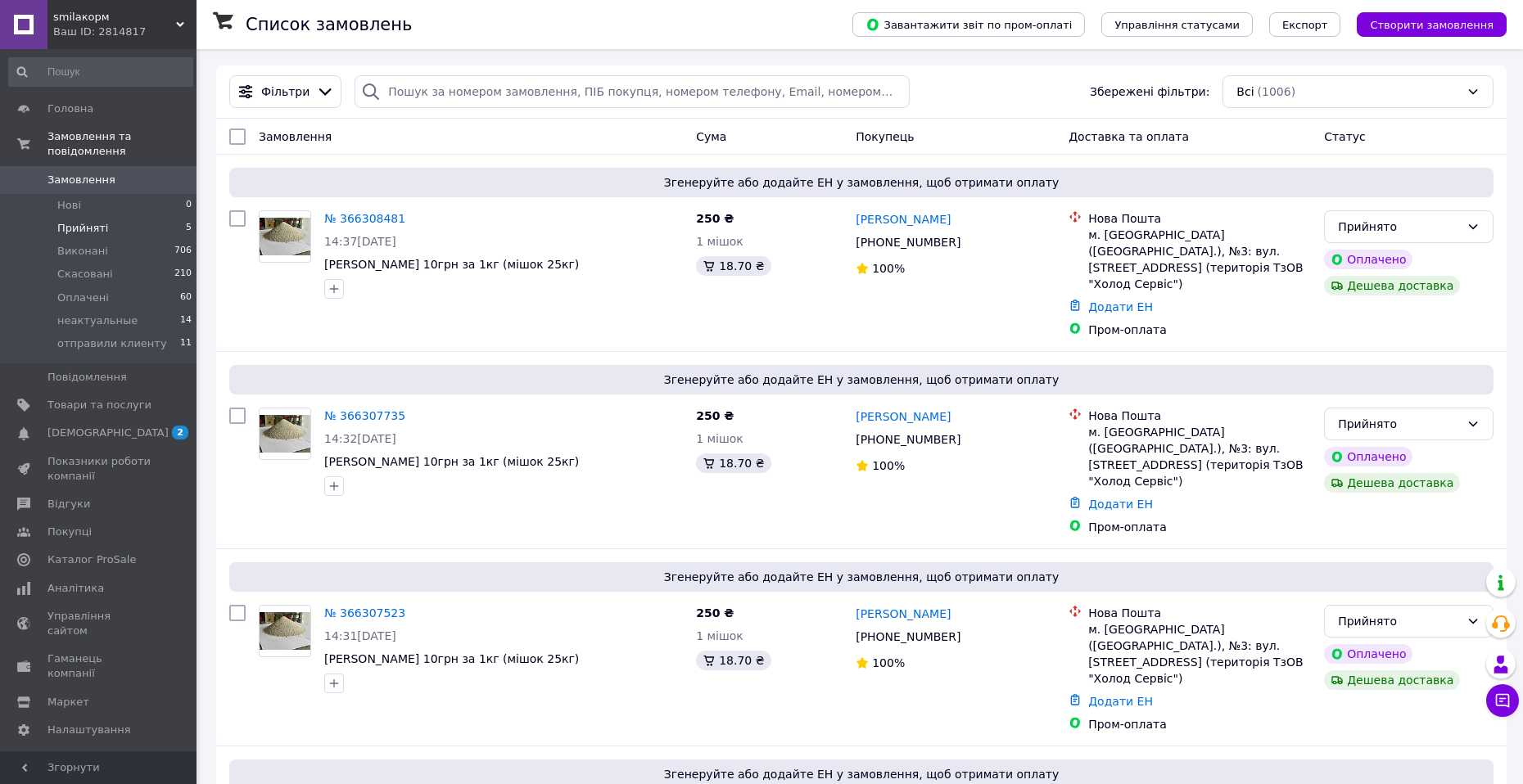
click at [154, 217] on li "Прийняті 5" at bounding box center [100, 228] width 202 height 23
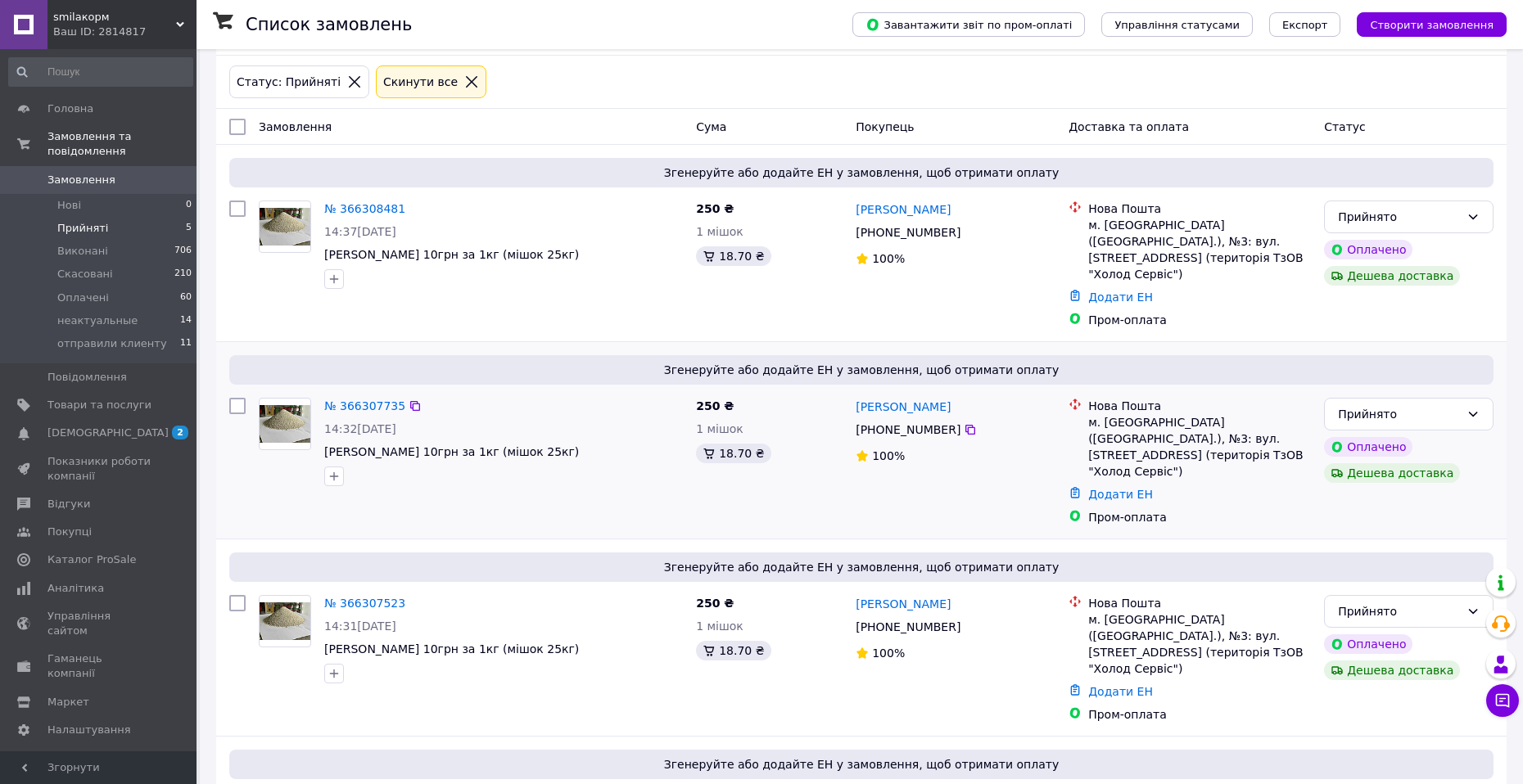
scroll to position [164, 0]
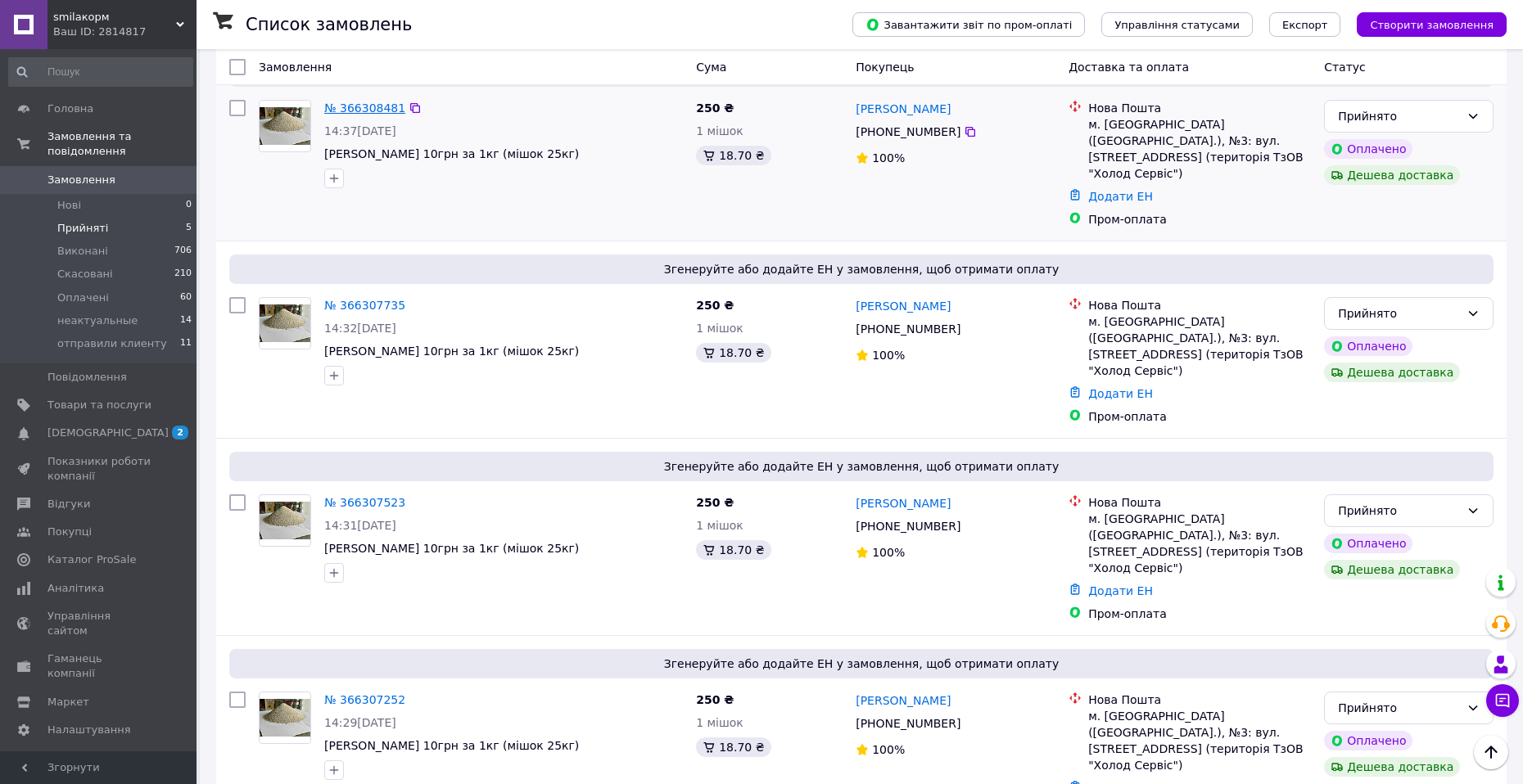
click at [335, 108] on link "№ 366308481" at bounding box center [364, 108] width 81 height 13
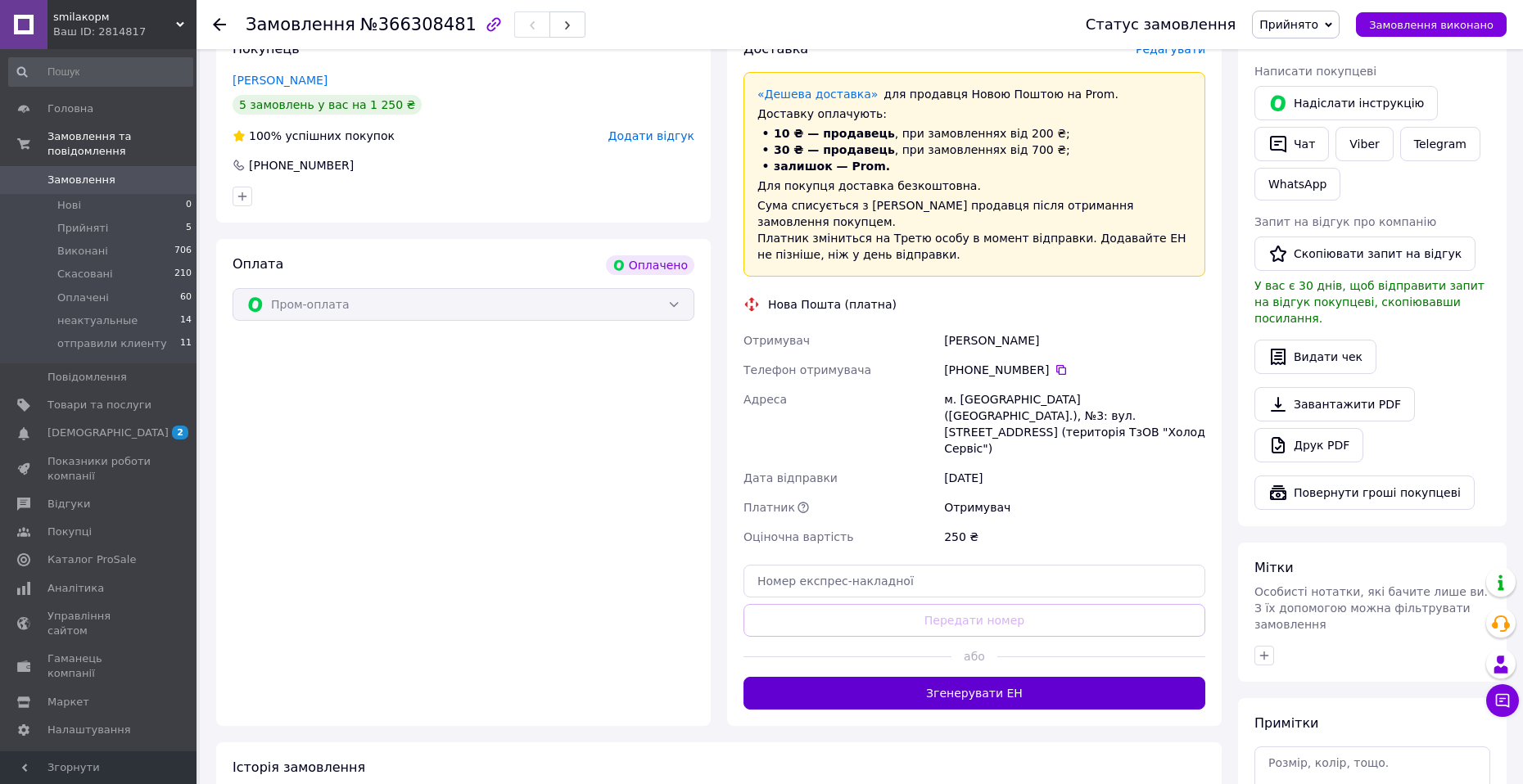
scroll to position [327, 0]
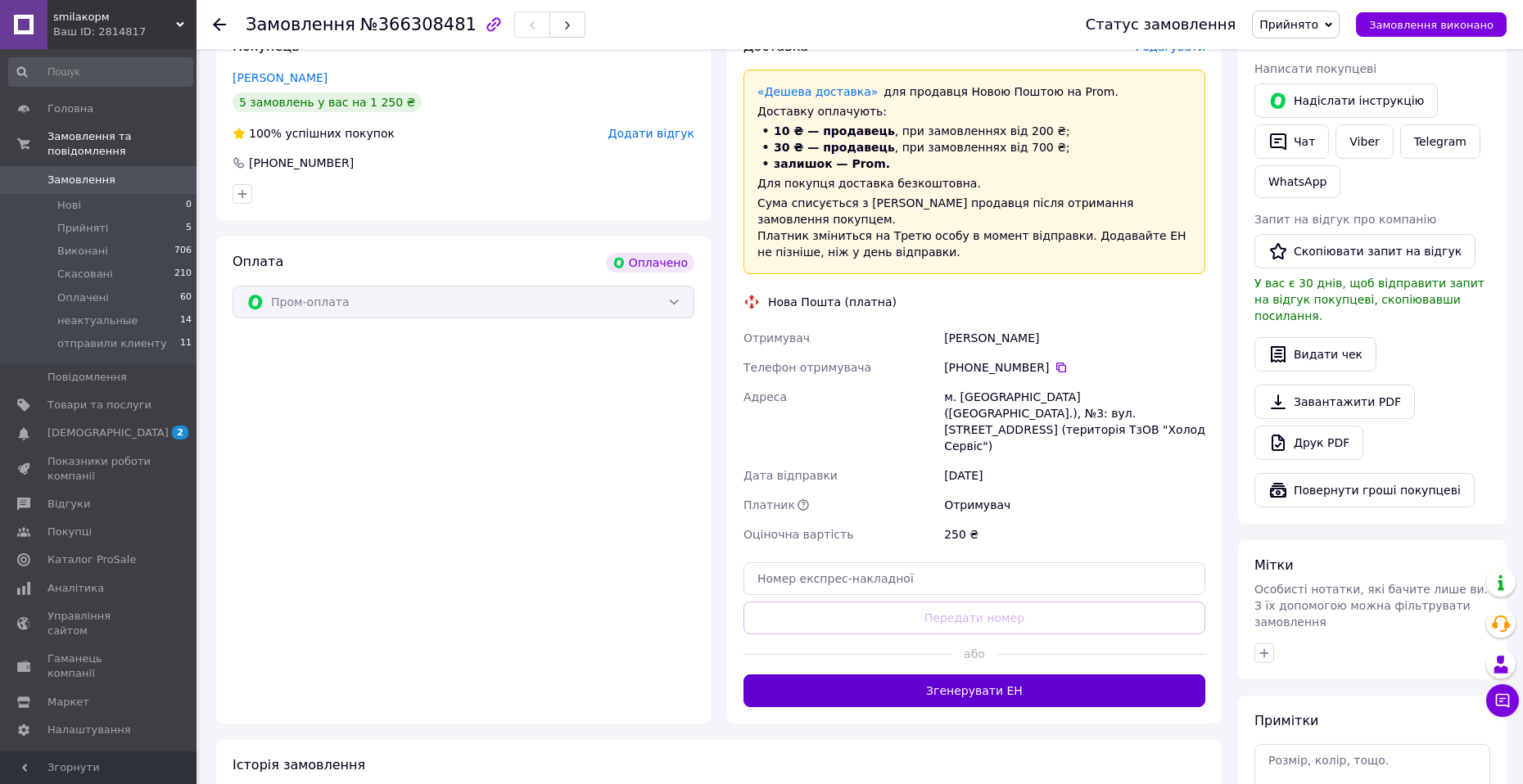
click at [943, 674] on button "Згенерувати ЕН" at bounding box center [974, 690] width 462 height 33
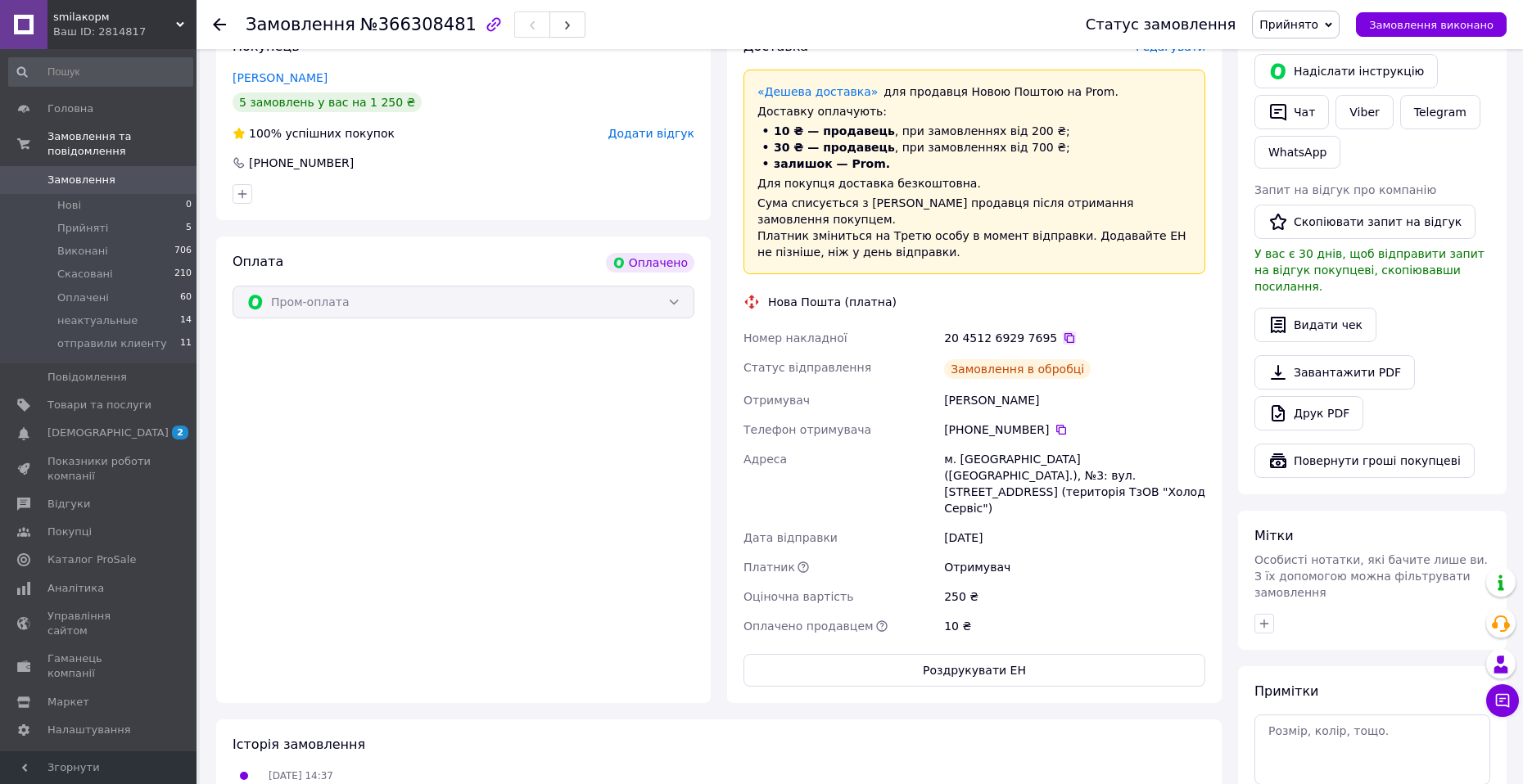
click at [1063, 331] on icon at bounding box center [1069, 338] width 13 height 13
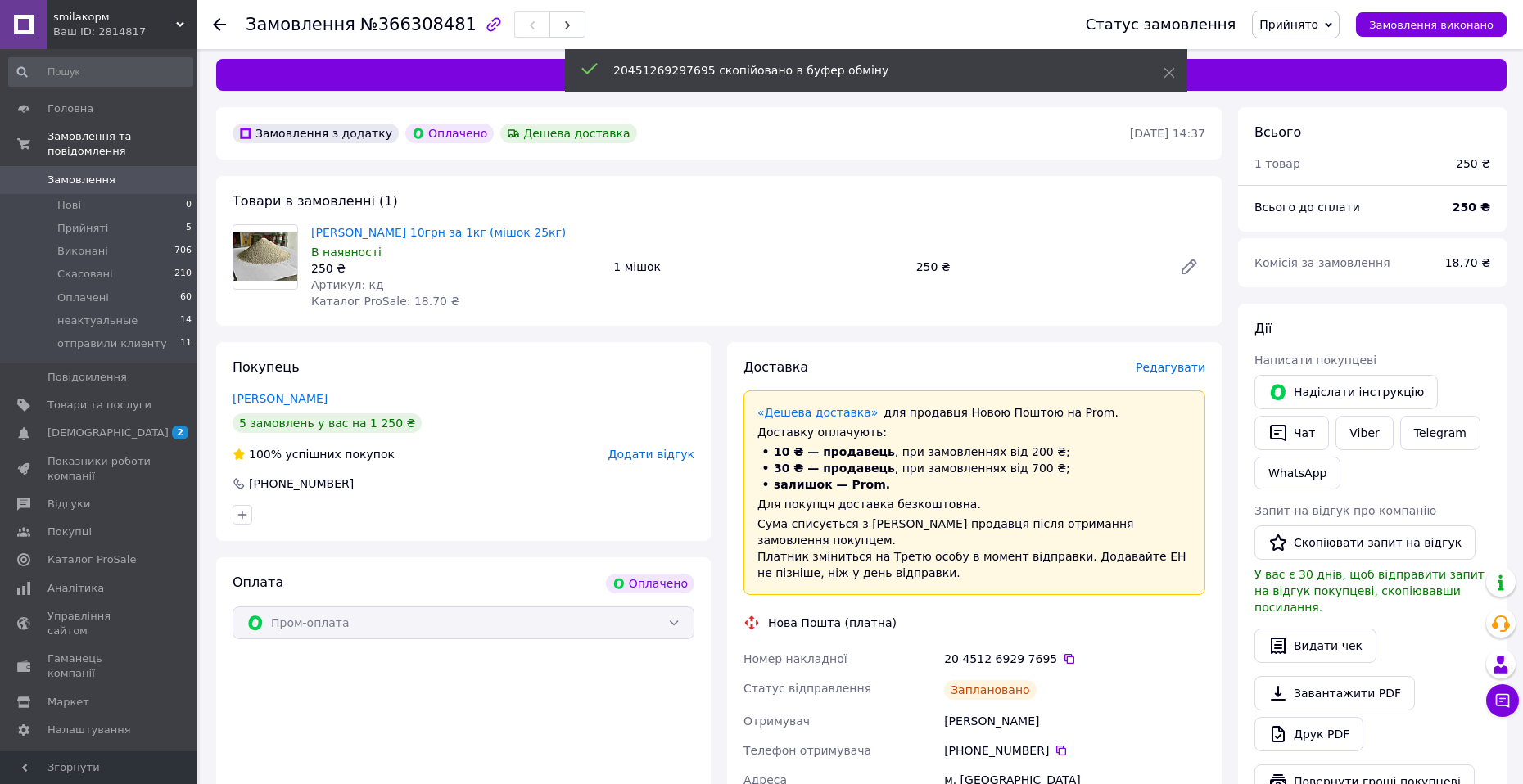
scroll to position [0, 0]
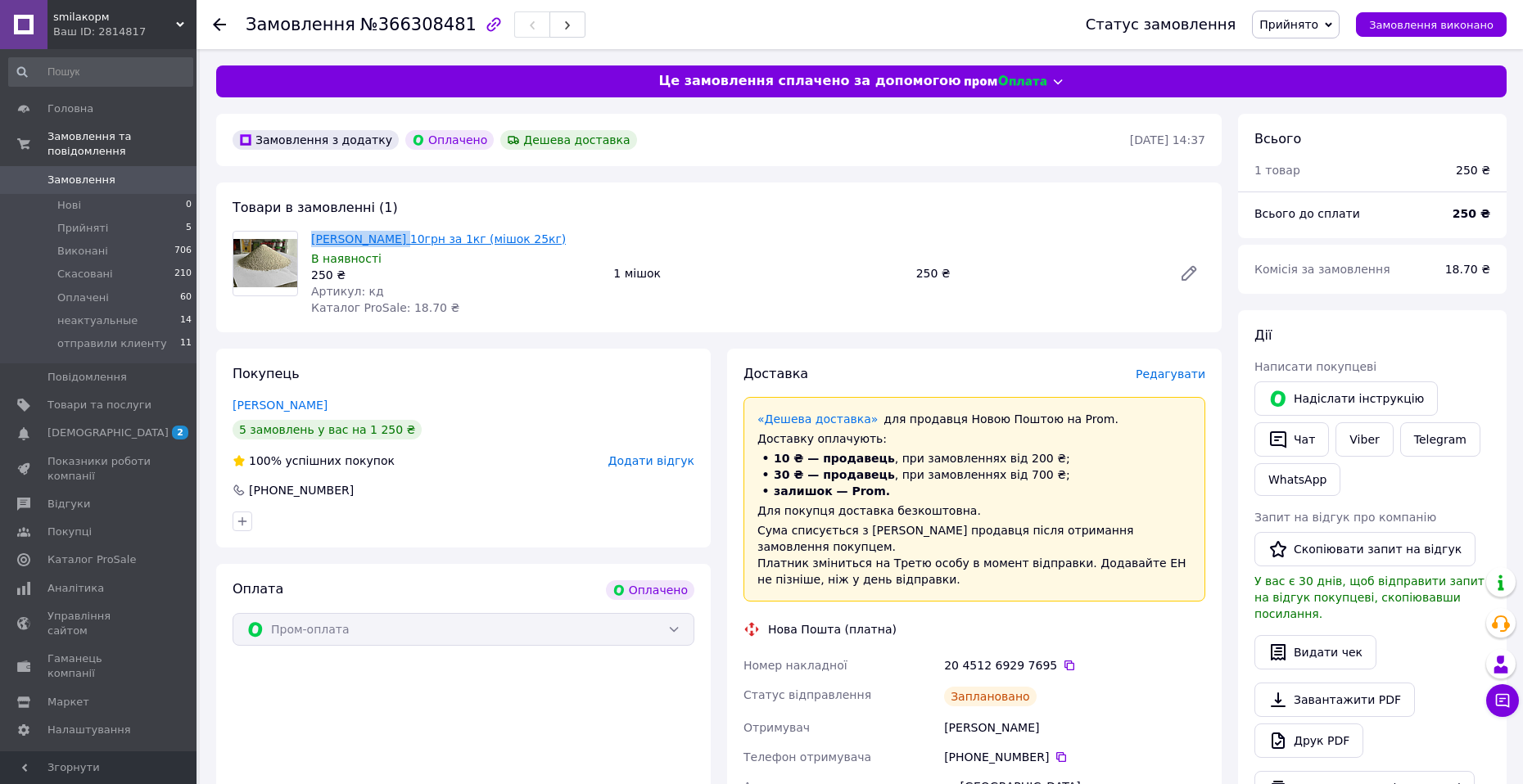
drag, startPoint x: 313, startPoint y: 241, endPoint x: 396, endPoint y: 234, distance: 83.3
copy link "[PERSON_NAME]"
click at [1318, 21] on span "Прийнято" at bounding box center [1289, 24] width 59 height 13
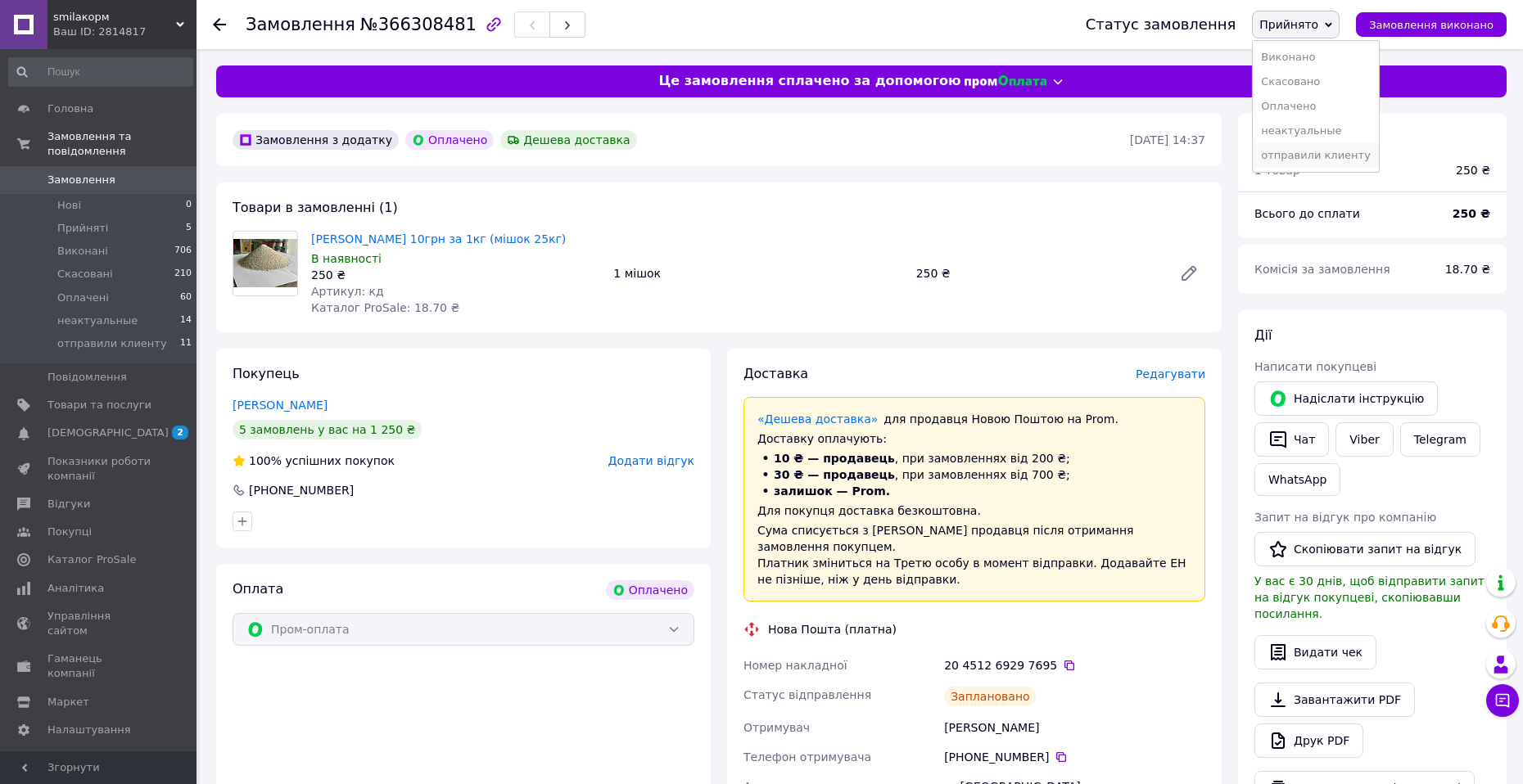
click at [1324, 157] on li "отправили клиенту" at bounding box center [1315, 155] width 126 height 24
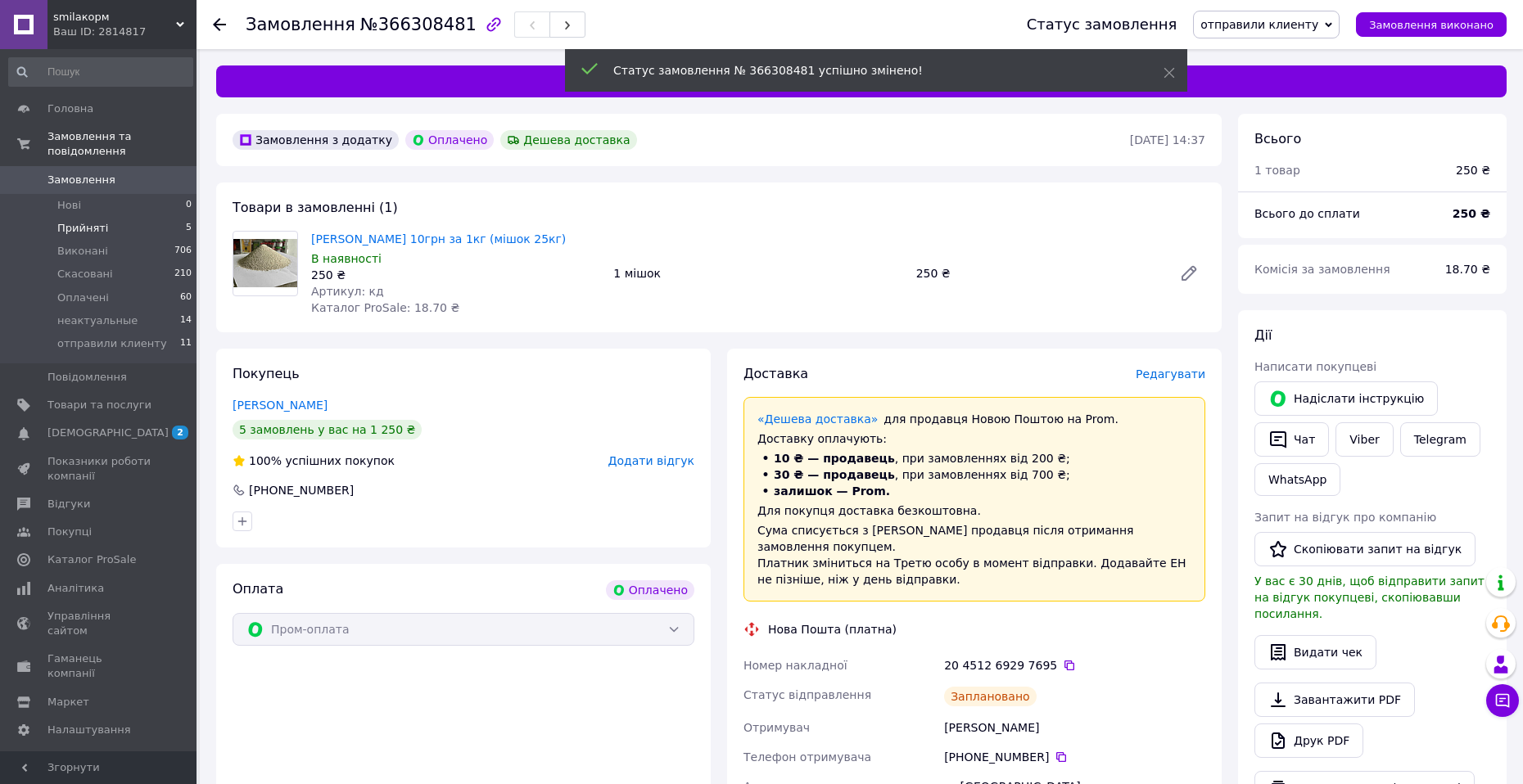
click at [119, 217] on li "Прийняті 5" at bounding box center [100, 228] width 202 height 23
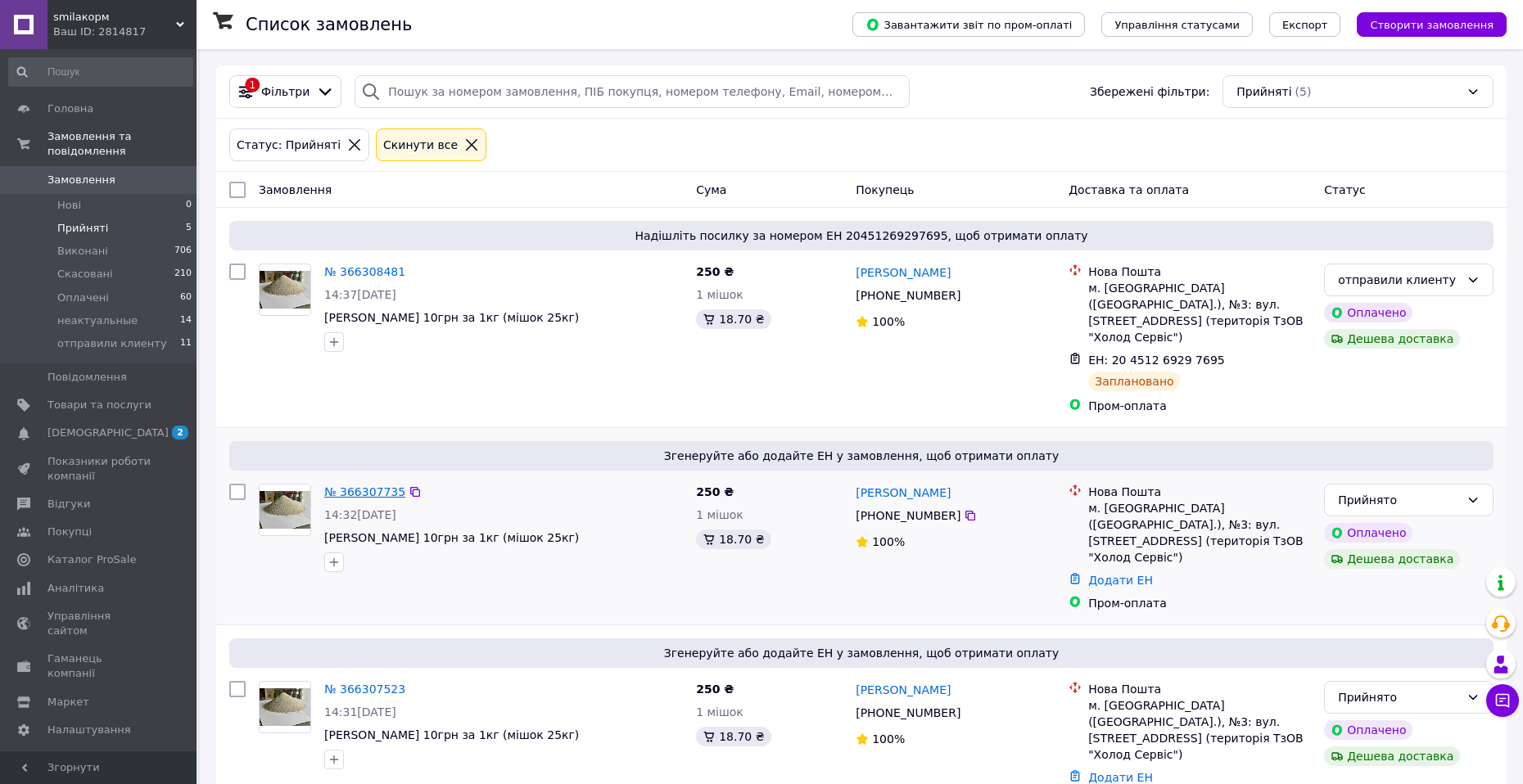
click at [357, 486] on link "№ 366307735" at bounding box center [364, 492] width 81 height 13
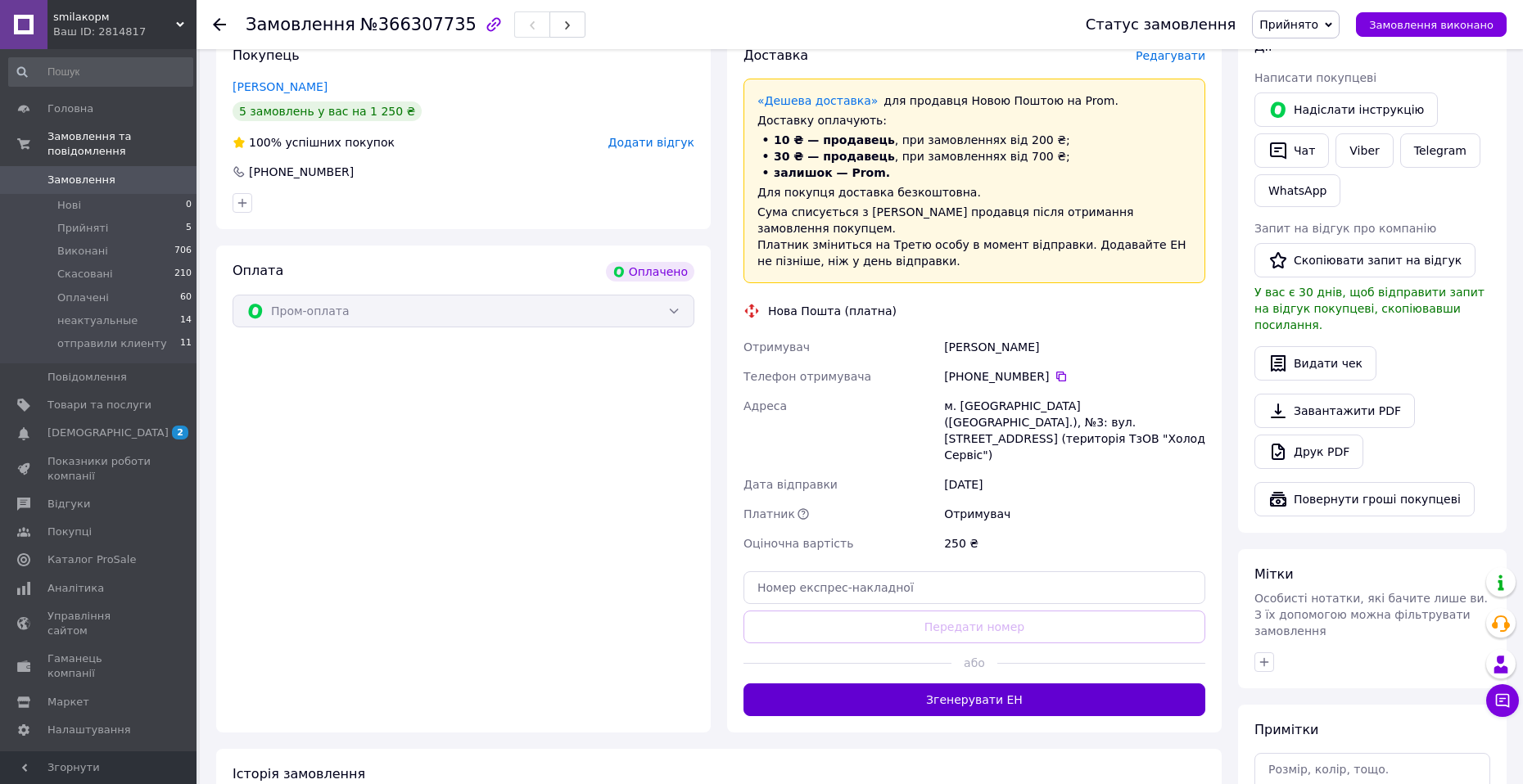
scroll to position [327, 0]
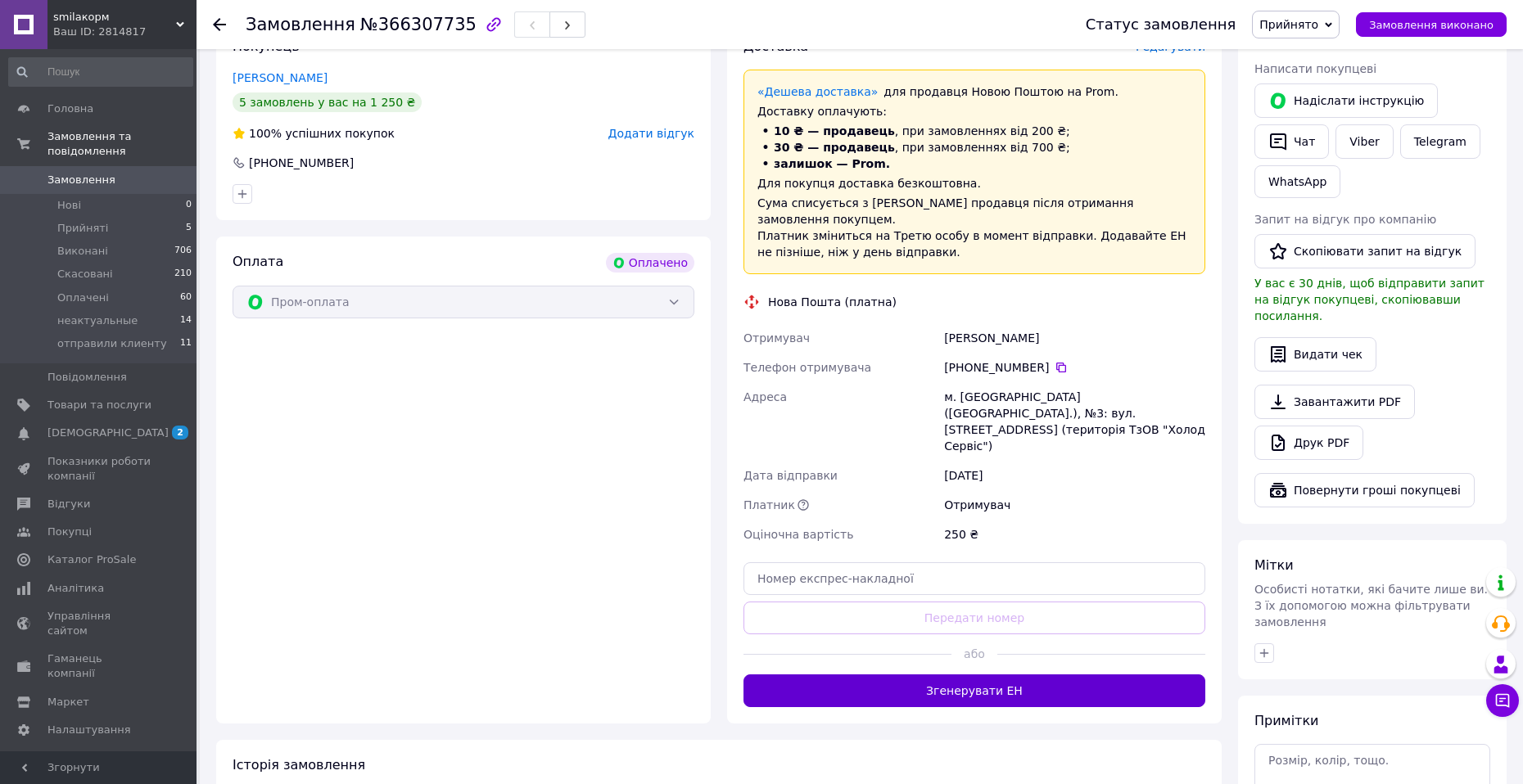
click at [960, 674] on button "Згенерувати ЕН" at bounding box center [974, 690] width 462 height 33
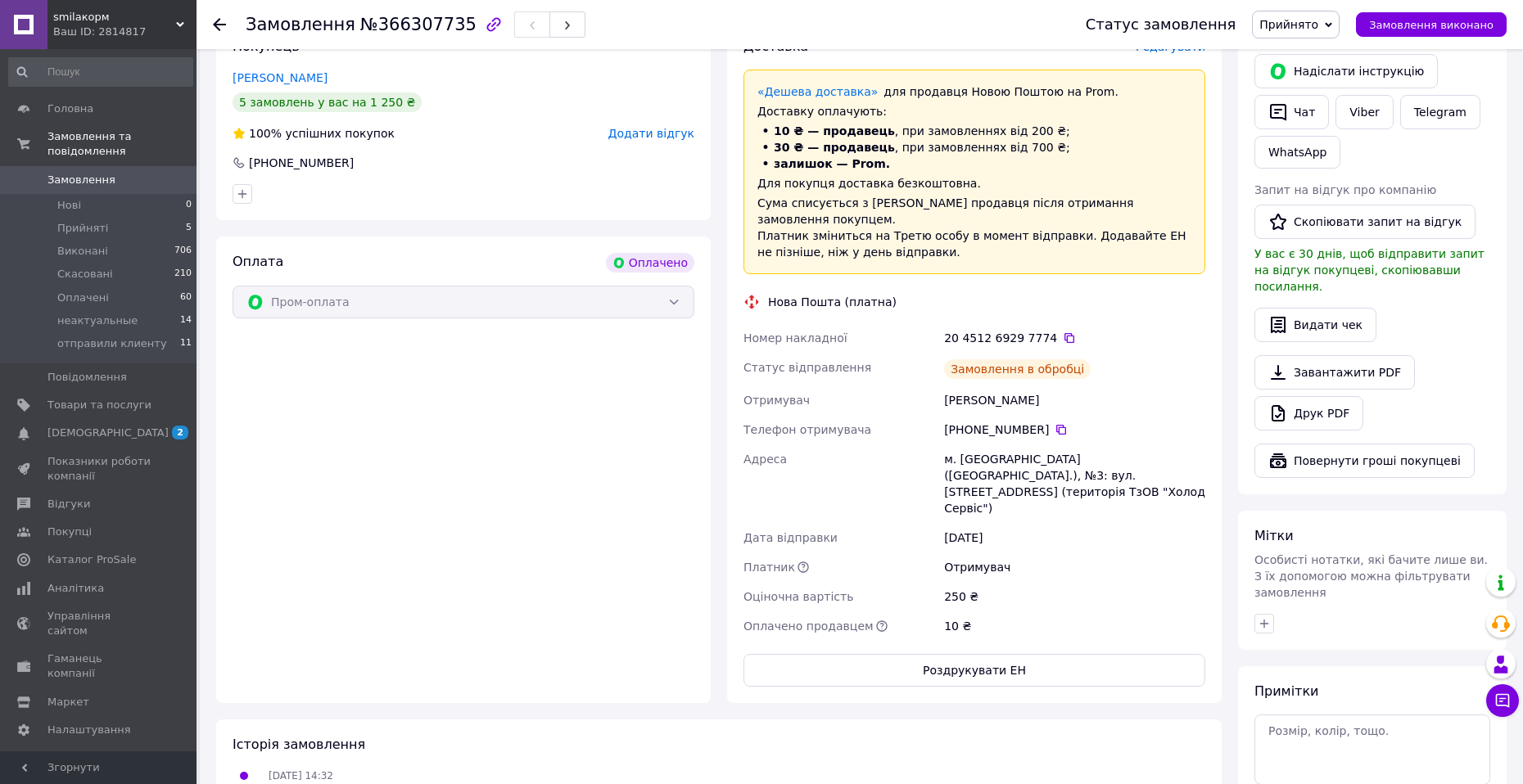
click at [1063, 331] on icon at bounding box center [1069, 338] width 13 height 13
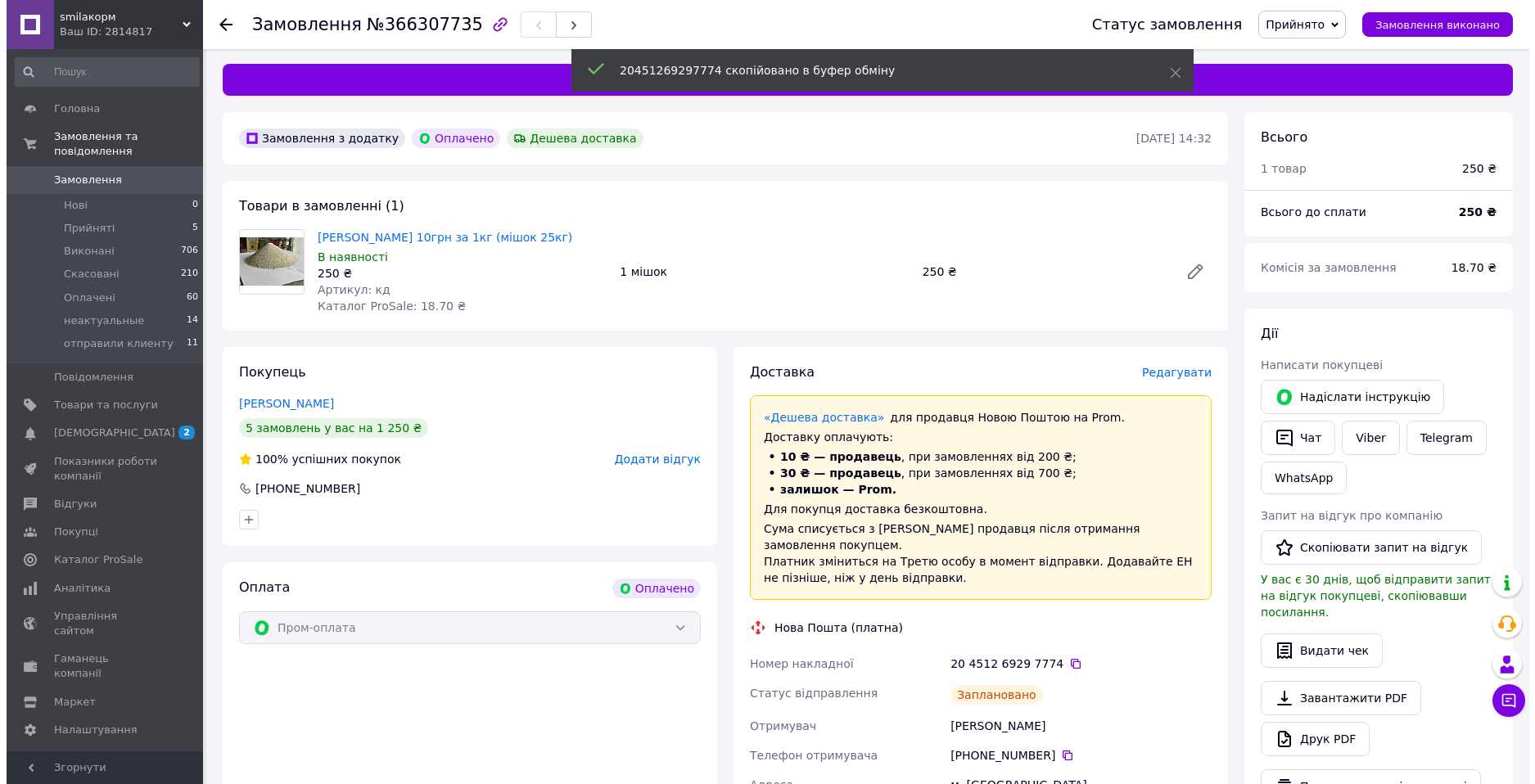
scroll to position [0, 0]
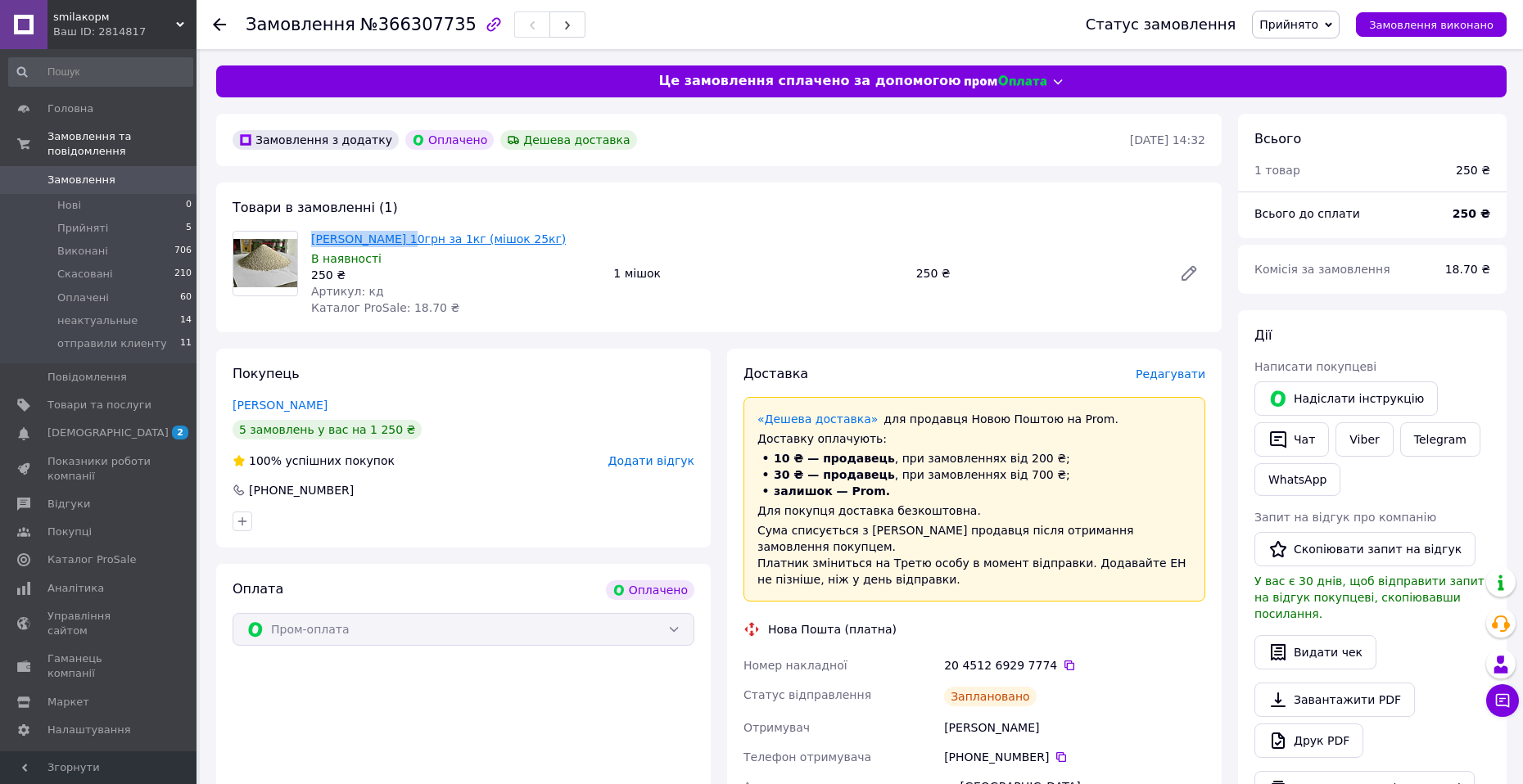
drag, startPoint x: 312, startPoint y: 241, endPoint x: 401, endPoint y: 239, distance: 89.0
copy link "[PERSON_NAME]"
click at [1303, 21] on span "Прийнято" at bounding box center [1289, 24] width 59 height 13
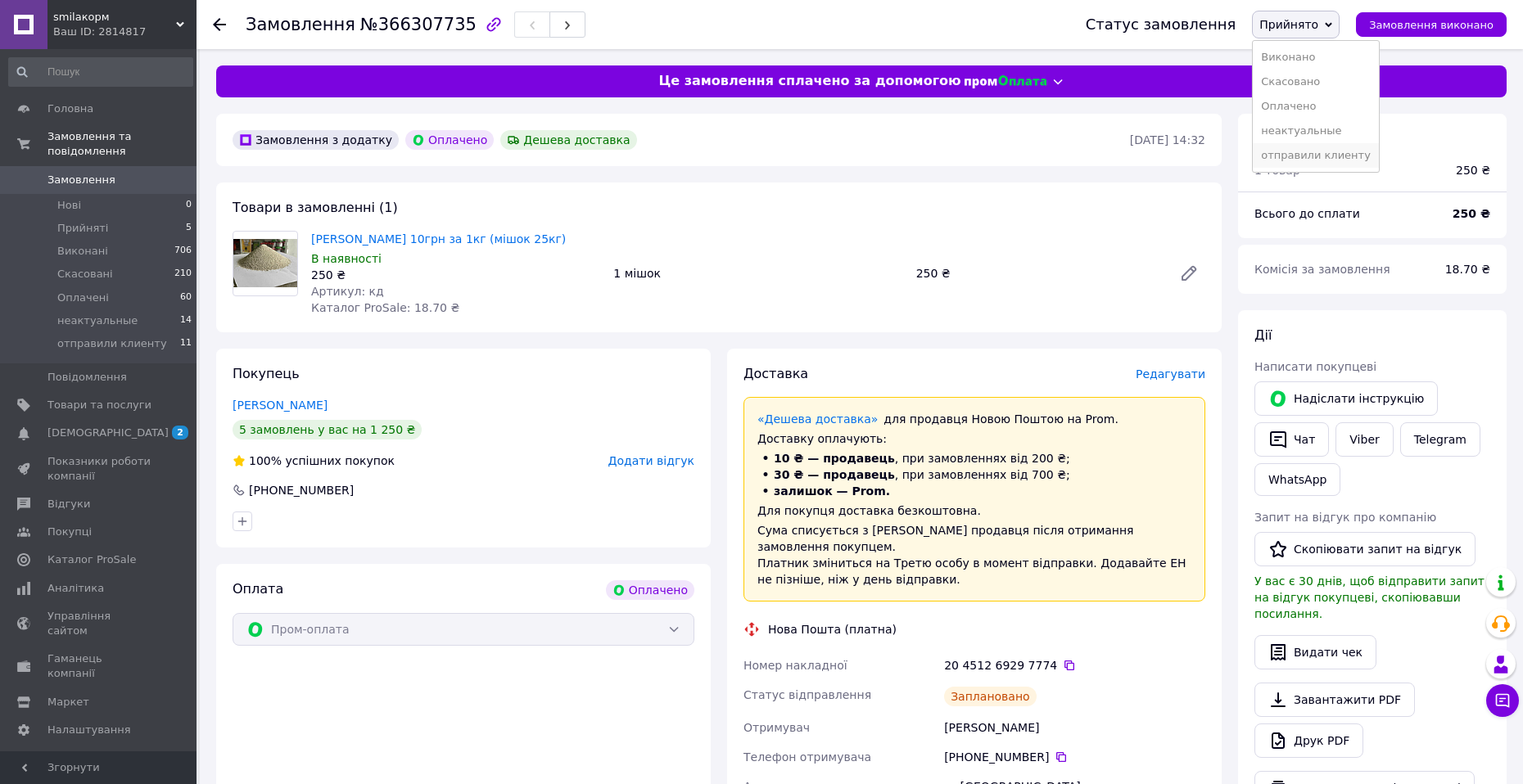
click at [1327, 151] on li "отправили клиенту" at bounding box center [1315, 155] width 126 height 24
click at [69, 221] on span "Прийняті" at bounding box center [83, 228] width 51 height 14
